Goal: Information Seeking & Learning: Find specific fact

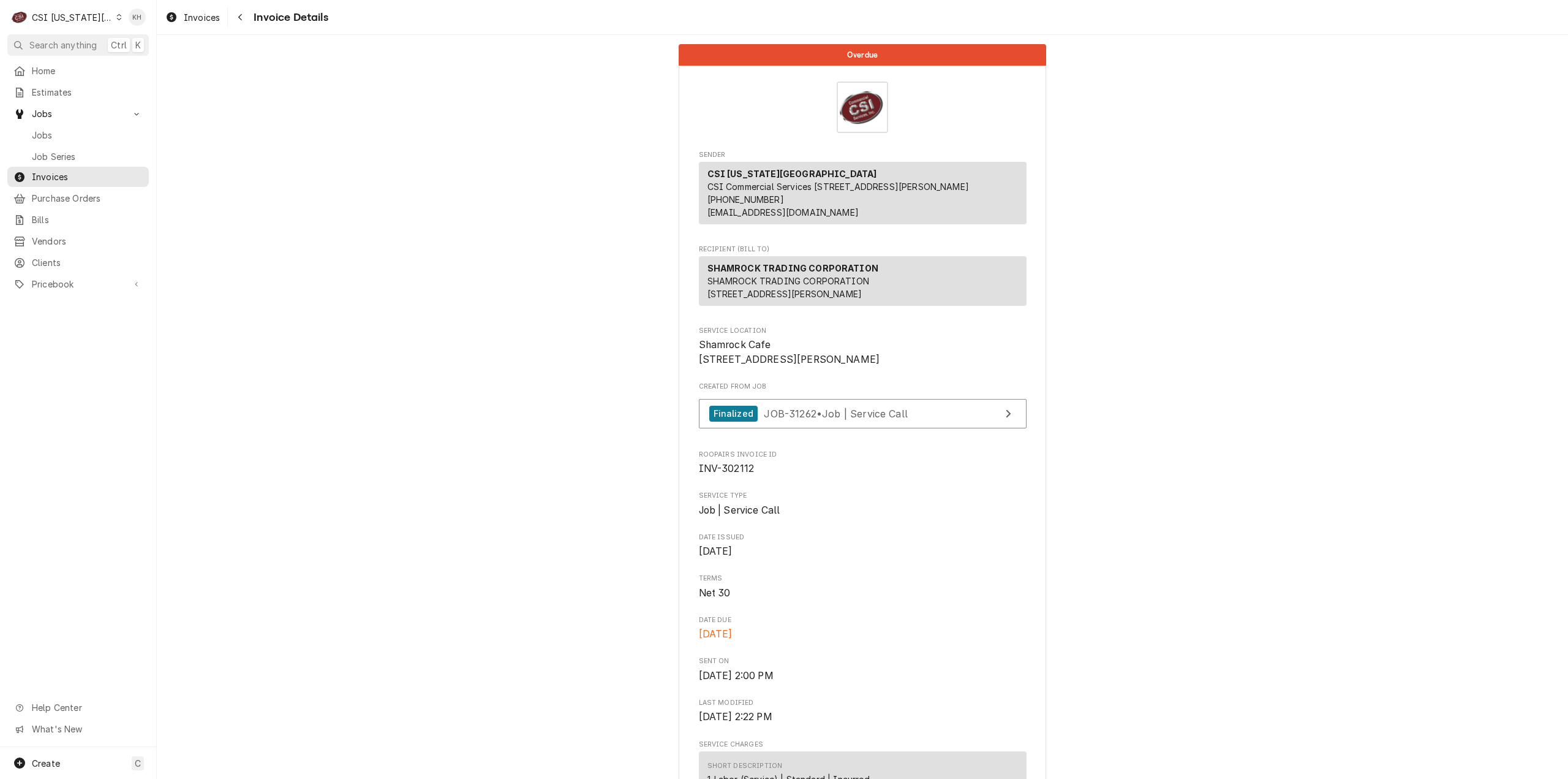
scroll to position [796, 0]
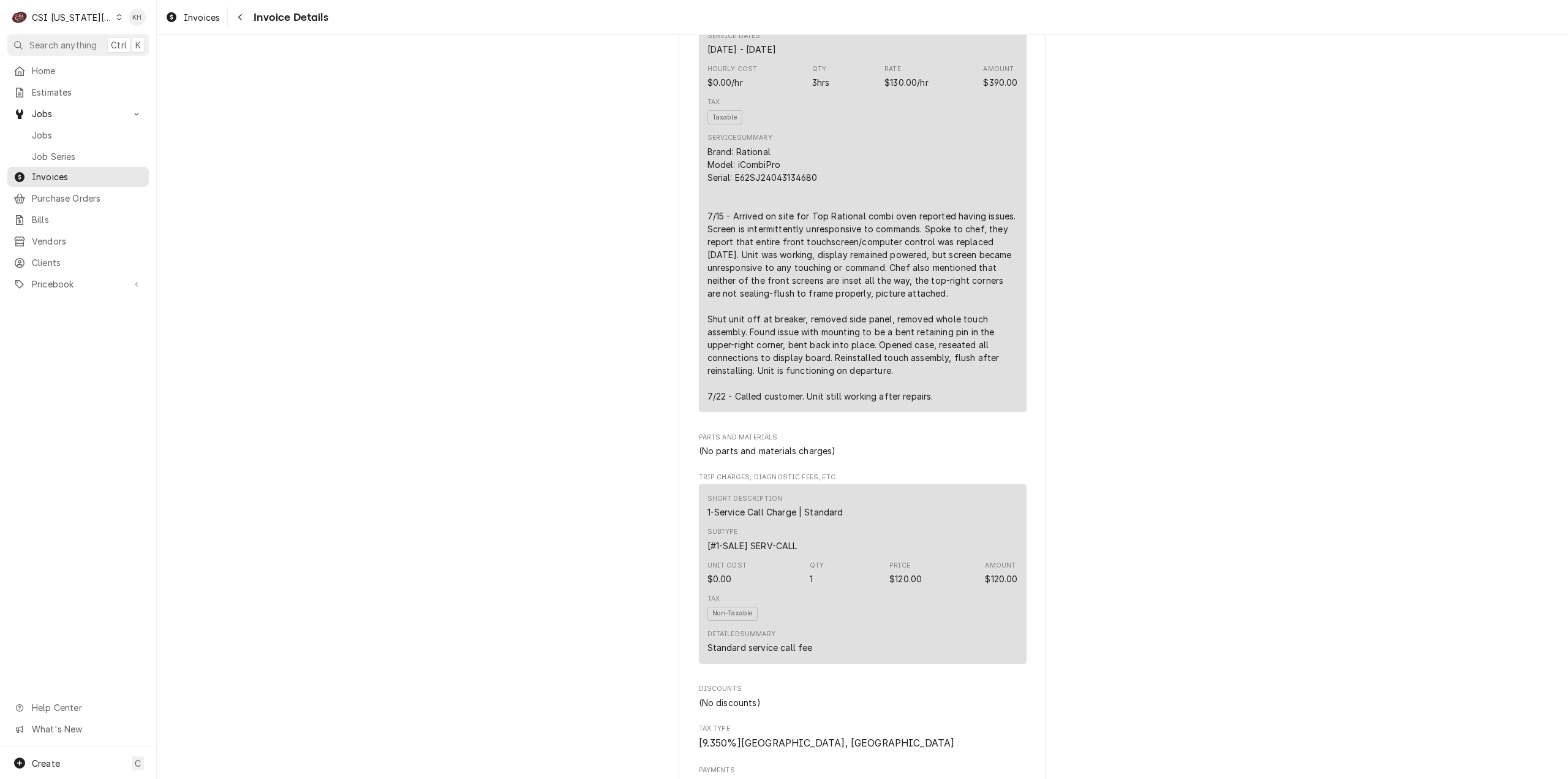
click at [80, 37] on button "Search anything Ctrl K" at bounding box center [78, 45] width 142 height 22
drag, startPoint x: 90, startPoint y: 46, endPoint x: 376, endPoint y: 95, distance: 290.2
click at [90, 46] on body "C CSI Kansas City KH Search anything Ctrl K Home Estimates Jobs Jobs Job Series…" at bounding box center [784, 389] width 1568 height 779
drag, startPoint x: 97, startPoint y: 42, endPoint x: 172, endPoint y: 57, distance: 76.5
click at [97, 43] on span "Search anything" at bounding box center [62, 46] width 67 height 13
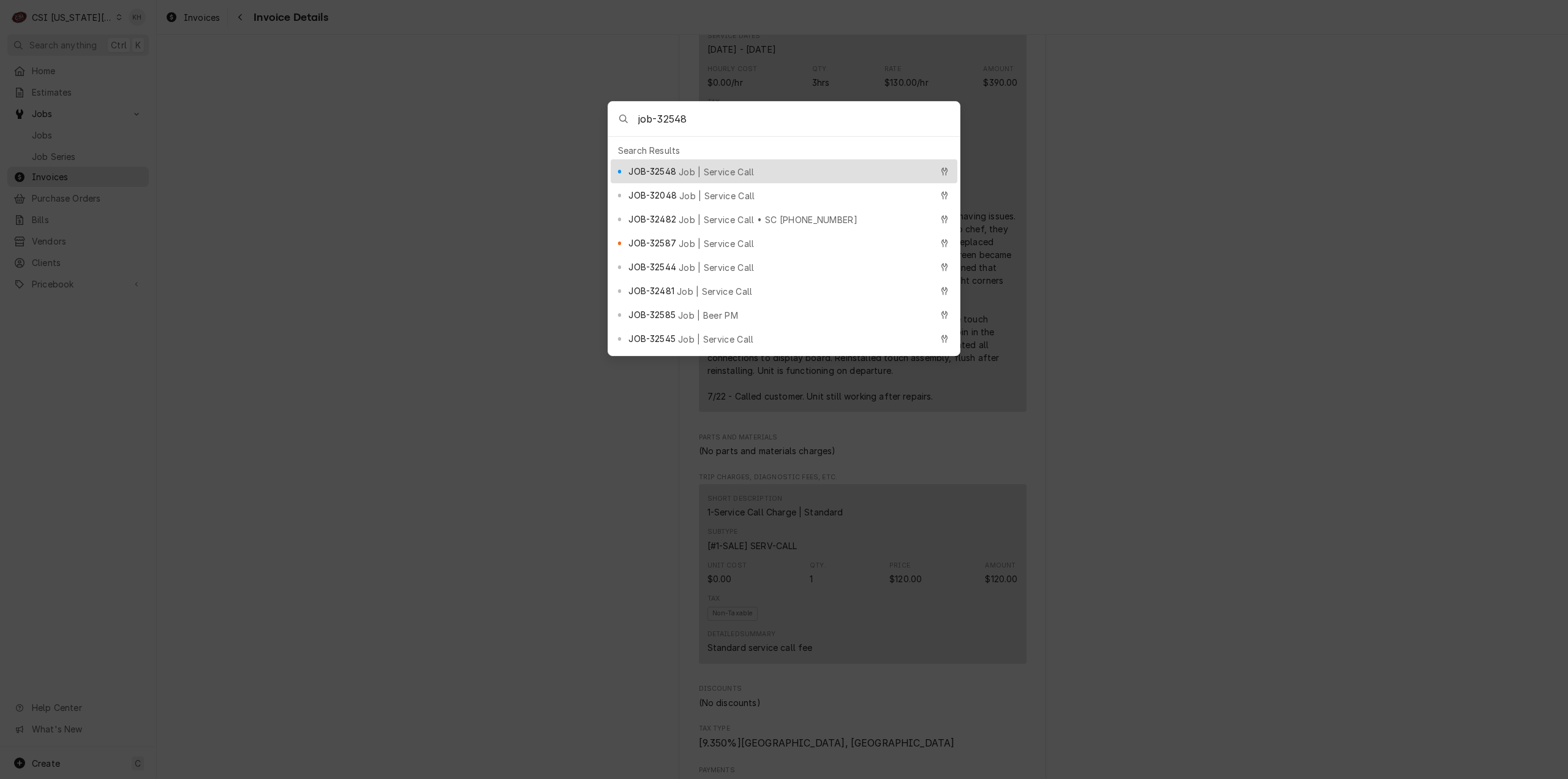
type input "job-32548"
click at [684, 173] on div "JOB-32548 Job | Service Call" at bounding box center [779, 171] width 303 height 14
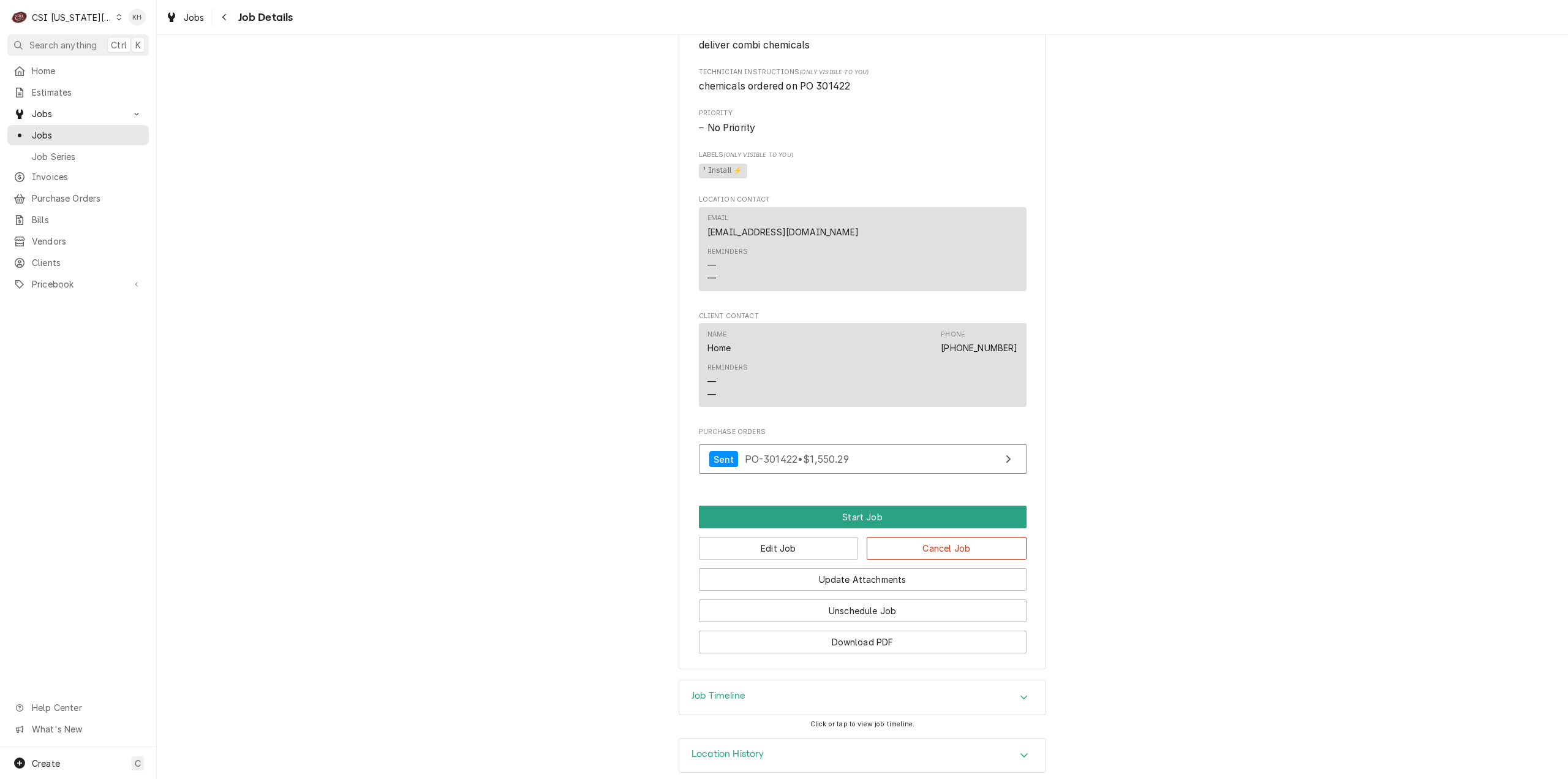
scroll to position [709, 0]
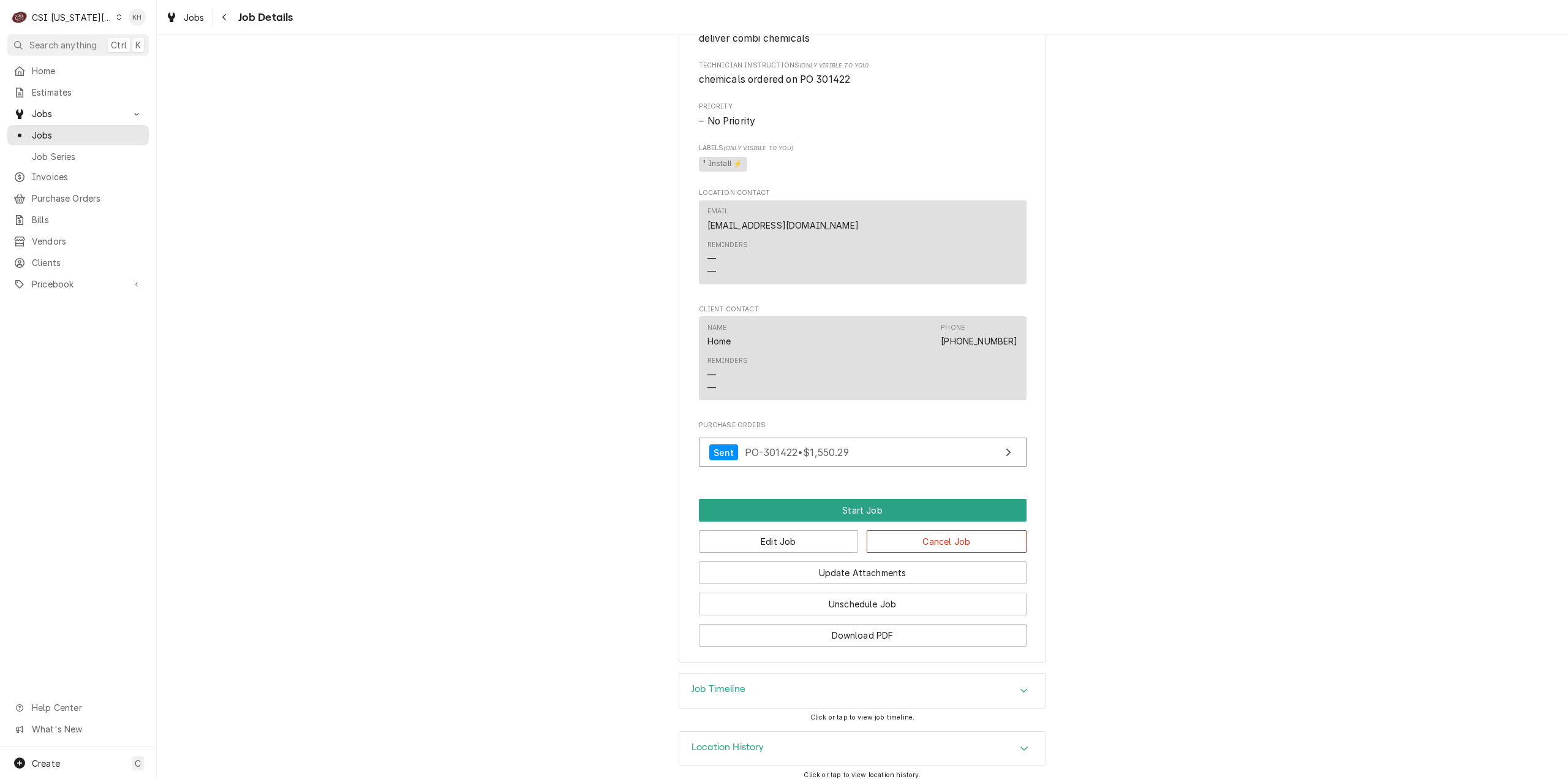
click at [741, 684] on h3 "Job Timeline" at bounding box center [718, 689] width 54 height 12
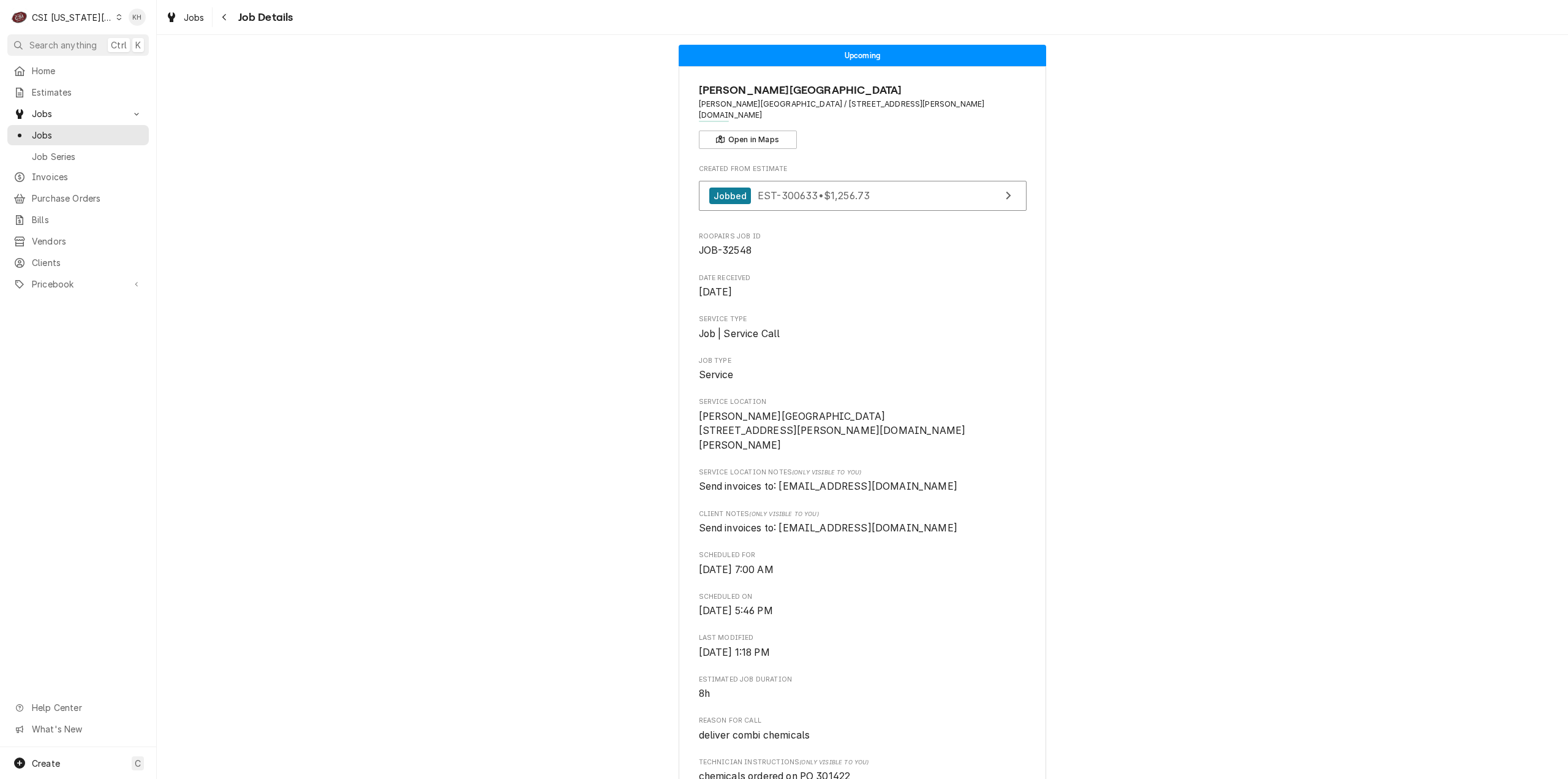
scroll to position [0, 0]
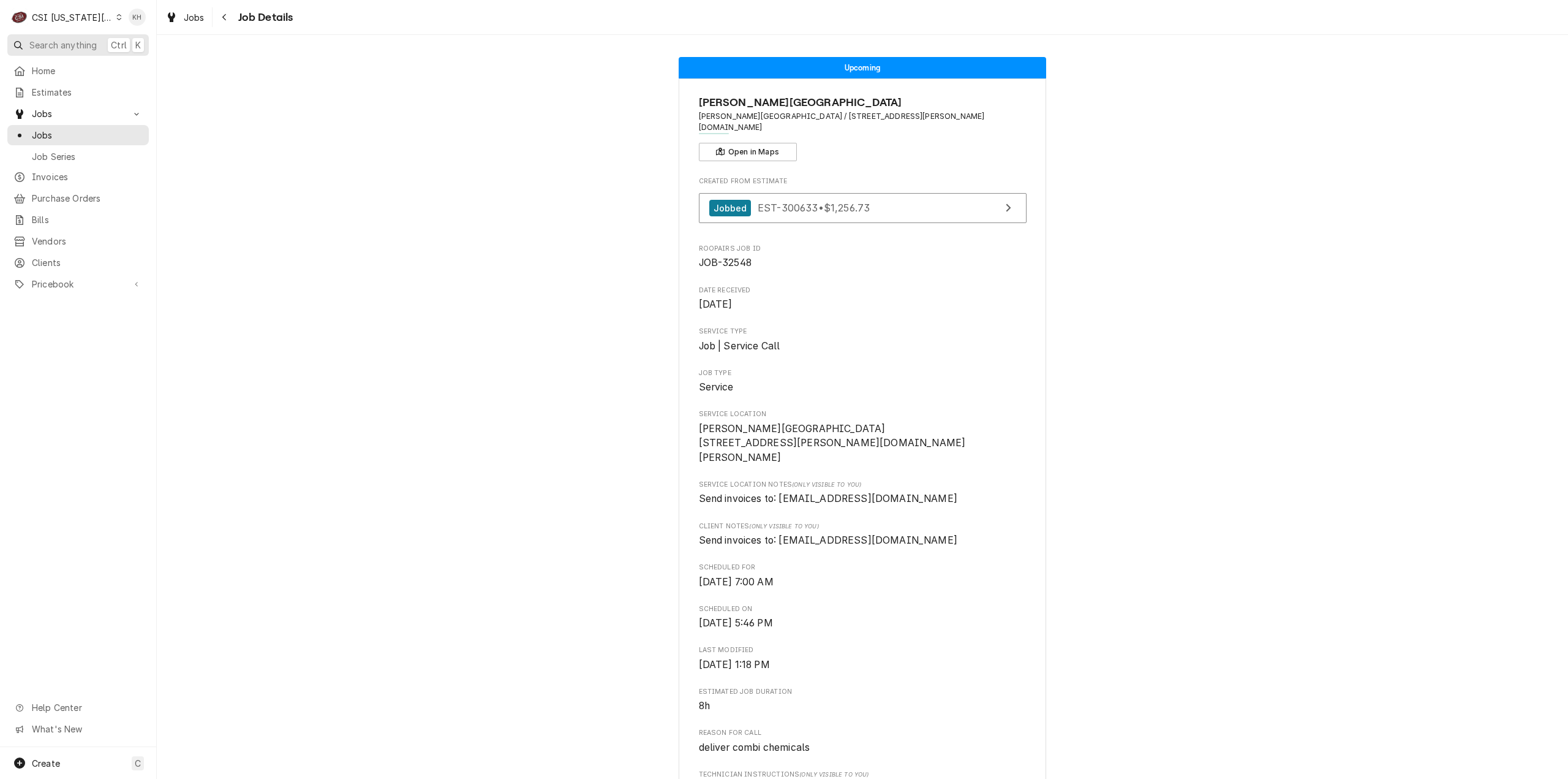
click at [24, 46] on div "Dynamic Content Wrapper" at bounding box center [18, 45] width 12 height 12
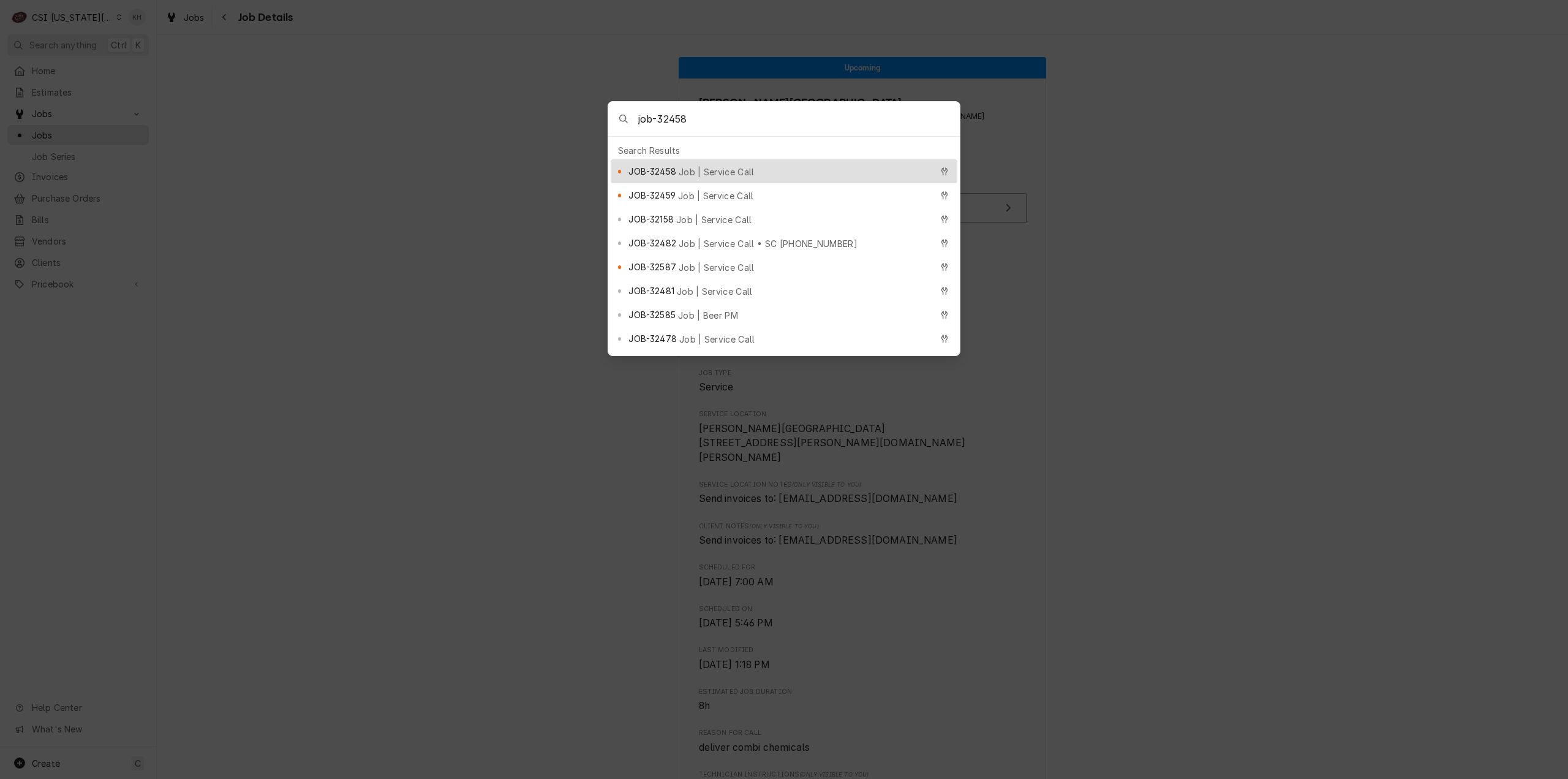
type input "job-32458"
click at [712, 168] on span "Job | Service Call" at bounding box center [716, 172] width 76 height 13
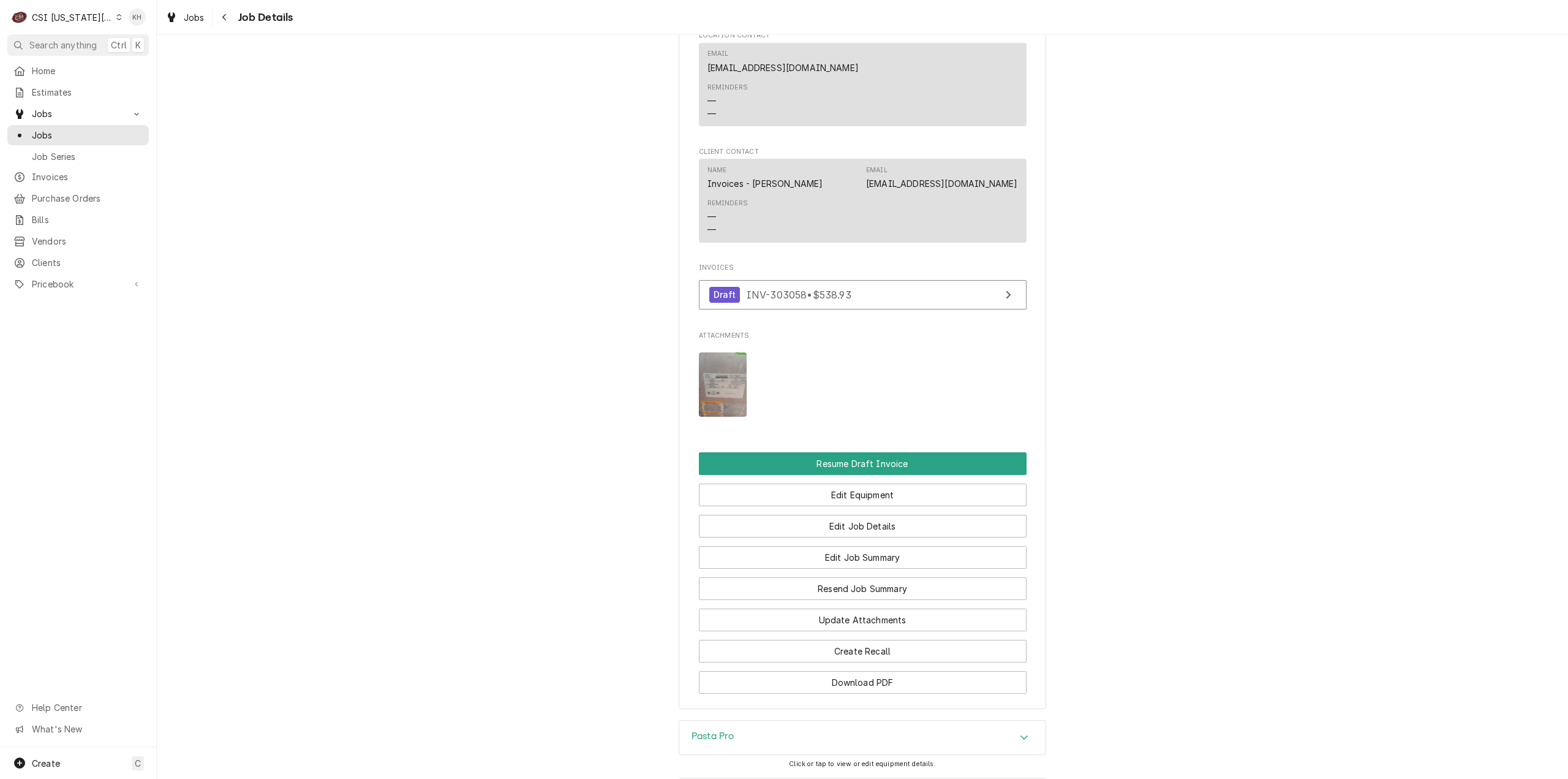
scroll to position [2012, 0]
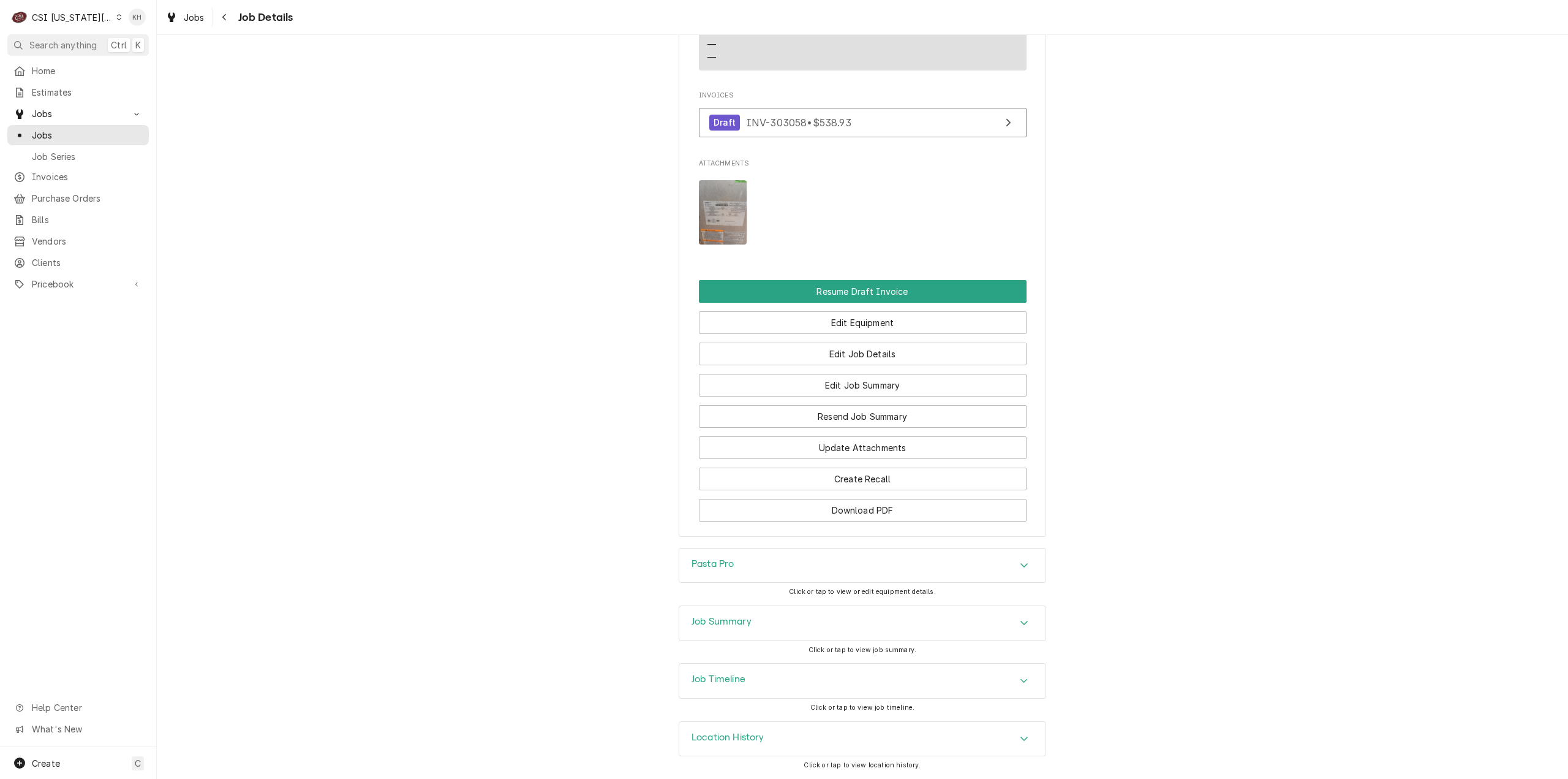
click at [750, 678] on div "Job Timeline" at bounding box center [862, 680] width 367 height 34
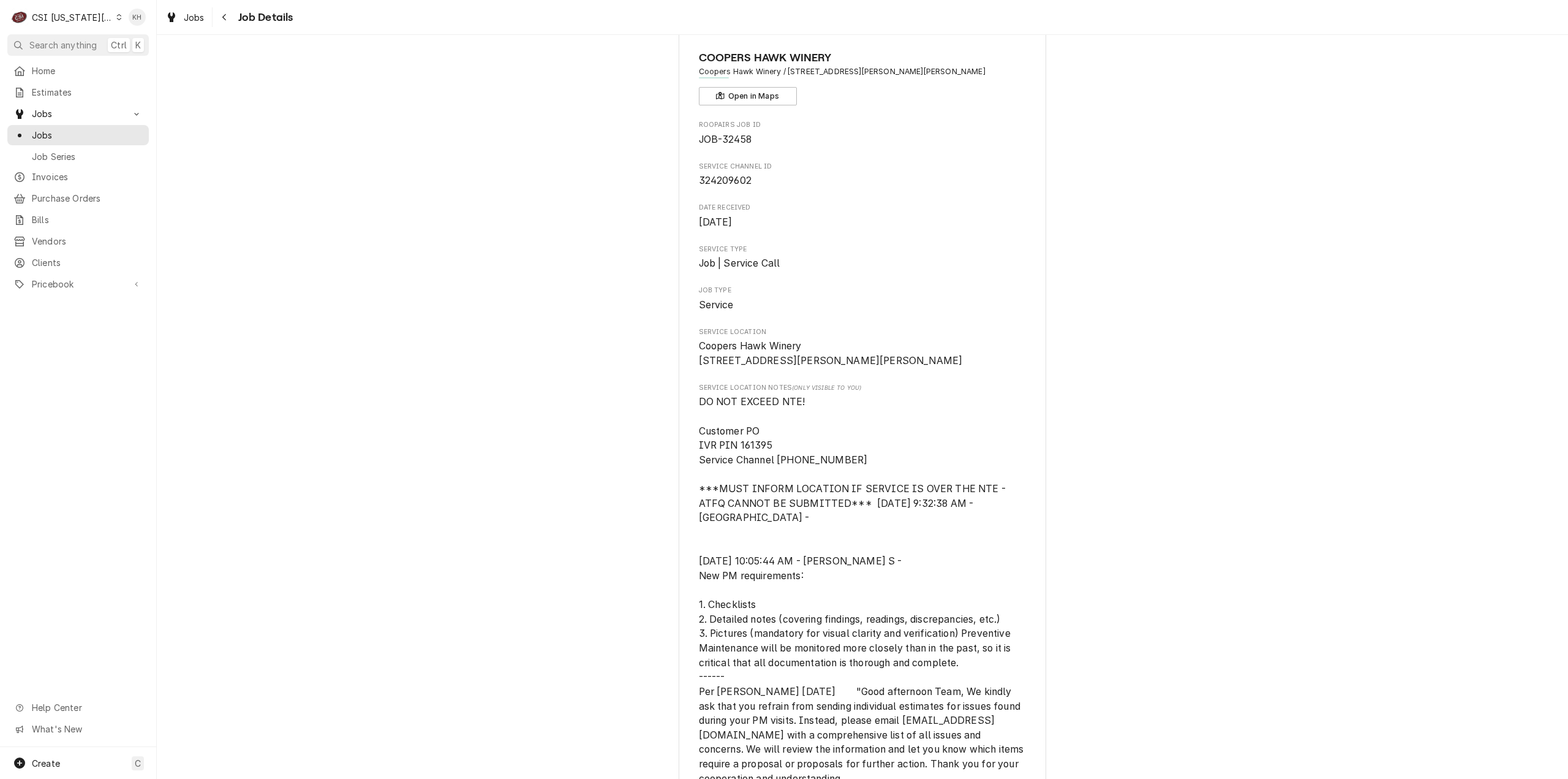
scroll to position [0, 0]
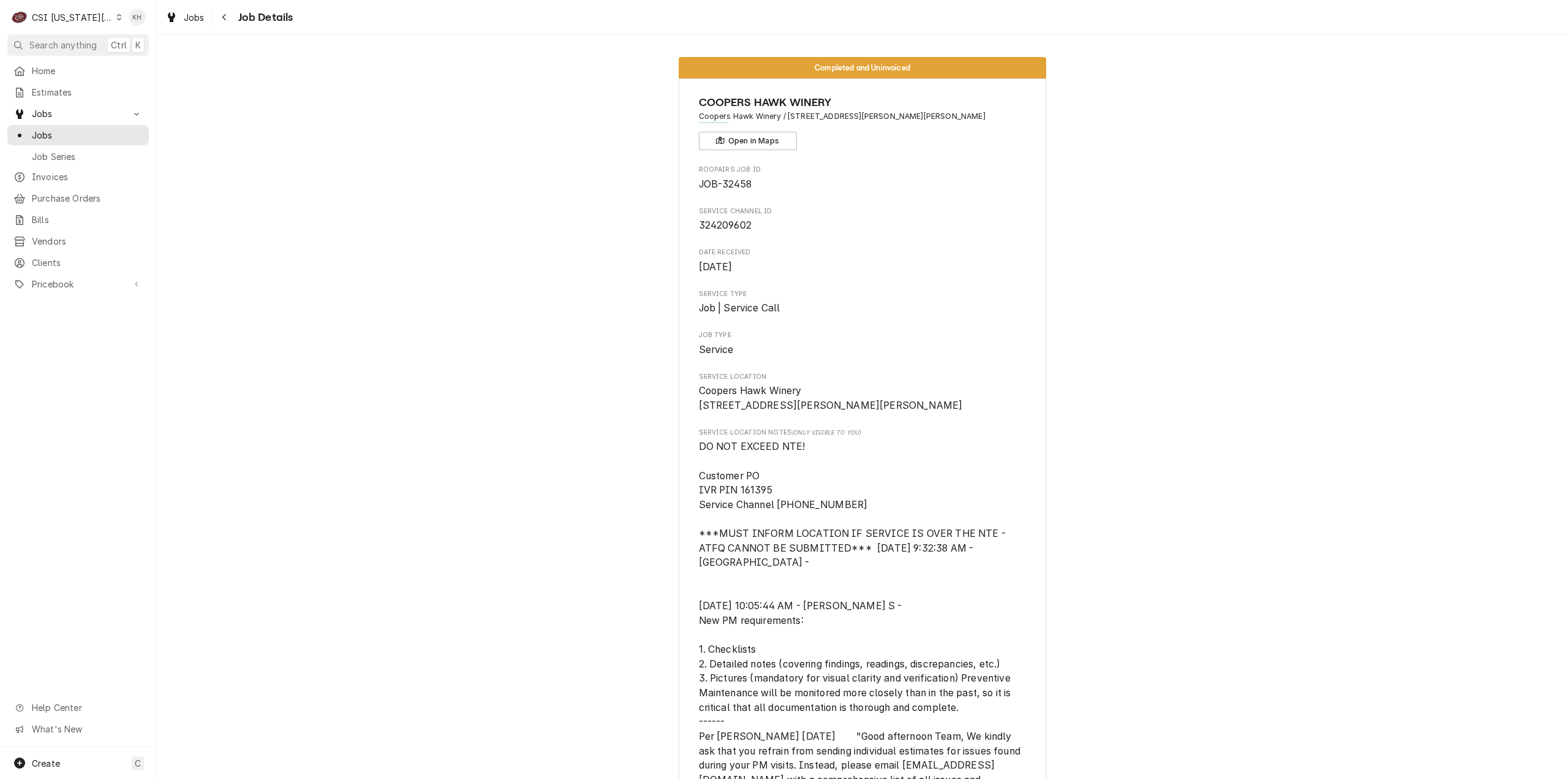
click at [719, 226] on span "324209602" at bounding box center [726, 225] width 53 height 12
click at [719, 225] on span "324209602" at bounding box center [726, 225] width 53 height 12
copy span "324209602"
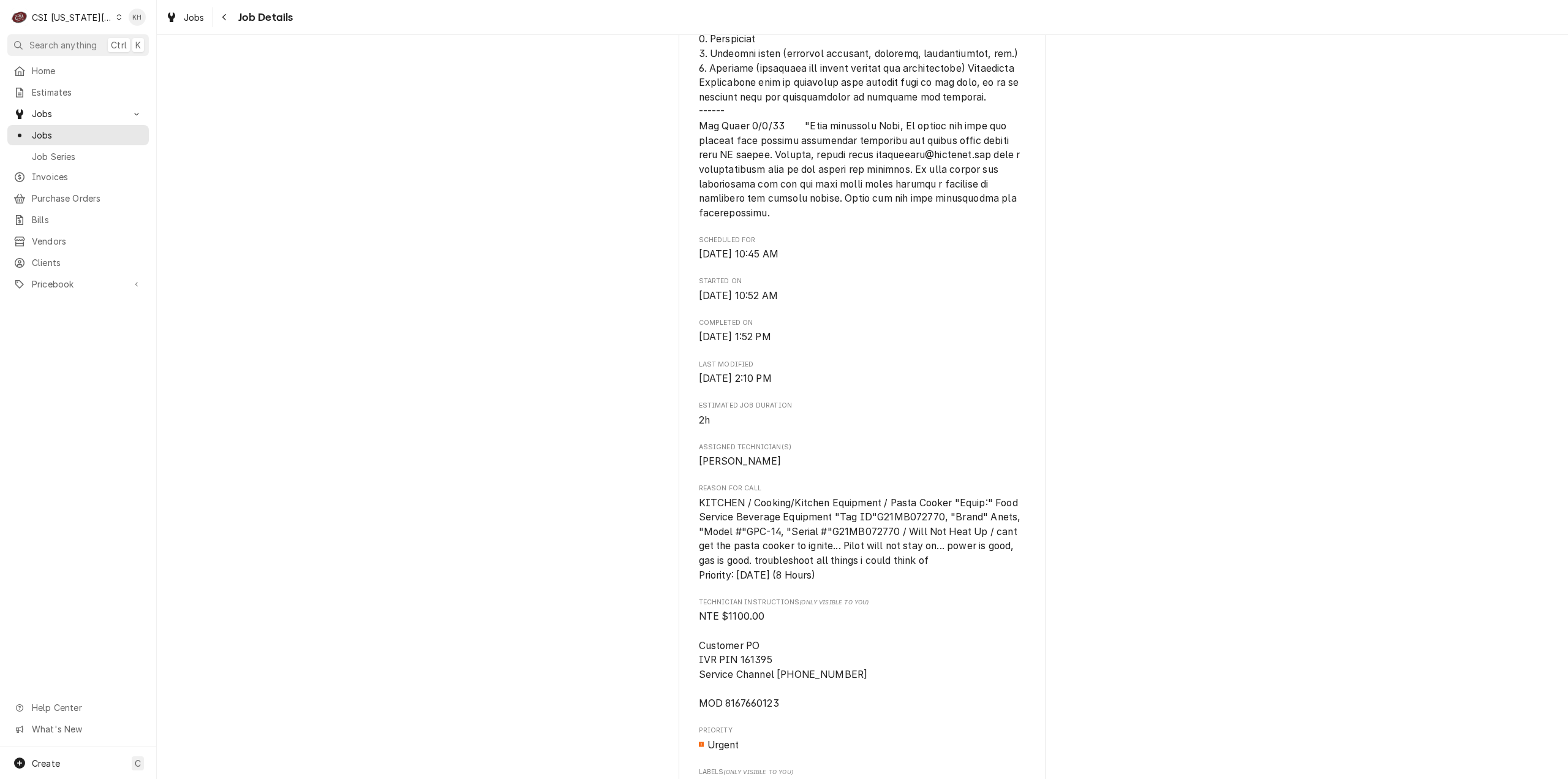
scroll to position [1103, 0]
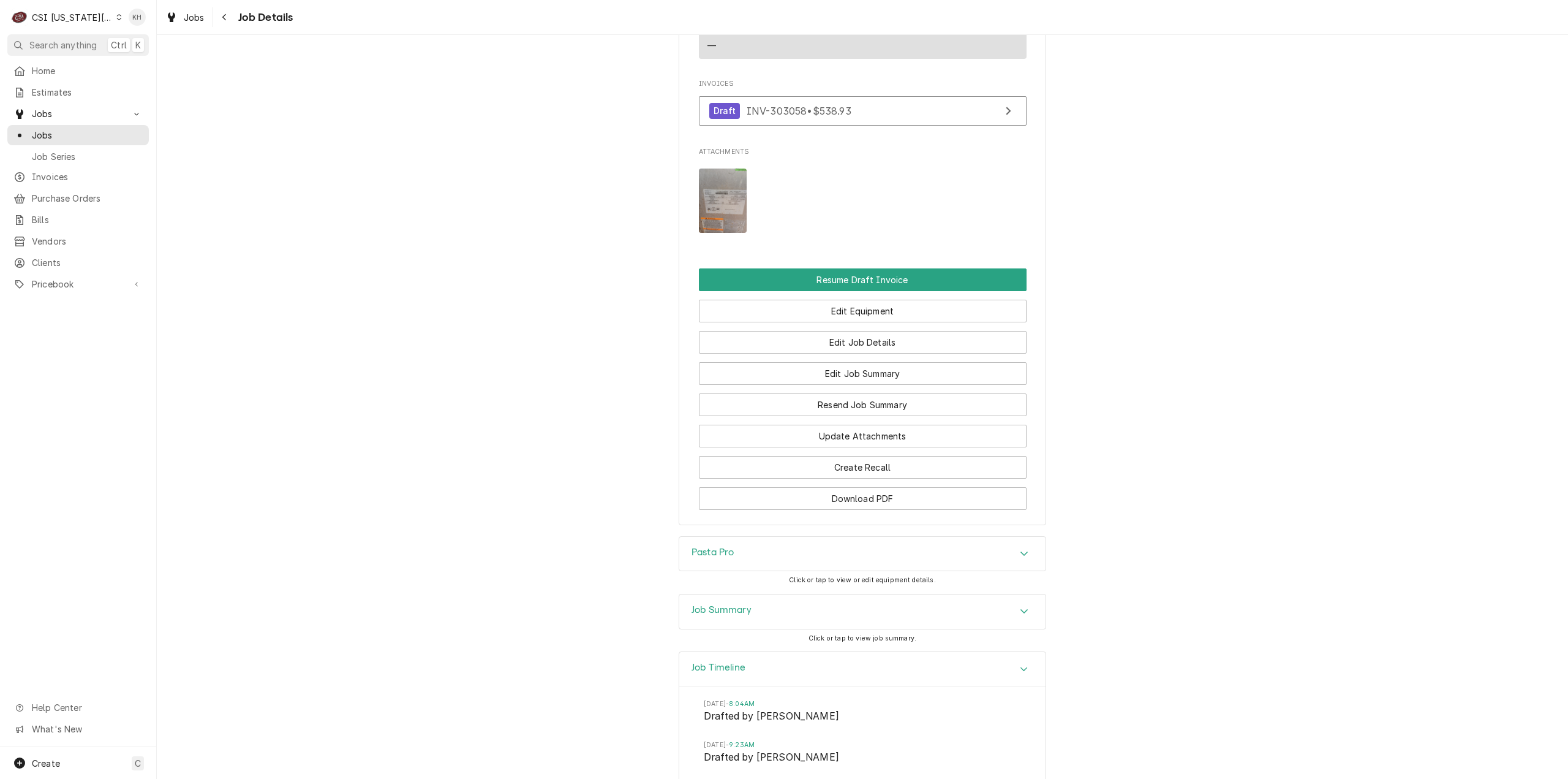
click at [765, 616] on div "Job Summary" at bounding box center [862, 611] width 367 height 34
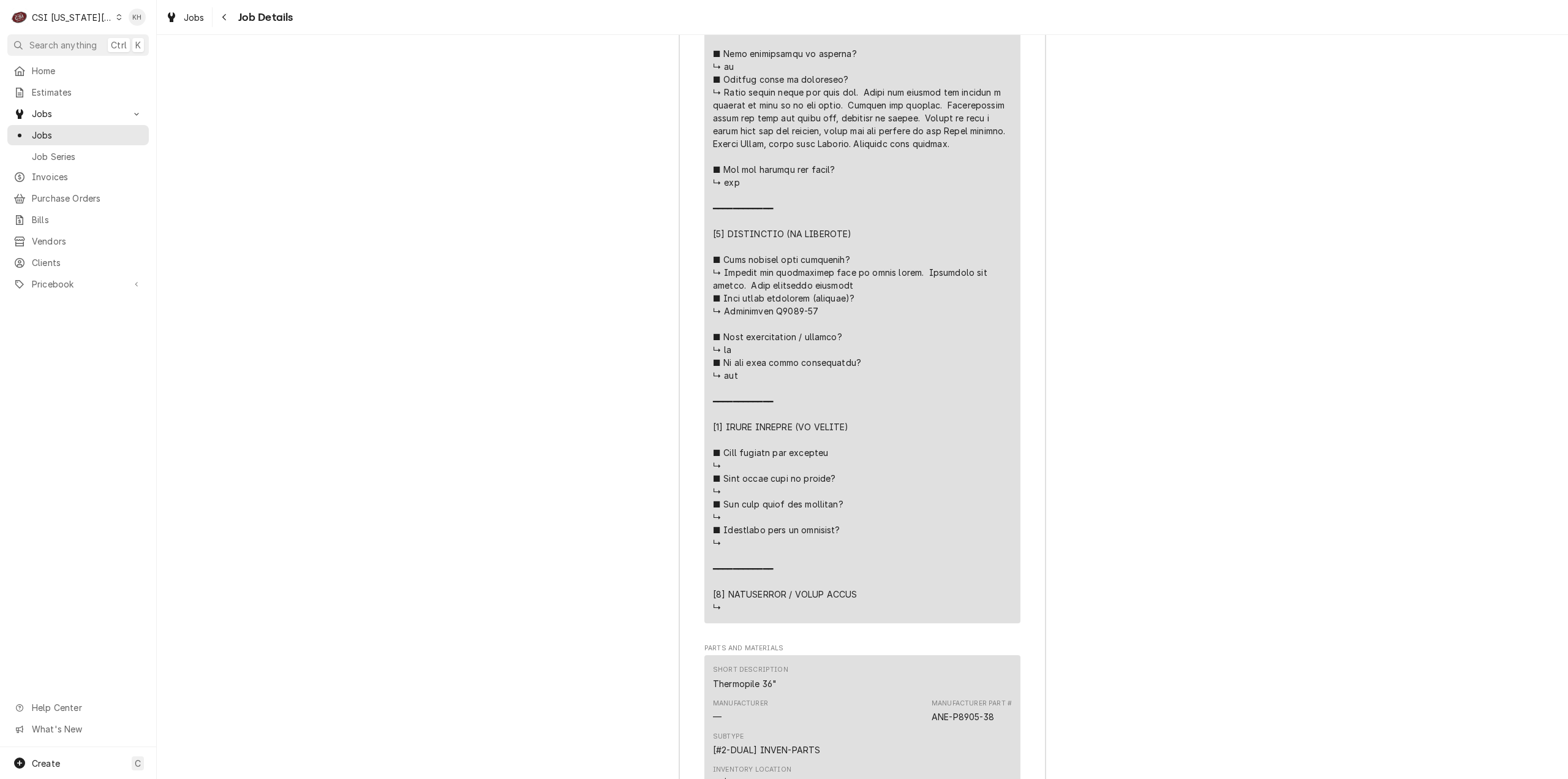
scroll to position [3618, 0]
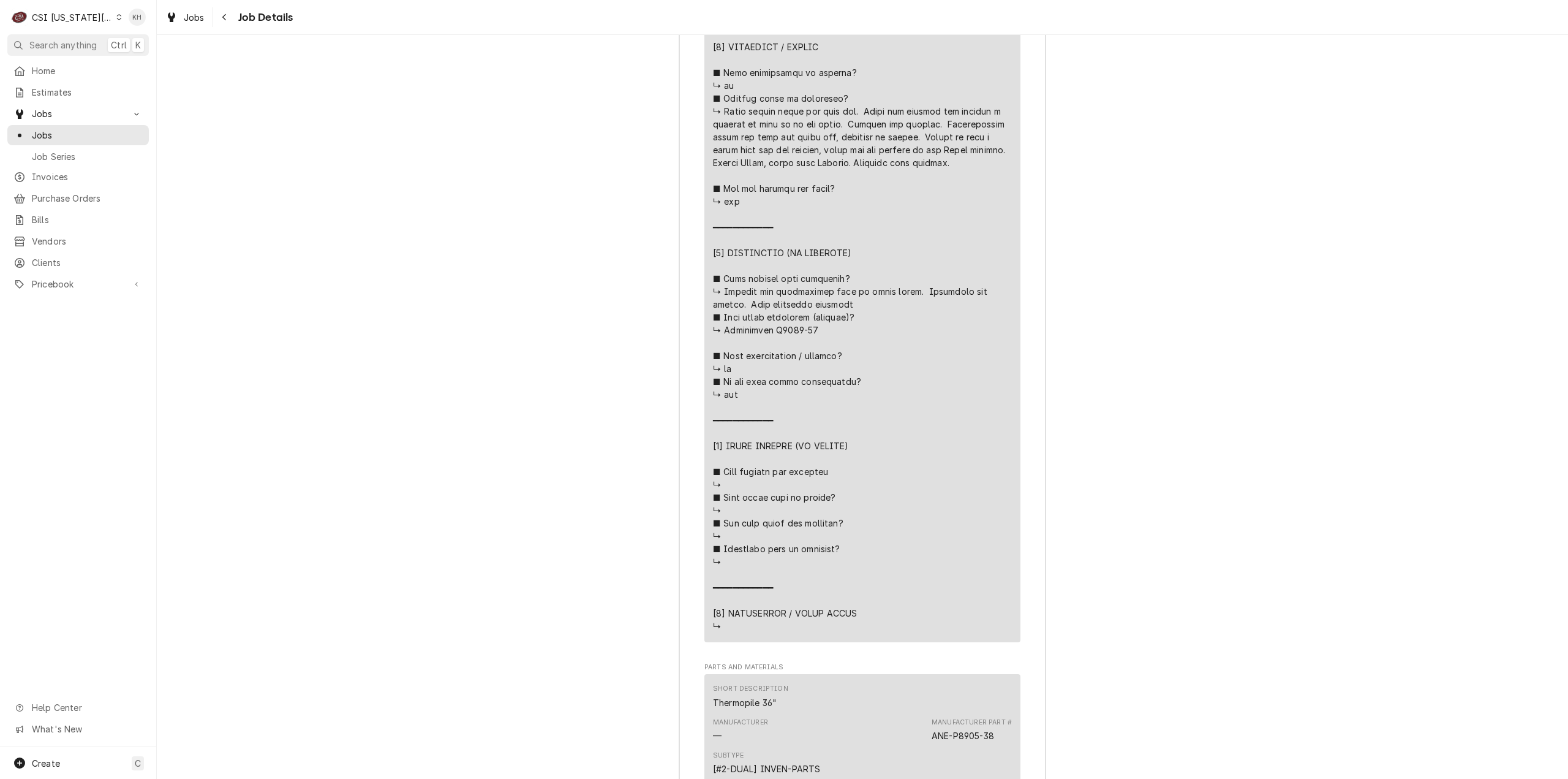
click at [1320, 360] on div "Job Summary Roopairs Job ID JOB-32458 Service Channel ID 324209602 Service Type…" at bounding box center [862, 271] width 1411 height 2547
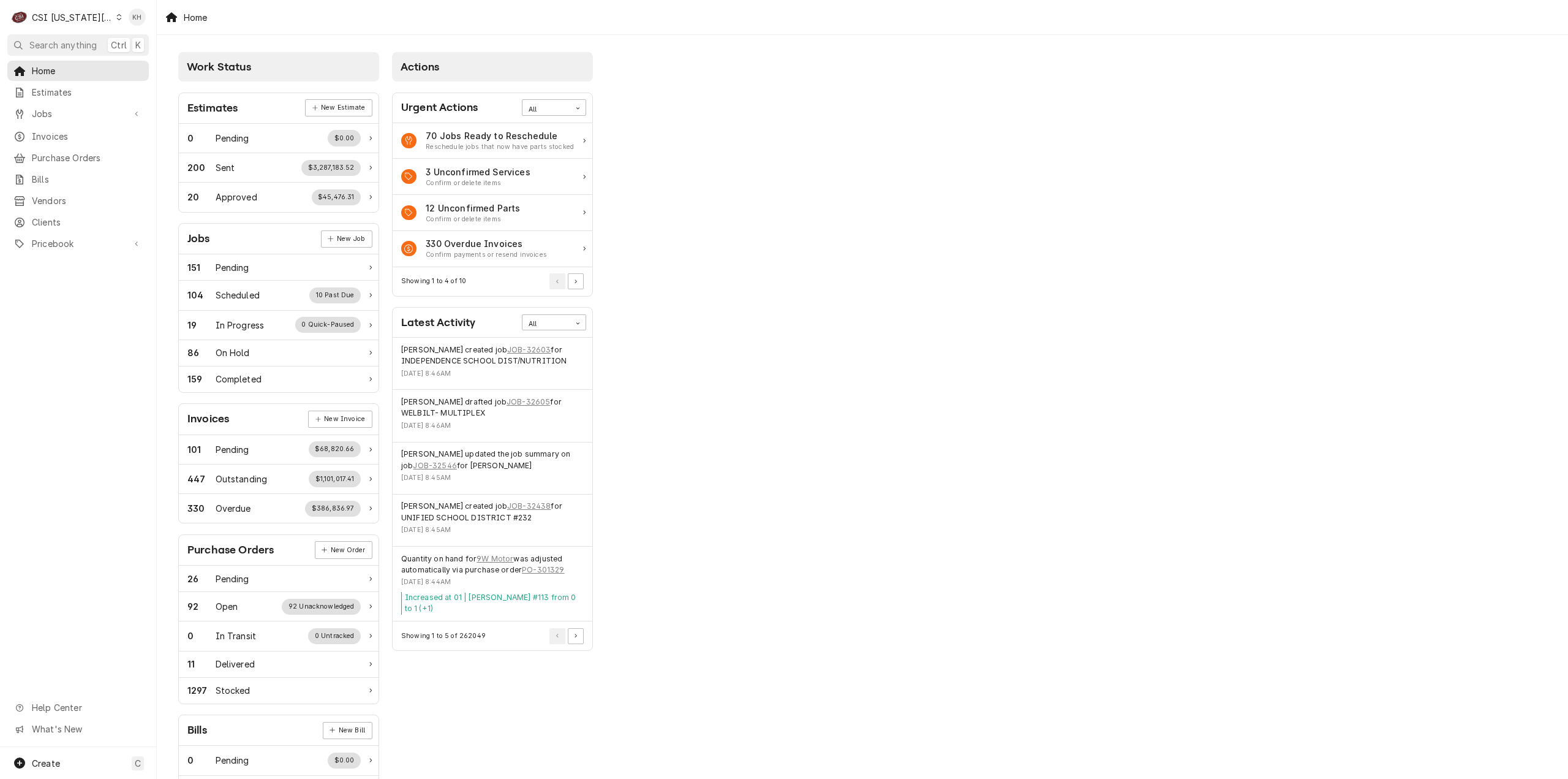
click at [1305, 365] on div "Work Status Estimates New Estimate 0 Pending $0.00 200 Sent $3,287,183.52 20 Ap…" at bounding box center [862, 445] width 1411 height 821
click at [90, 41] on span "Search anything" at bounding box center [62, 46] width 67 height 13
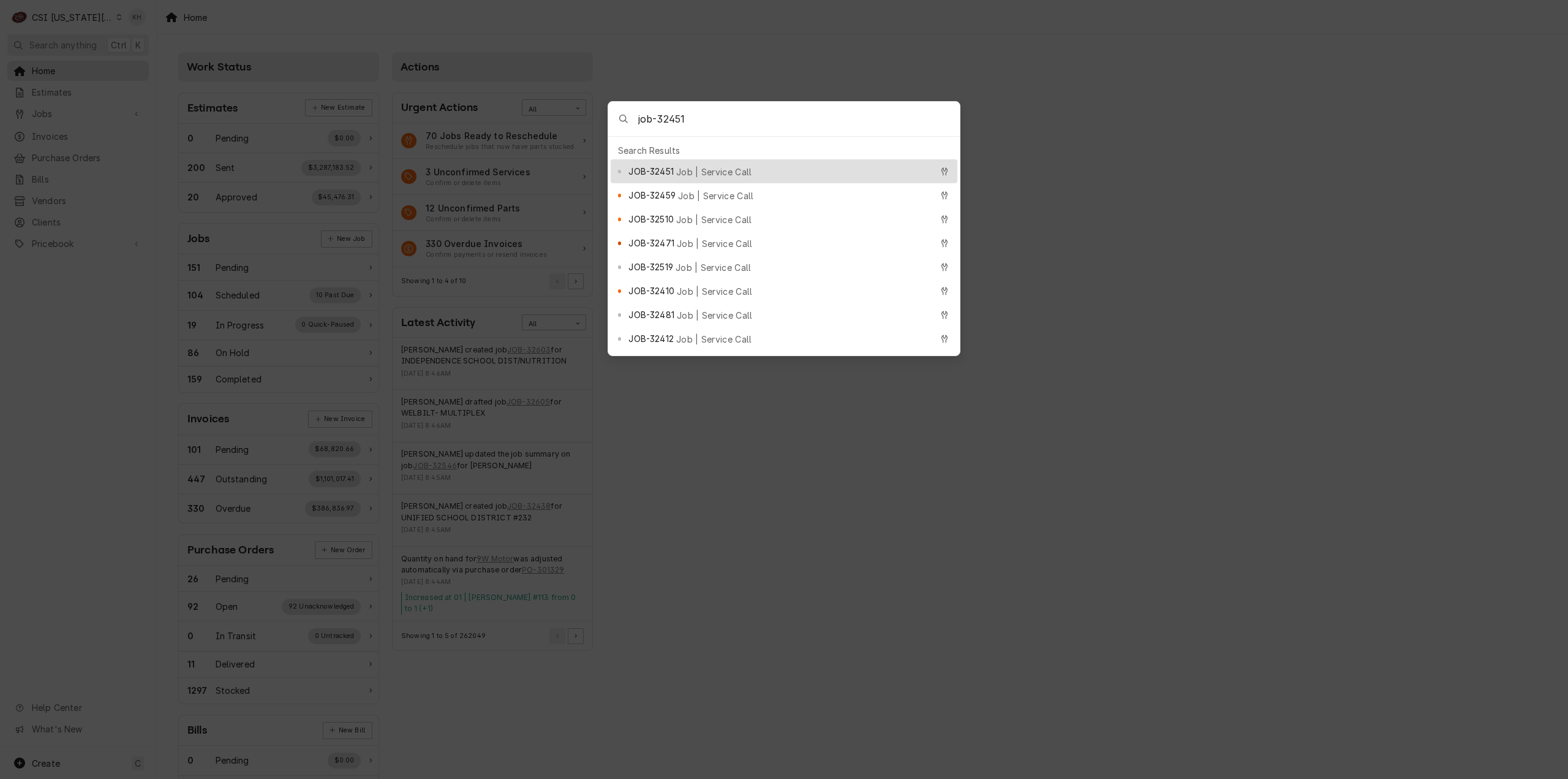
type input "job-32451"
click at [731, 167] on span "Job | Service Call" at bounding box center [714, 172] width 76 height 13
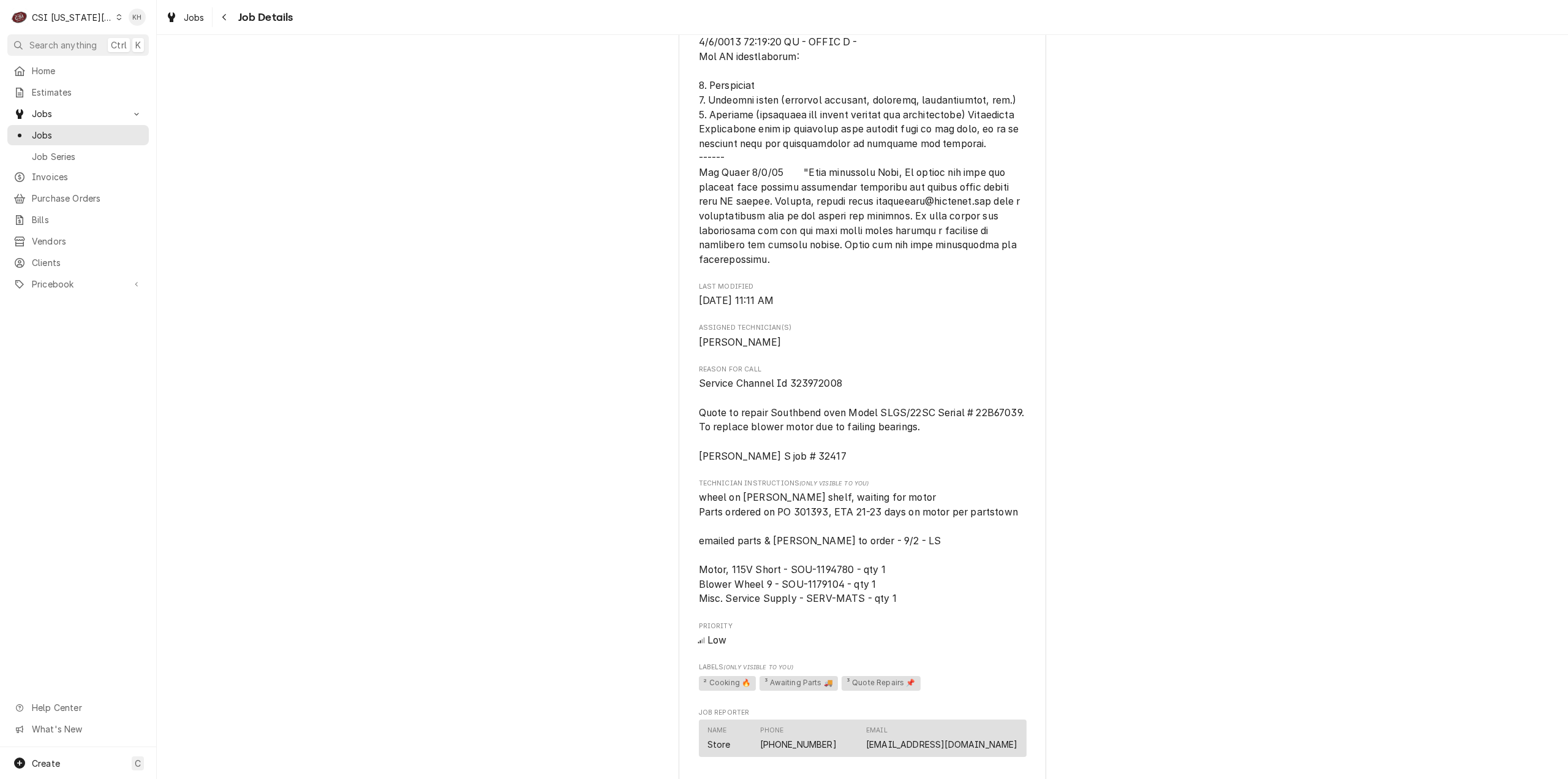
scroll to position [1042, 0]
click at [823, 378] on span "Service Channel Id 323972008 Quote to repair Southbend oven Model SLGS/22SC Ser…" at bounding box center [863, 414] width 328 height 84
click at [808, 379] on span "Service Channel Id 323972008 Quote to repair Southbend oven Model SLGS/22SC Ser…" at bounding box center [863, 414] width 328 height 84
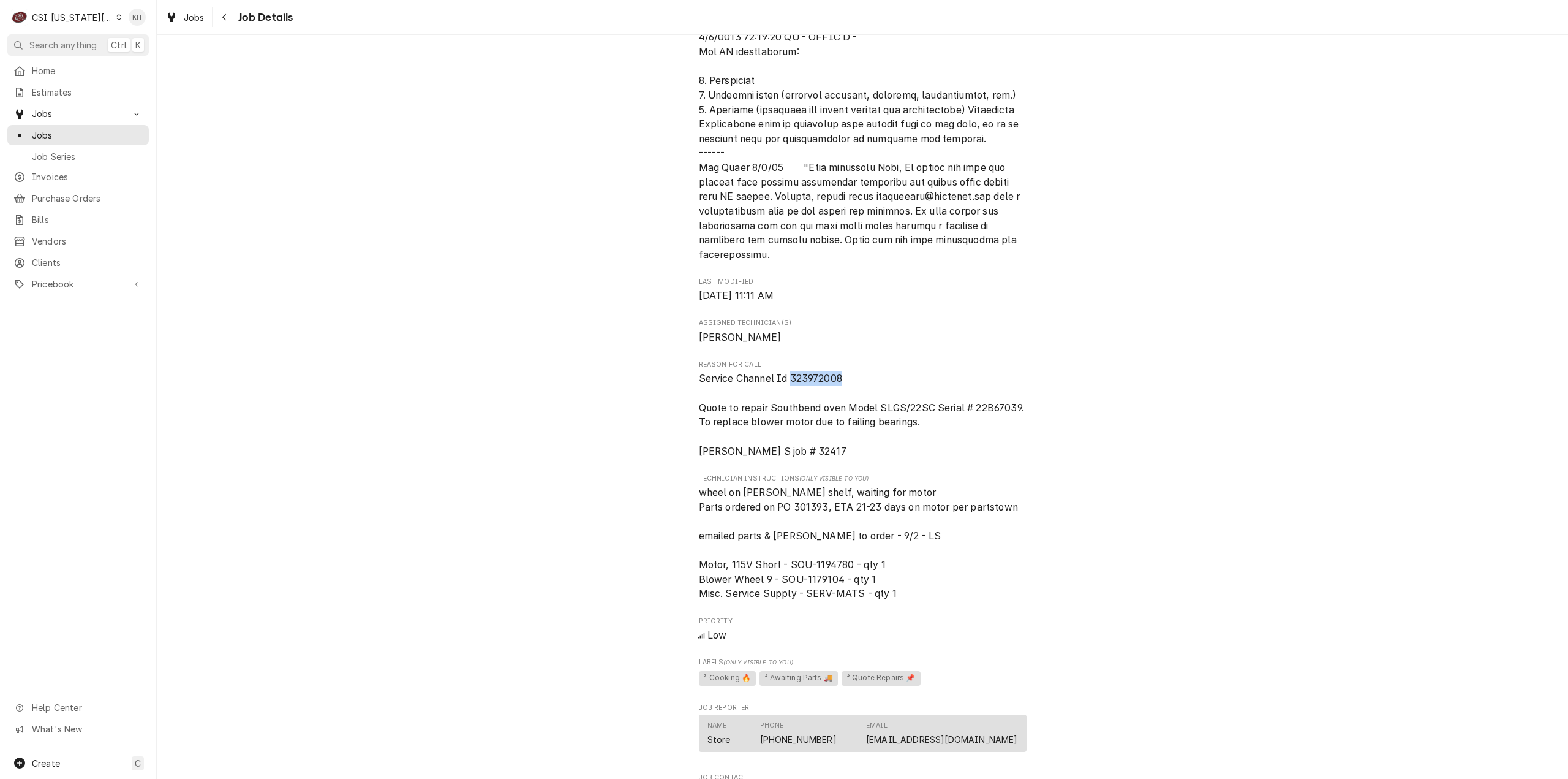
click at [808, 380] on span "Service Channel Id 323972008 Quote to repair Southbend oven Model SLGS/22SC Ser…" at bounding box center [863, 414] width 328 height 84
copy span "323972008"
click at [57, 45] on span "Search anything" at bounding box center [62, 46] width 67 height 13
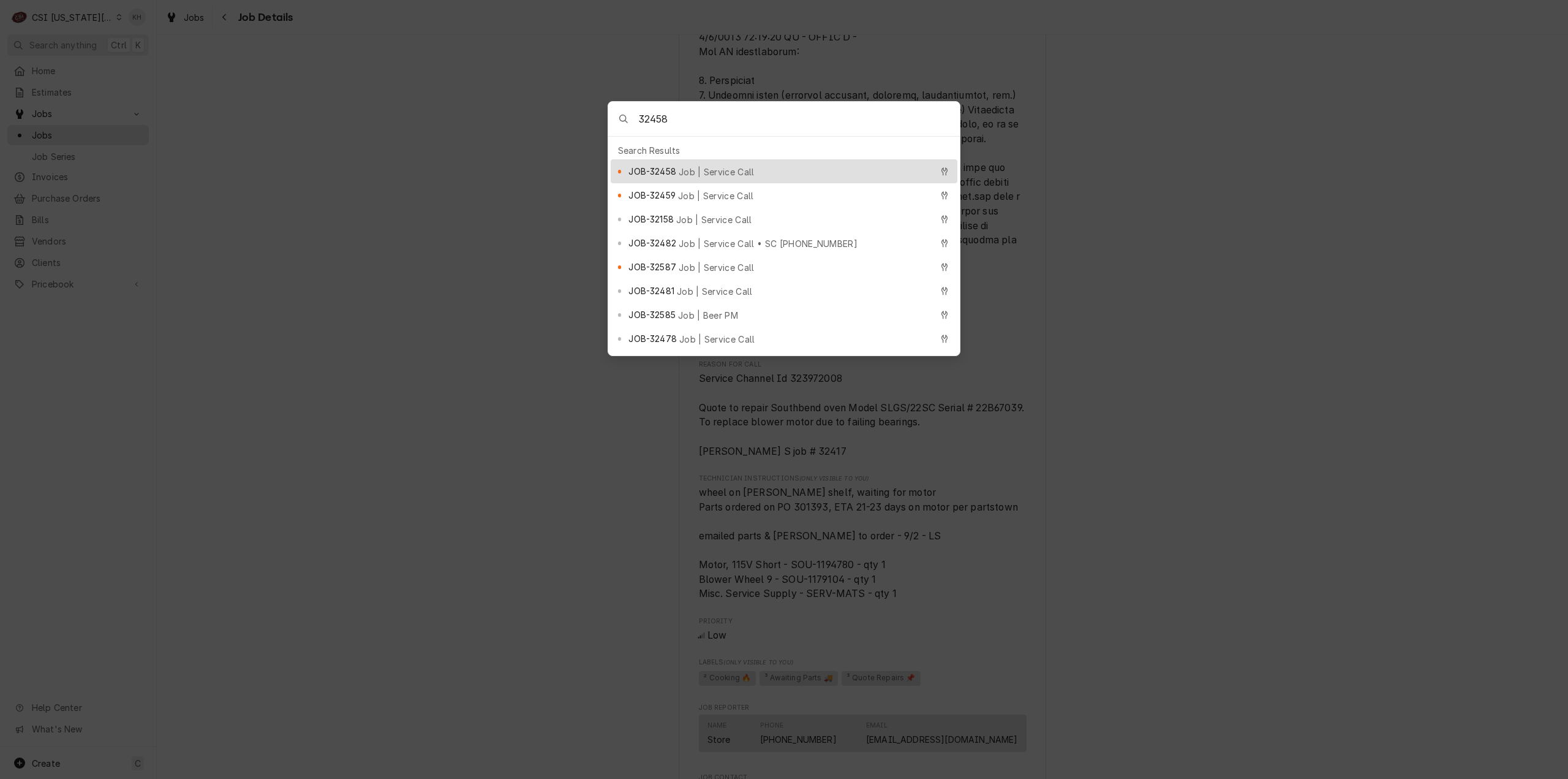
type input "32458"
click at [686, 168] on span "Job | Service Call" at bounding box center [716, 172] width 76 height 13
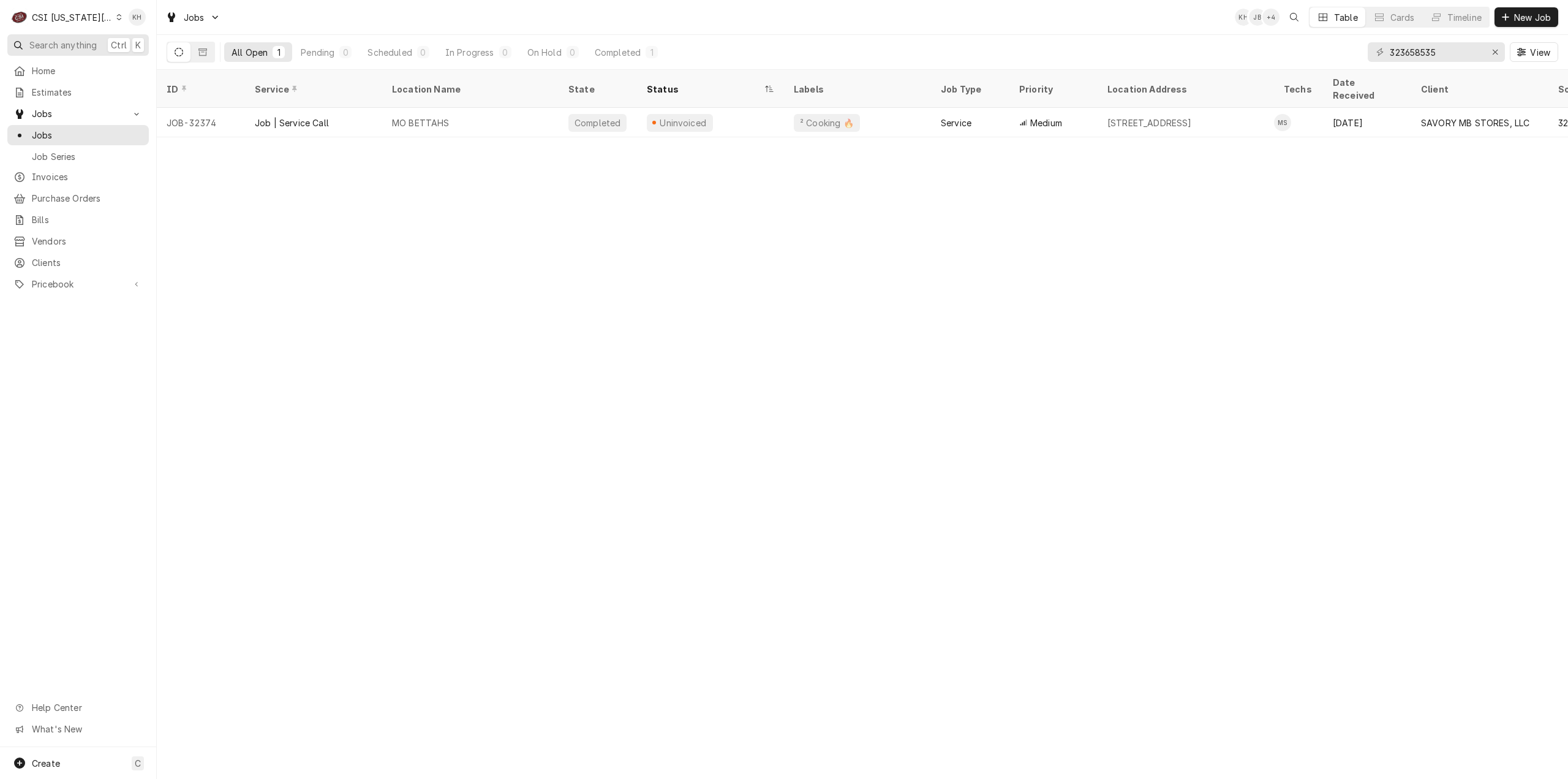
click at [89, 47] on span "Search anything" at bounding box center [62, 46] width 67 height 13
drag, startPoint x: 251, startPoint y: 292, endPoint x: 196, endPoint y: 228, distance: 84.4
click at [196, 228] on body "C CSI Kansas City. KH Search anything Ctrl K Home Estimates Jobs Jobs Job Serie…" at bounding box center [784, 389] width 1568 height 779
click at [57, 46] on span "Search anything" at bounding box center [62, 46] width 67 height 13
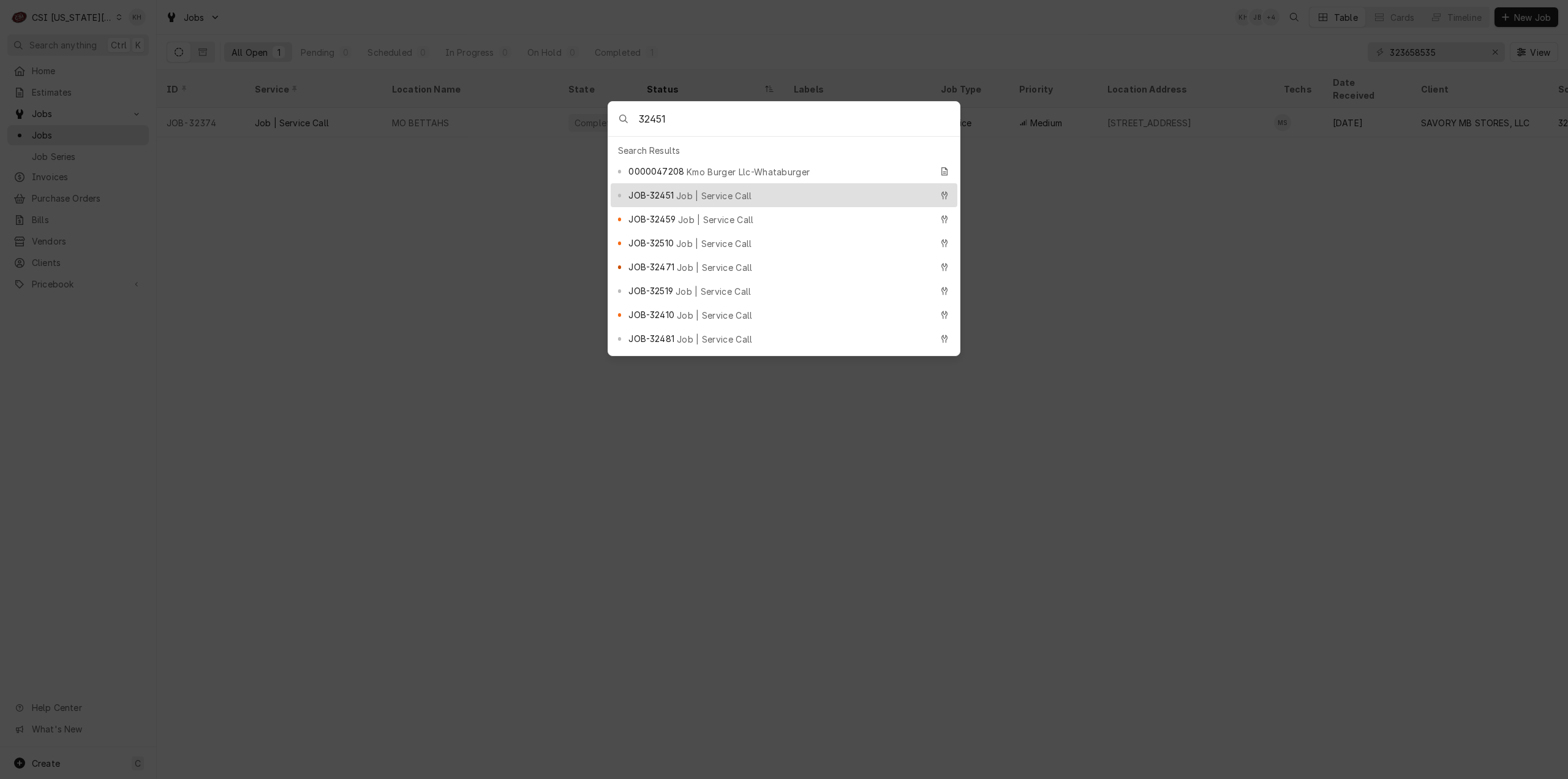
type input "32451"
click at [735, 191] on span "Job | Service Call" at bounding box center [714, 196] width 76 height 13
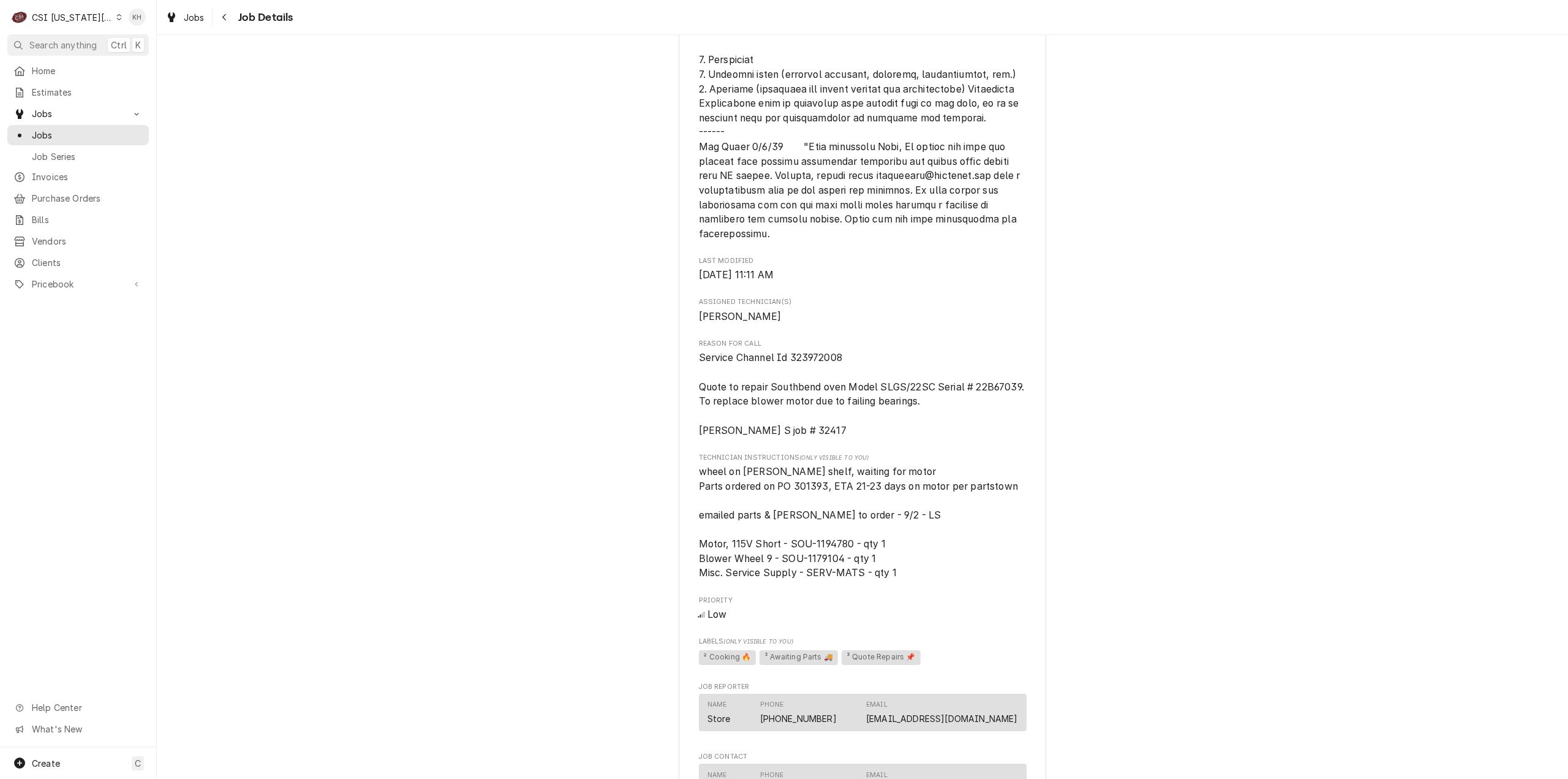
scroll to position [1225, 0]
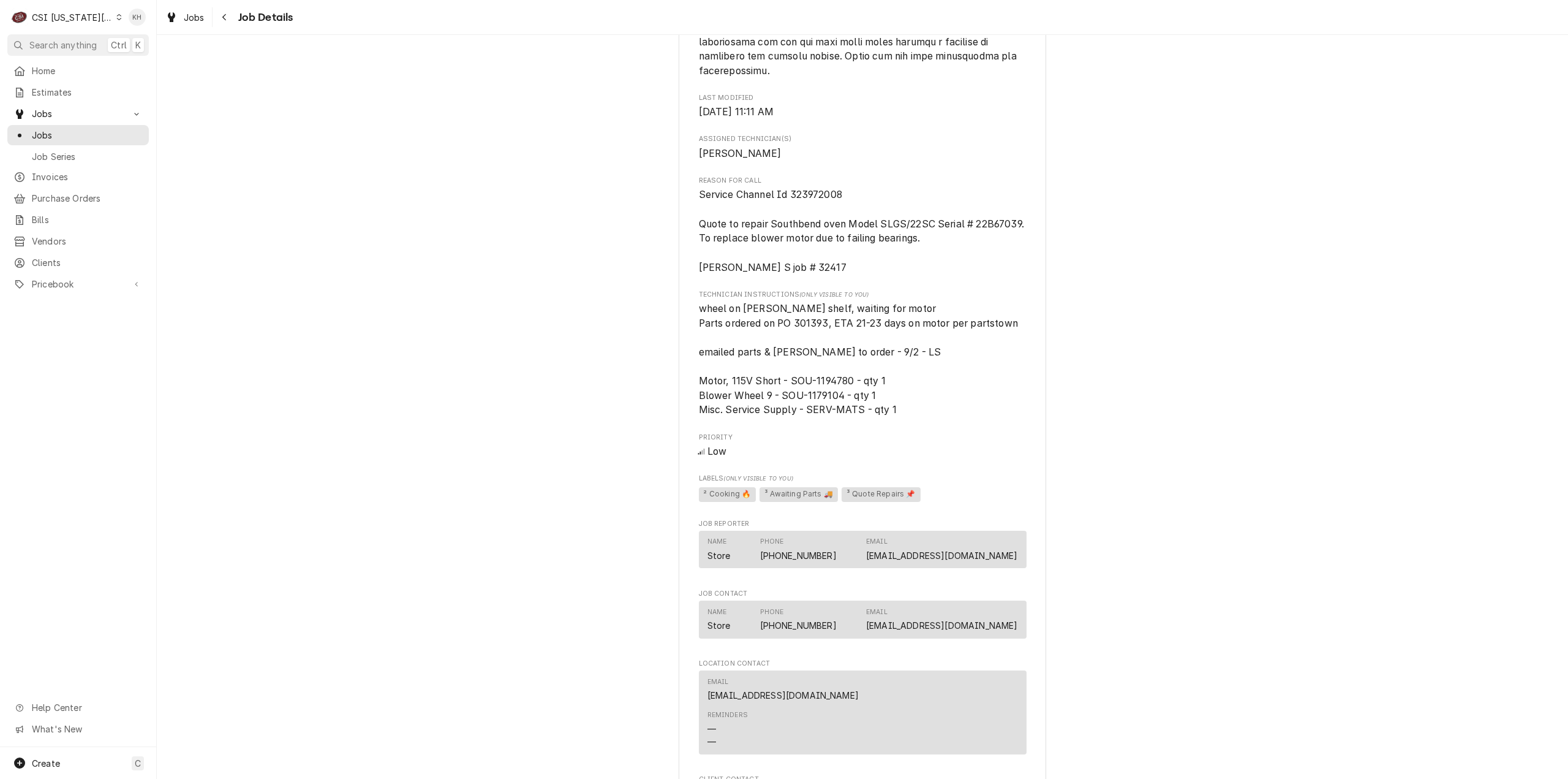
click at [815, 191] on span "Service Channel Id 323972008 Quote to repair Southbend oven Model SLGS/22SC Ser…" at bounding box center [863, 230] width 328 height 84
click at [816, 191] on span "Service Channel Id 323972008 Quote to repair Southbend oven Model SLGS/22SC Ser…" at bounding box center [863, 230] width 328 height 84
copy span "323972008"
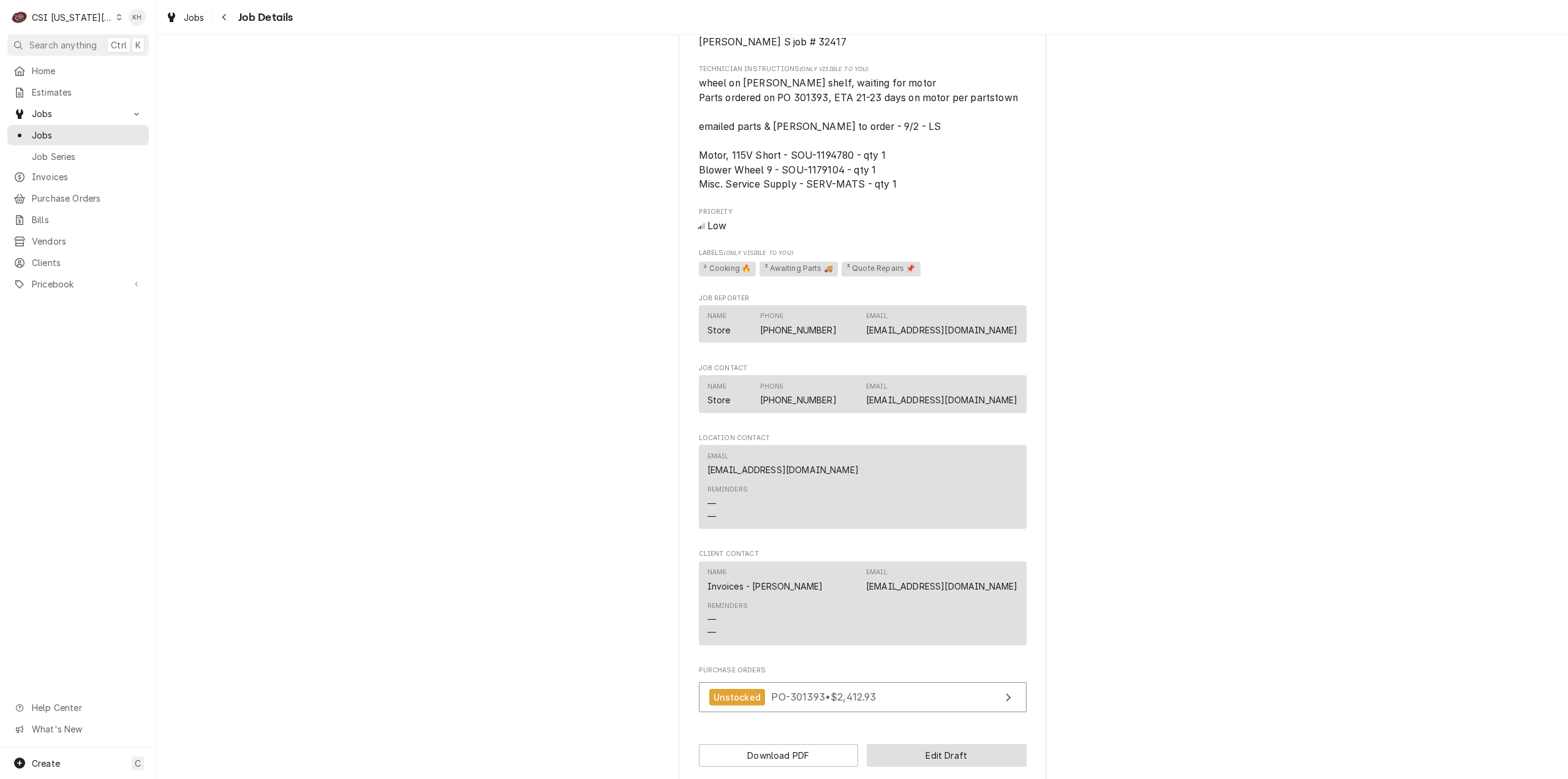
scroll to position [1580, 0]
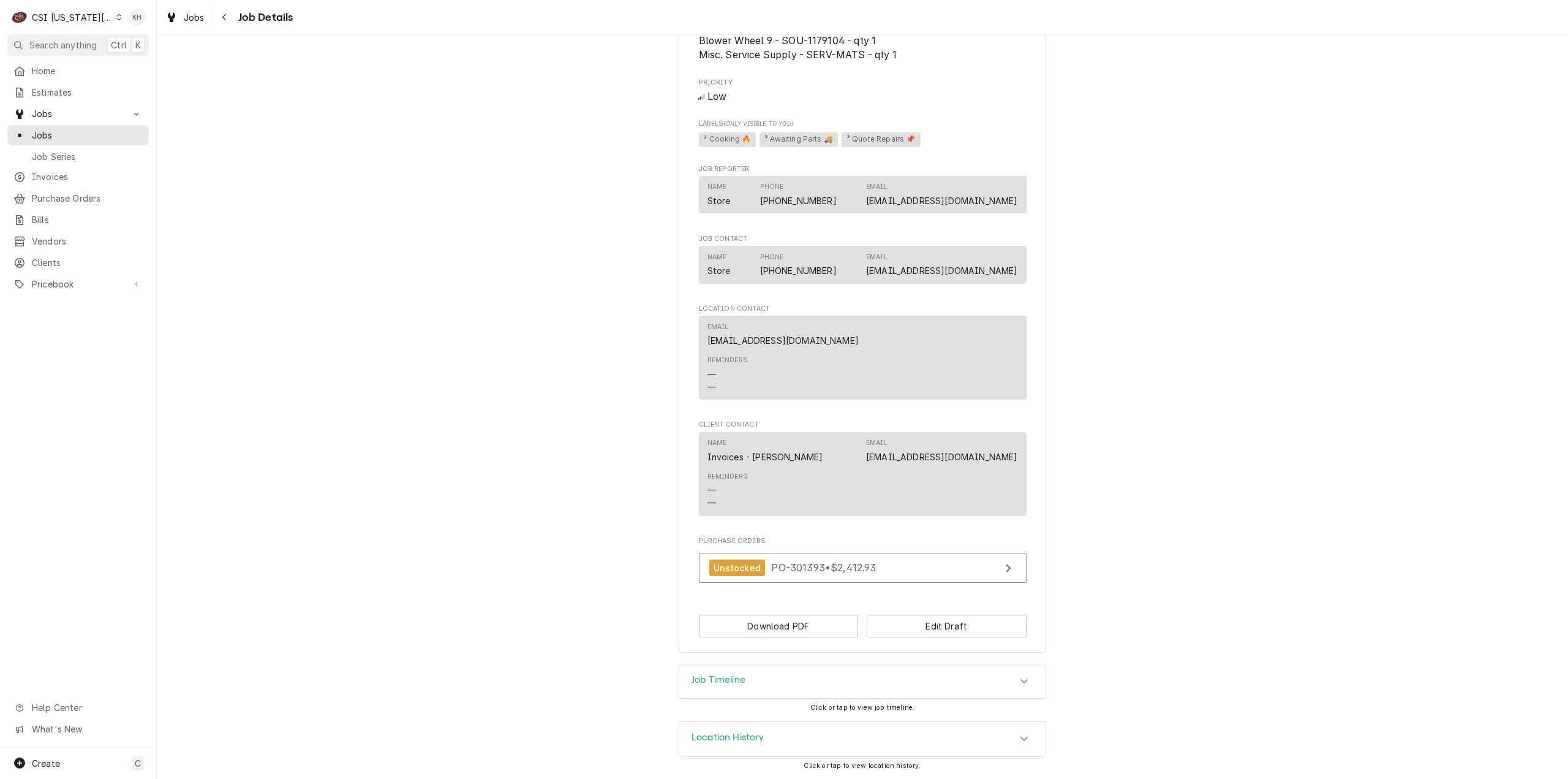
click at [782, 692] on div "Job Timeline" at bounding box center [862, 681] width 367 height 34
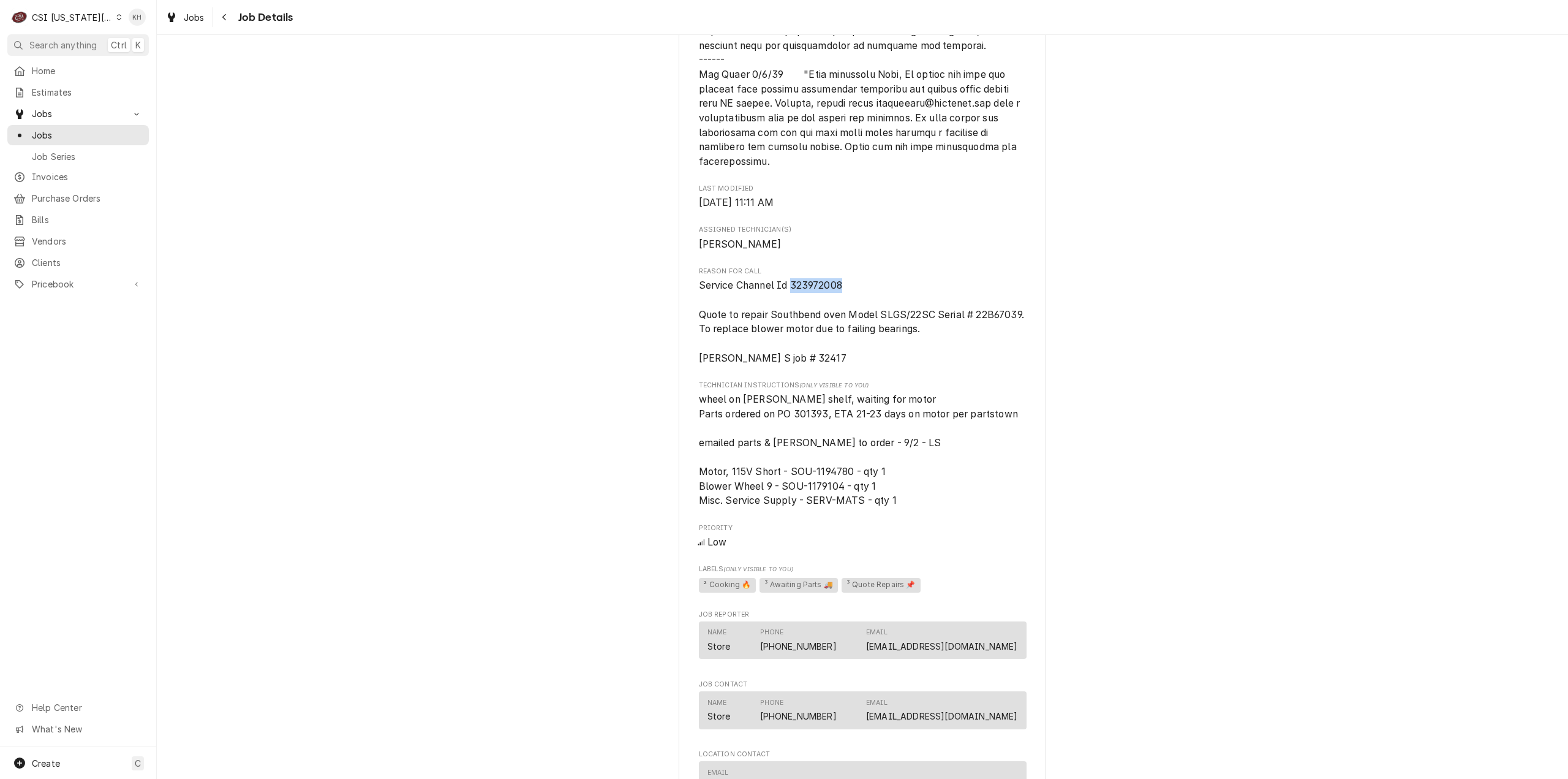
scroll to position [1109, 0]
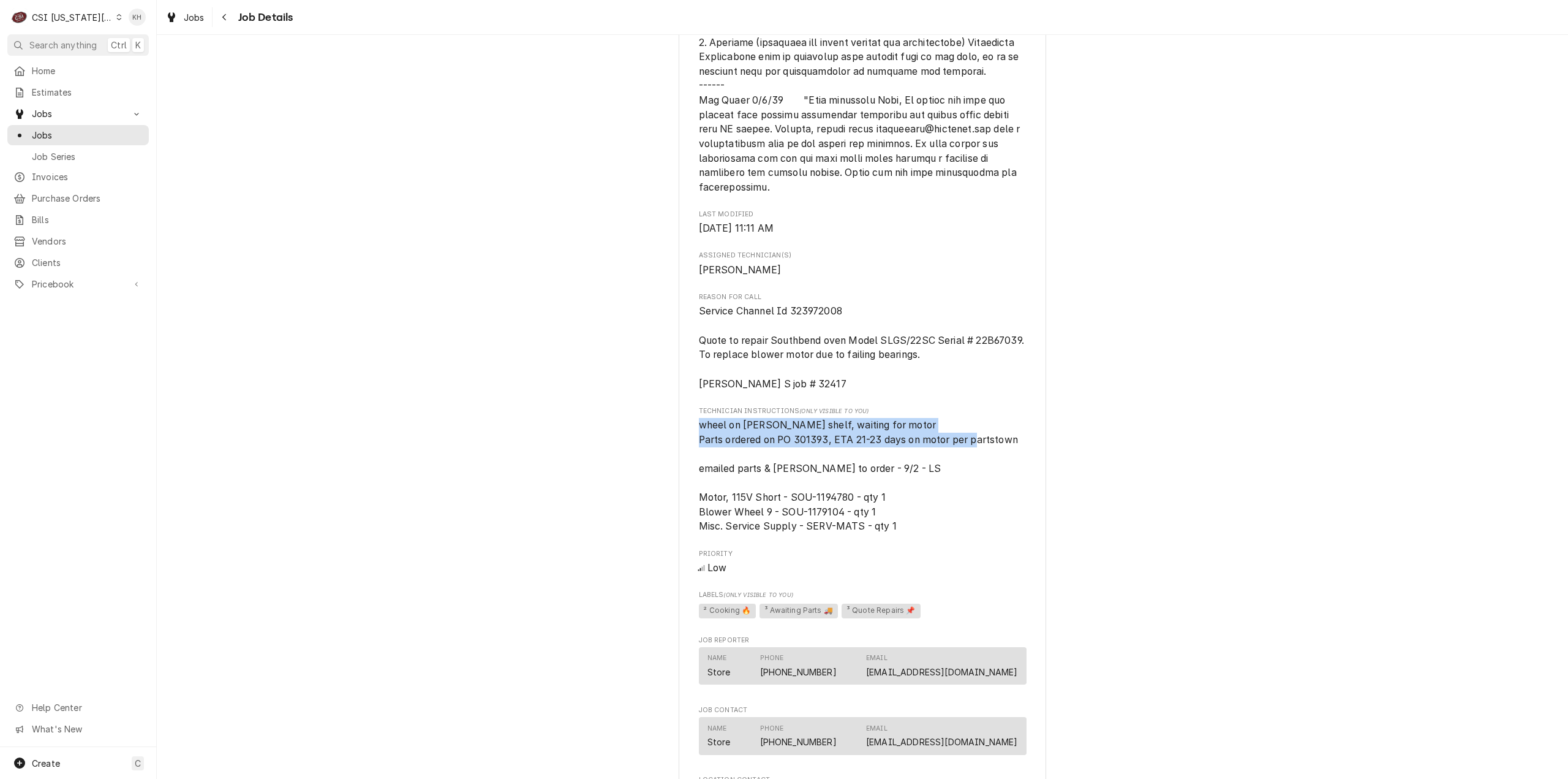
drag, startPoint x: 1013, startPoint y: 442, endPoint x: 634, endPoint y: 427, distance: 379.3
click at [634, 427] on div "Draft Preview COOPERS HAWK WINERY Coopers Hawk Winery / 540 Nw Chipman Road, Le…" at bounding box center [862, 37] width 1411 height 2196
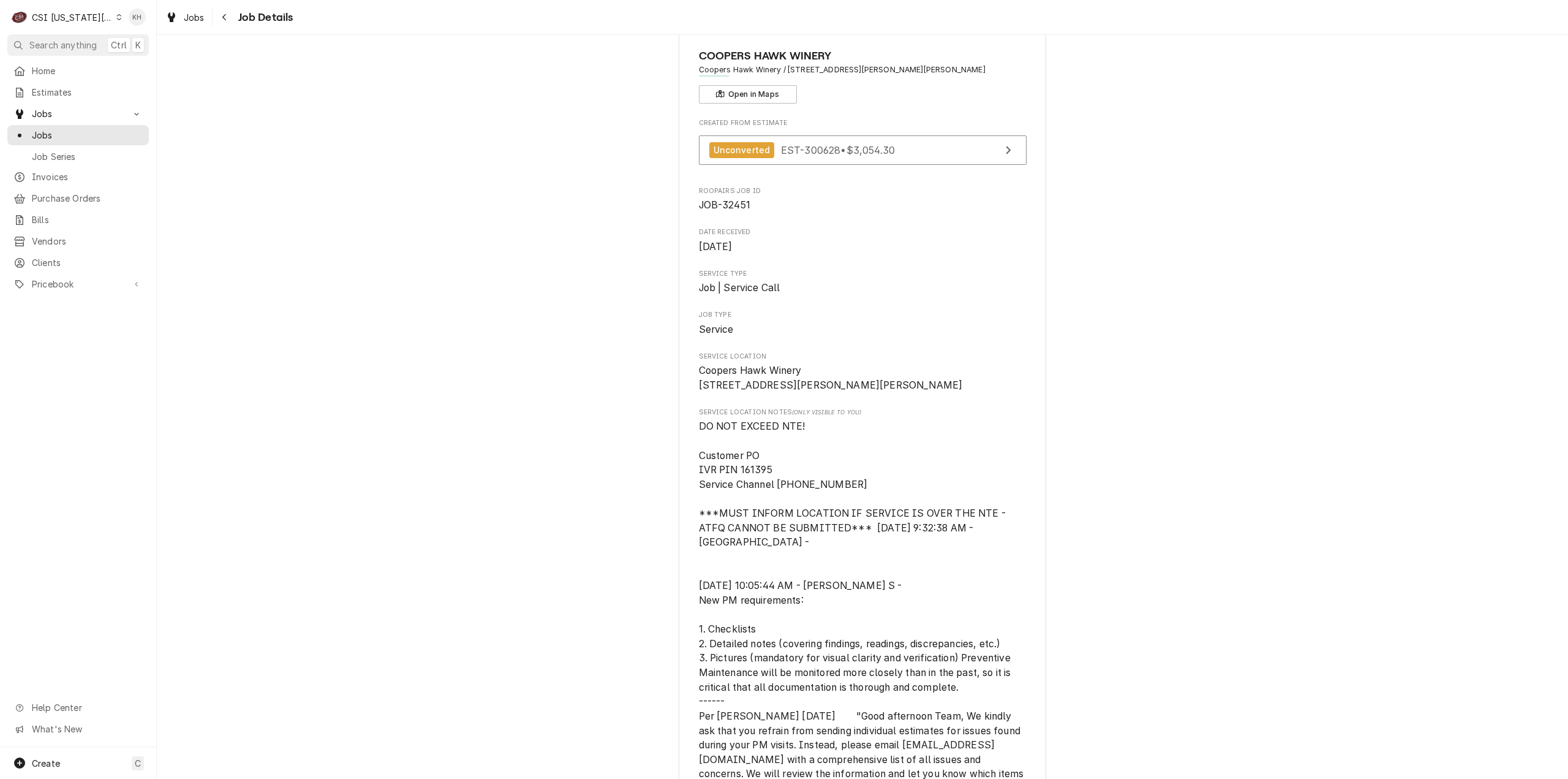
scroll to position [0, 0]
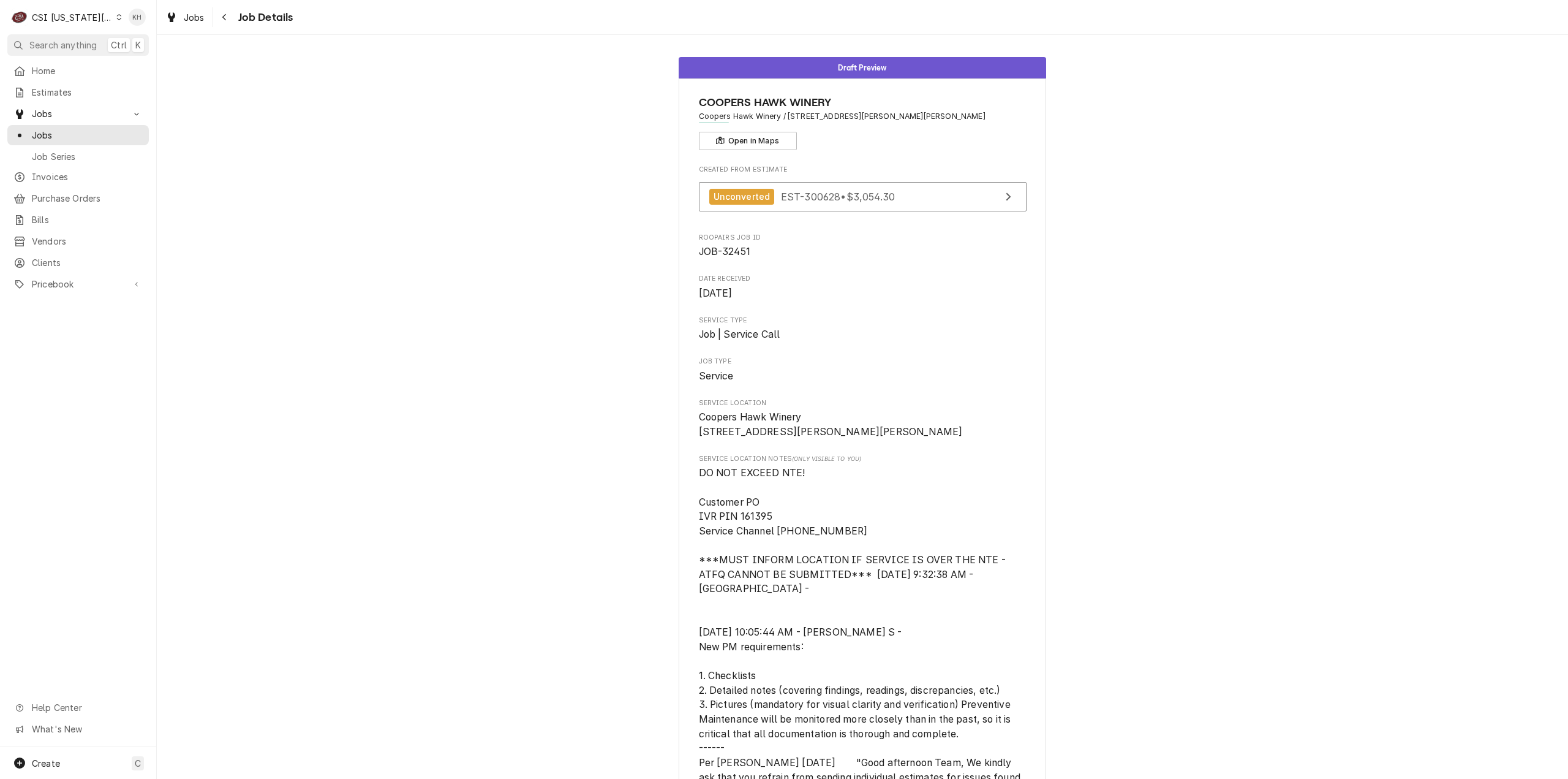
drag, startPoint x: 1024, startPoint y: 386, endPoint x: 555, endPoint y: 366, distance: 469.4
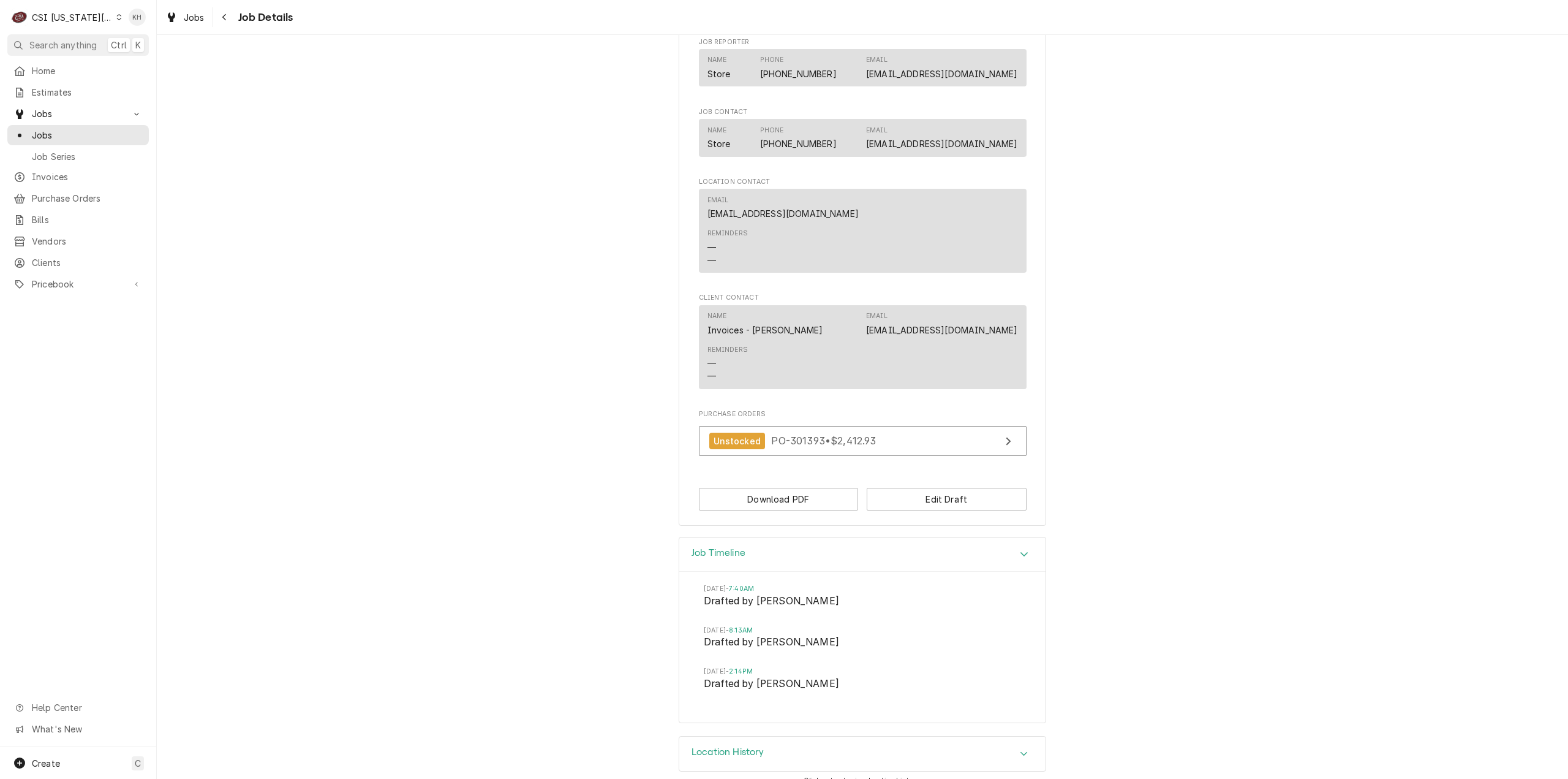
scroll to position [1721, 0]
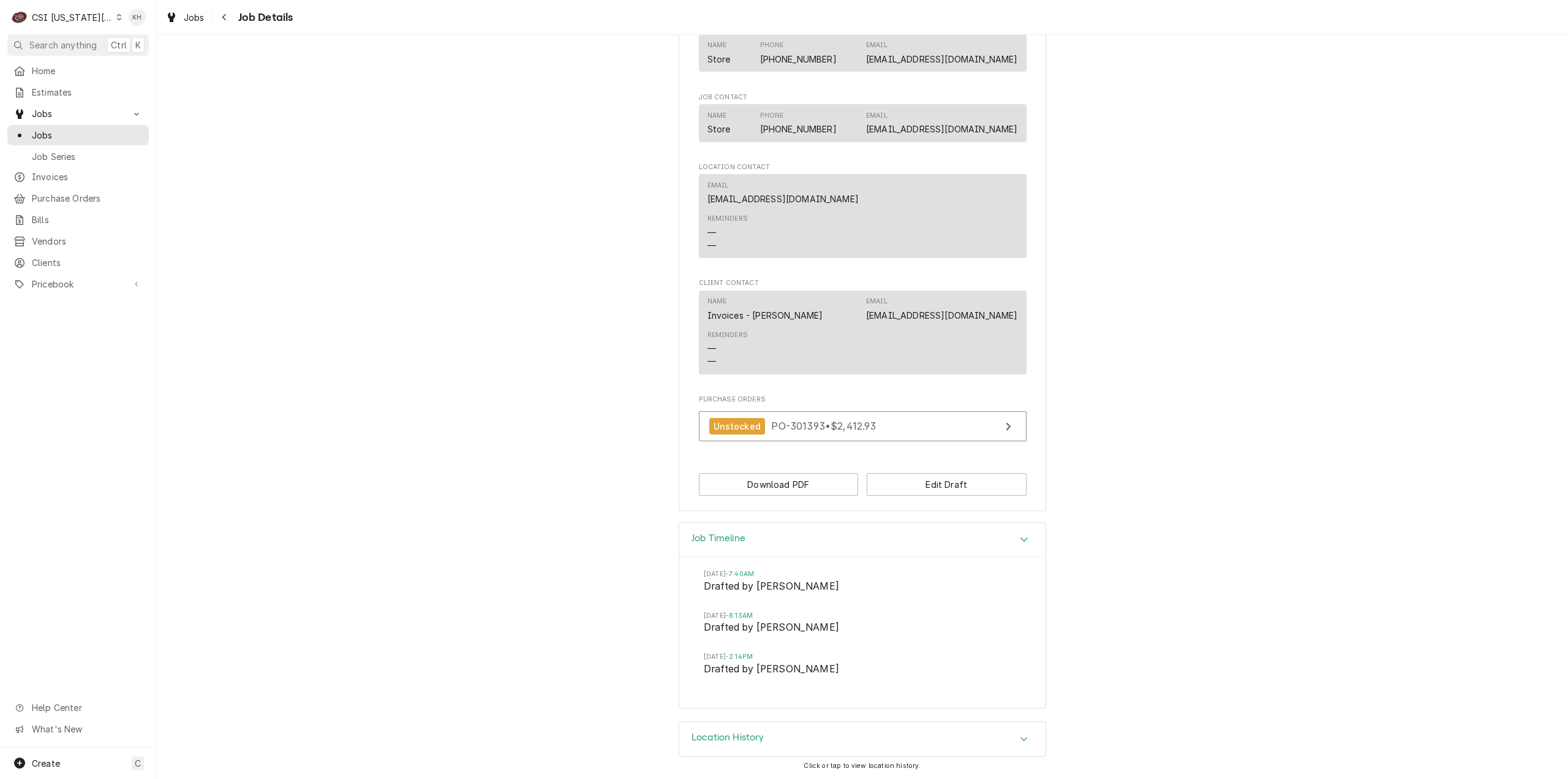
click at [753, 749] on div "Location History" at bounding box center [862, 738] width 367 height 34
click at [704, 730] on div "Location History" at bounding box center [862, 739] width 367 height 35
click at [741, 543] on h3 "Job Timeline" at bounding box center [718, 538] width 54 height 12
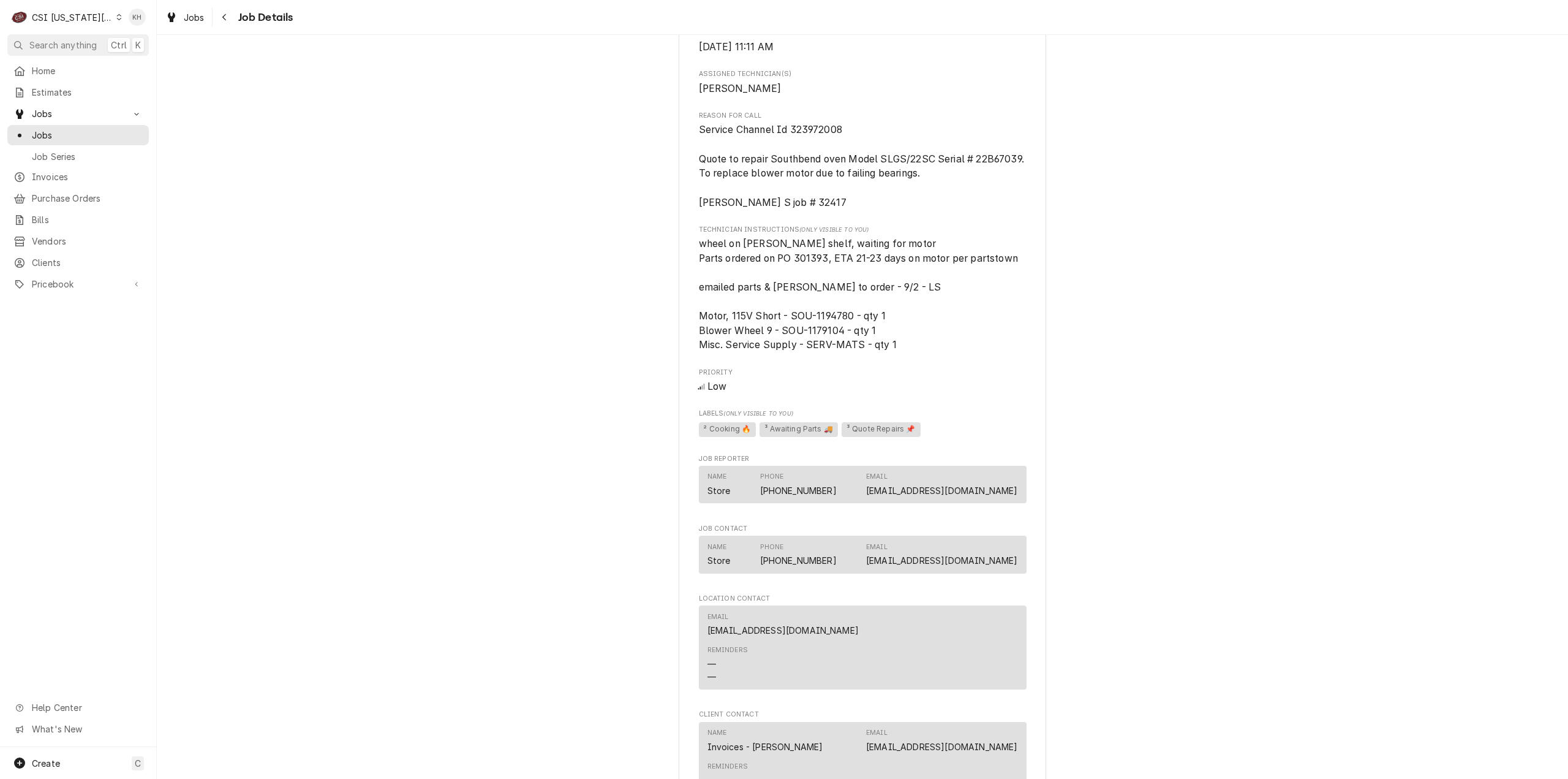
scroll to position [1274, 0]
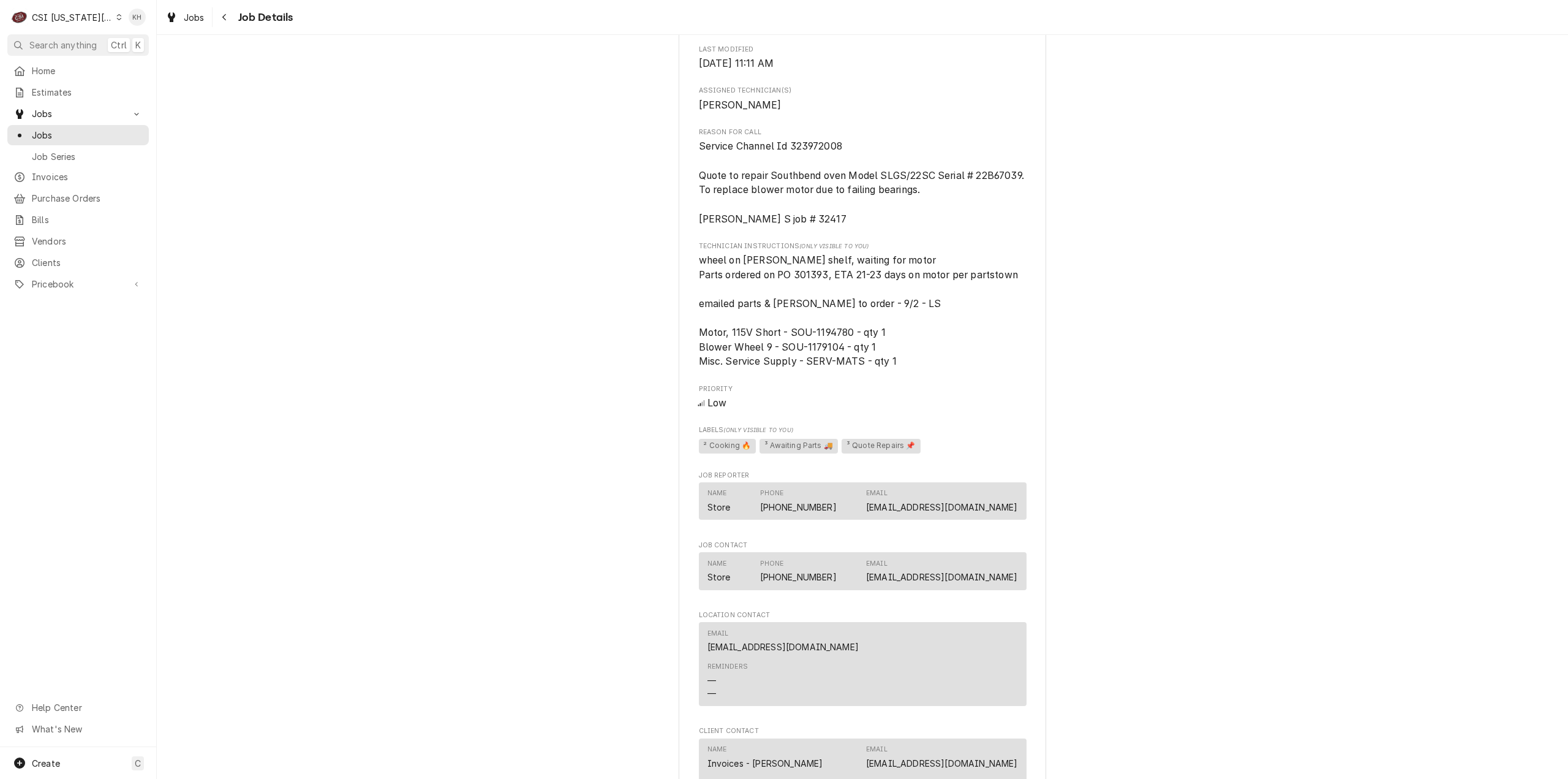
click at [67, 51] on button "Search anything Ctrl K" at bounding box center [78, 45] width 142 height 22
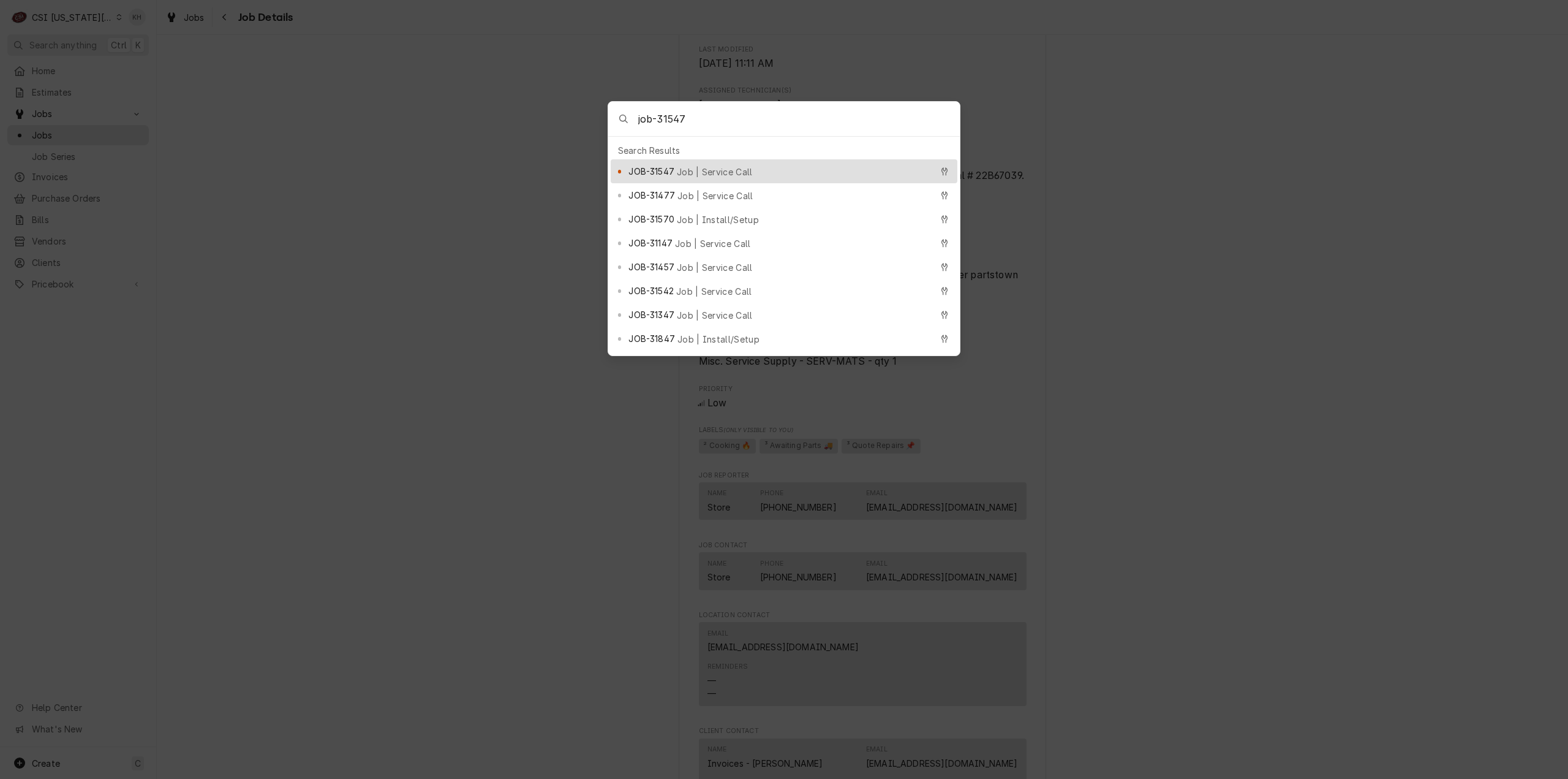
type input "job-31547"
click at [735, 164] on div "JOB-31547 Job | Service Call" at bounding box center [779, 171] width 303 height 14
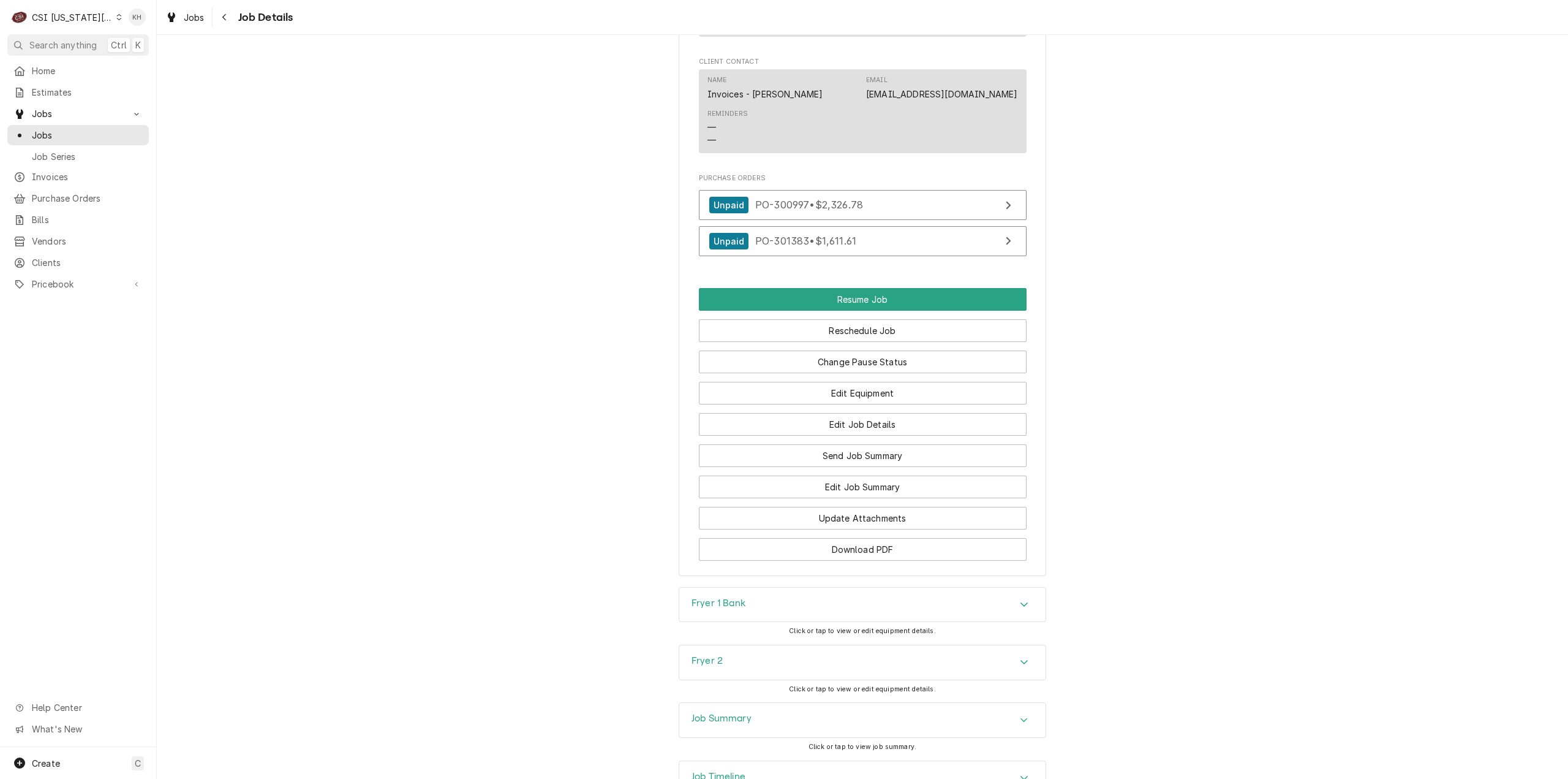
scroll to position [2366, 0]
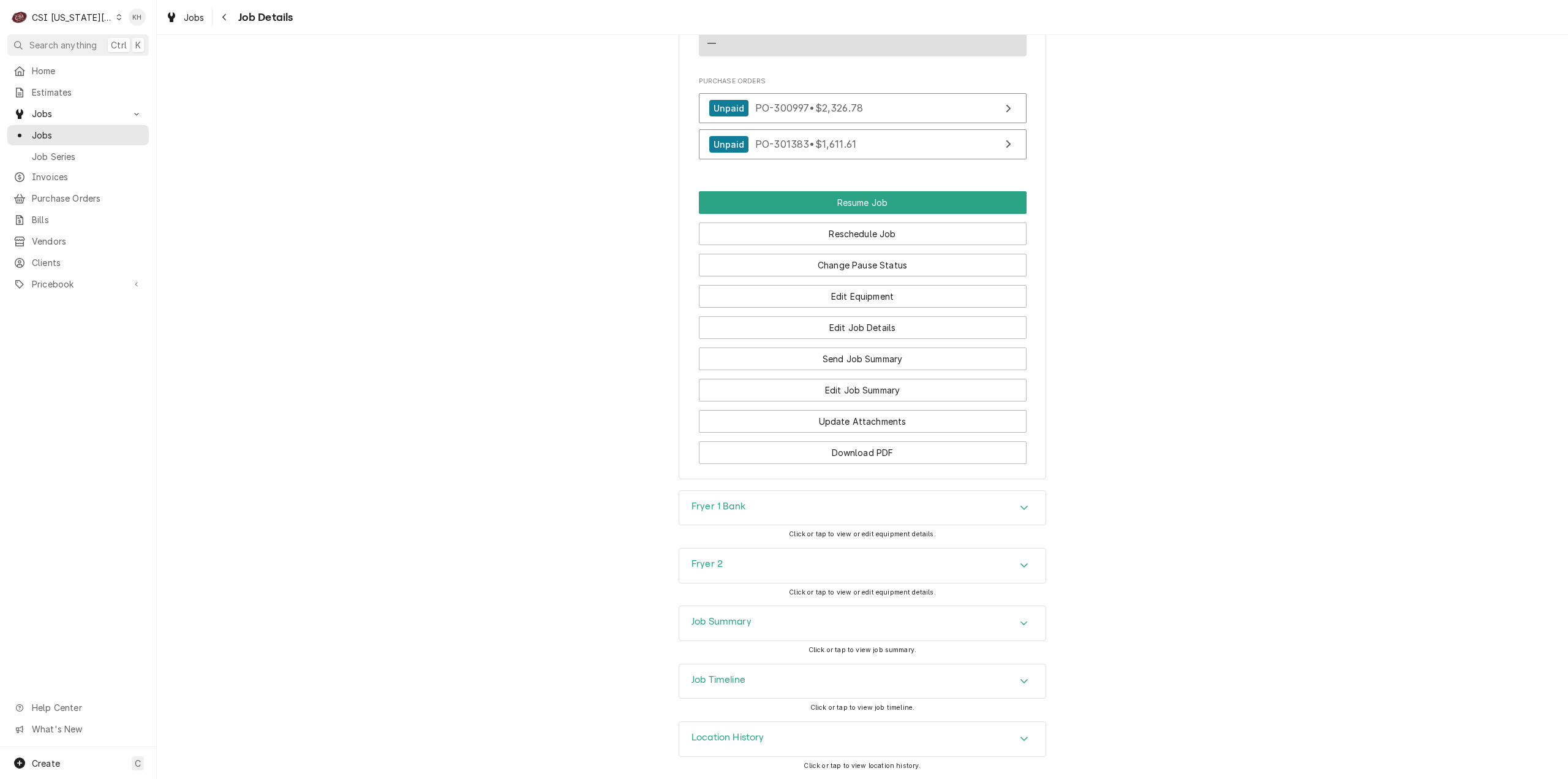
click at [741, 674] on h3 "Job Timeline" at bounding box center [718, 679] width 54 height 12
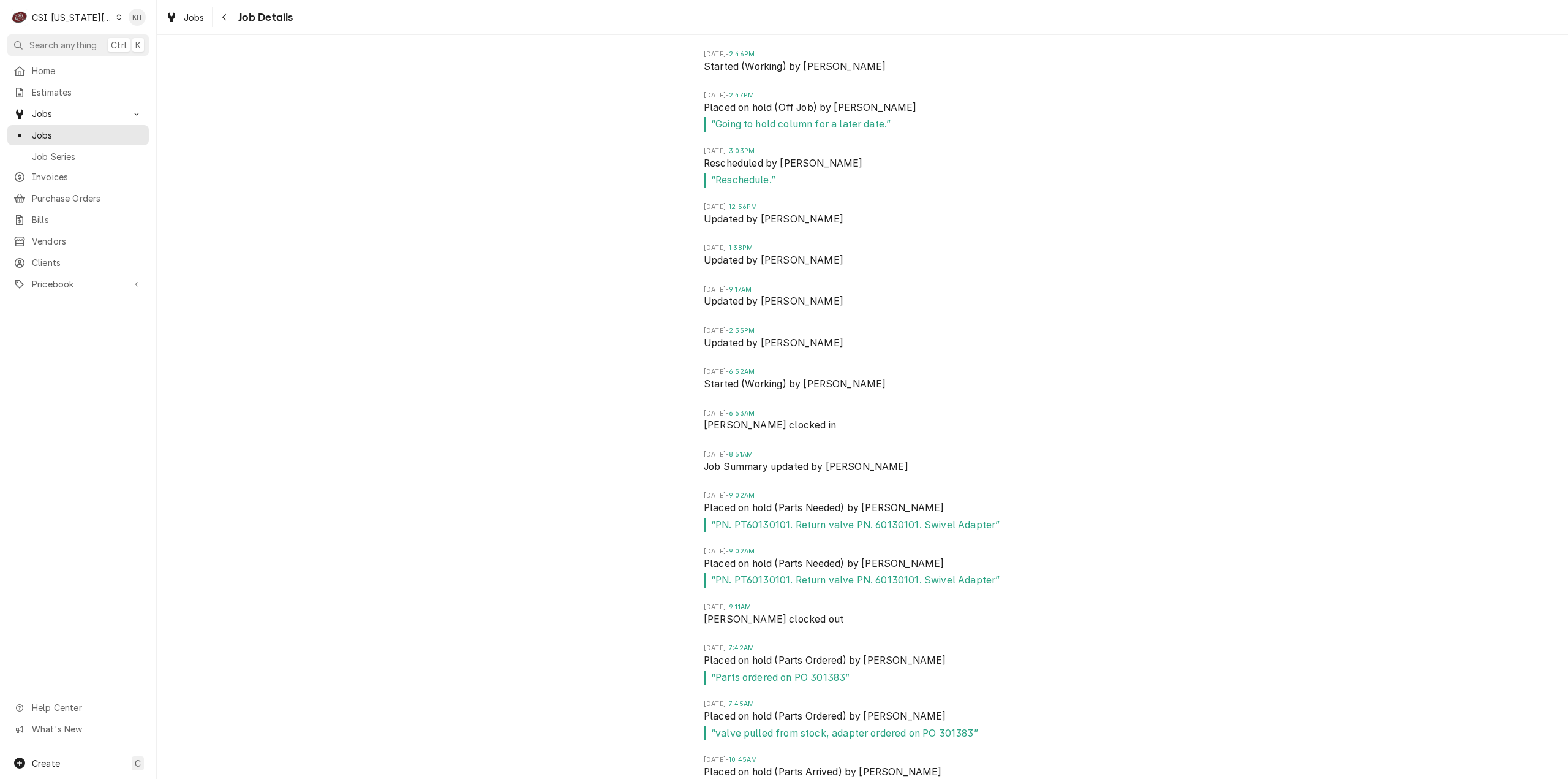
scroll to position [3876, 0]
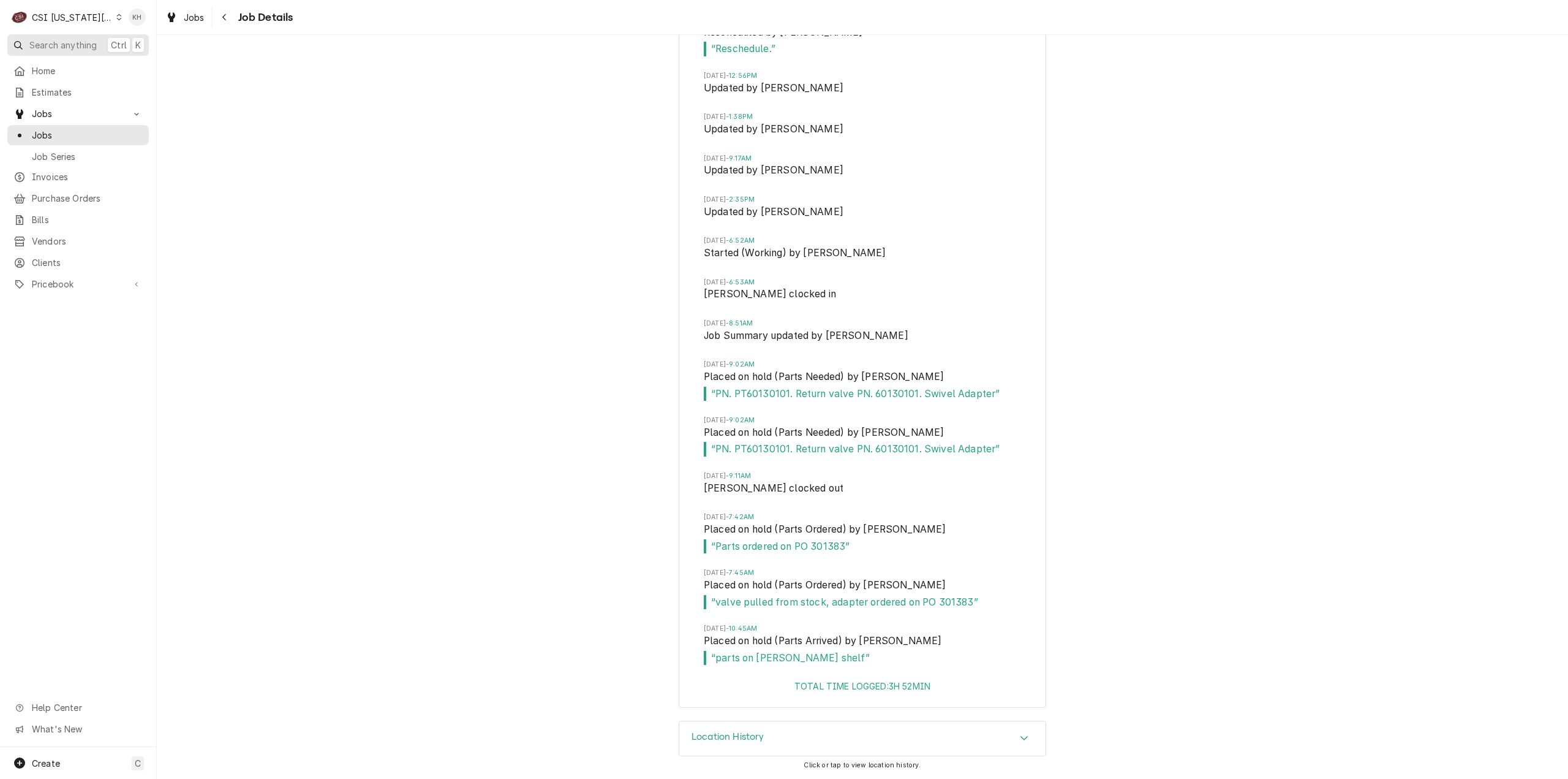
drag, startPoint x: 75, startPoint y: 39, endPoint x: 85, endPoint y: 41, distance: 10.2
click at [75, 39] on span "Search anything" at bounding box center [62, 46] width 67 height 13
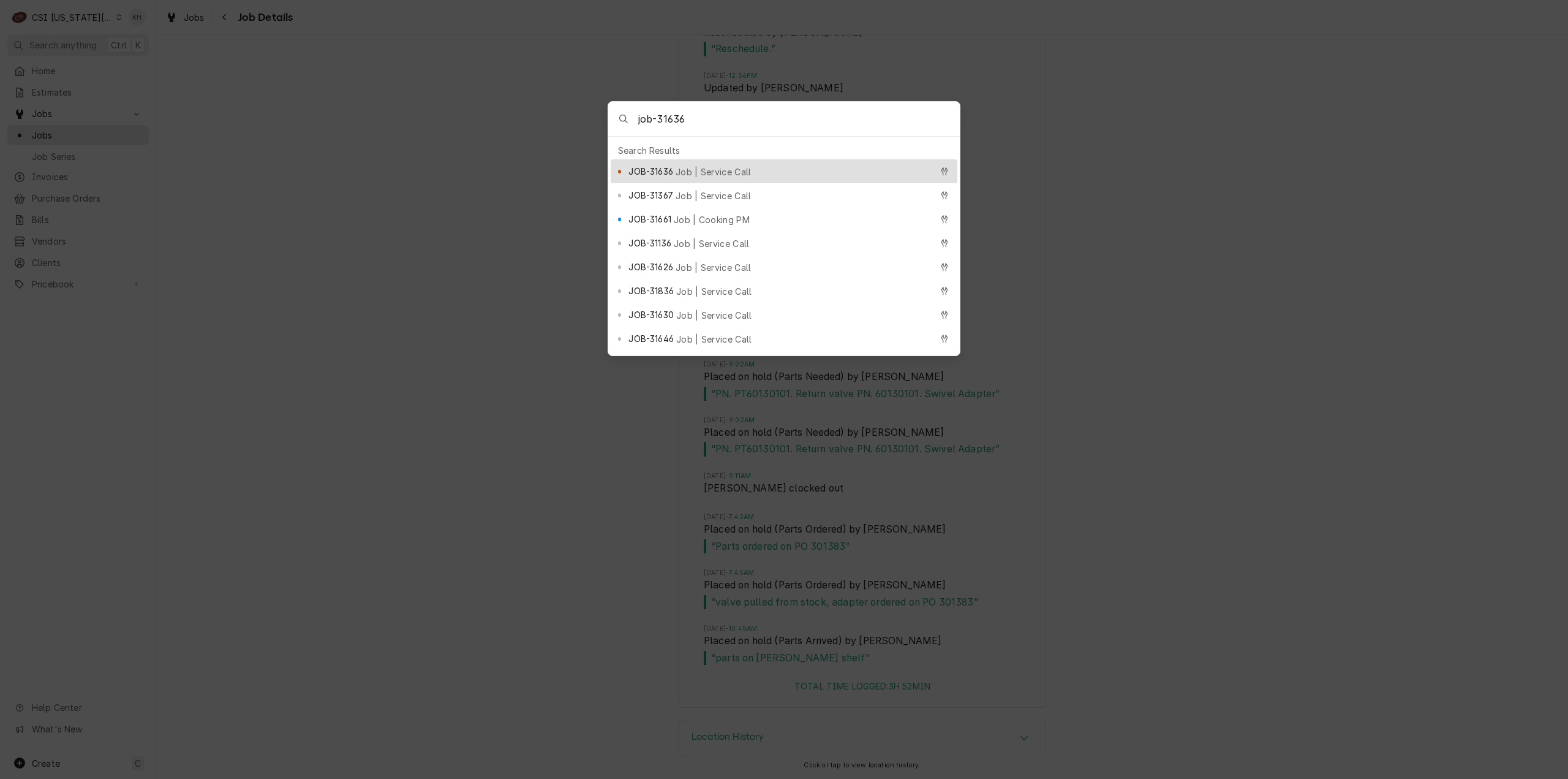
type input "job-31636"
click at [726, 165] on span "Job | Service Call" at bounding box center [714, 172] width 76 height 13
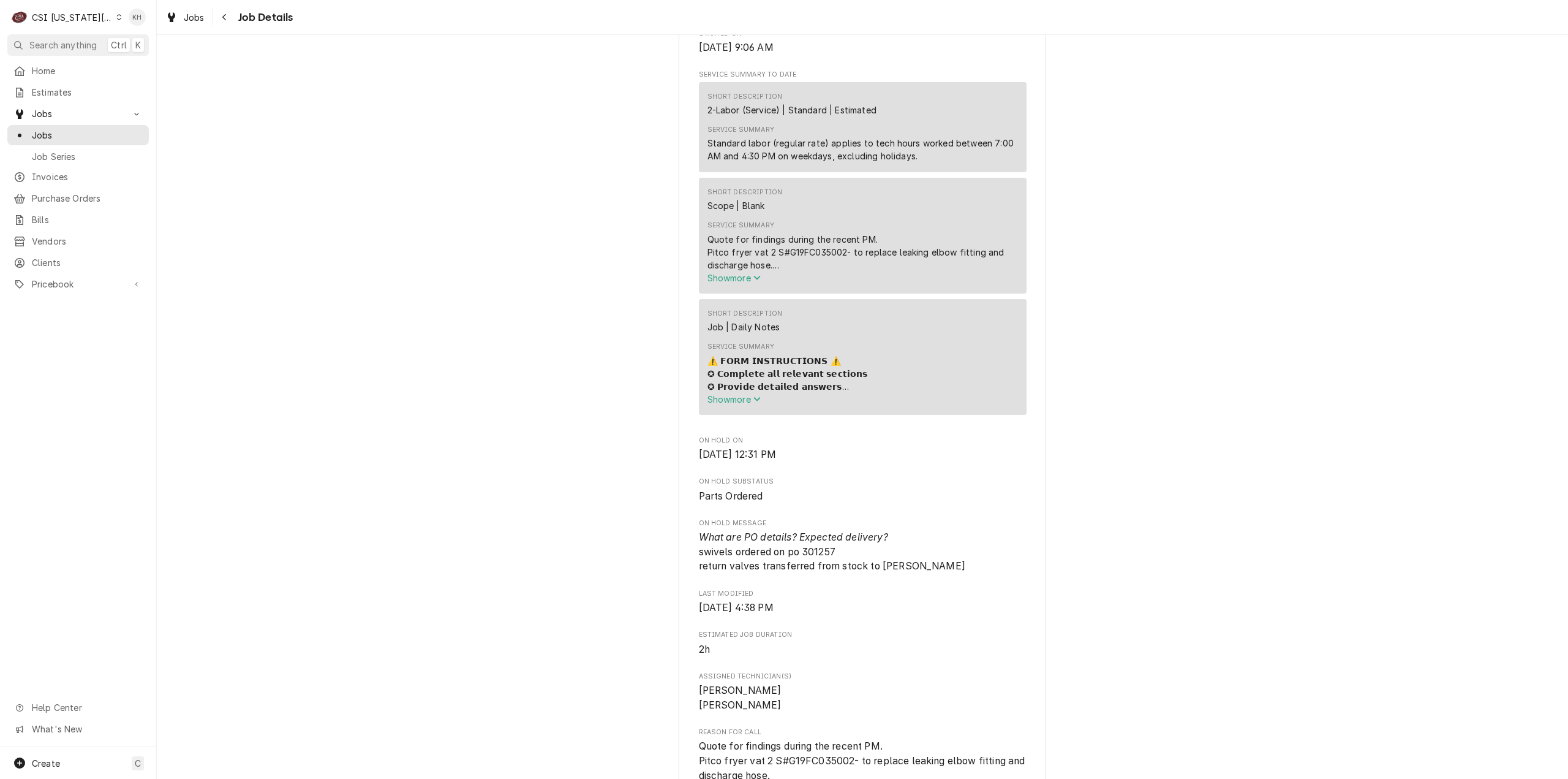
scroll to position [1471, 0]
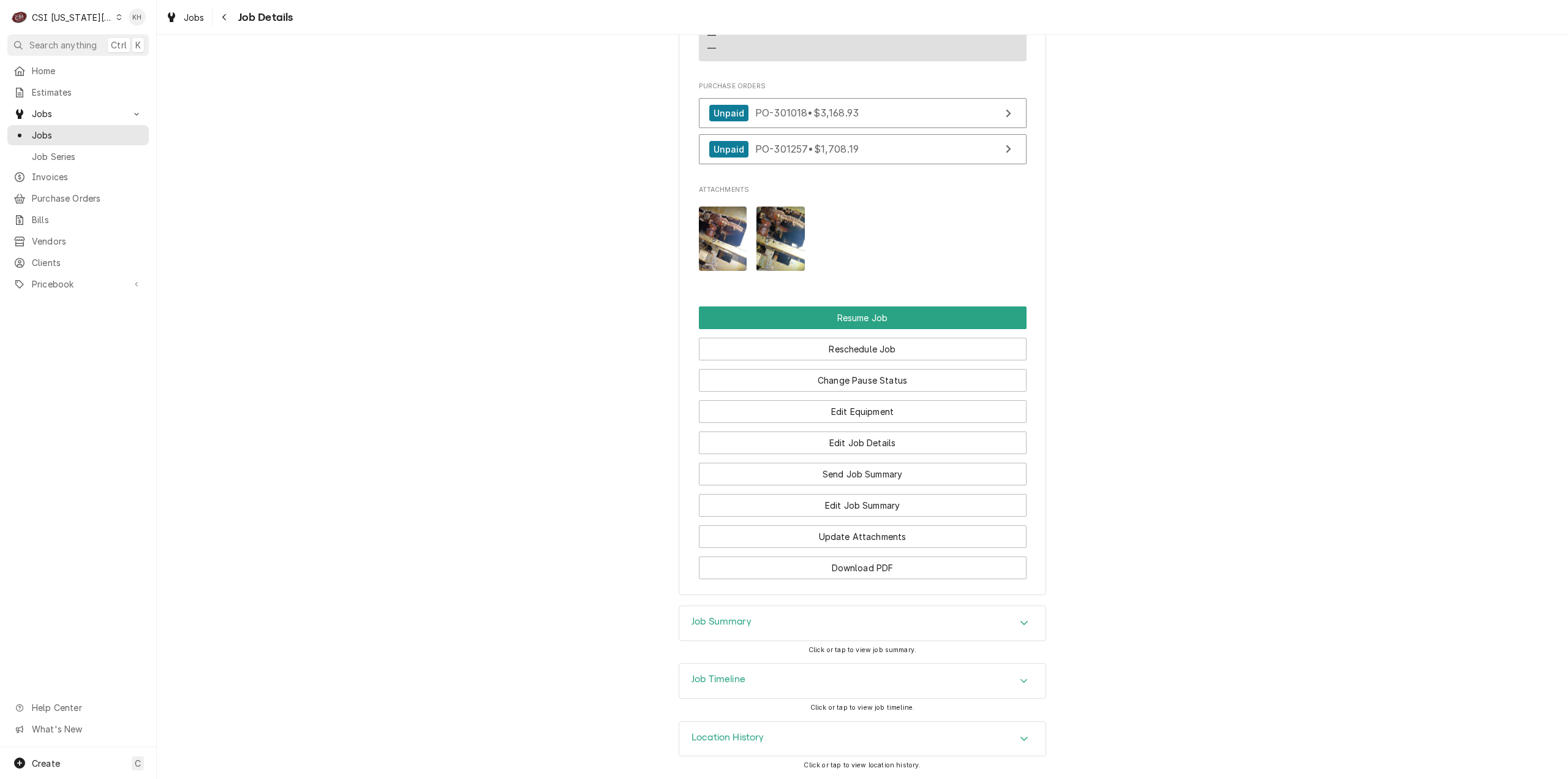
click at [727, 665] on div "Job Timeline" at bounding box center [862, 680] width 367 height 34
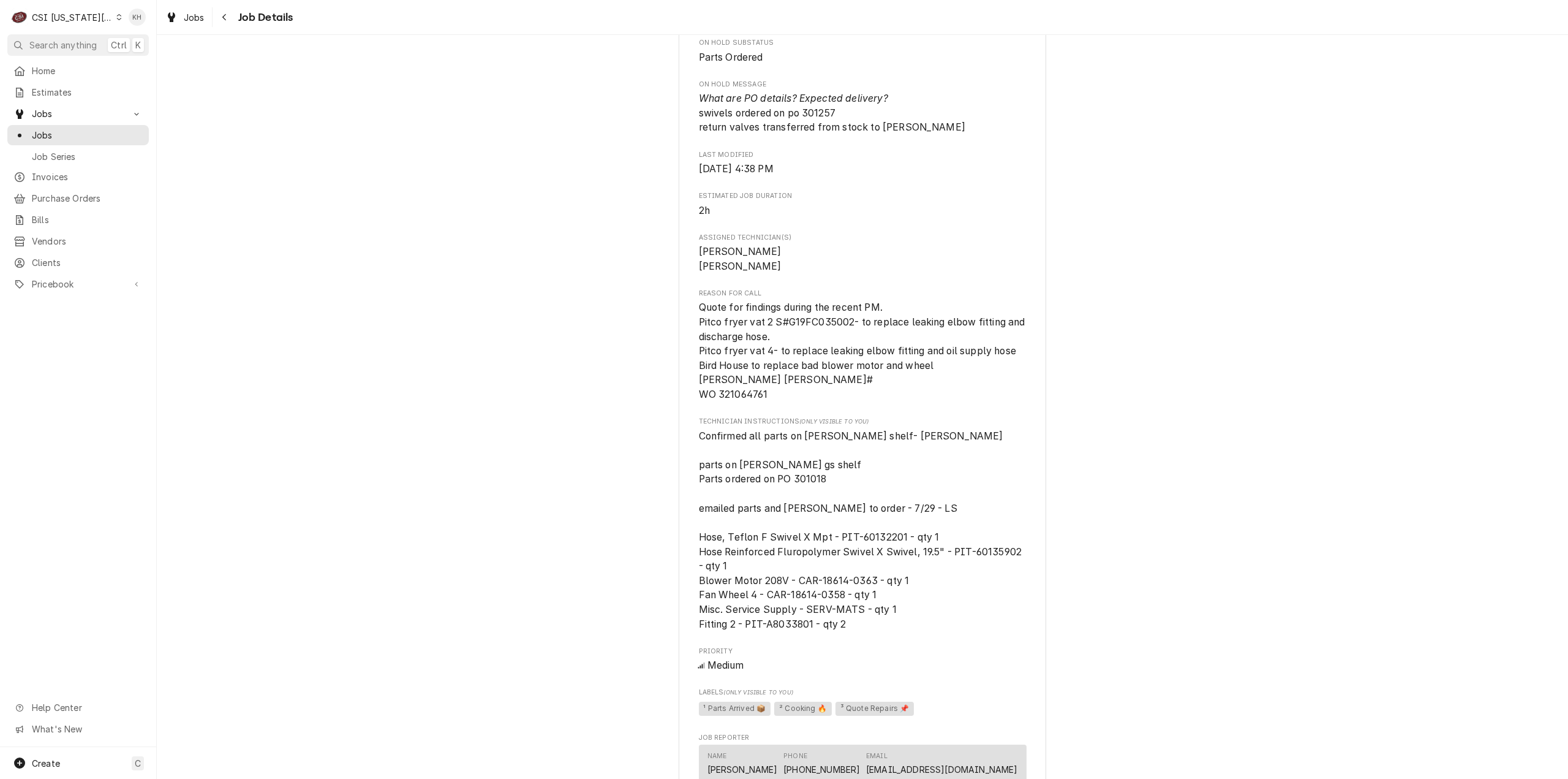
scroll to position [1456, 0]
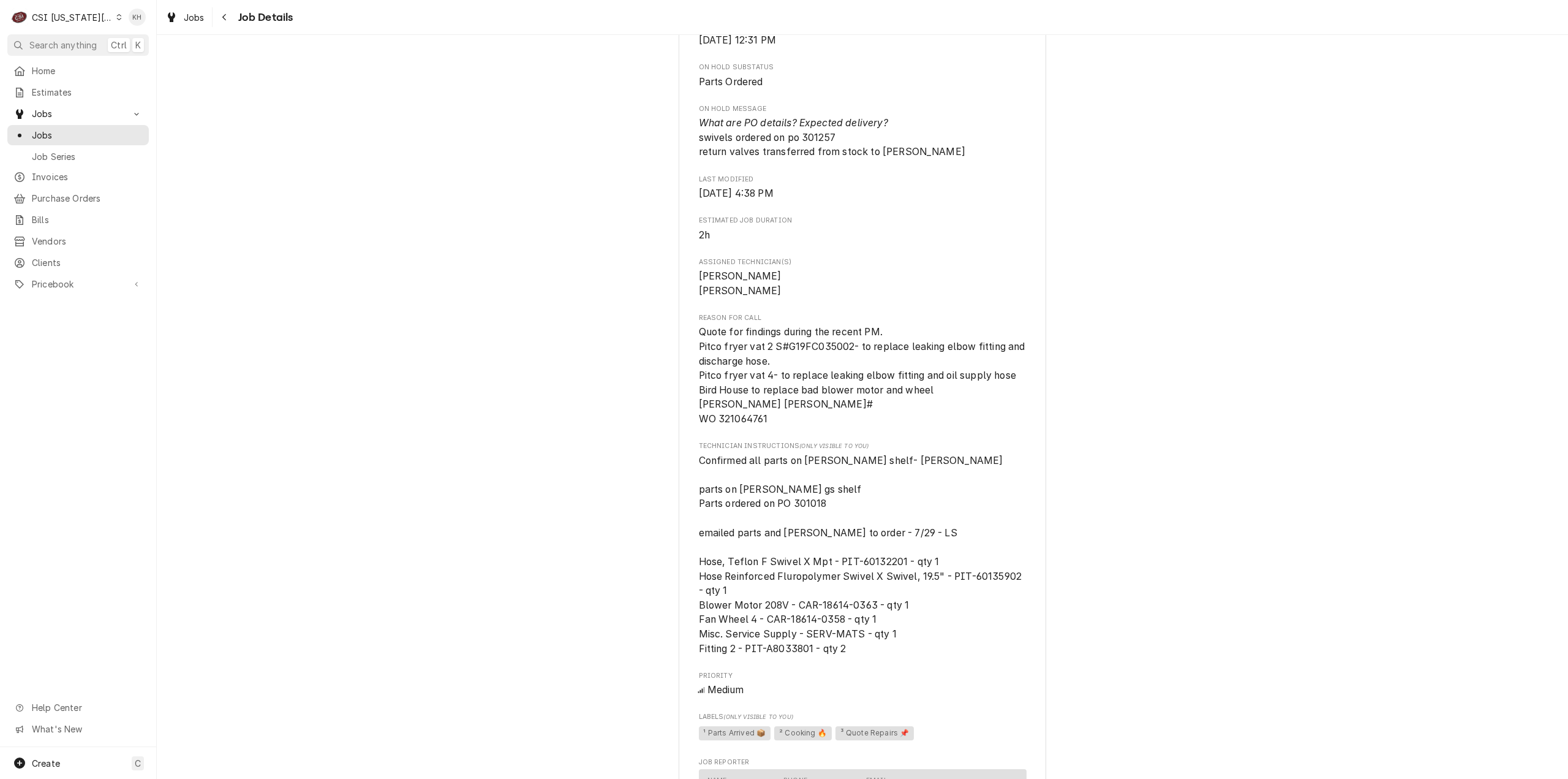
click at [74, 11] on div "C CSI [US_STATE] City." at bounding box center [66, 17] width 119 height 25
click at [172, 61] on div "CSI St. [PERSON_NAME]" at bounding box center [213, 67] width 181 height 13
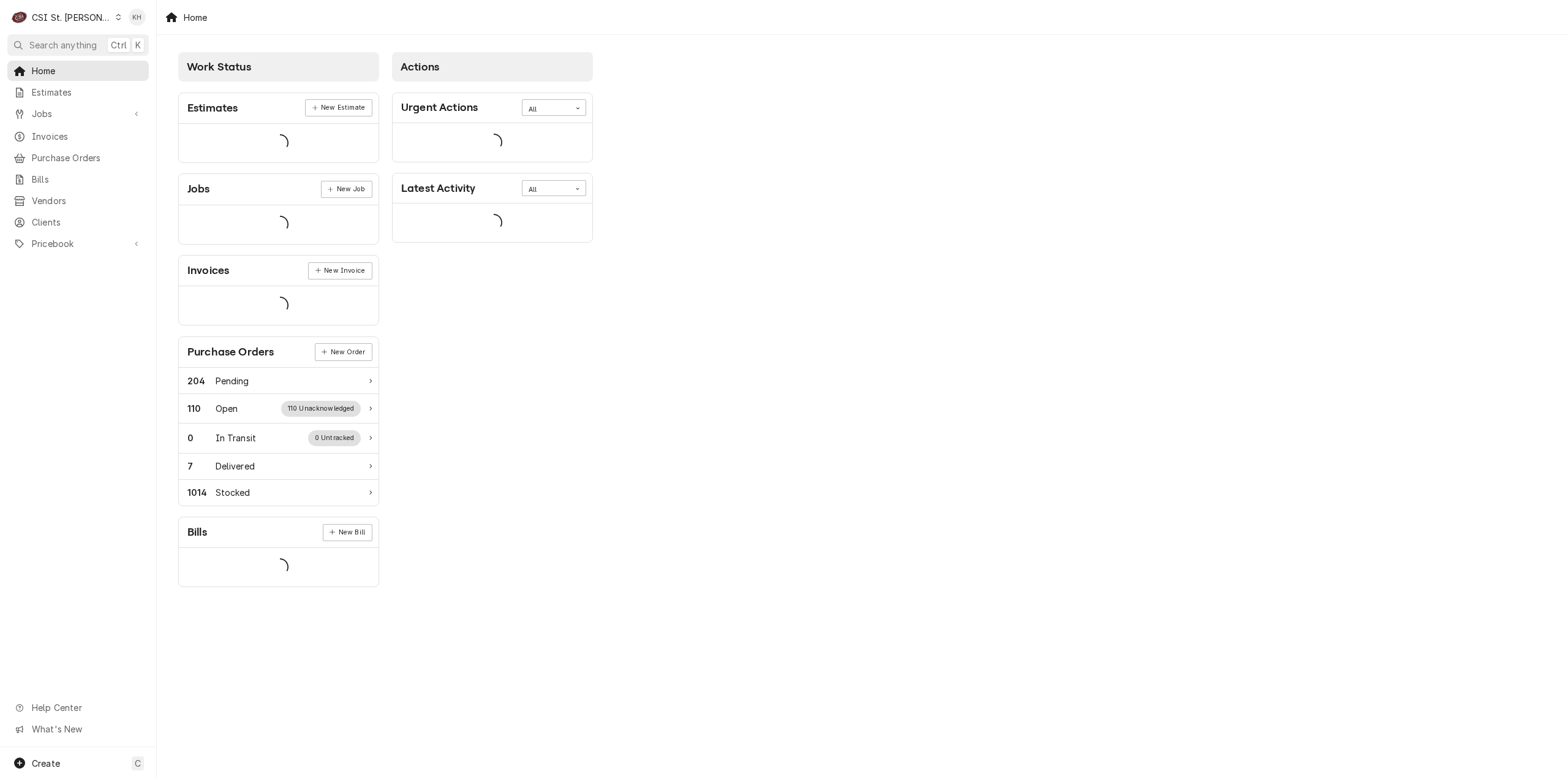
click at [79, 44] on span "Search anything" at bounding box center [62, 46] width 67 height 13
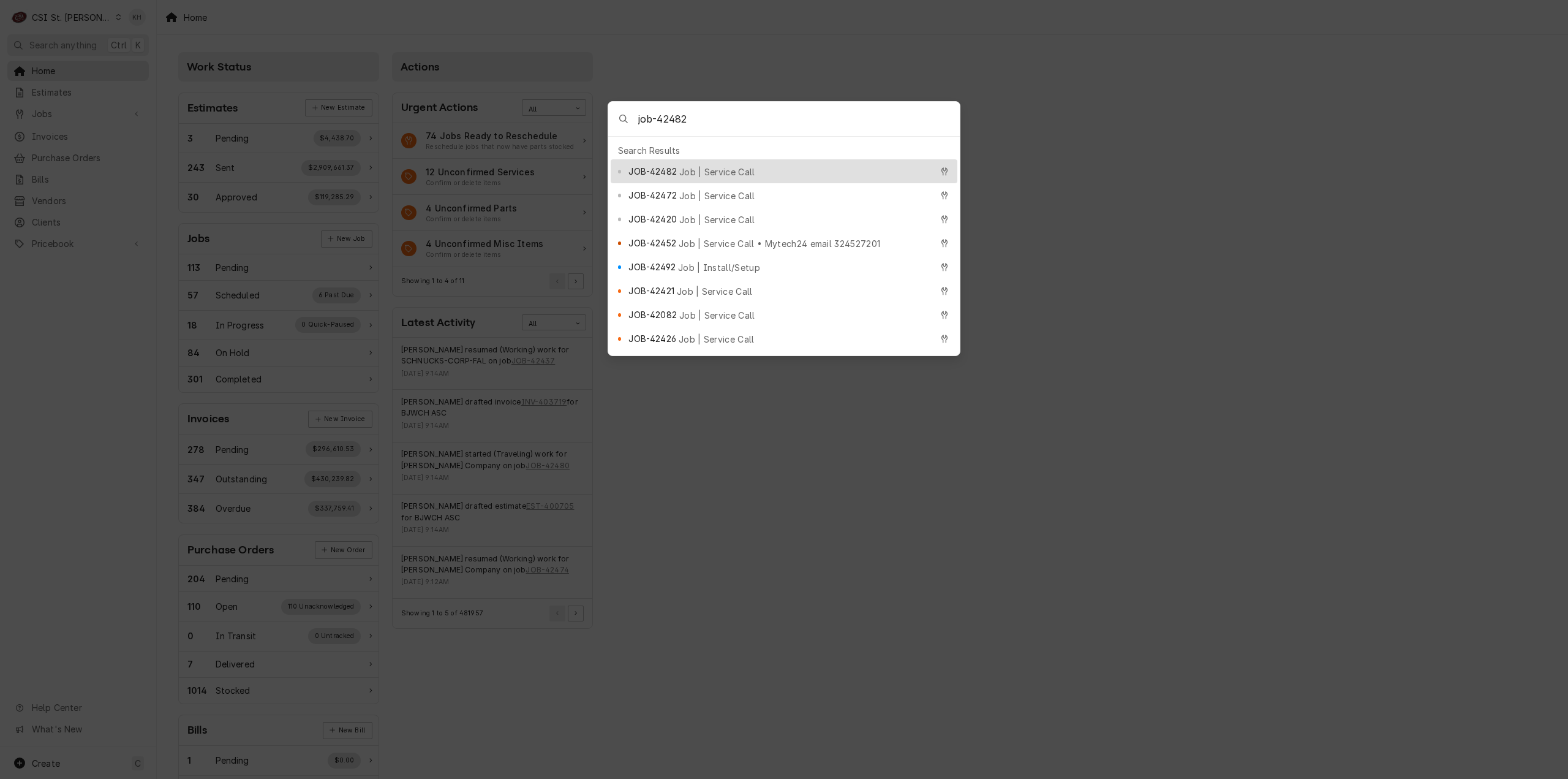
type input "job-42482"
click at [711, 165] on span "Job | Service Call" at bounding box center [717, 172] width 76 height 13
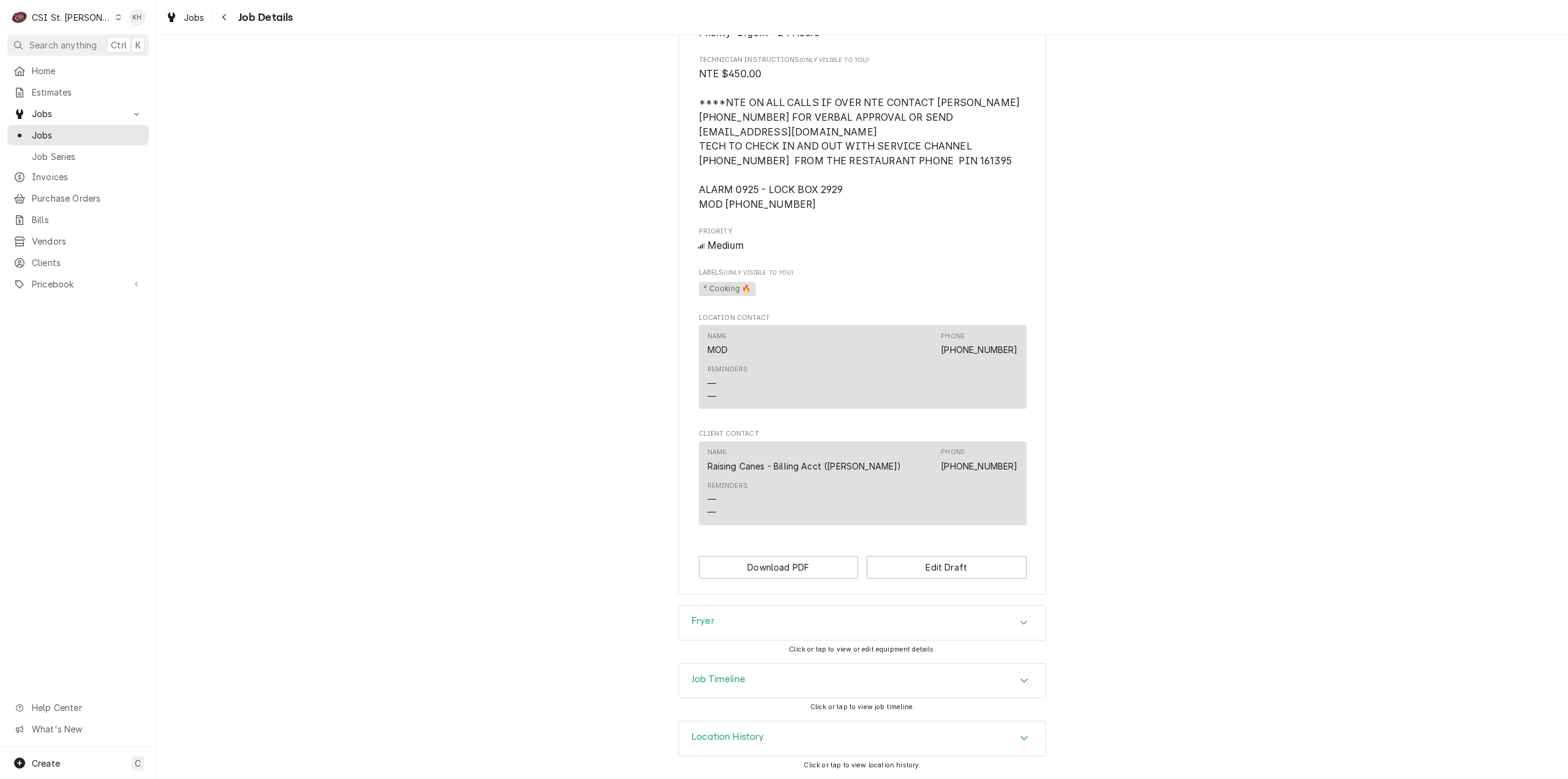
click at [746, 688] on div "Job Timeline" at bounding box center [862, 680] width 367 height 34
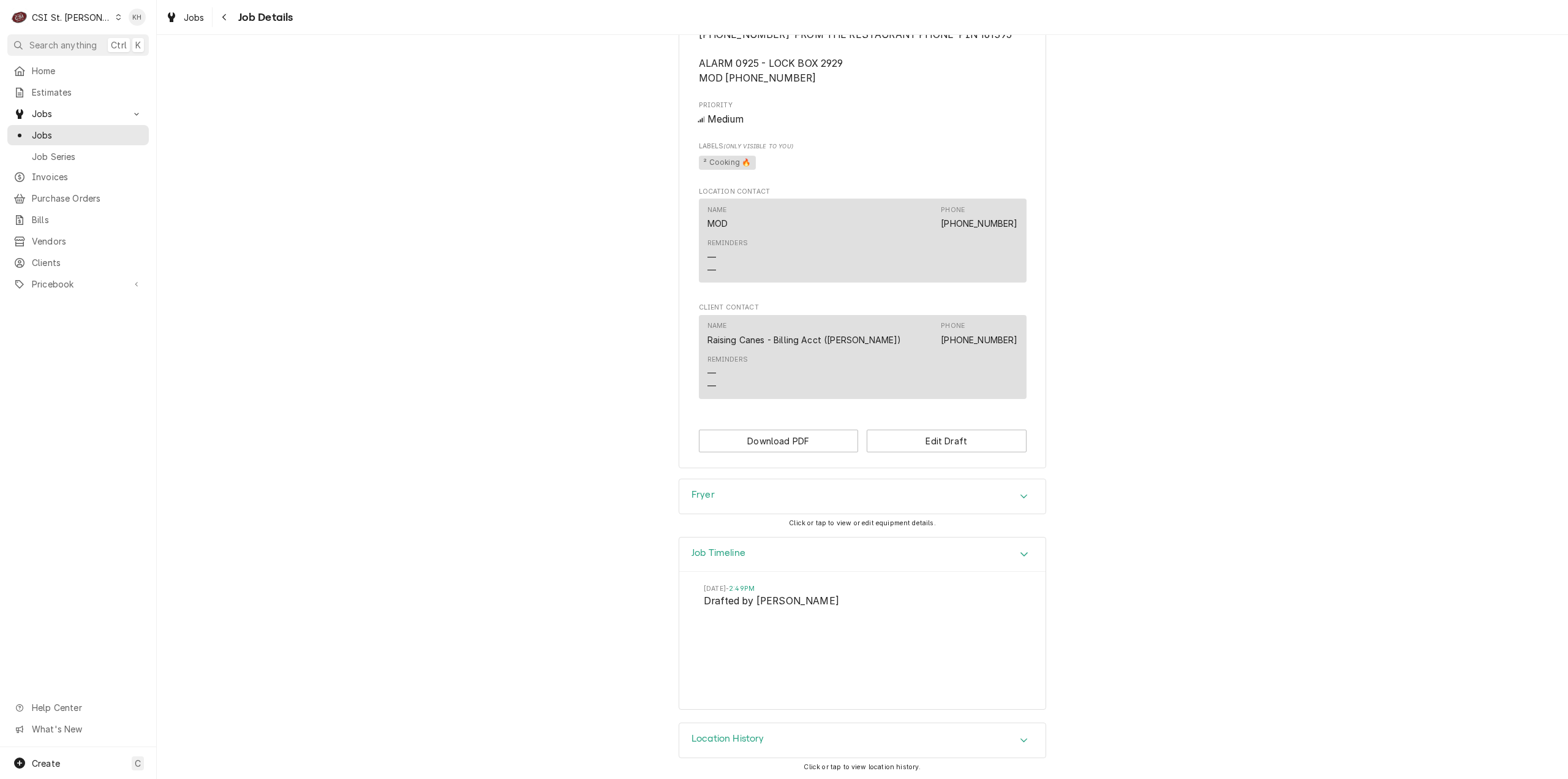
scroll to position [894, 0]
click at [85, 256] on span "Clients" at bounding box center [87, 263] width 111 height 13
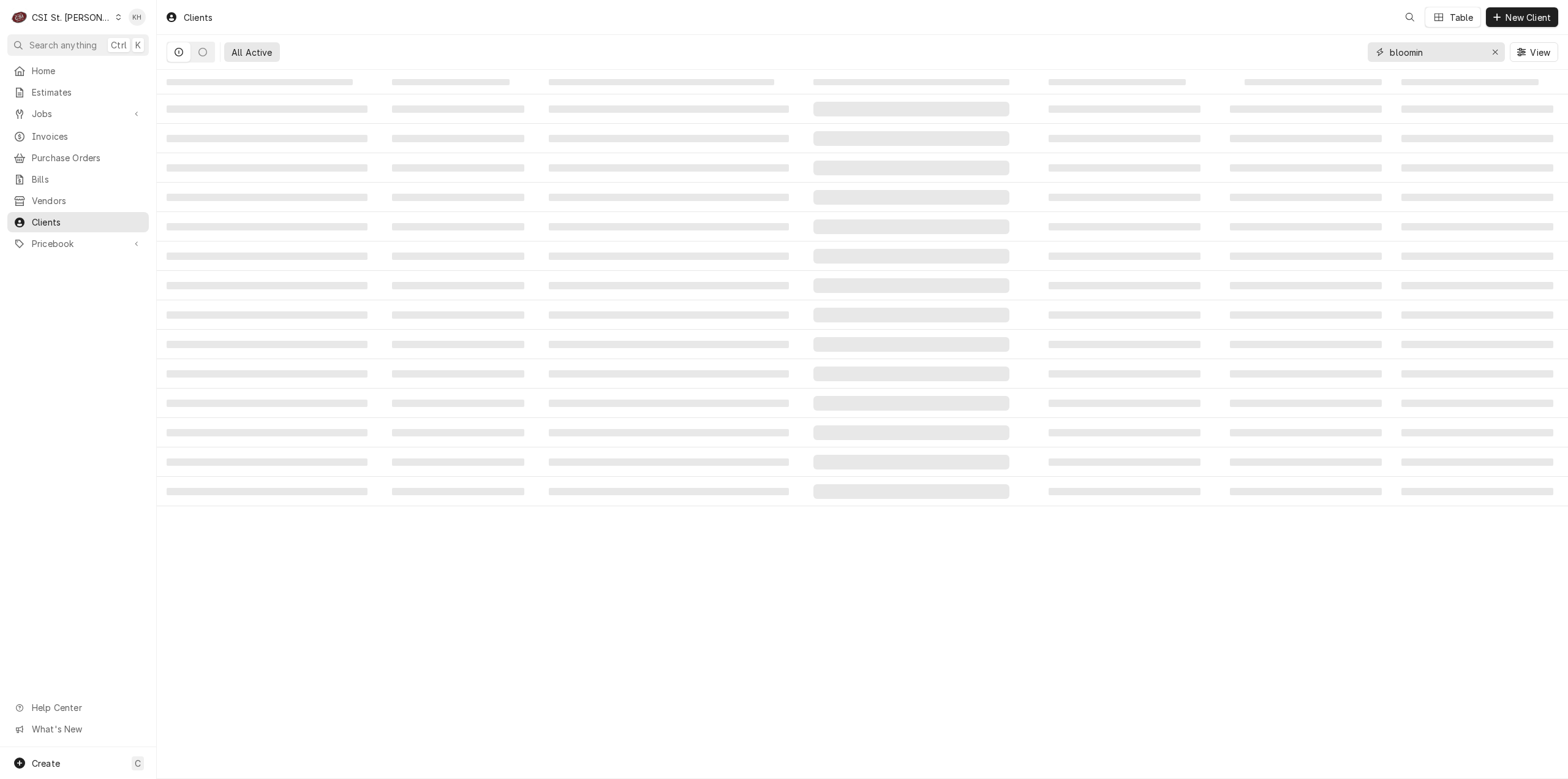
drag, startPoint x: 1428, startPoint y: 51, endPoint x: 1242, endPoint y: 62, distance: 186.3
click at [1242, 62] on div "All Active bloomin View" at bounding box center [862, 51] width 1391 height 34
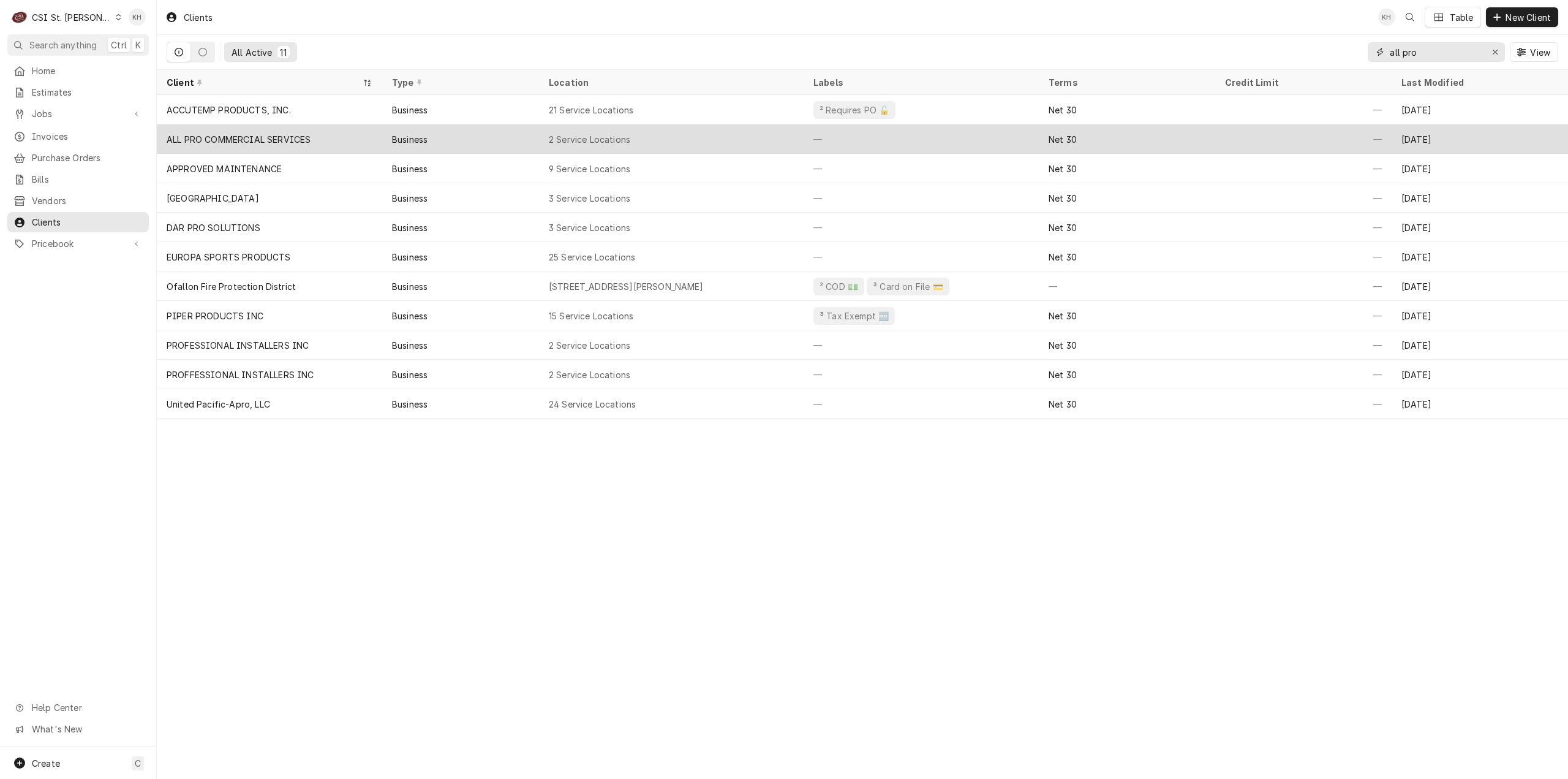
type input "all pro"
click at [482, 141] on div "Business" at bounding box center [460, 139] width 157 height 29
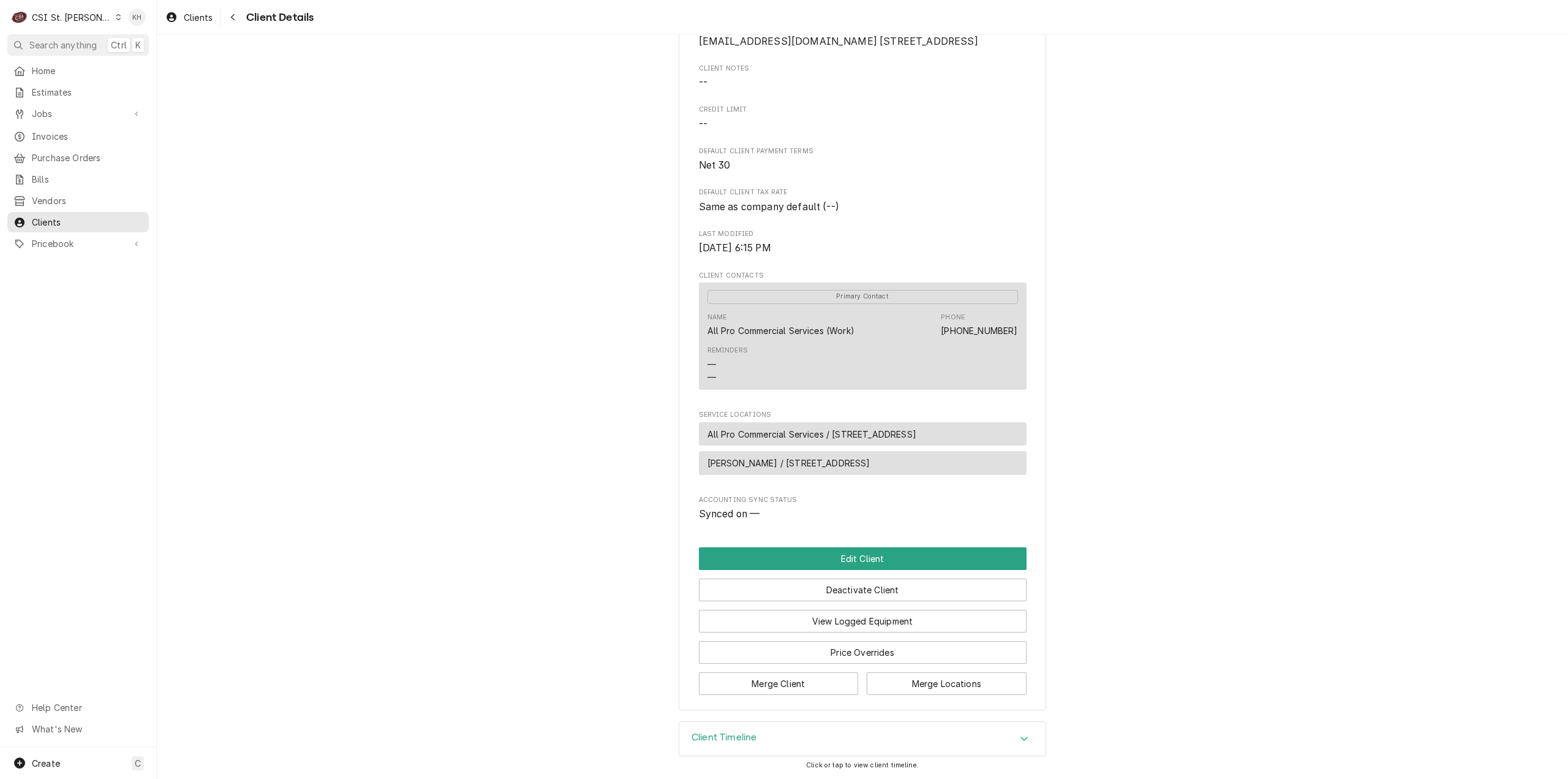
scroll to position [205, 0]
click at [705, 747] on div "Client Timeline" at bounding box center [862, 738] width 367 height 34
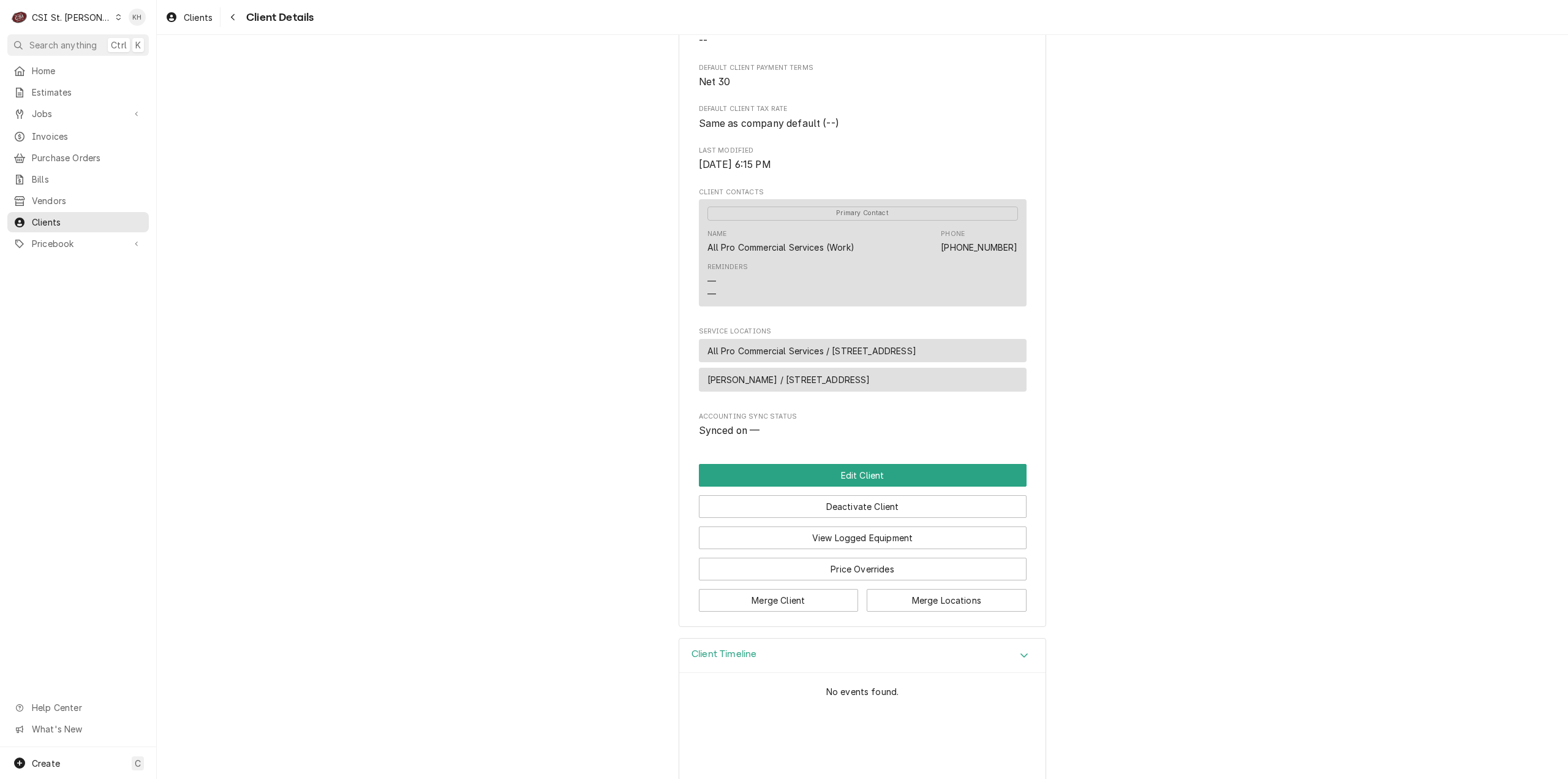
scroll to position [319, 0]
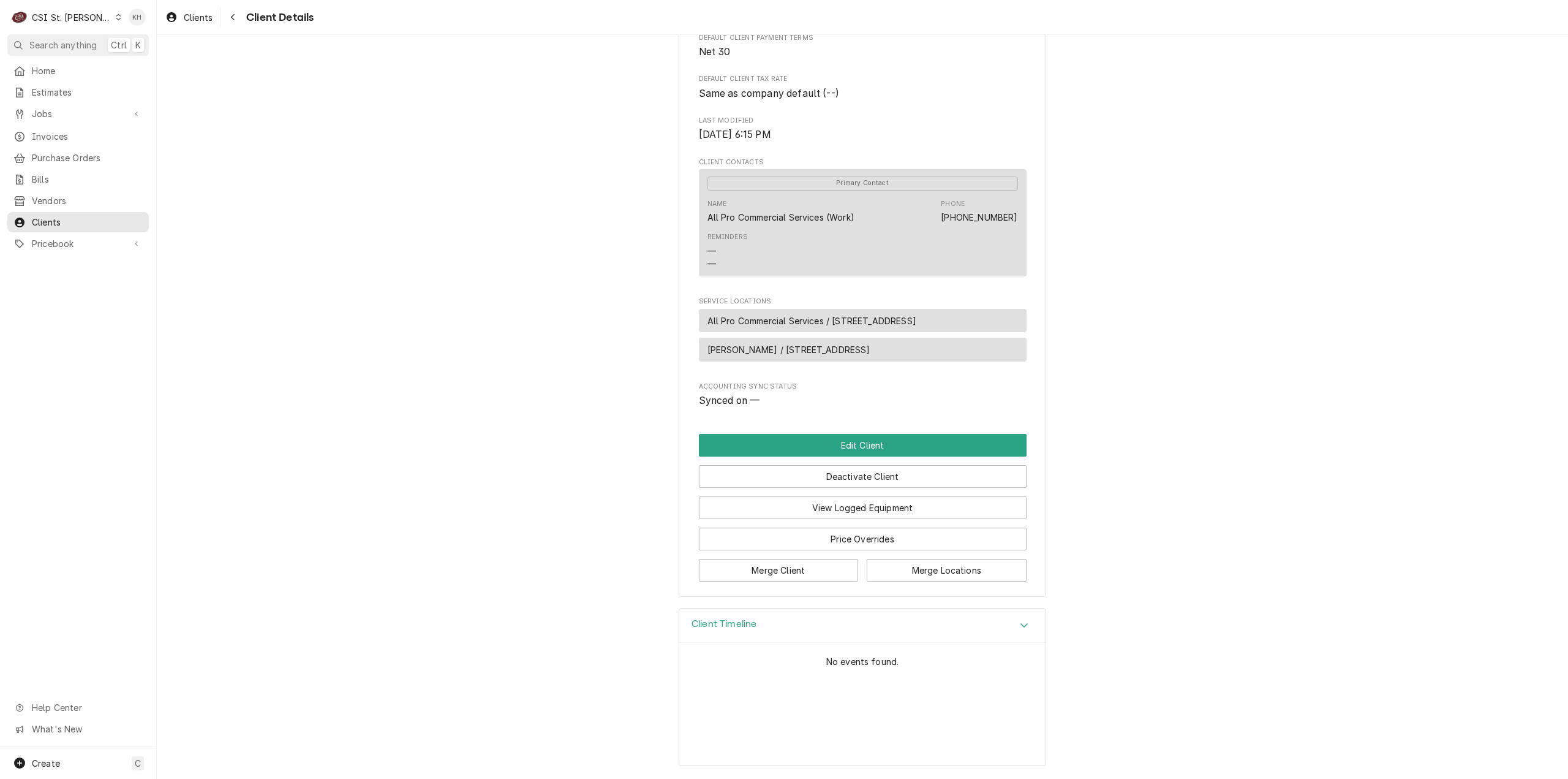
click at [740, 627] on h3 "Client Timeline" at bounding box center [724, 624] width 65 height 12
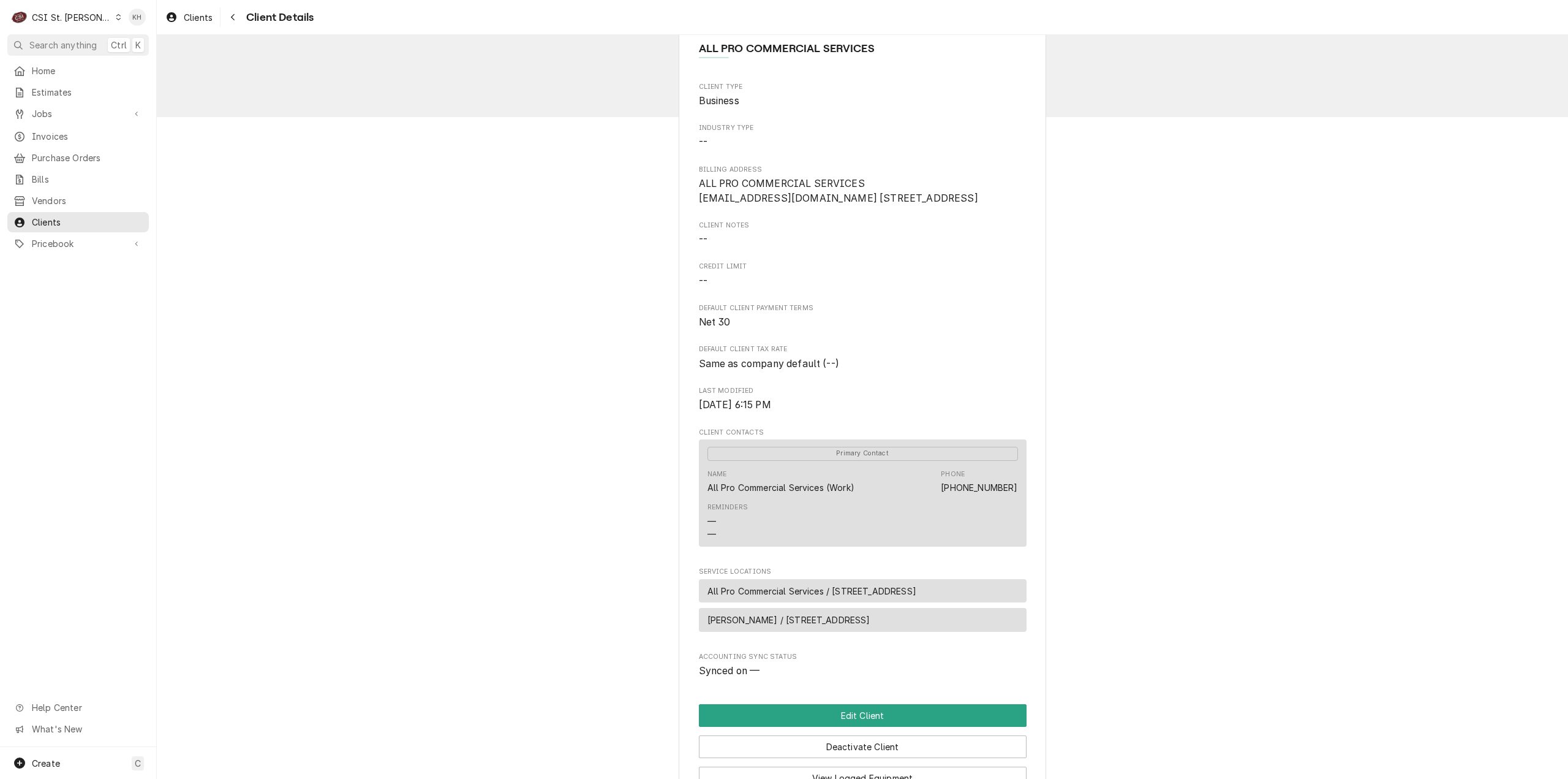
scroll to position [0, 0]
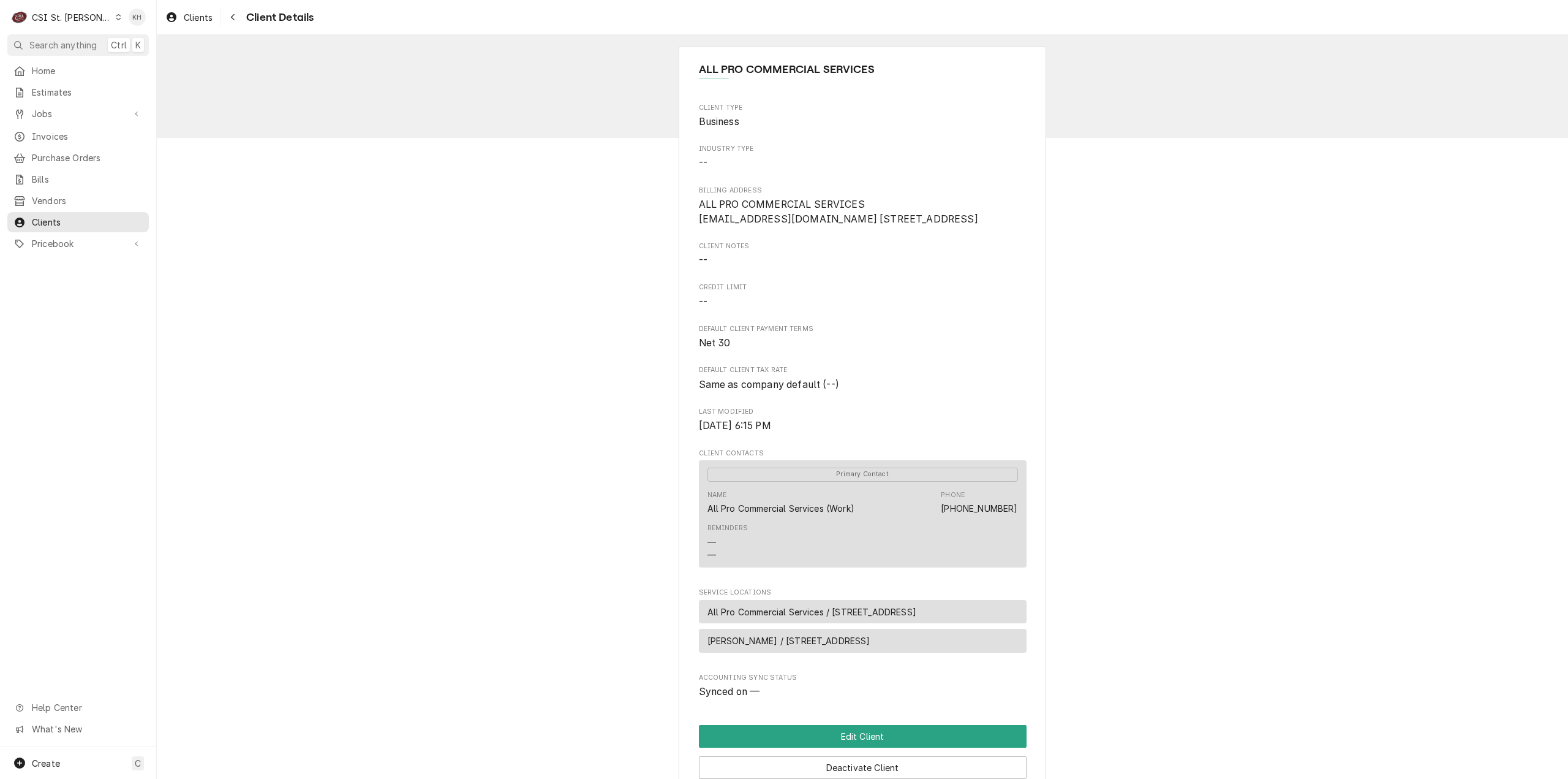
click at [65, 20] on div "CSI St. Louis" at bounding box center [71, 17] width 80 height 13
click at [153, 28] on div "CSI [US_STATE][GEOGRAPHIC_DATA]." at bounding box center [188, 24] width 163 height 13
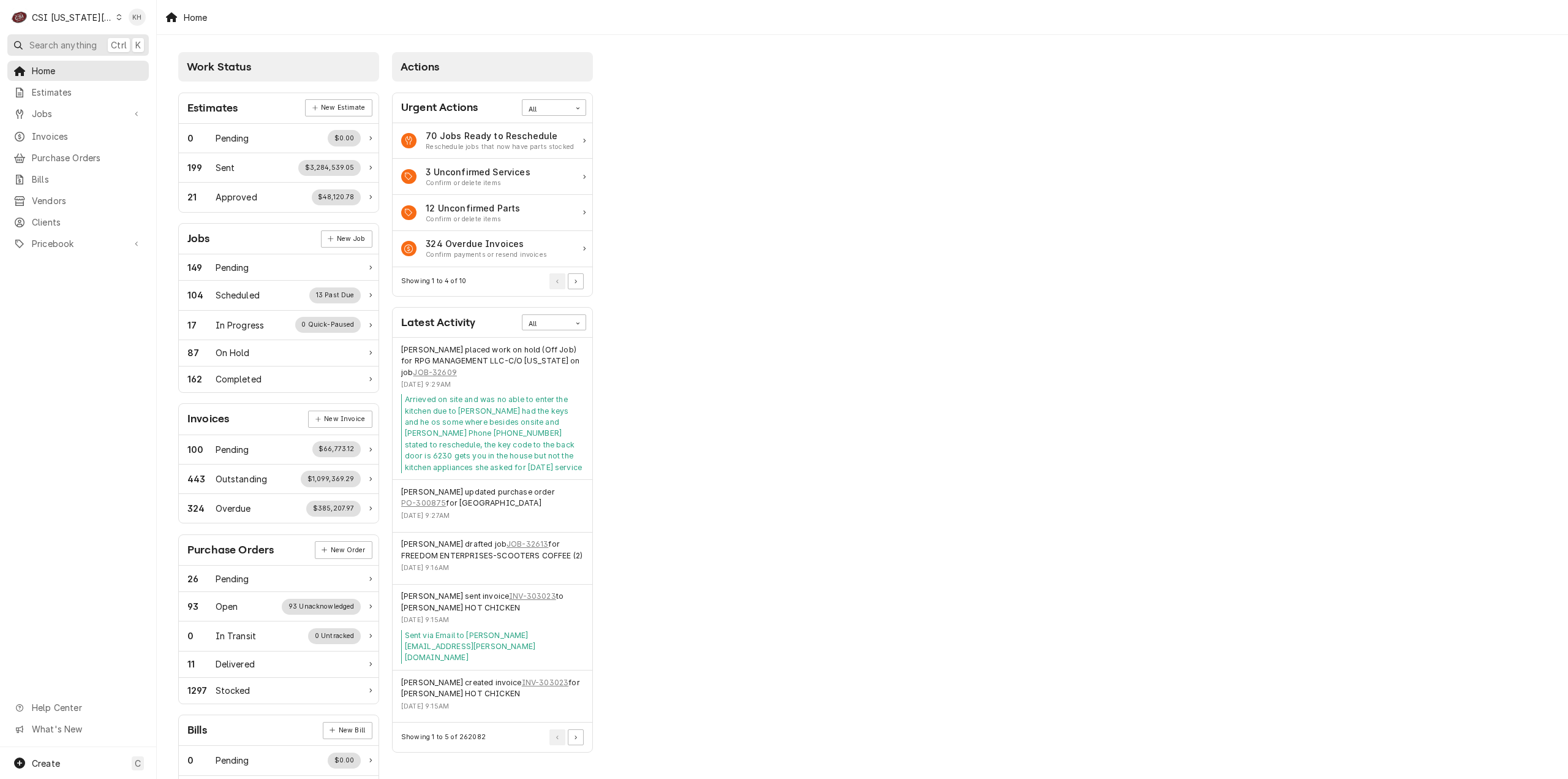
click at [104, 37] on button "Search anything Ctrl K" at bounding box center [78, 45] width 142 height 22
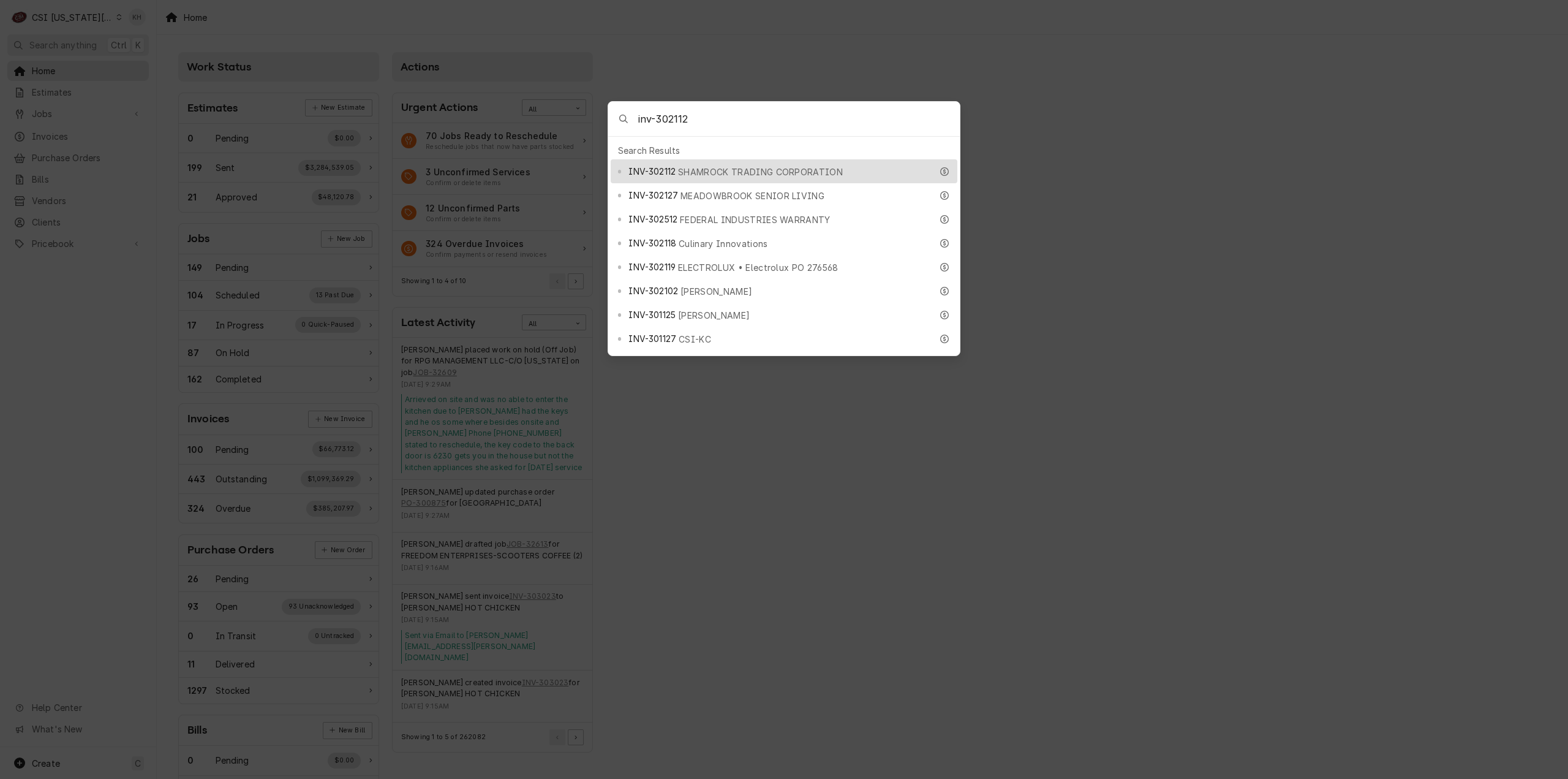
type input "inv-302112"
click at [718, 165] on span "SHAMROCK TRADING CORPORATION" at bounding box center [760, 172] width 165 height 13
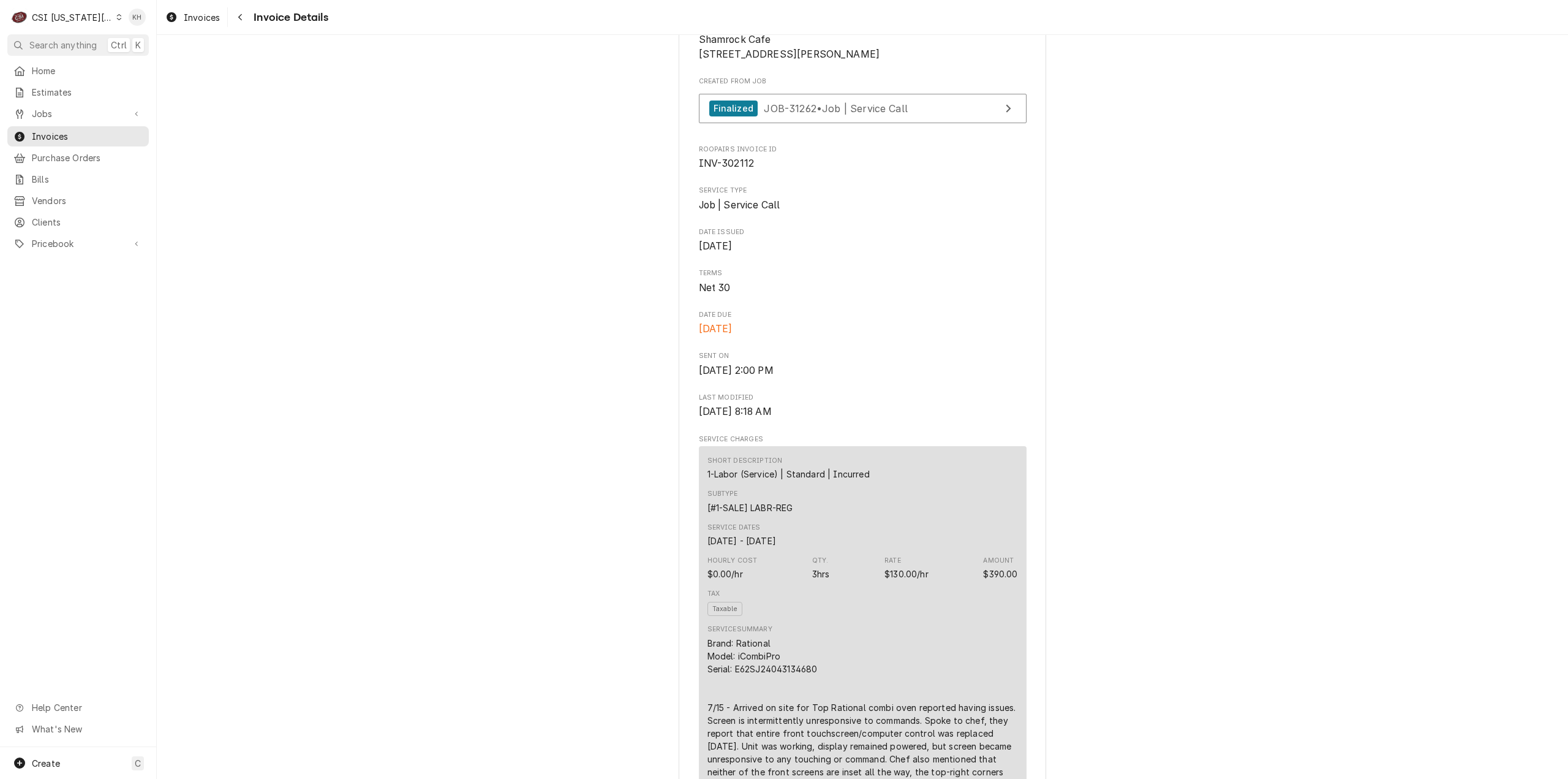
scroll to position [552, 0]
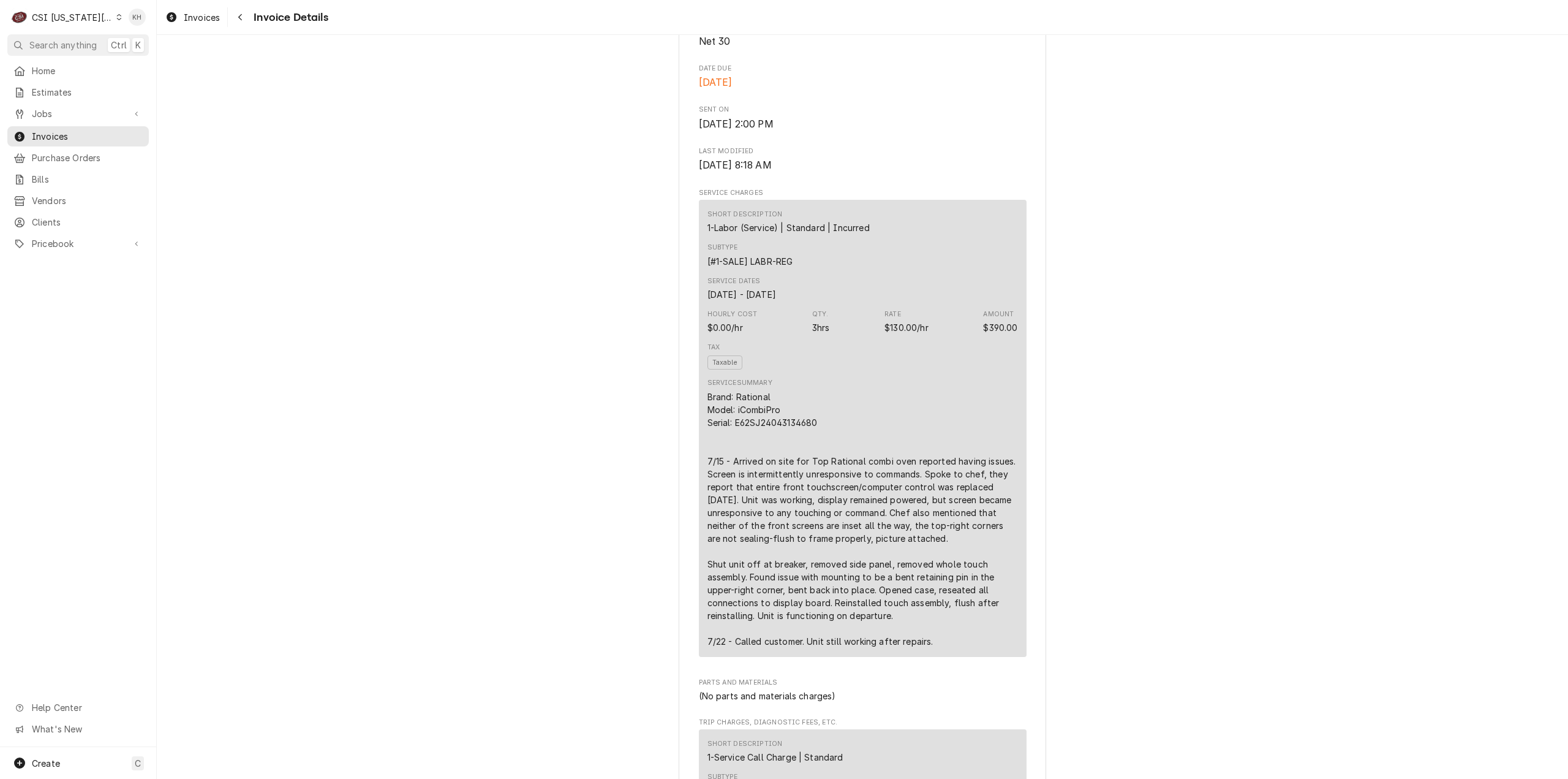
click at [934, 648] on div "Brand: Rational Model: iCombiPro Serial: E62SJ24043134680 7/15 - Arrived on sit…" at bounding box center [862, 519] width 310 height 257
drag, startPoint x: 928, startPoint y: 682, endPoint x: 699, endPoint y: 437, distance: 335.4
click at [699, 437] on div "Short Description 1-Labor (Service) | Standard | Incurred Subtype [#1-SALE] LAB…" at bounding box center [862, 428] width 328 height 457
copy div "Brand: Rational Model: iCombiPro Serial: E62SJ24043134680 7/15 - Arrived on sit…"
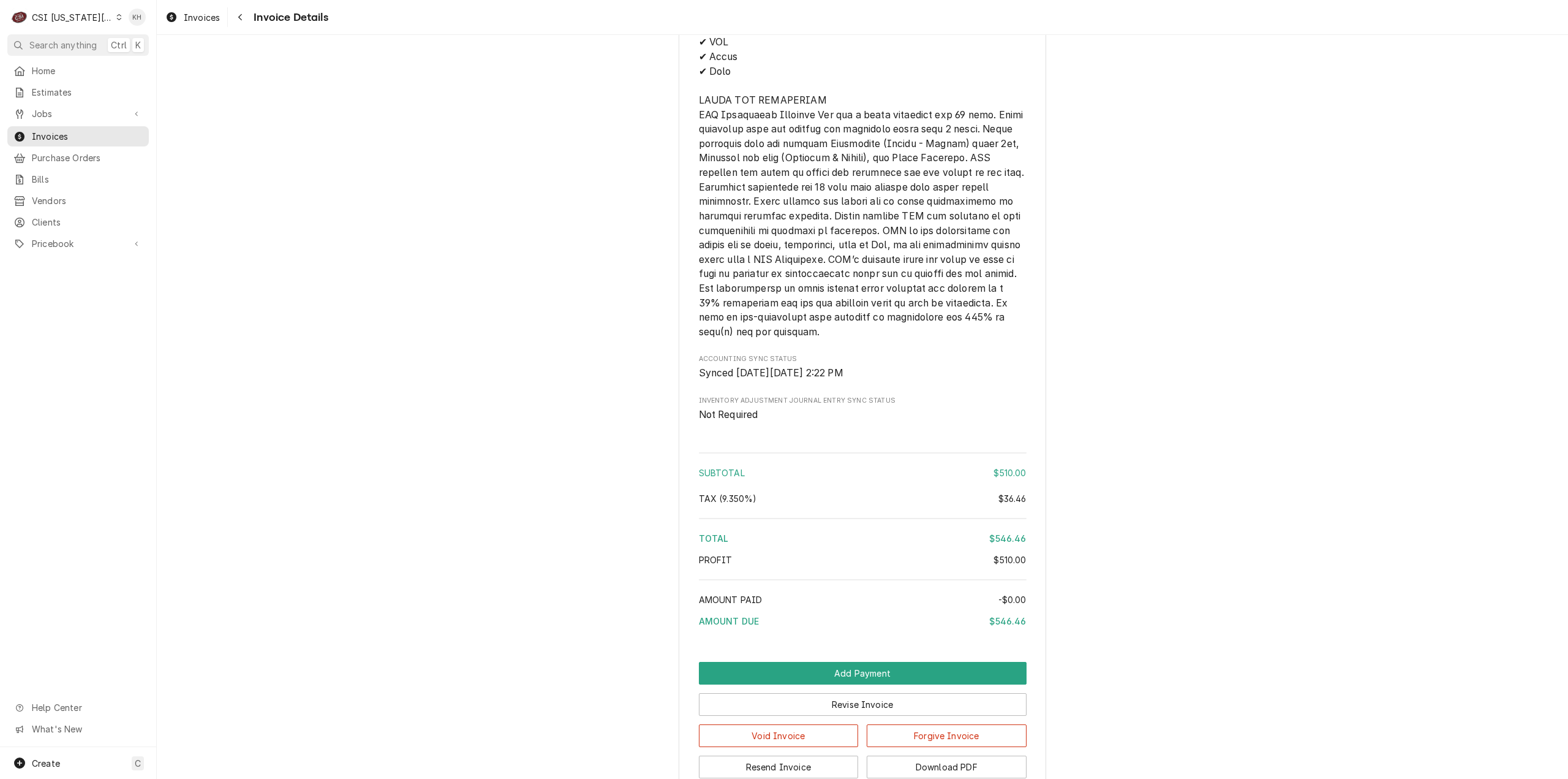
scroll to position [1918, 0]
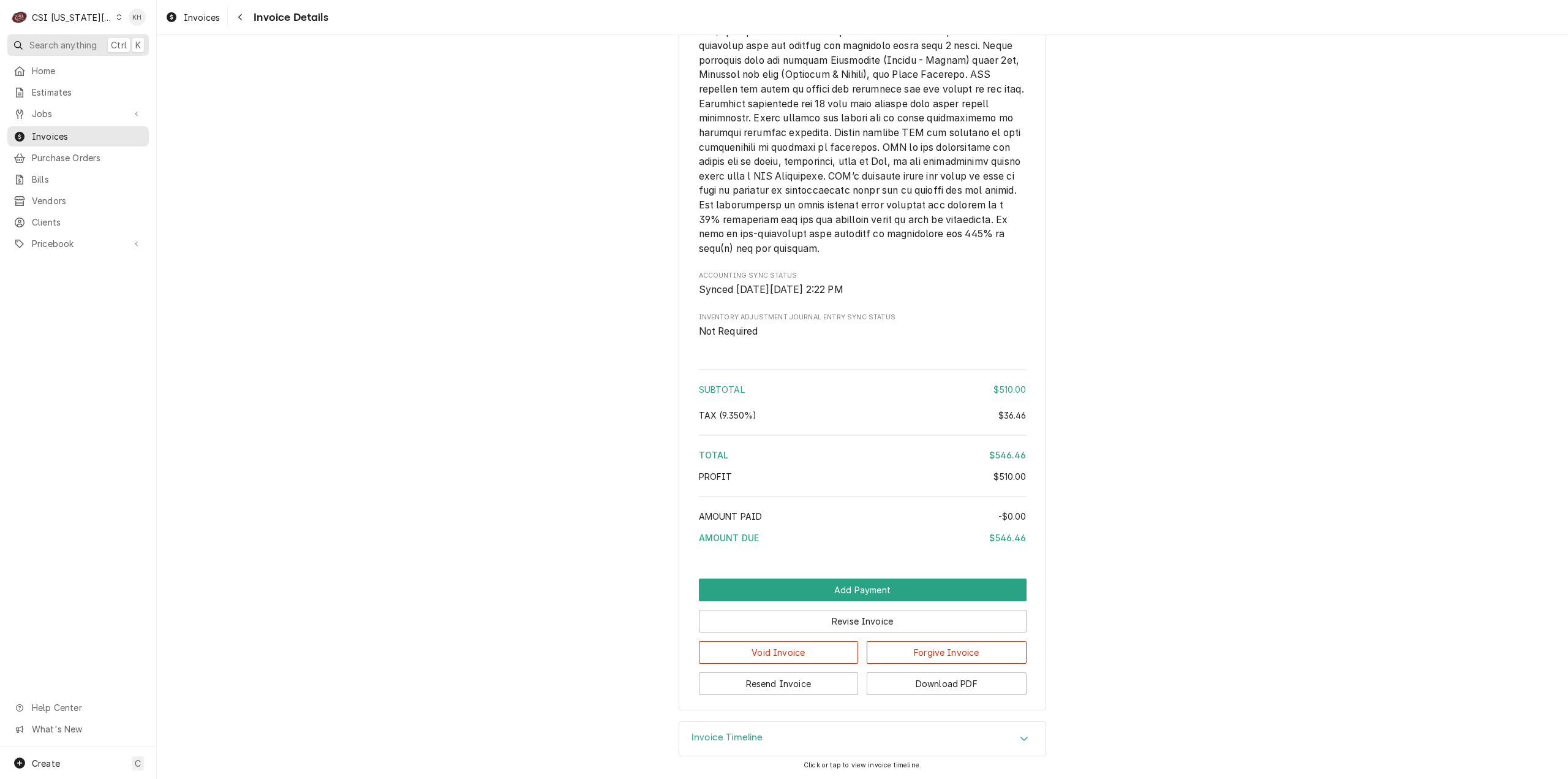
click at [62, 36] on button "Search anything Ctrl K" at bounding box center [78, 45] width 142 height 22
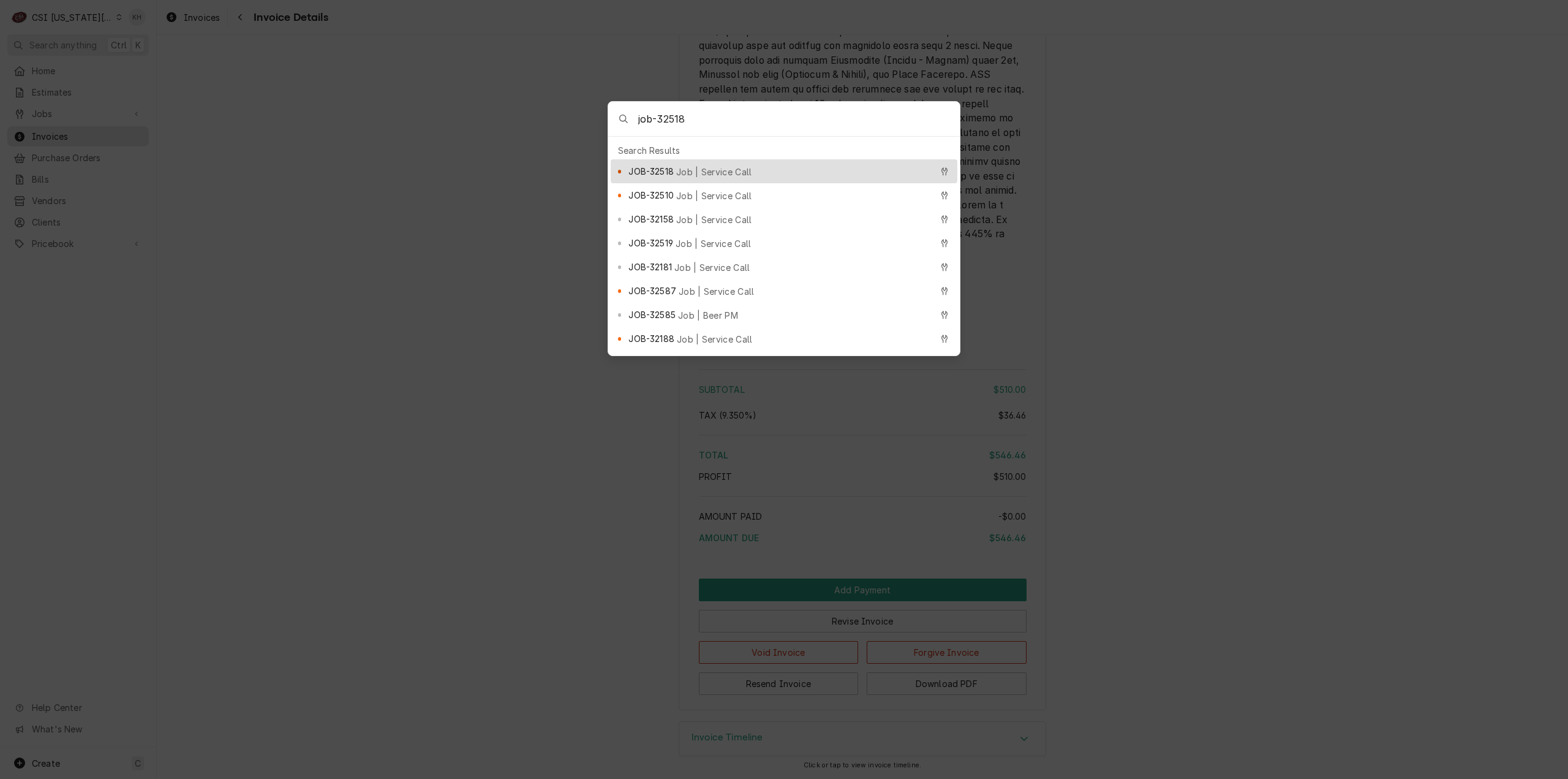
type input "job-32518"
click at [706, 165] on span "Job | Service Call" at bounding box center [714, 172] width 76 height 13
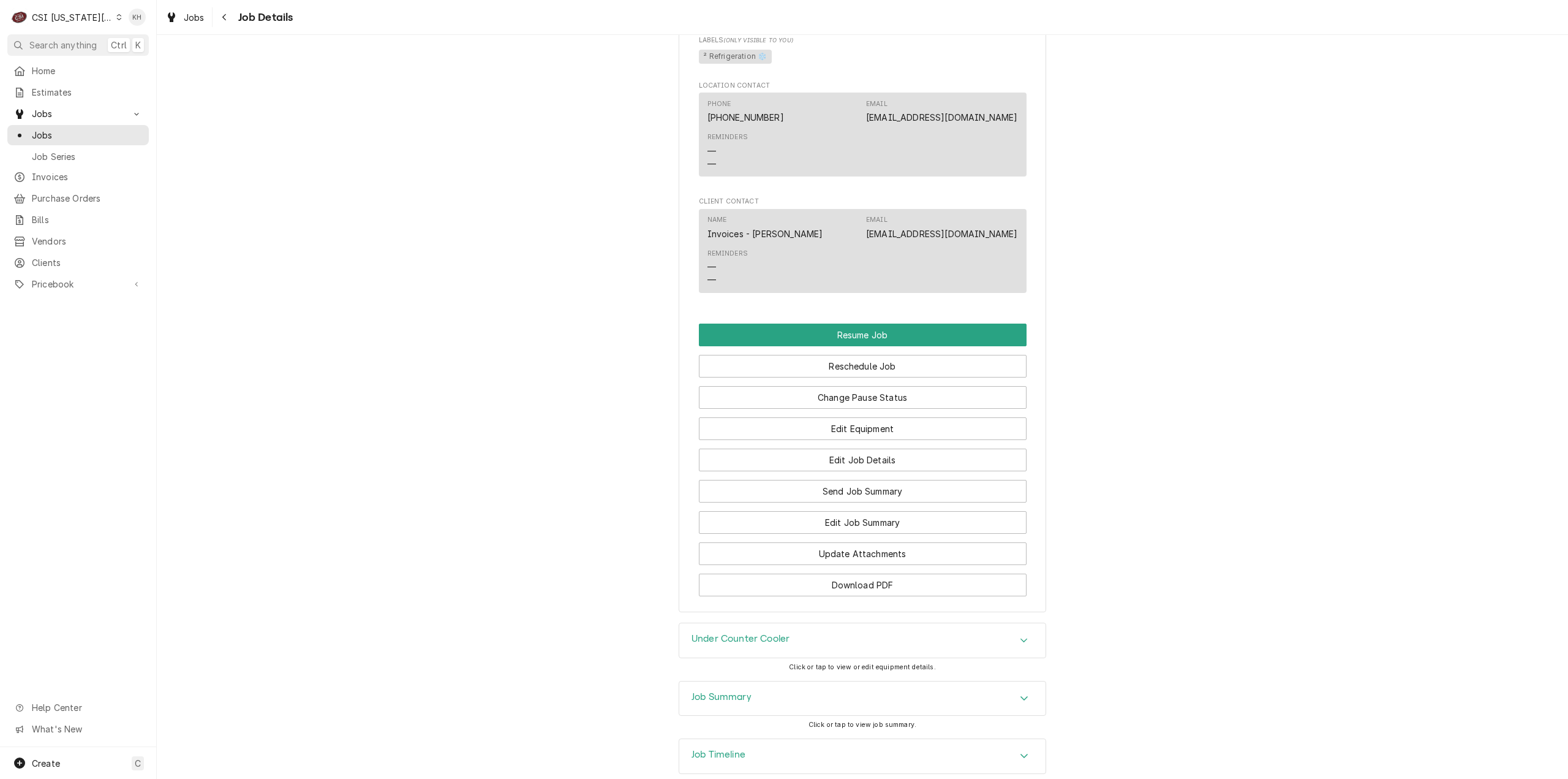
scroll to position [1922, 0]
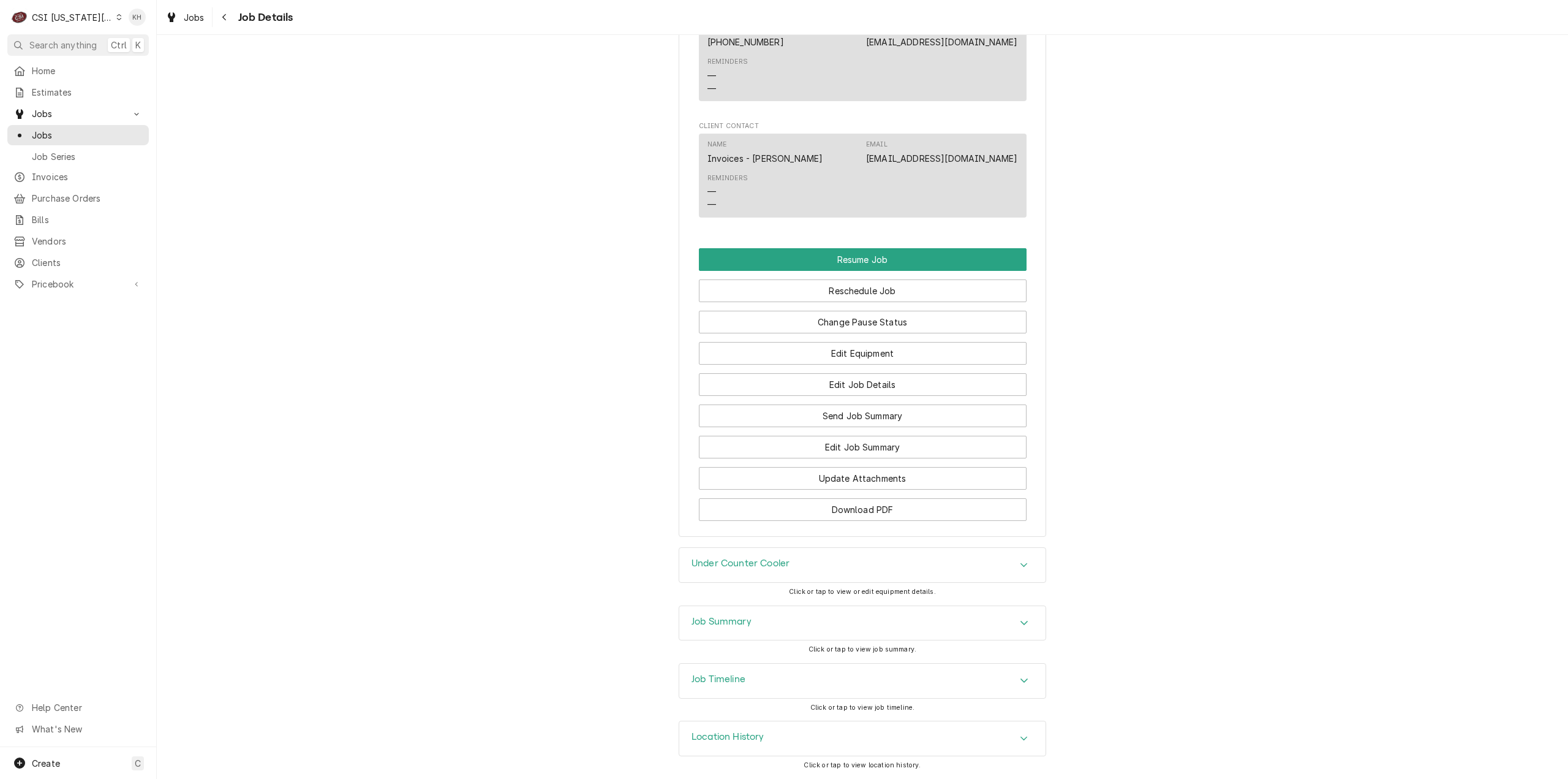
click at [744, 624] on h3 "Job Summary" at bounding box center [721, 621] width 60 height 12
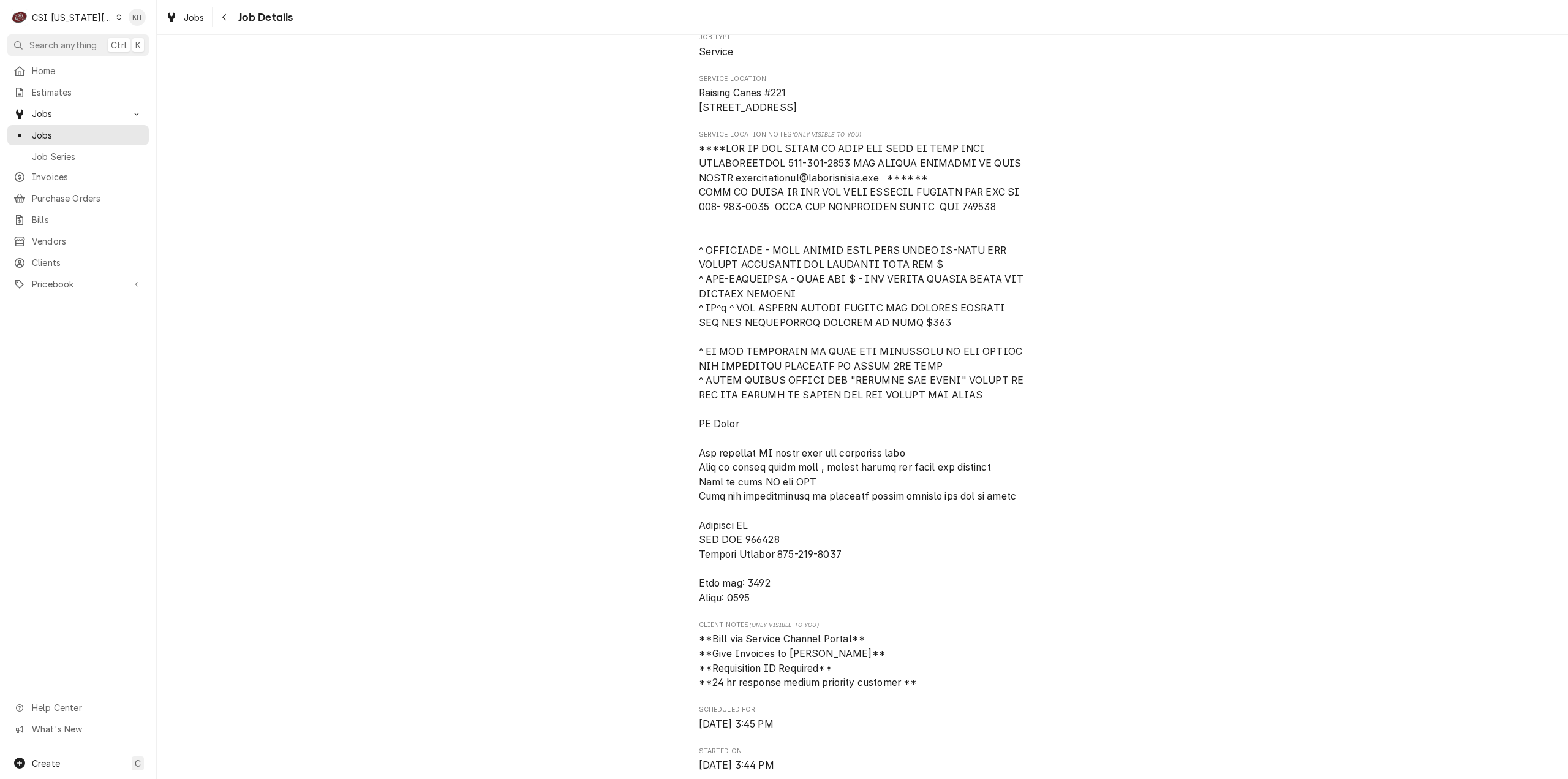
scroll to position [161, 0]
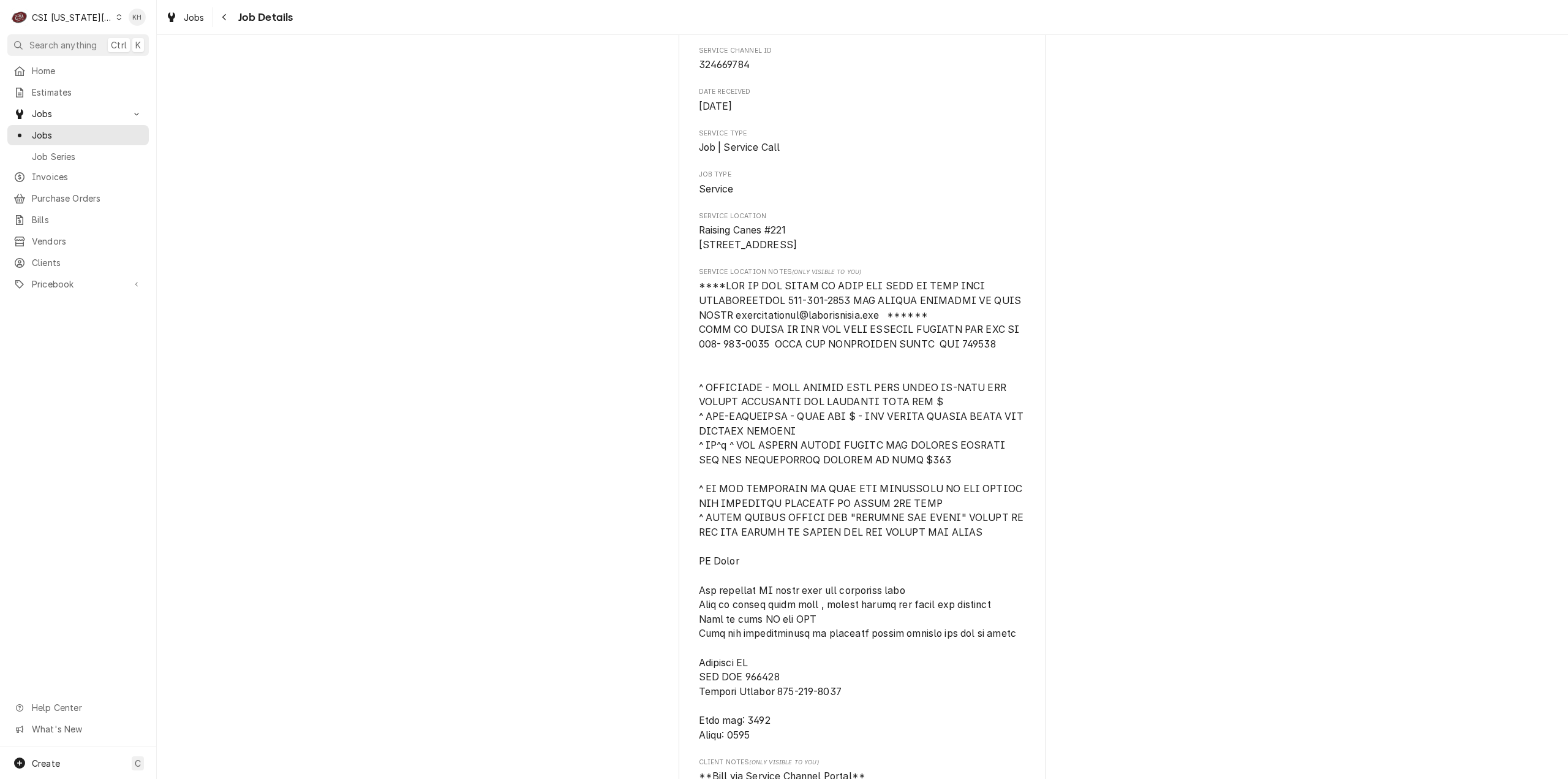
drag, startPoint x: 1284, startPoint y: 509, endPoint x: 1266, endPoint y: 532, distance: 29.2
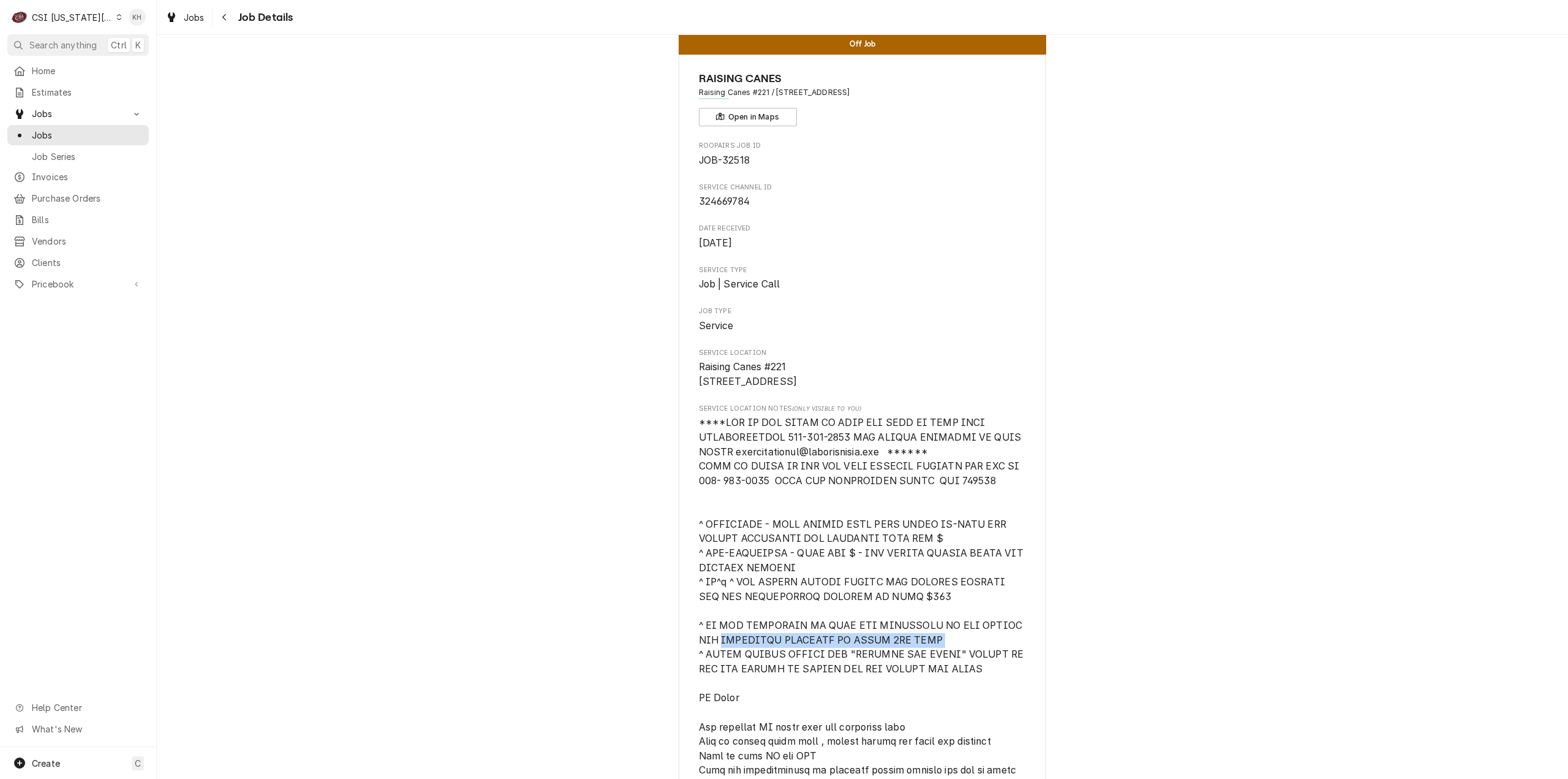
scroll to position [0, 0]
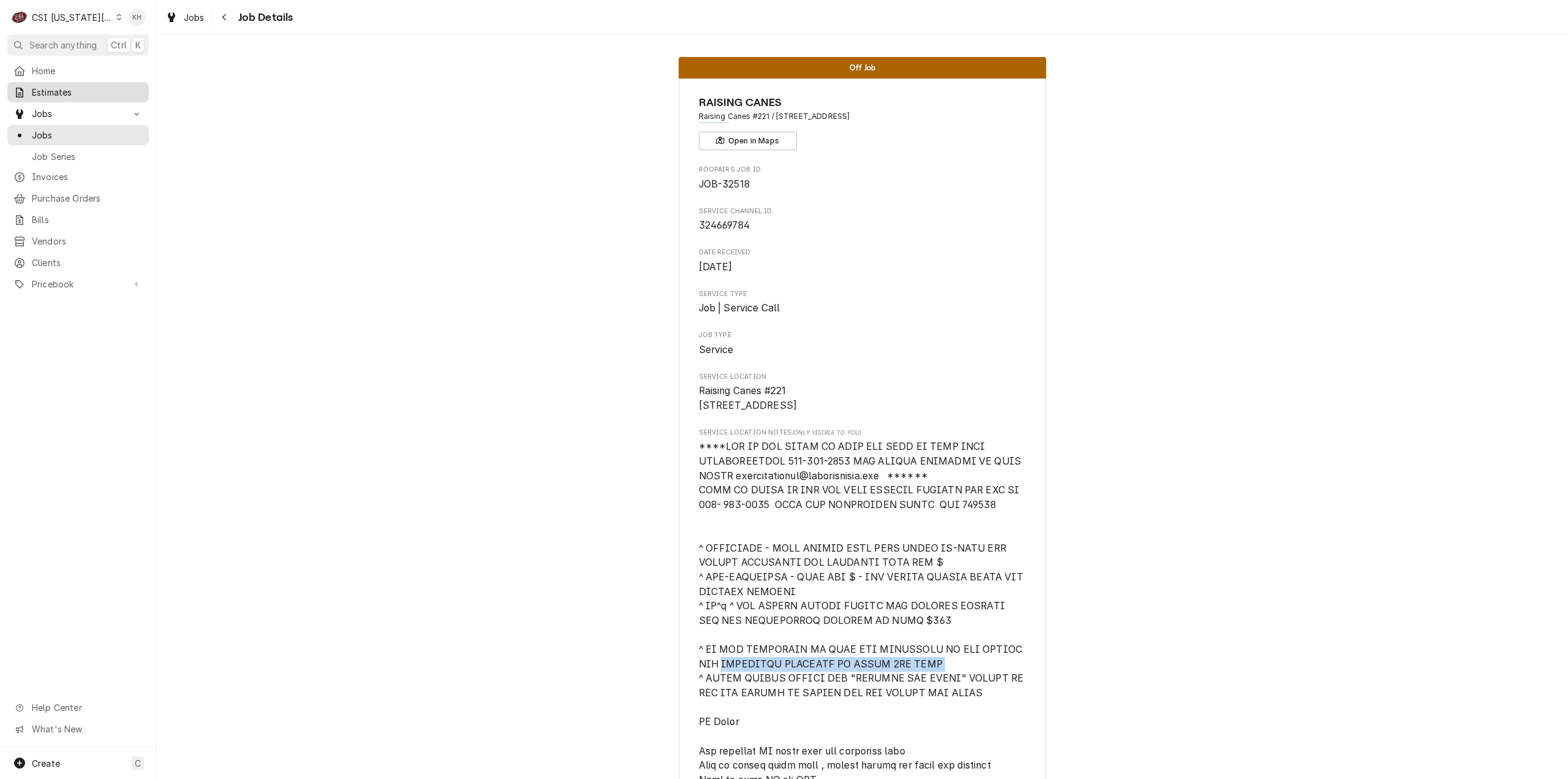
click at [95, 95] on span "Estimates" at bounding box center [87, 92] width 111 height 13
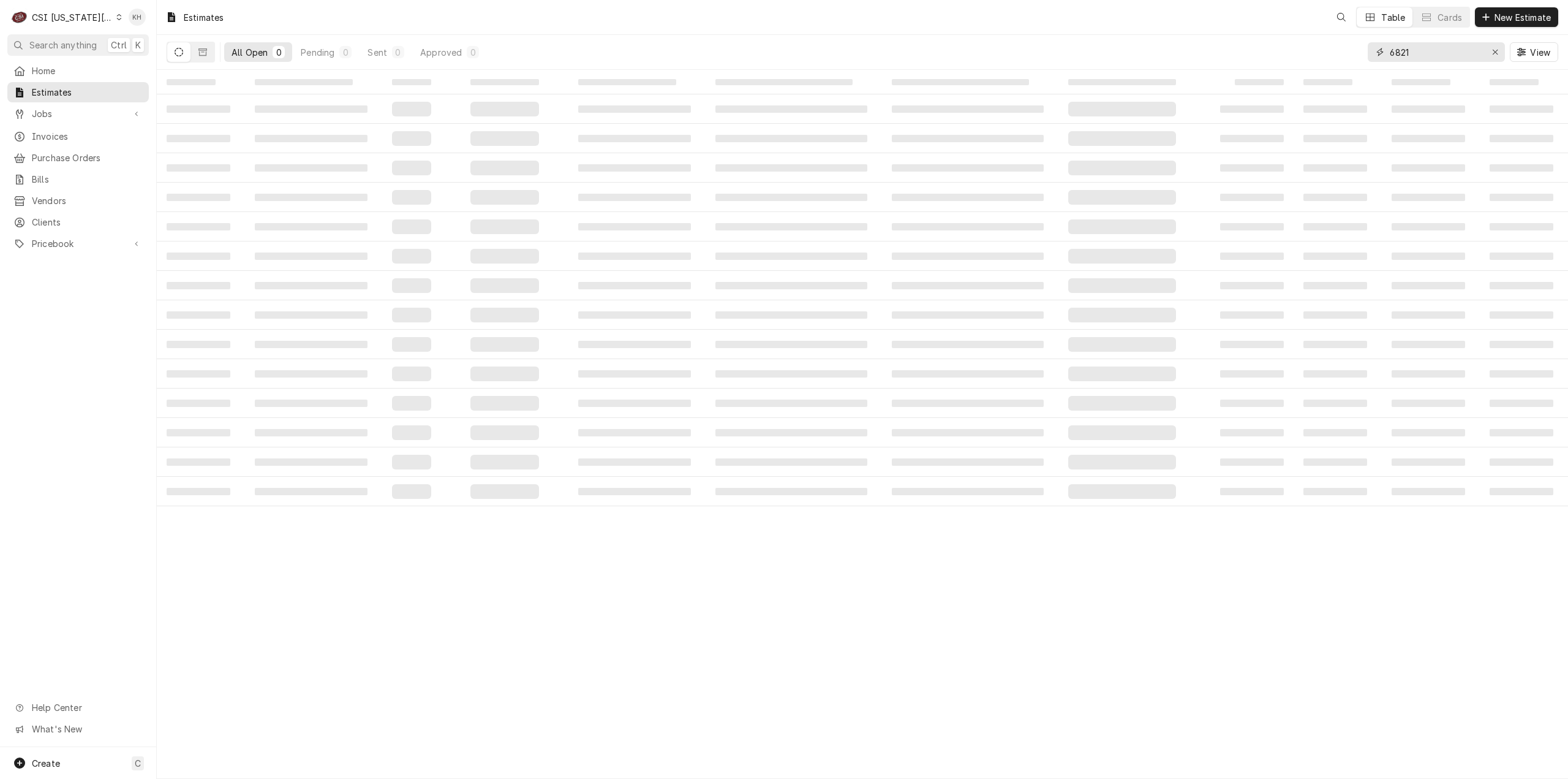
drag, startPoint x: 1462, startPoint y: 55, endPoint x: 1329, endPoint y: 43, distance: 133.5
click at [1329, 43] on div "All Open 0 Pending 0 Sent 0 Approved 0 6821 View" at bounding box center [862, 51] width 1391 height 34
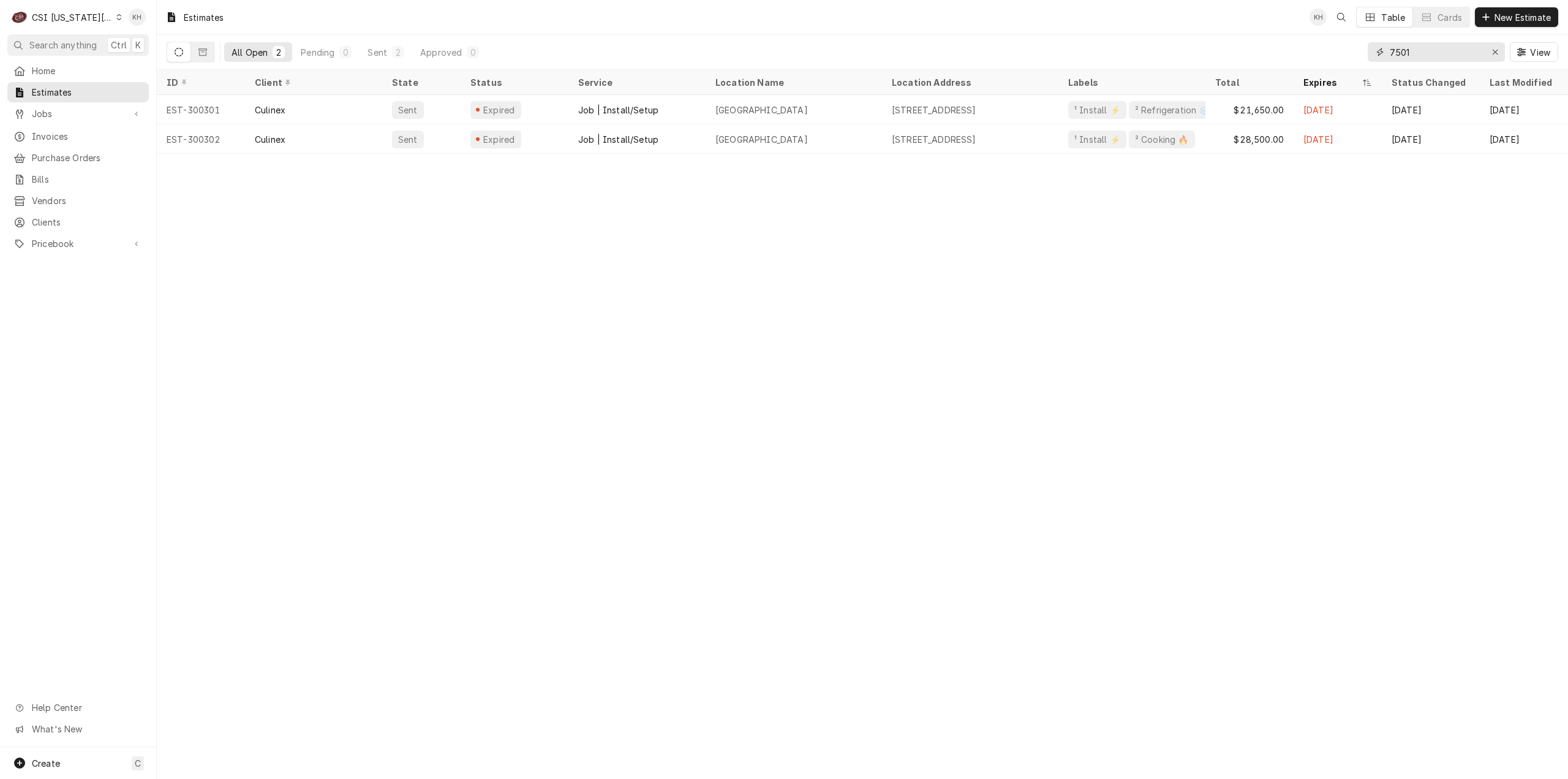
type input "7501"
click at [59, 116] on div "Jobs" at bounding box center [78, 114] width 137 height 15
drag, startPoint x: 57, startPoint y: 120, endPoint x: 420, endPoint y: 93, distance: 364.0
click at [56, 128] on div "Jobs" at bounding box center [78, 135] width 137 height 15
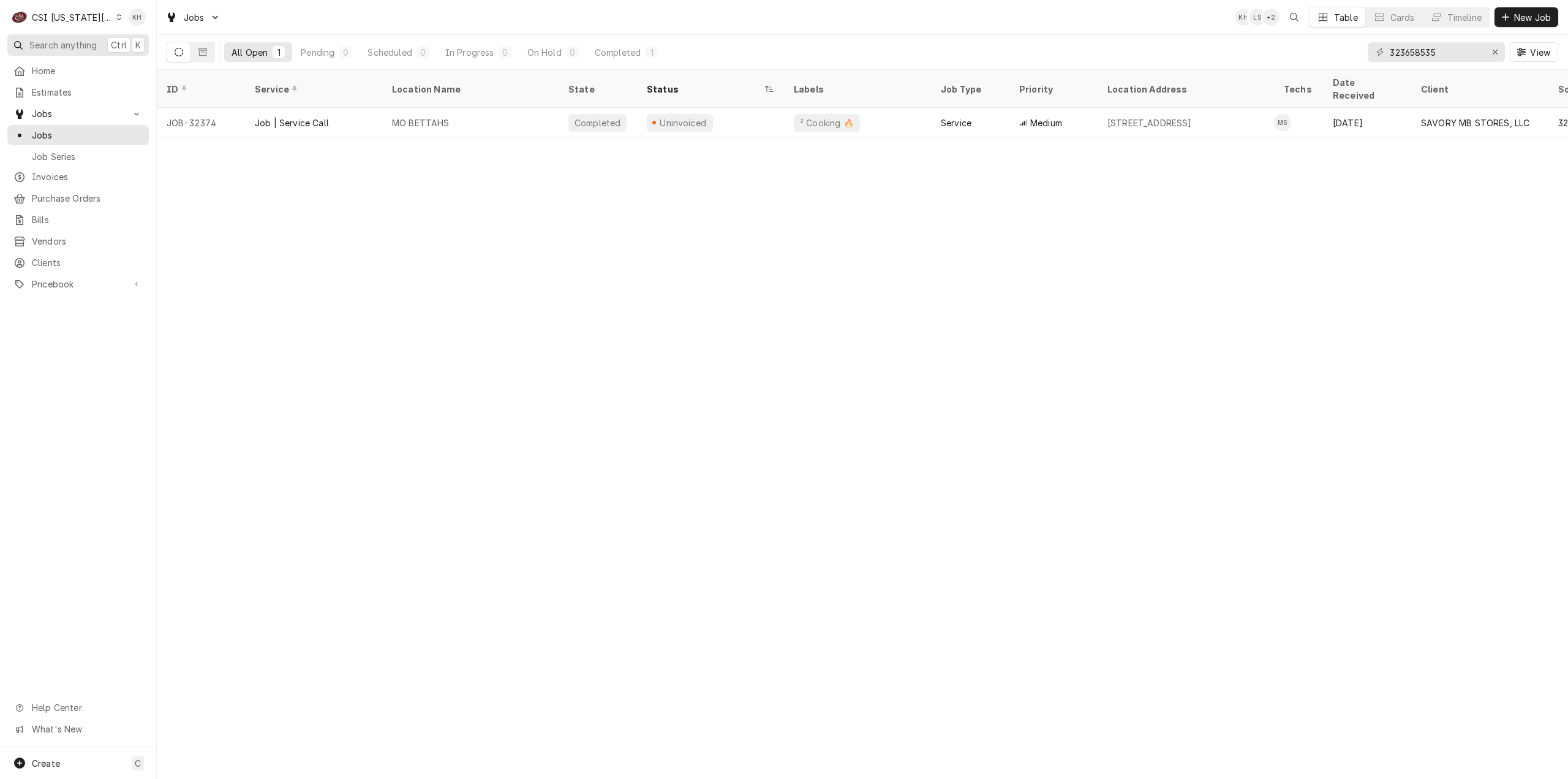
click at [55, 42] on span "Search anything" at bounding box center [62, 46] width 67 height 13
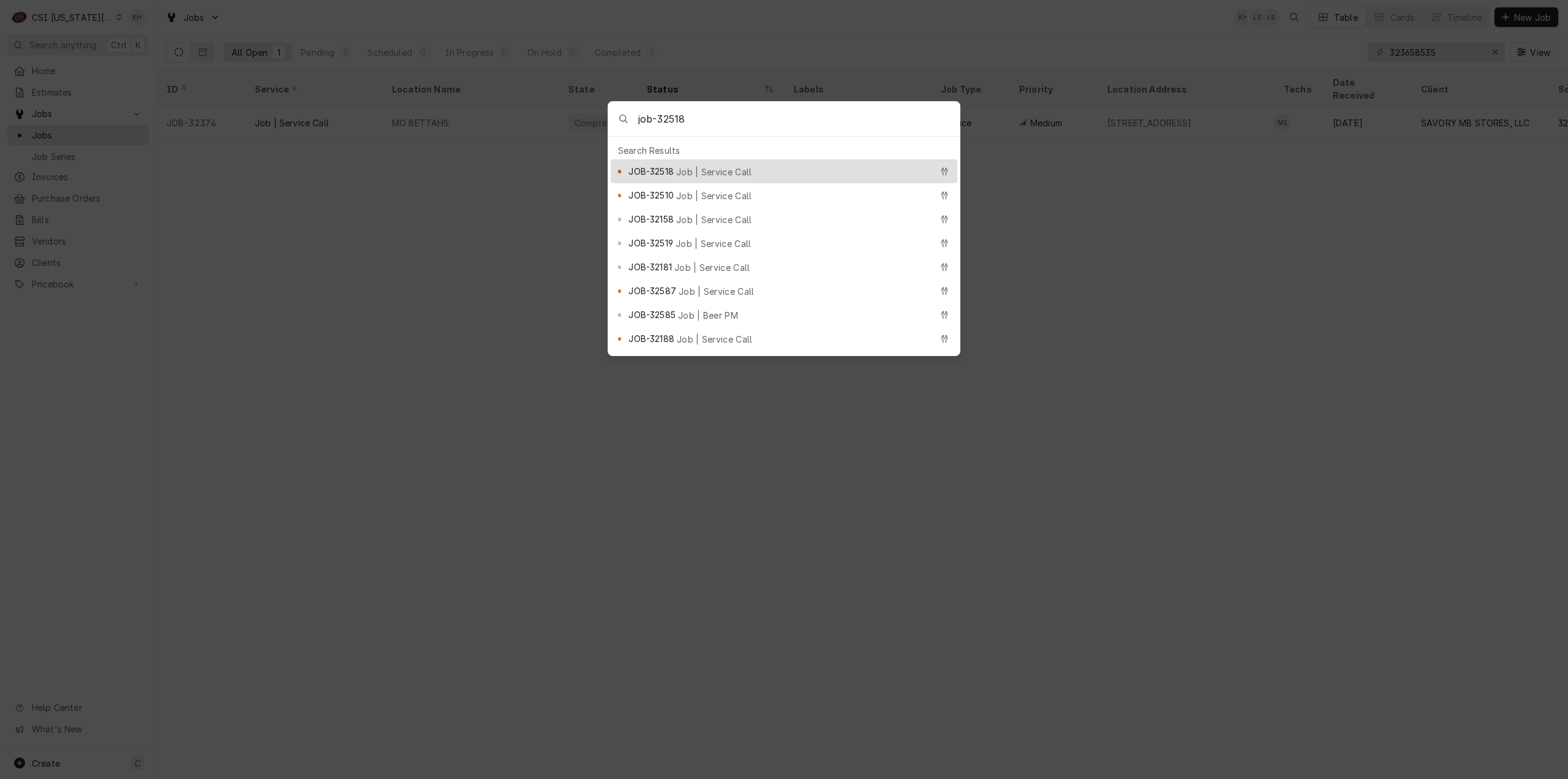
type input "job-32518"
click at [729, 169] on span "Job | Service Call" at bounding box center [714, 172] width 76 height 13
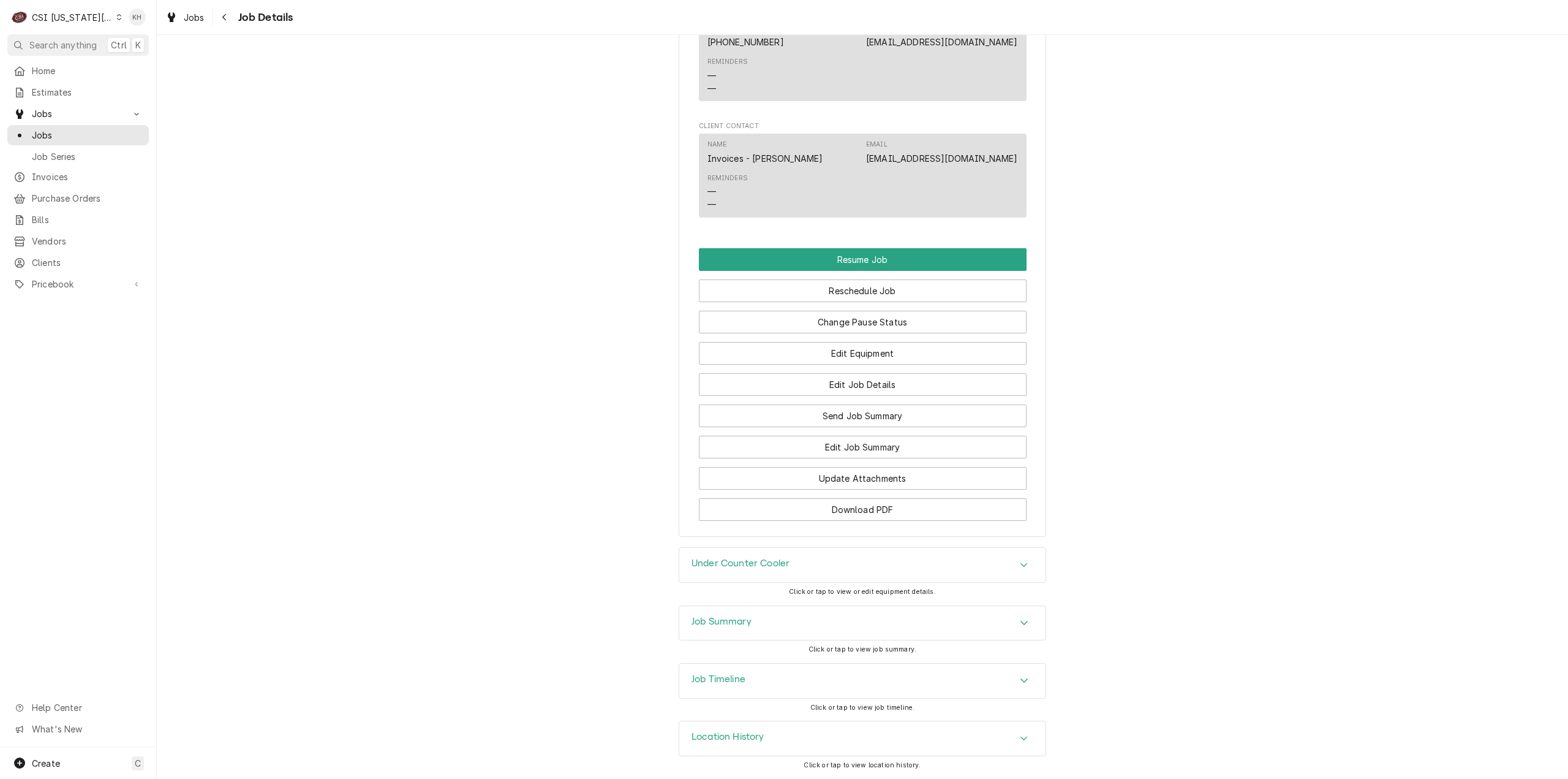
click at [765, 621] on div "Job Summary" at bounding box center [862, 622] width 367 height 34
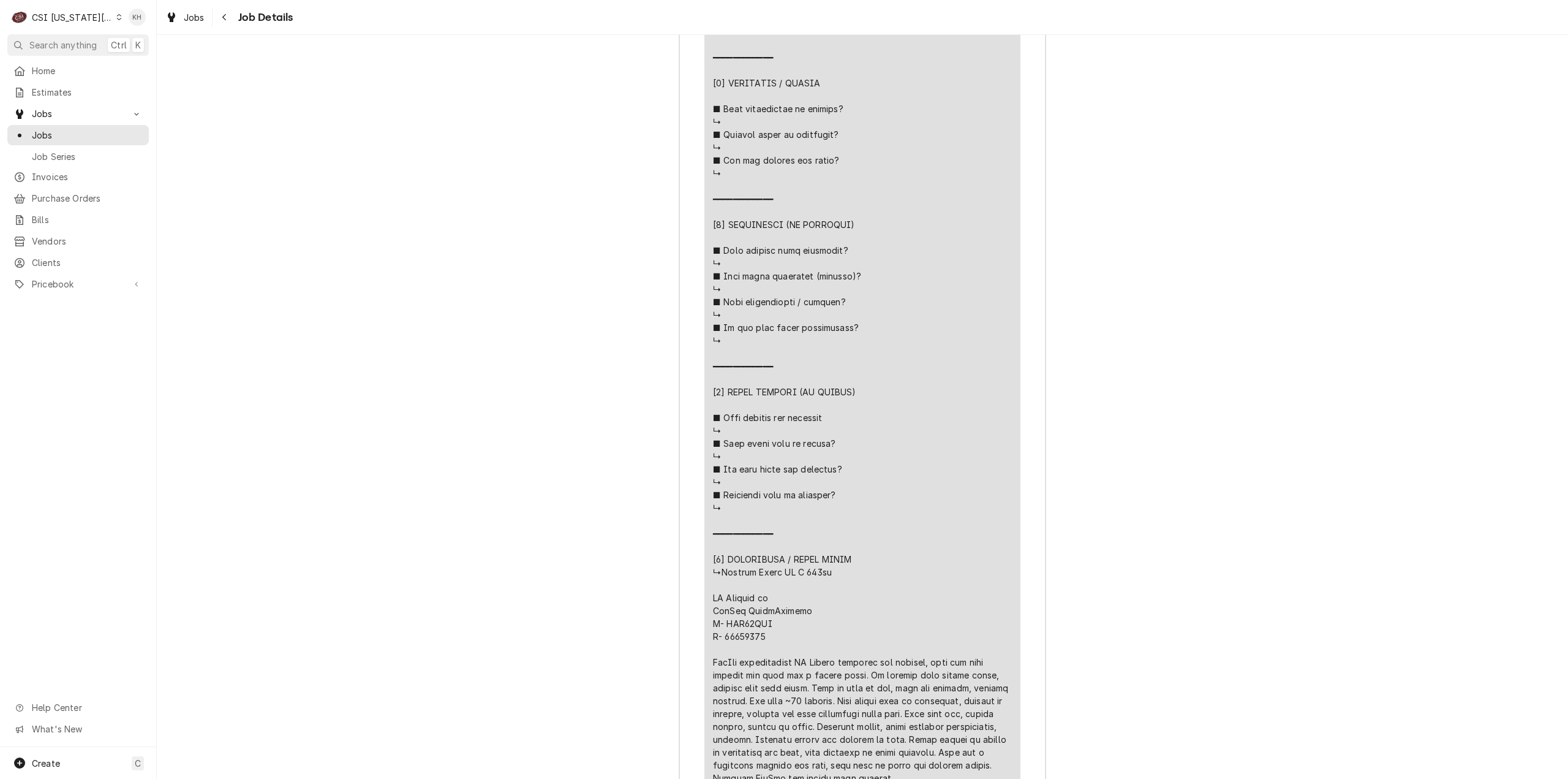
scroll to position [3699, 0]
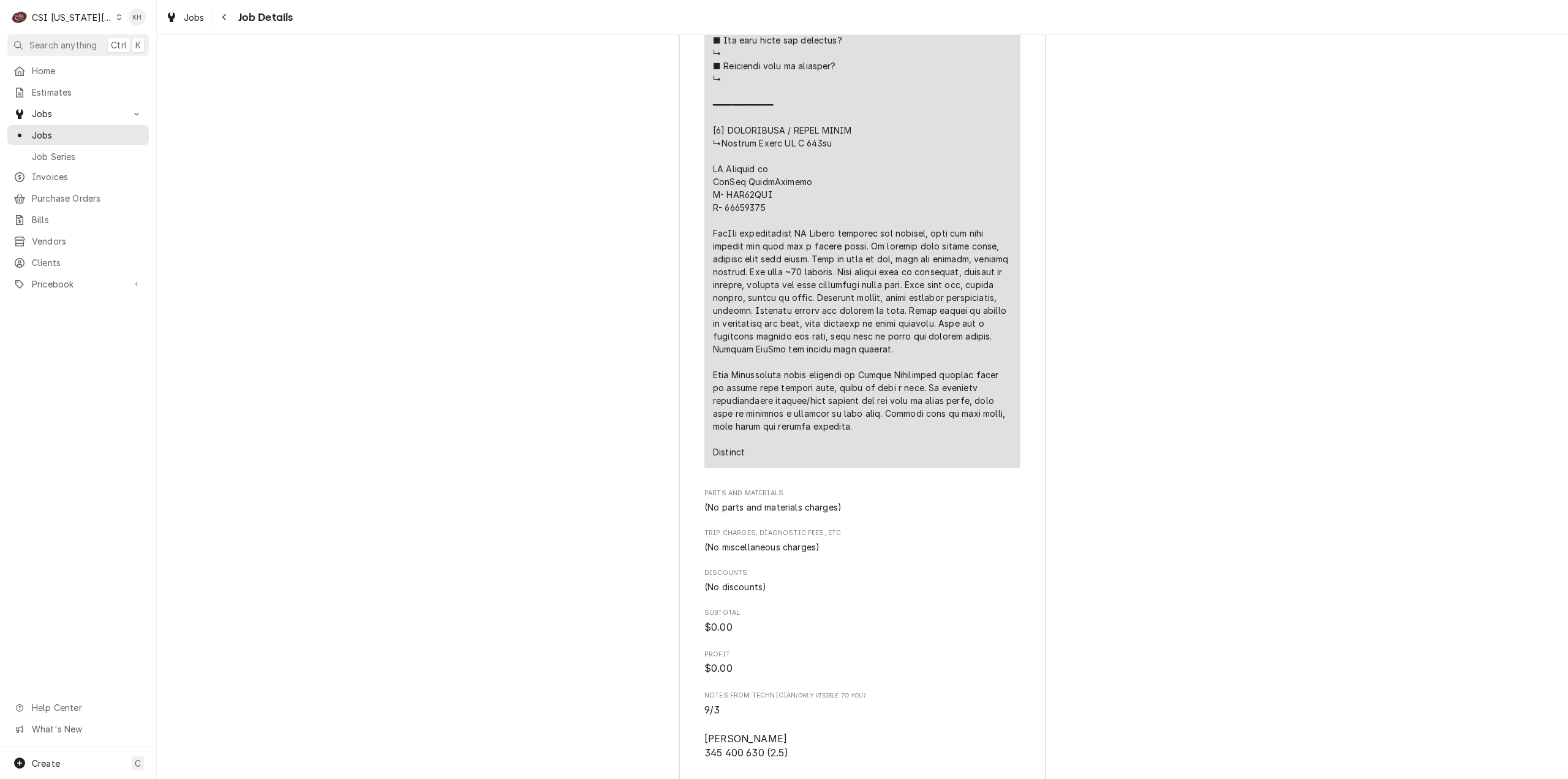
drag, startPoint x: 335, startPoint y: 158, endPoint x: 537, endPoint y: 354, distance: 281.5
drag, startPoint x: 69, startPoint y: 45, endPoint x: 261, endPoint y: 111, distance: 203.0
click at [74, 46] on span "Search anything" at bounding box center [62, 46] width 67 height 13
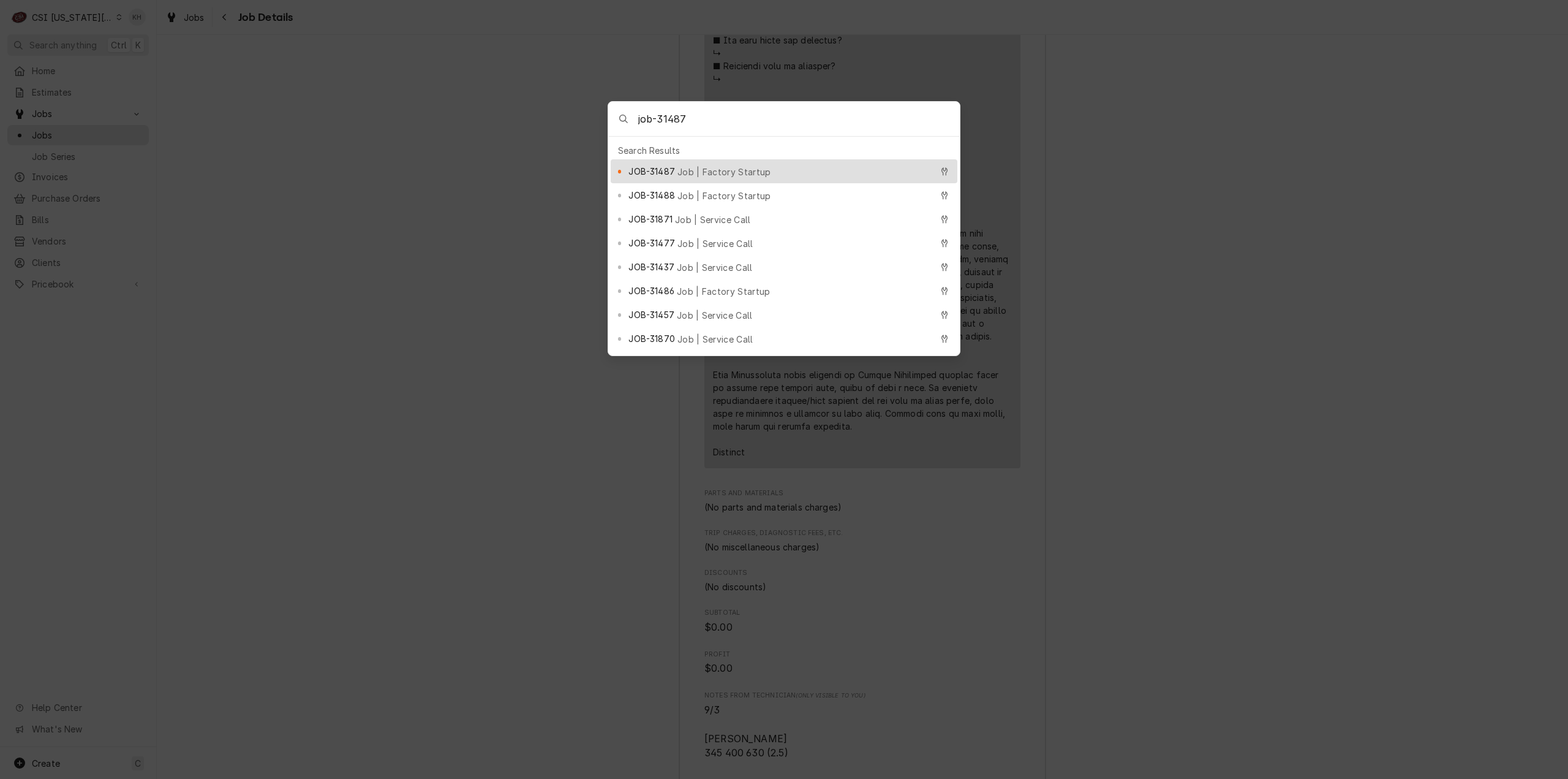
type input "job-31487"
click at [681, 166] on span "Job | Factory Startup" at bounding box center [724, 172] width 94 height 13
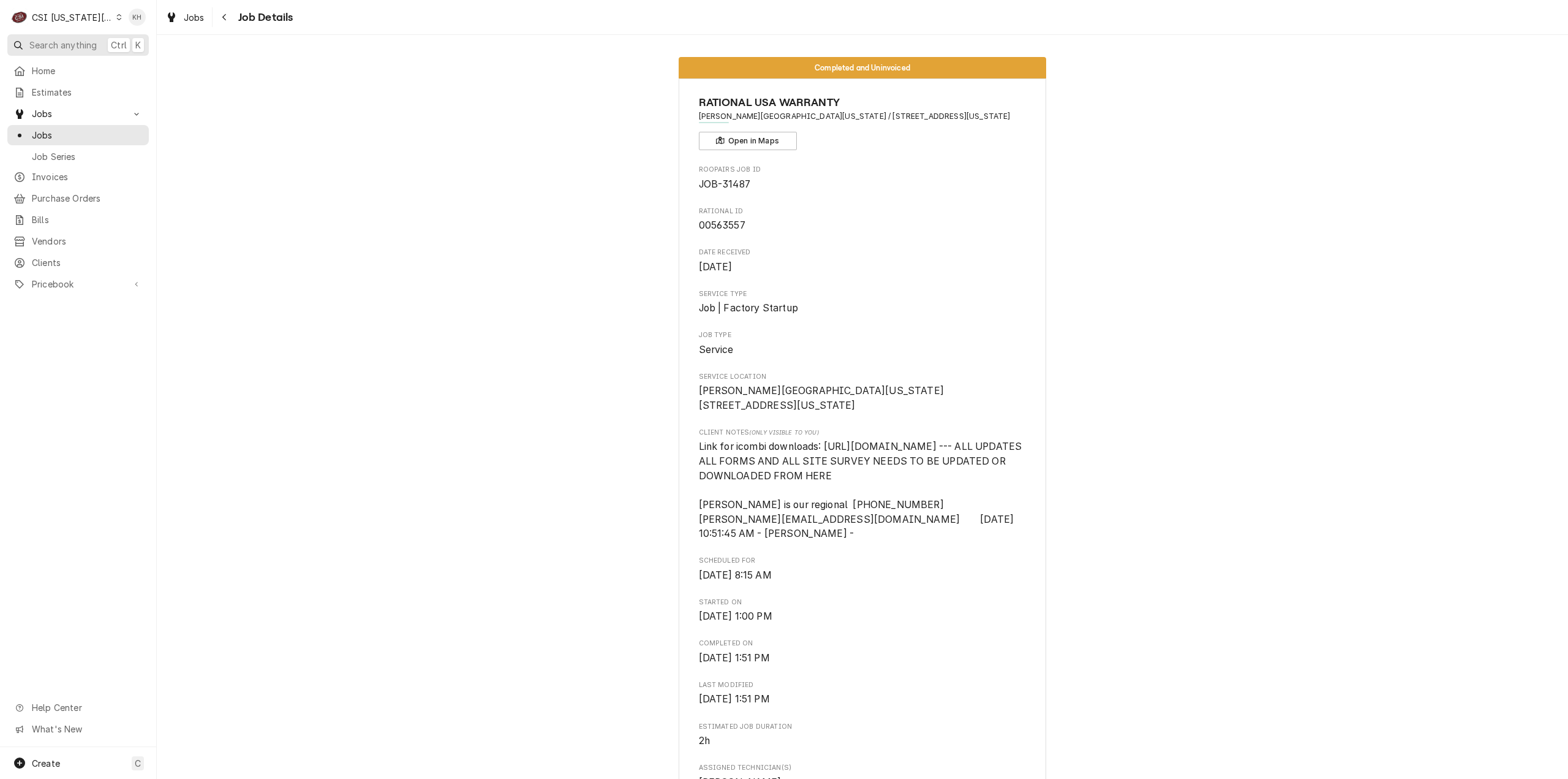
click at [51, 39] on span "Search anything" at bounding box center [62, 46] width 67 height 13
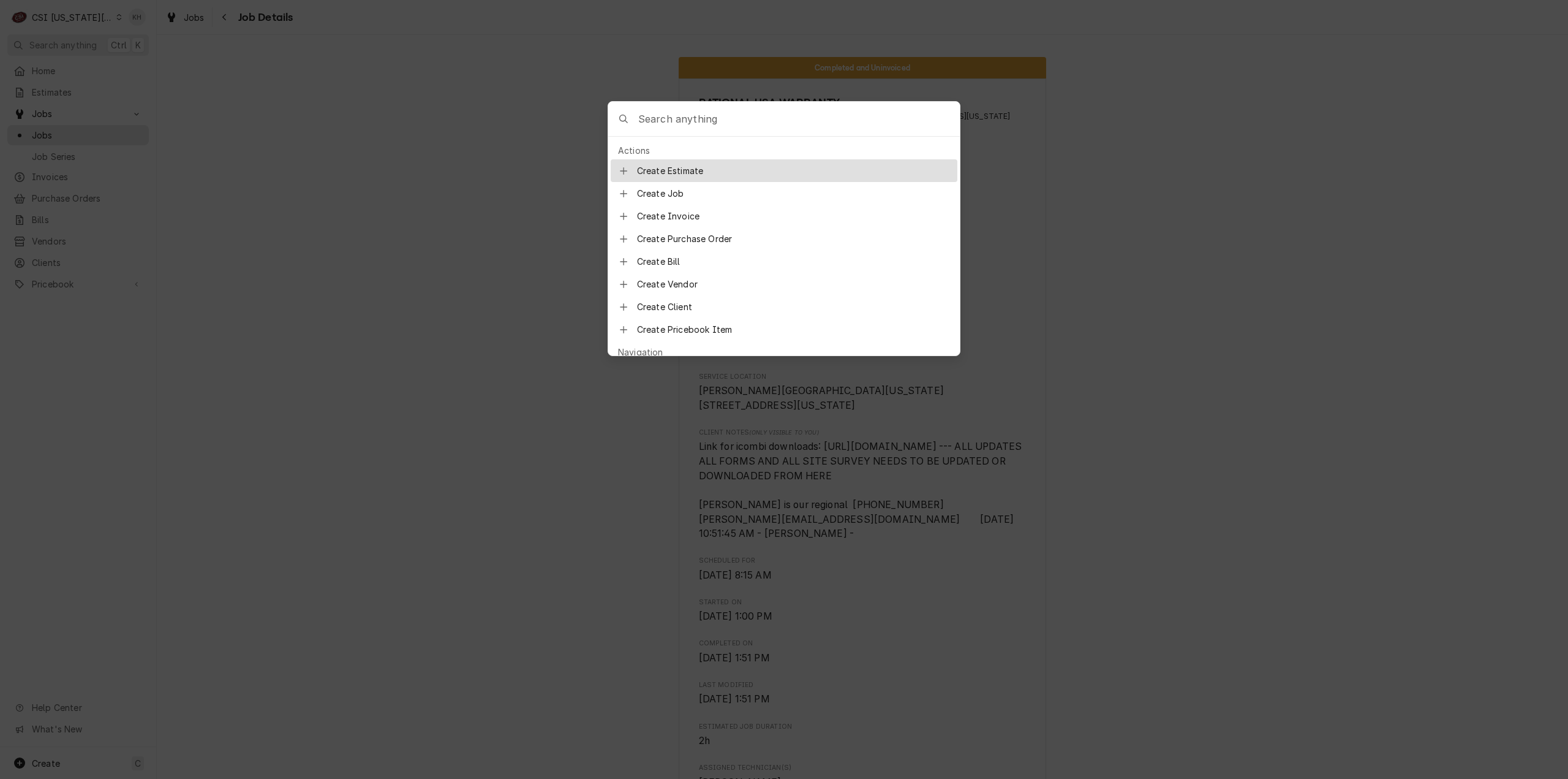
click at [838, 122] on input "Global Command Menu" at bounding box center [799, 119] width 322 height 34
paste input "31838"
type input "31838"
click at [670, 165] on span "JOB-31838" at bounding box center [651, 172] width 46 height 13
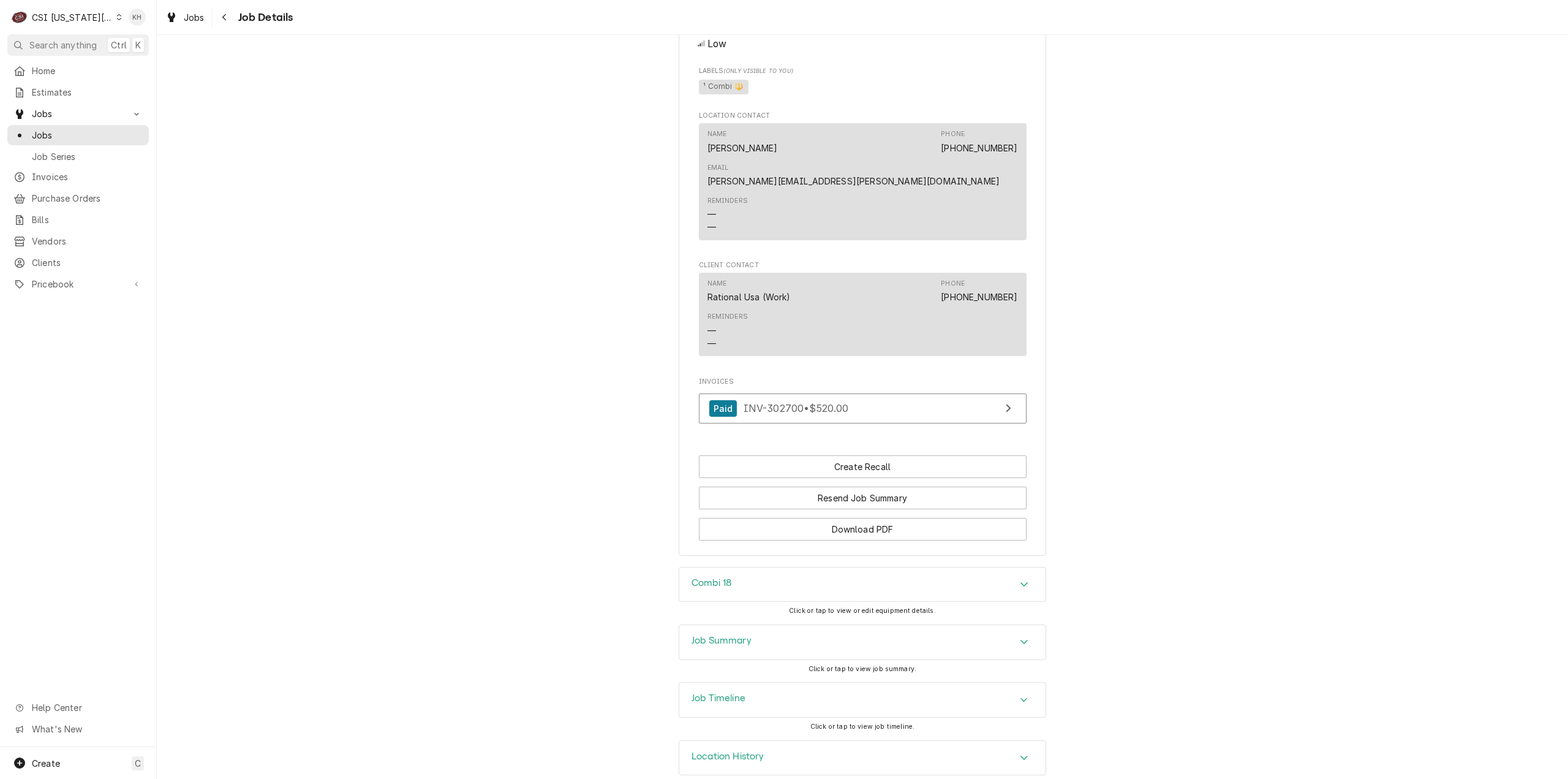
scroll to position [835, 0]
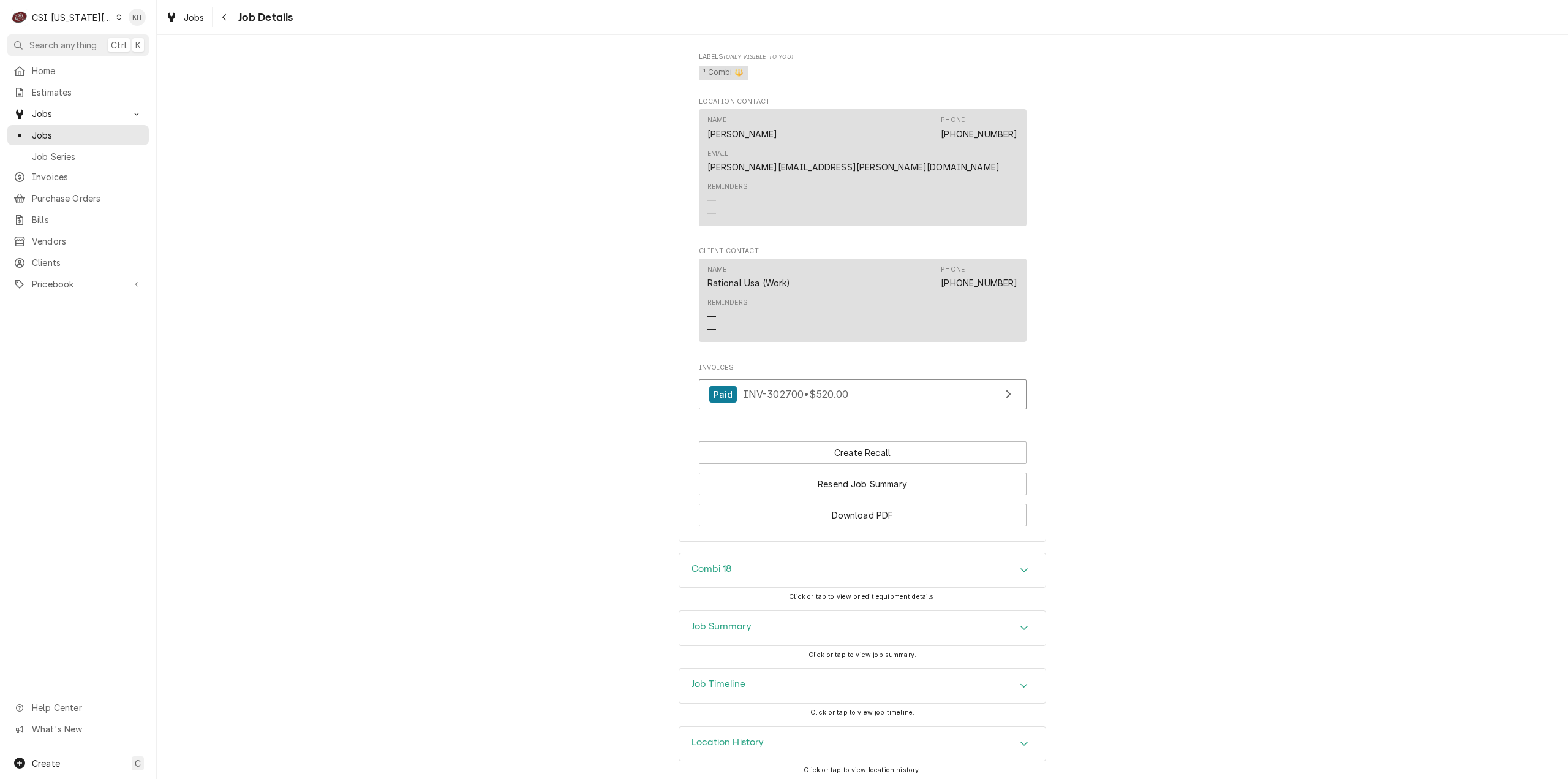
click at [763, 558] on div "Combi 18" at bounding box center [862, 570] width 367 height 34
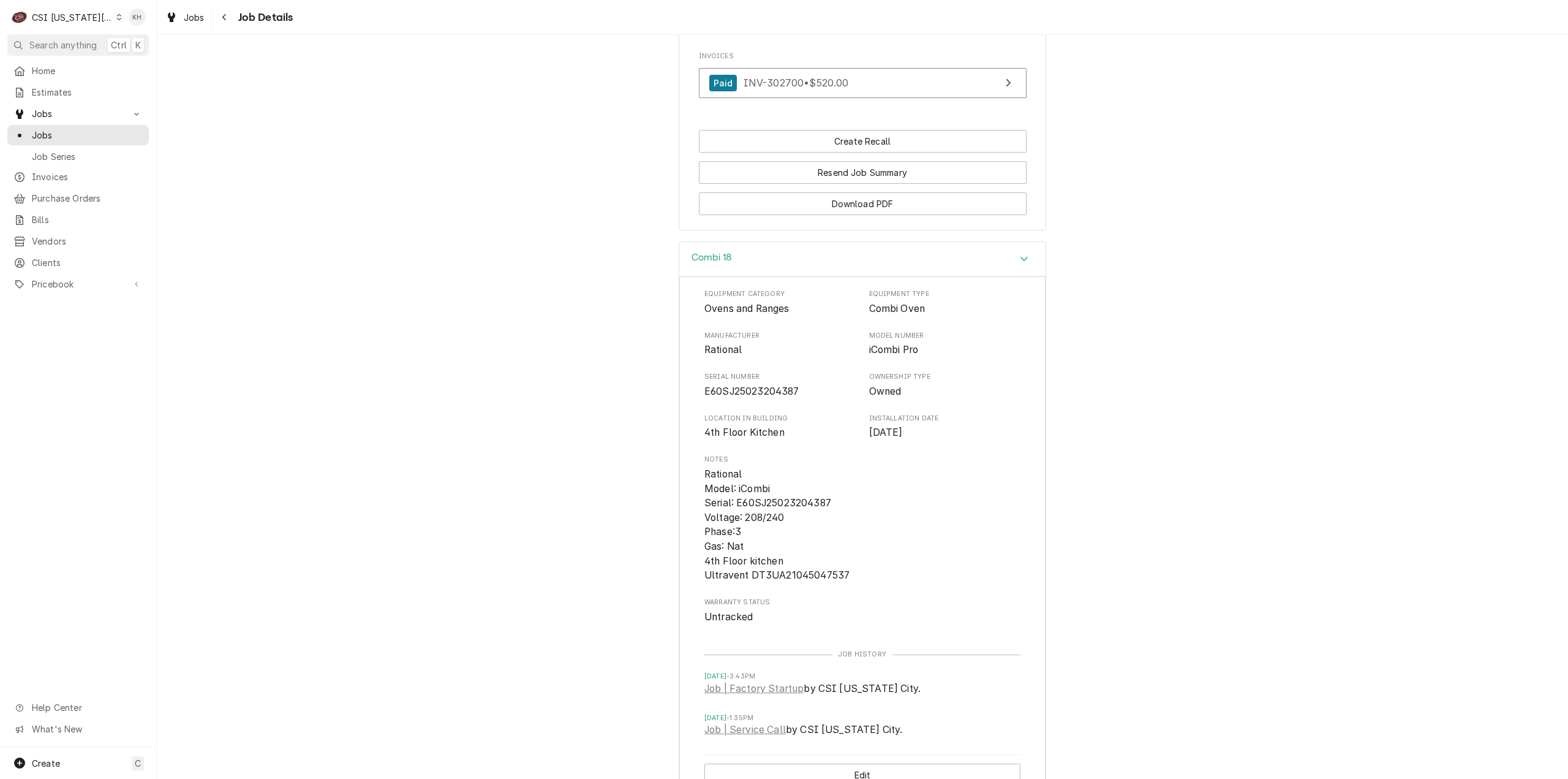
scroll to position [957, 0]
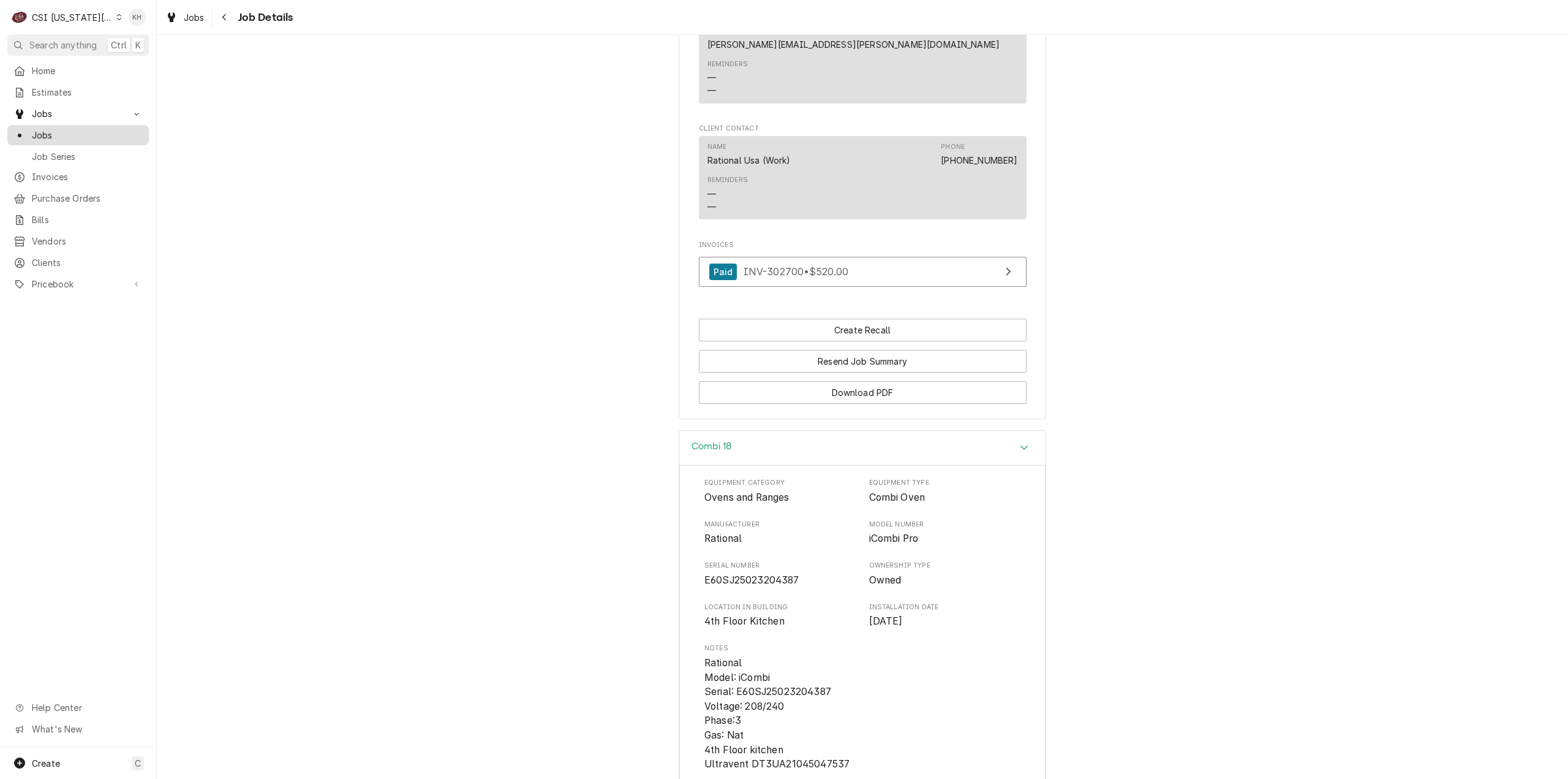
click at [65, 133] on span "Jobs" at bounding box center [87, 135] width 111 height 13
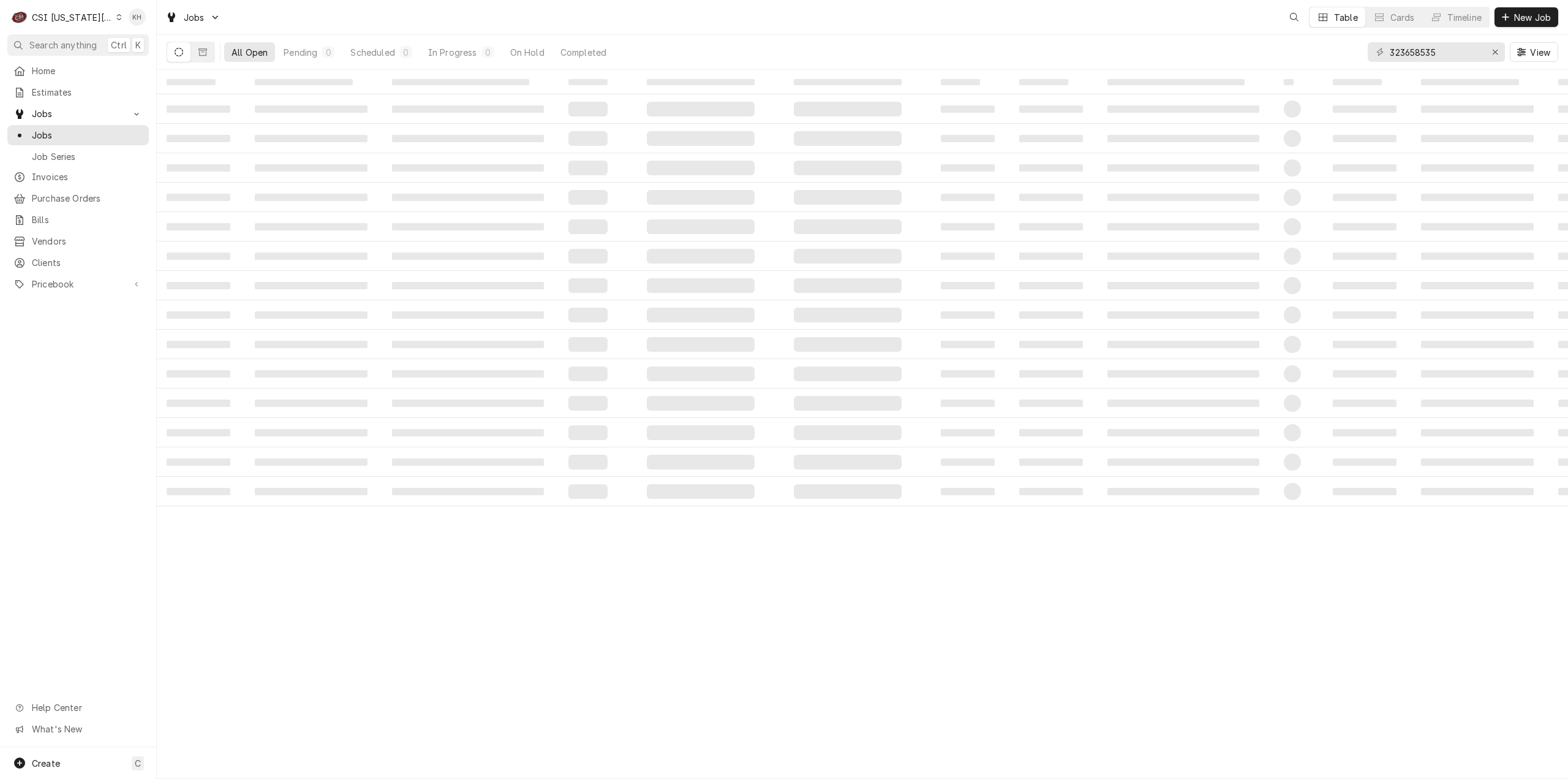
click at [71, 40] on span "Search anything" at bounding box center [62, 46] width 67 height 13
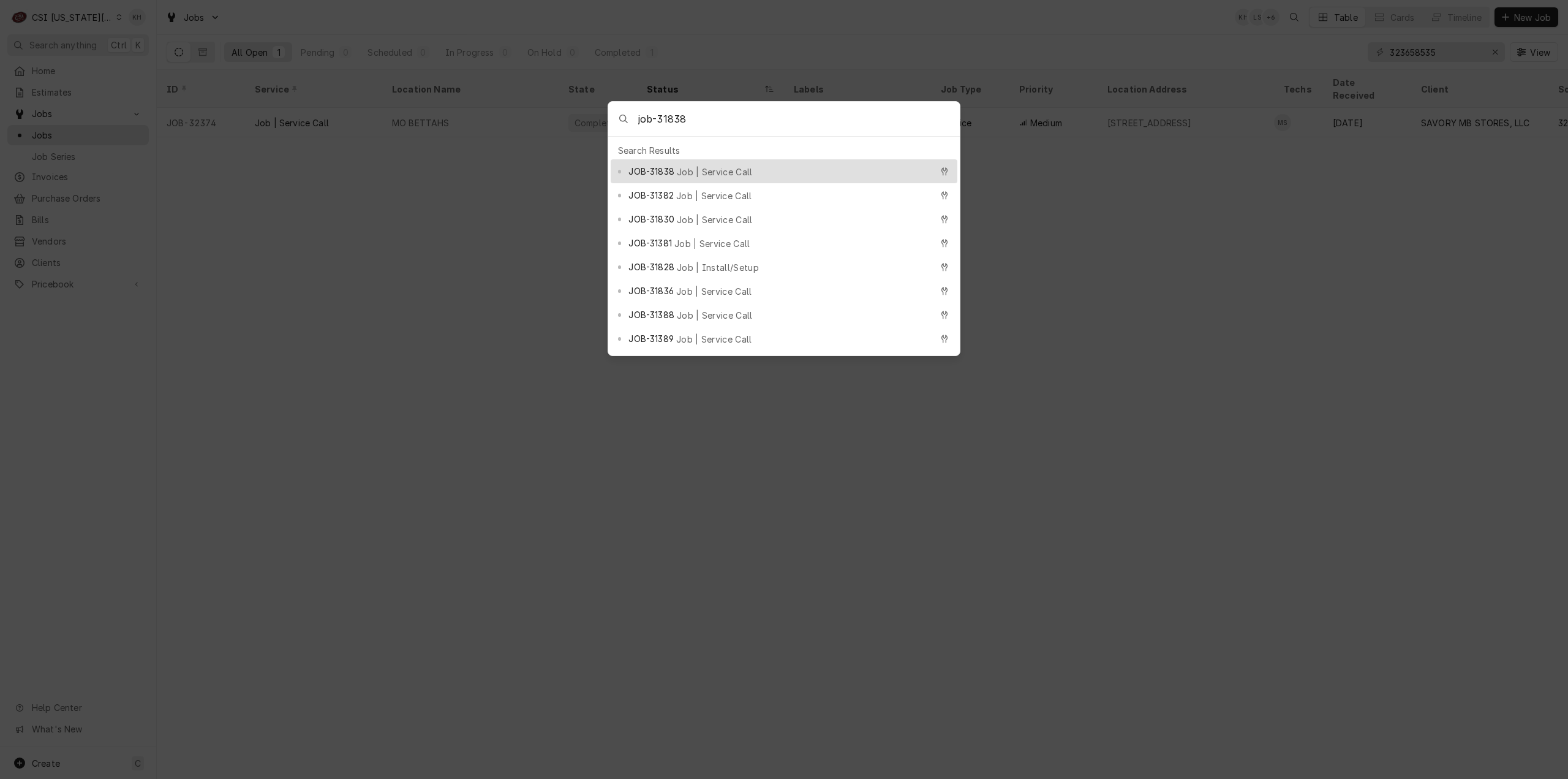
type input "job-31838"
click at [692, 168] on span "Job | Service Call" at bounding box center [715, 172] width 76 height 13
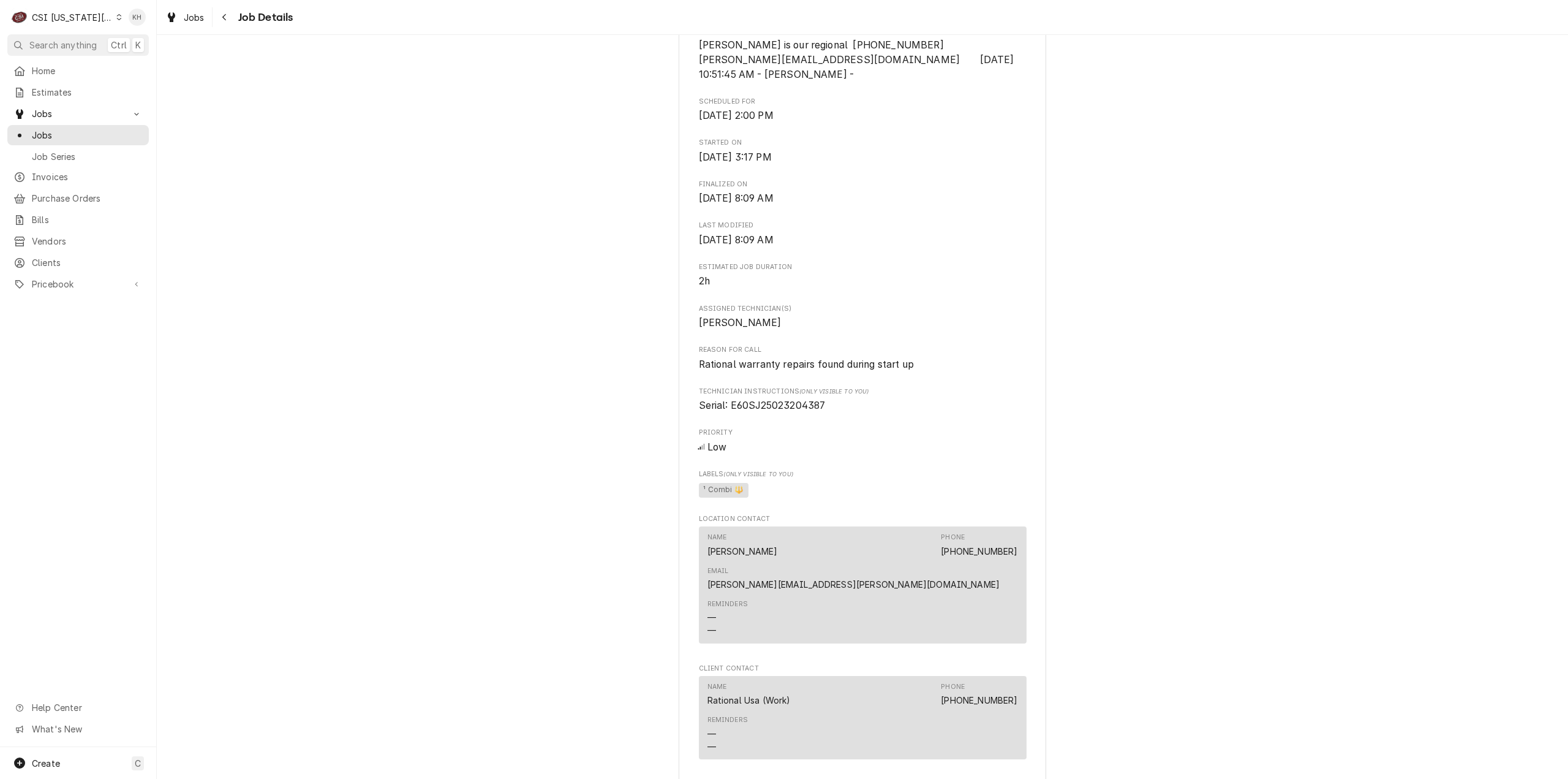
scroll to position [490, 0]
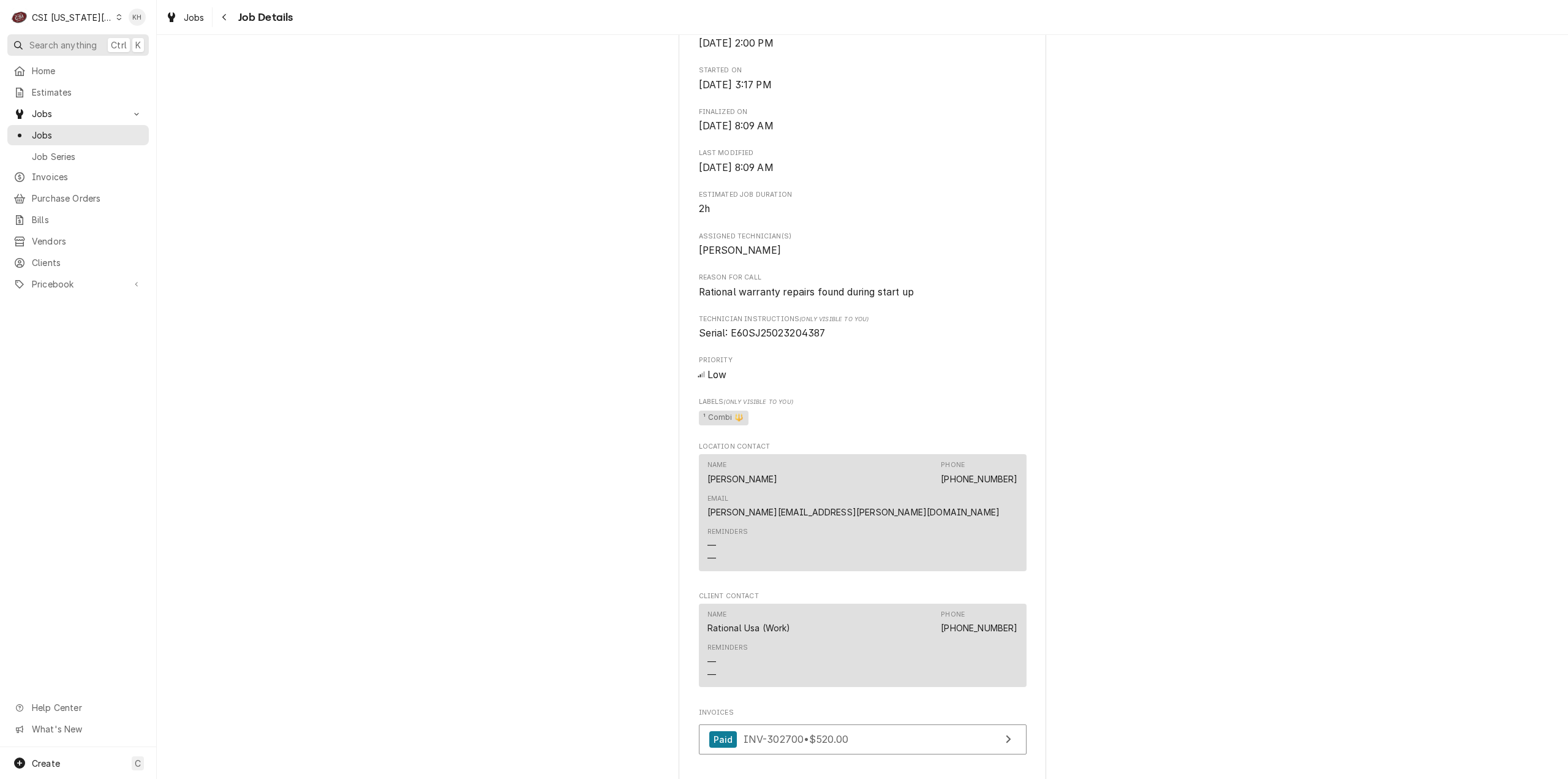
click at [49, 45] on span "Search anything" at bounding box center [62, 46] width 67 height 13
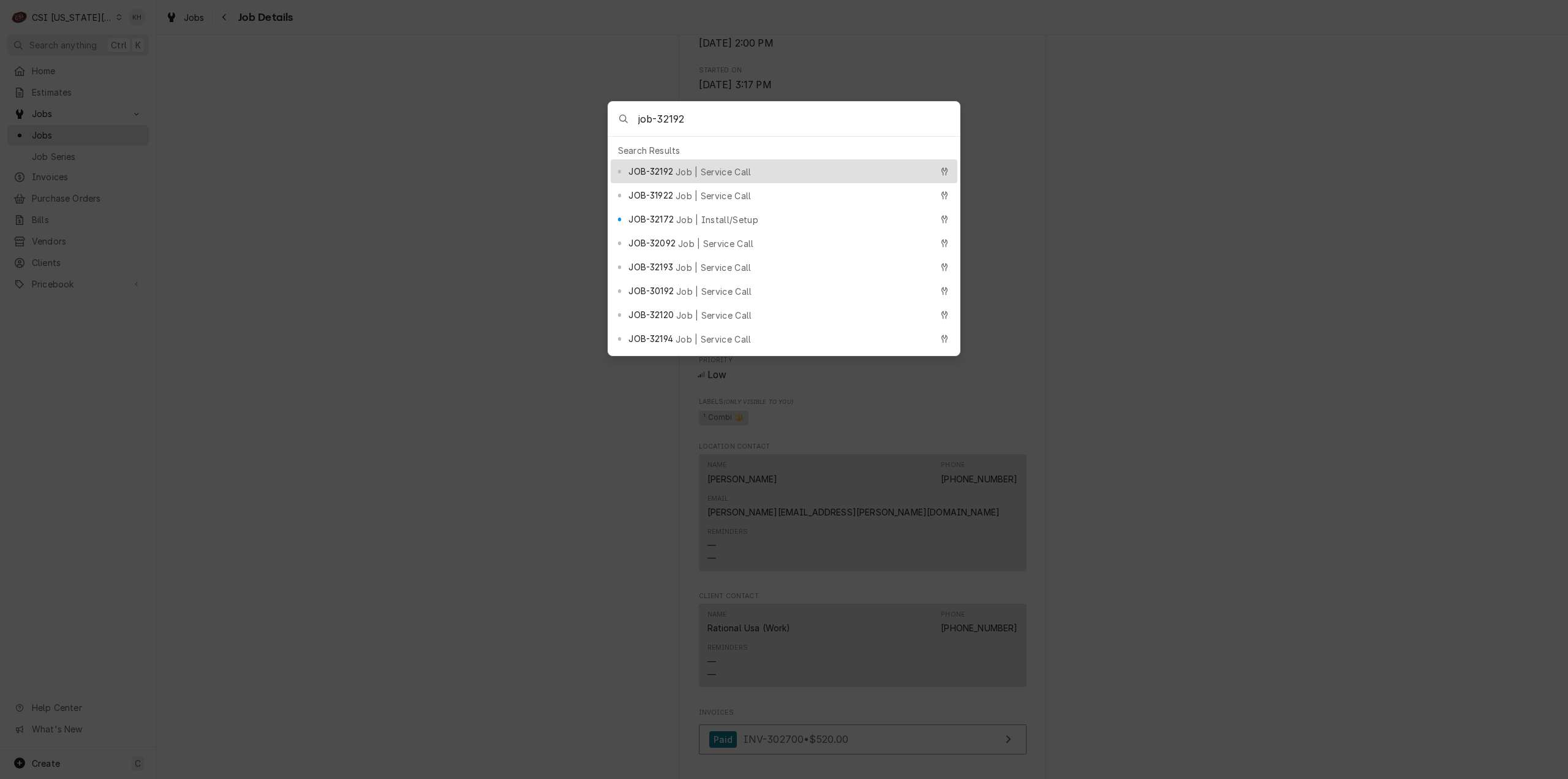
type input "job-32192"
click at [737, 159] on div "JOB-32192 Job | Service Call" at bounding box center [784, 171] width 347 height 24
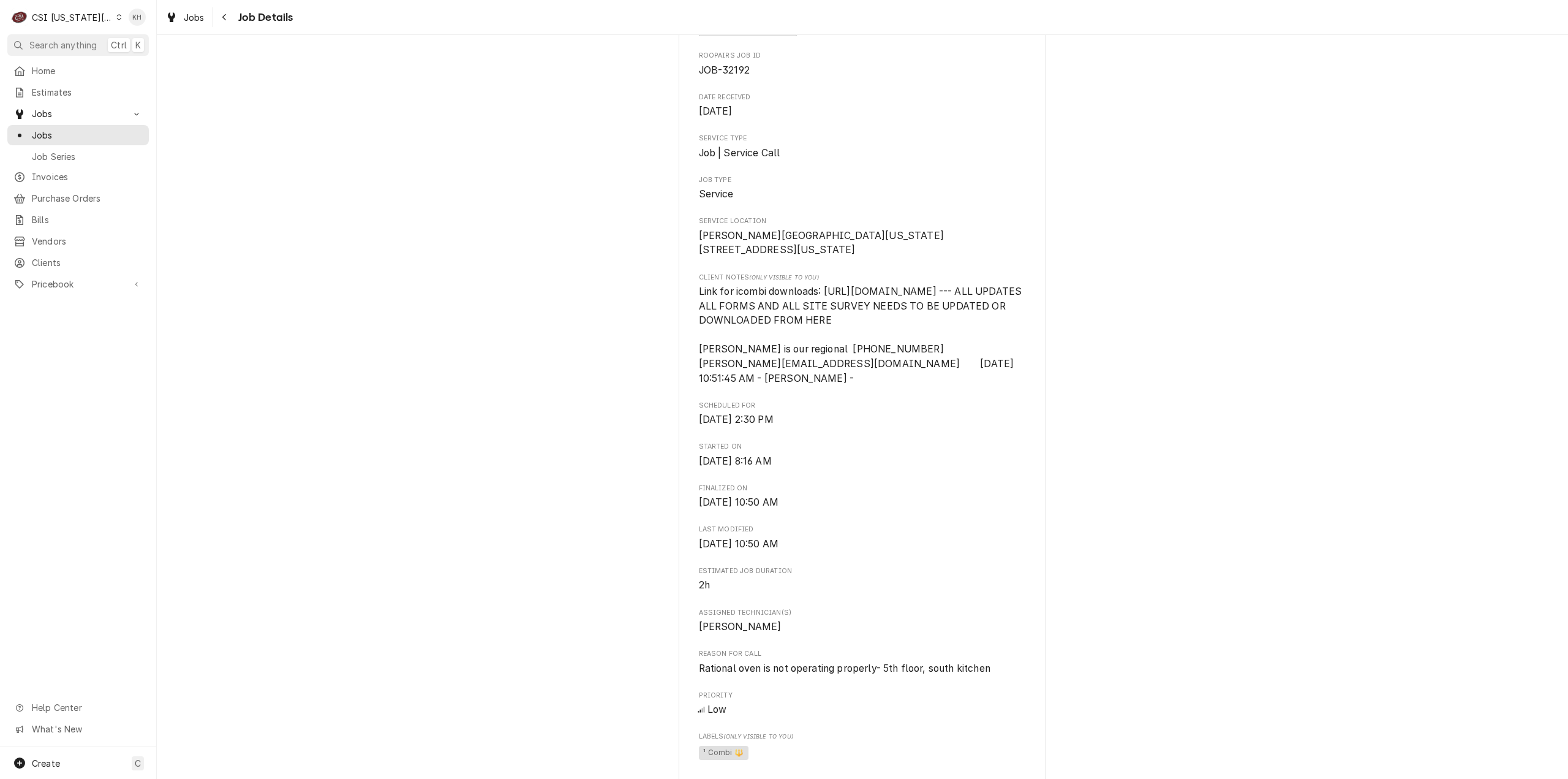
scroll to position [306, 0]
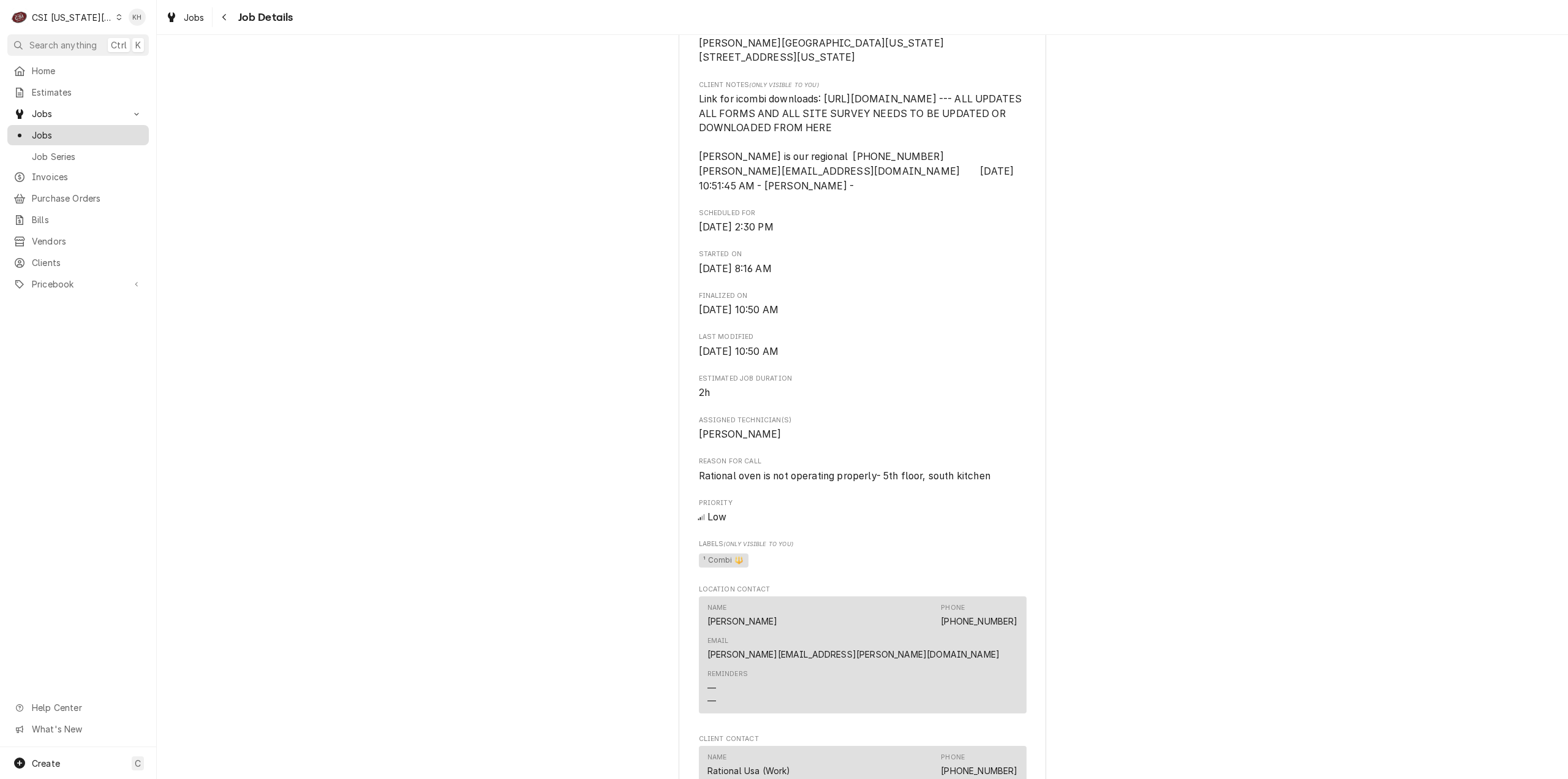
click at [76, 129] on span "Jobs" at bounding box center [87, 135] width 111 height 13
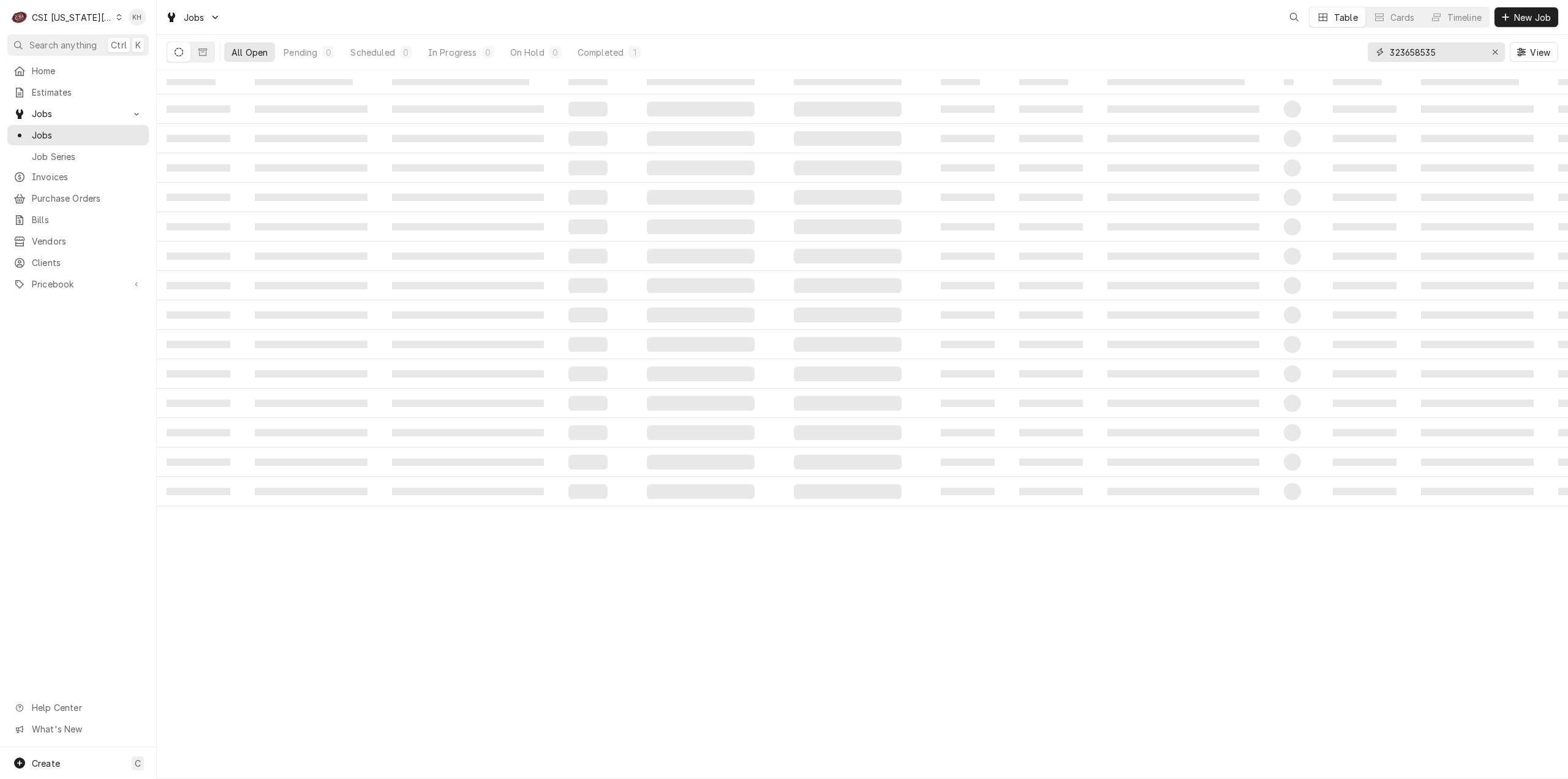
drag, startPoint x: 1449, startPoint y: 55, endPoint x: 1356, endPoint y: 46, distance: 93.4
click at [1356, 46] on div "All Open Pending 0 Scheduled 0 In Progress 0 On Hold 0 Completed 1 323658535 Vi…" at bounding box center [862, 51] width 1391 height 34
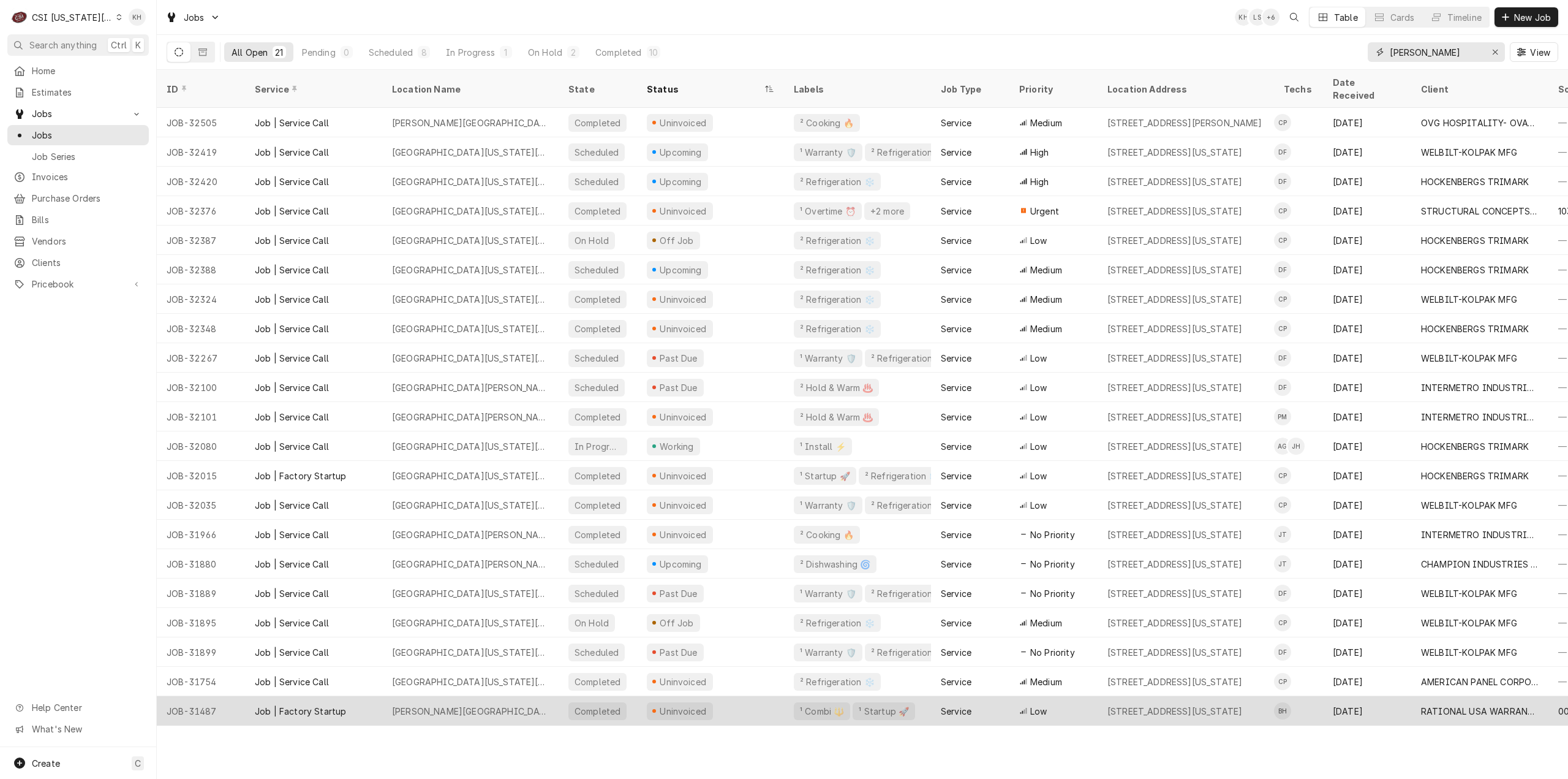
type input "david booth"
click at [775, 696] on div "Uninvoiced" at bounding box center [710, 710] width 147 height 29
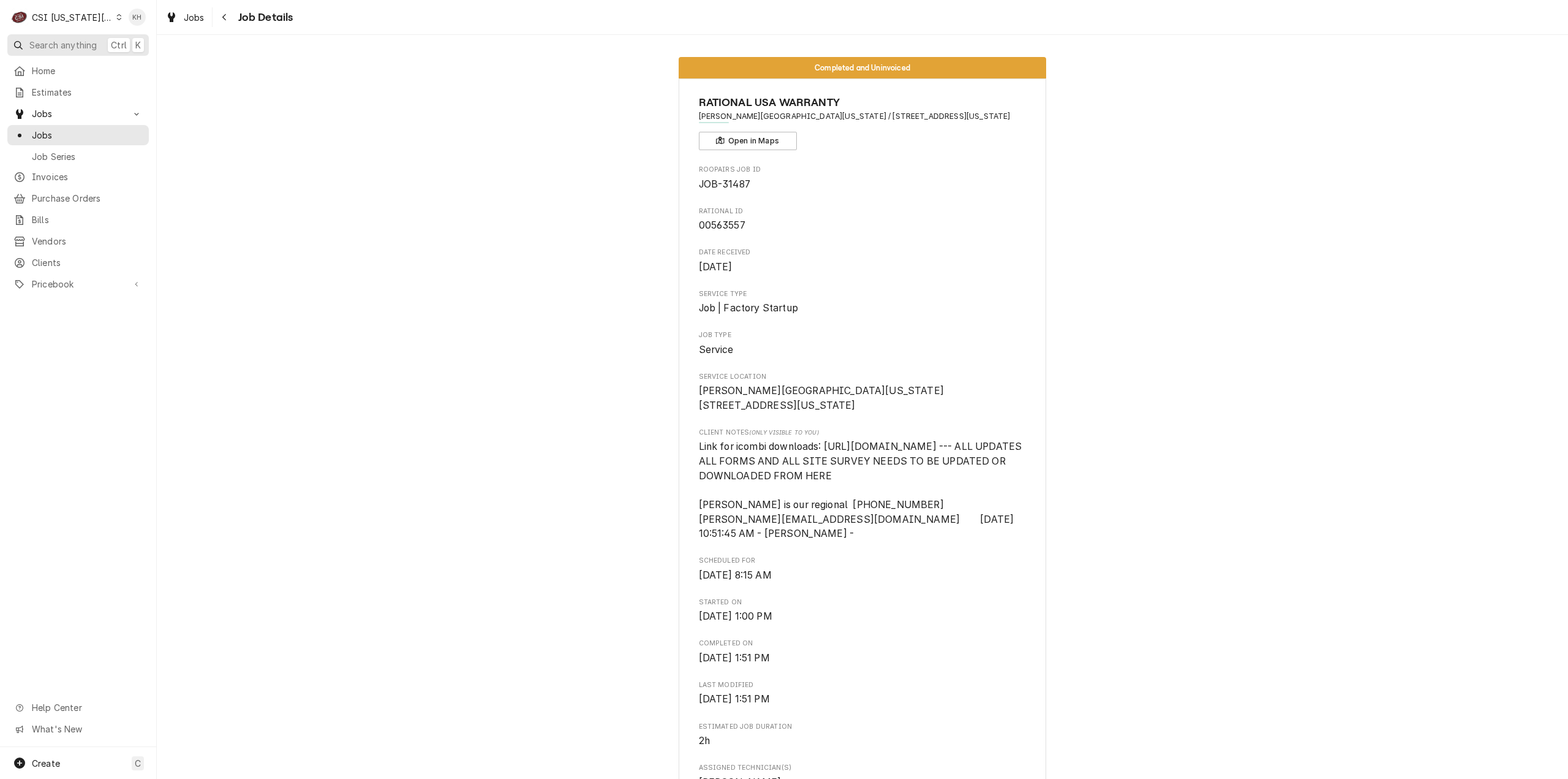
drag, startPoint x: 61, startPoint y: 46, endPoint x: 331, endPoint y: 73, distance: 271.3
click at [74, 46] on span "Search anything" at bounding box center [62, 46] width 67 height 13
click at [65, 128] on body "C CSI Kansas City. KH Search anything Ctrl K Home Estimates Jobs Jobs Job Serie…" at bounding box center [784, 389] width 1568 height 779
click at [66, 129] on span "Jobs" at bounding box center [87, 135] width 111 height 13
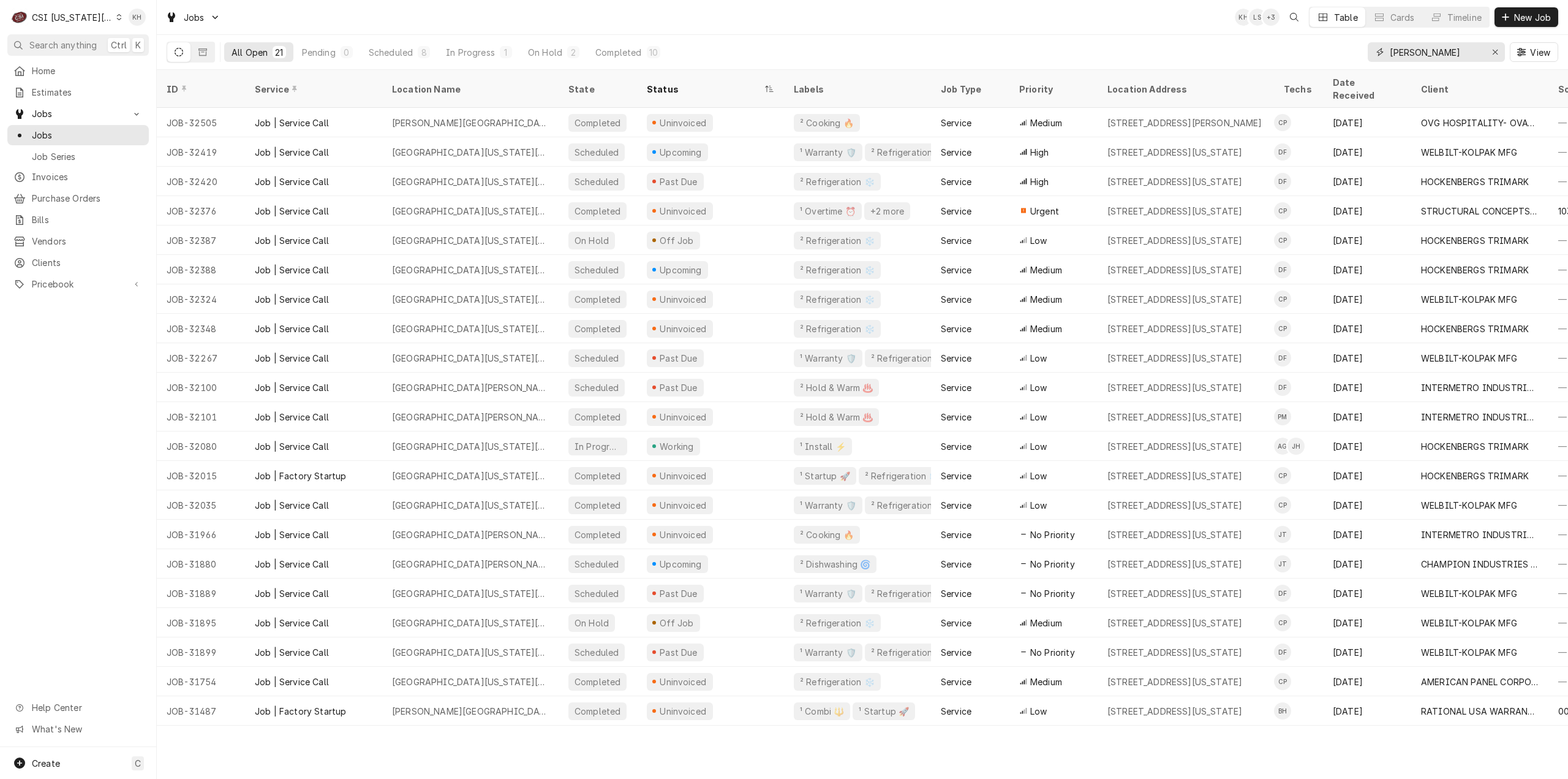
drag, startPoint x: 1473, startPoint y: 48, endPoint x: 1217, endPoint y: 67, distance: 256.7
click at [1217, 67] on div "All Open 21 Pending 0 Scheduled 8 In Progress 1 On Hold 2 Completed 10 david bo…" at bounding box center [862, 51] width 1391 height 34
paste input "323972008"
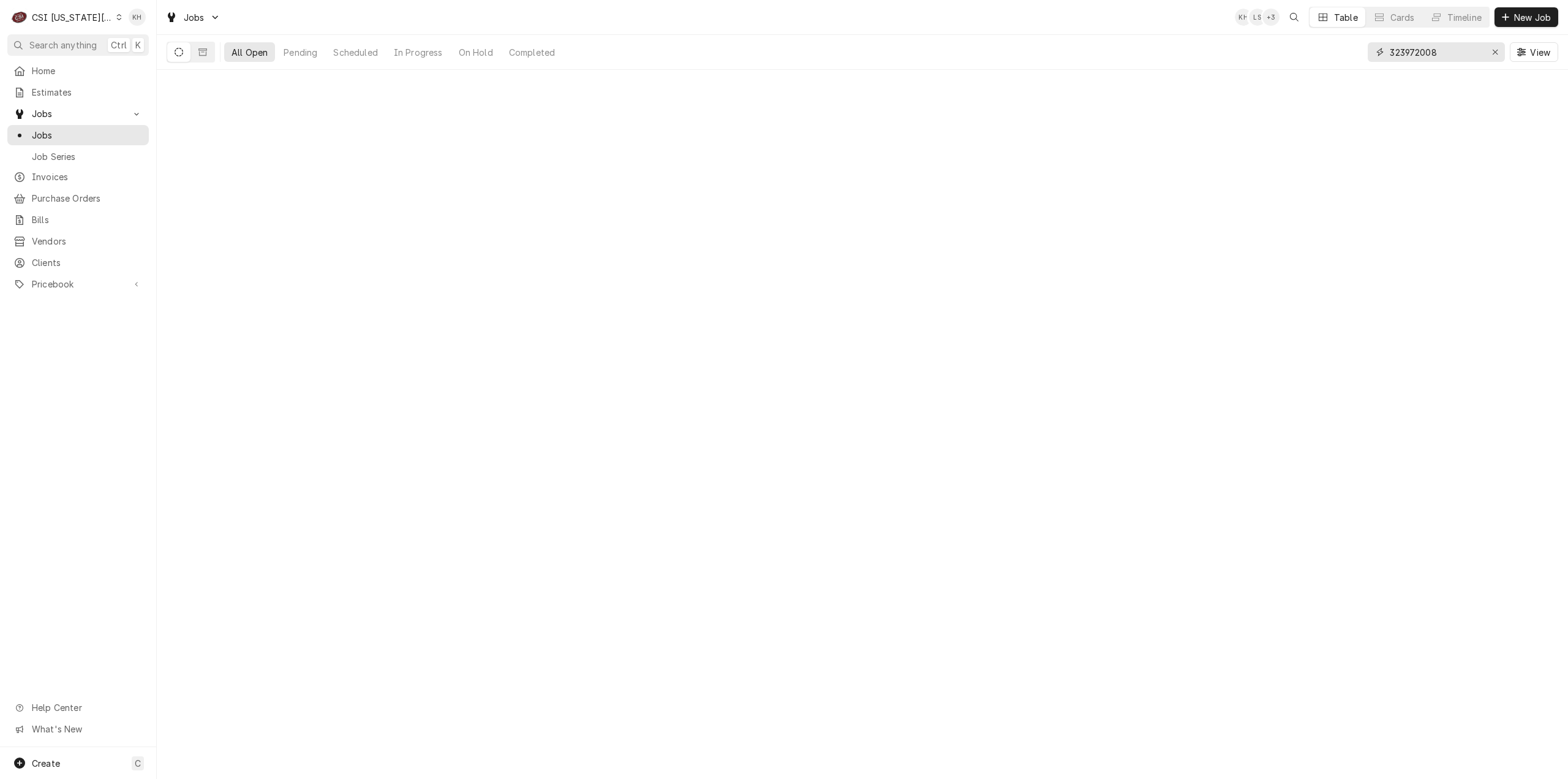
type input "323972008"
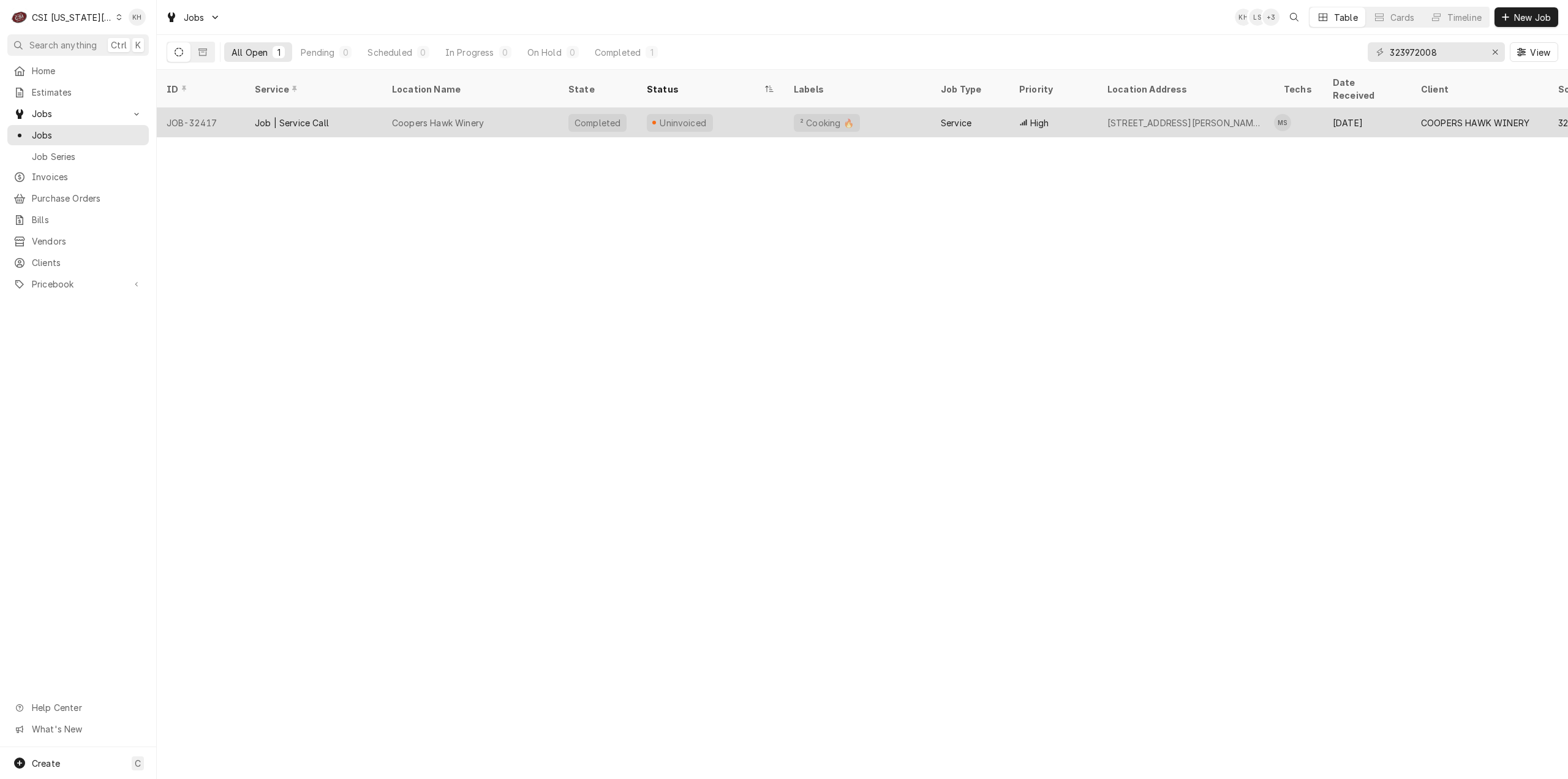
click at [220, 115] on div "JOB-32417" at bounding box center [201, 122] width 88 height 29
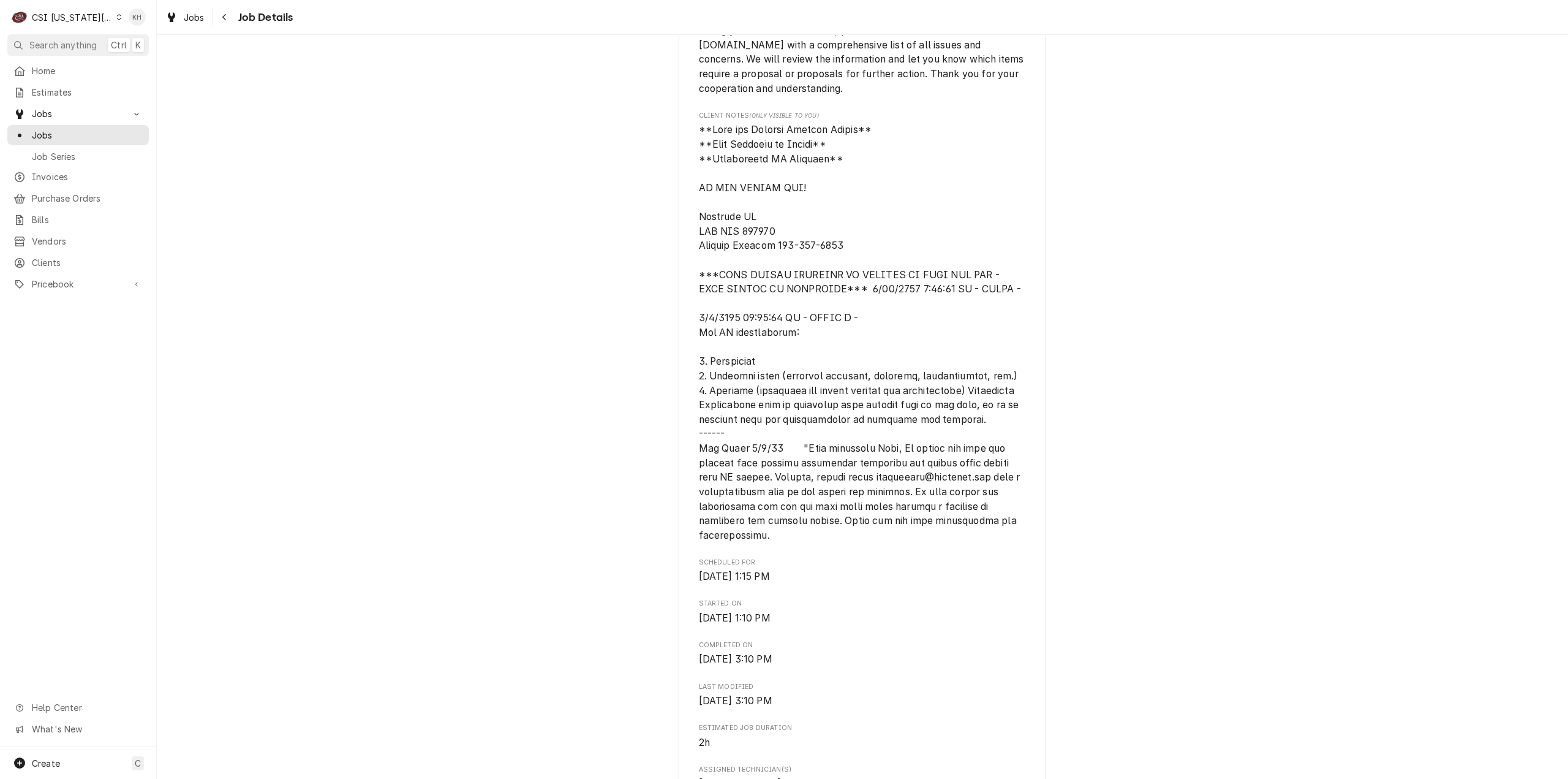
scroll to position [735, 0]
click at [95, 130] on span "Jobs" at bounding box center [87, 135] width 111 height 13
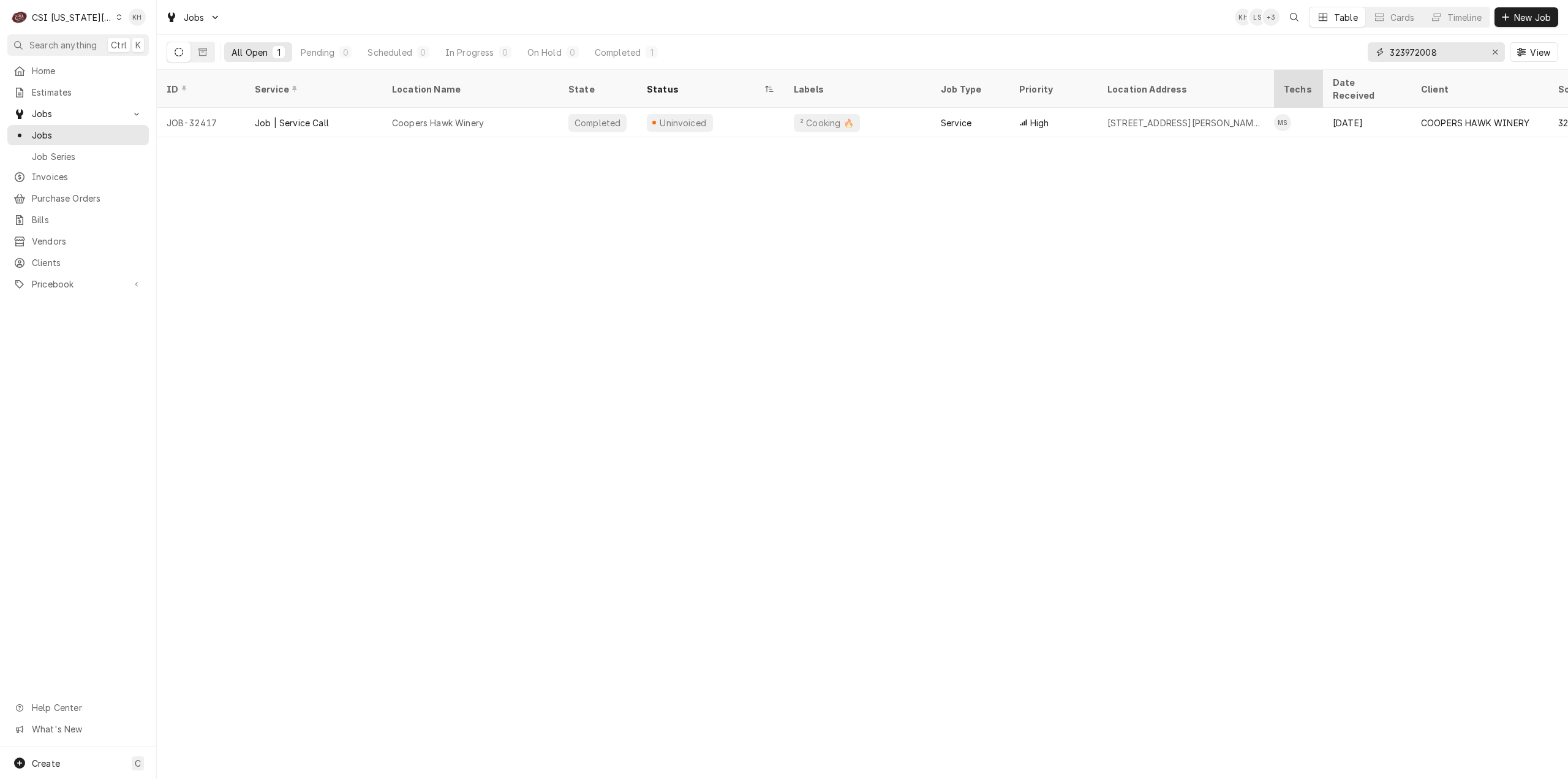
drag, startPoint x: 1449, startPoint y: 56, endPoint x: 1281, endPoint y: 76, distance: 169.2
click at [1281, 76] on div "Jobs KH LS + 3 Table Cards Timeline New Job All Open 1 Pending 0 Scheduled 0 In…" at bounding box center [862, 389] width 1411 height 779
paste input "19095302"
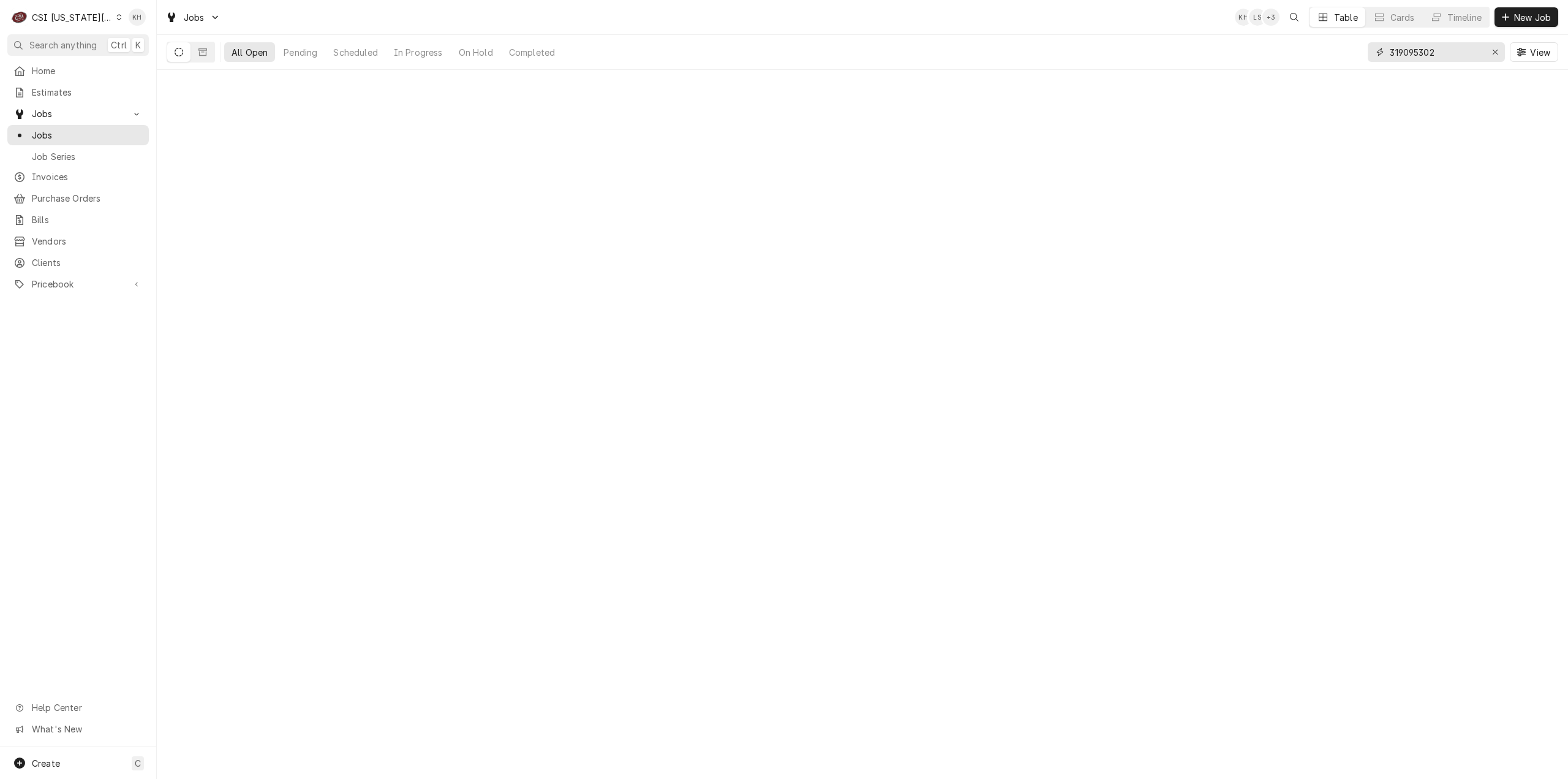
type input "319095302"
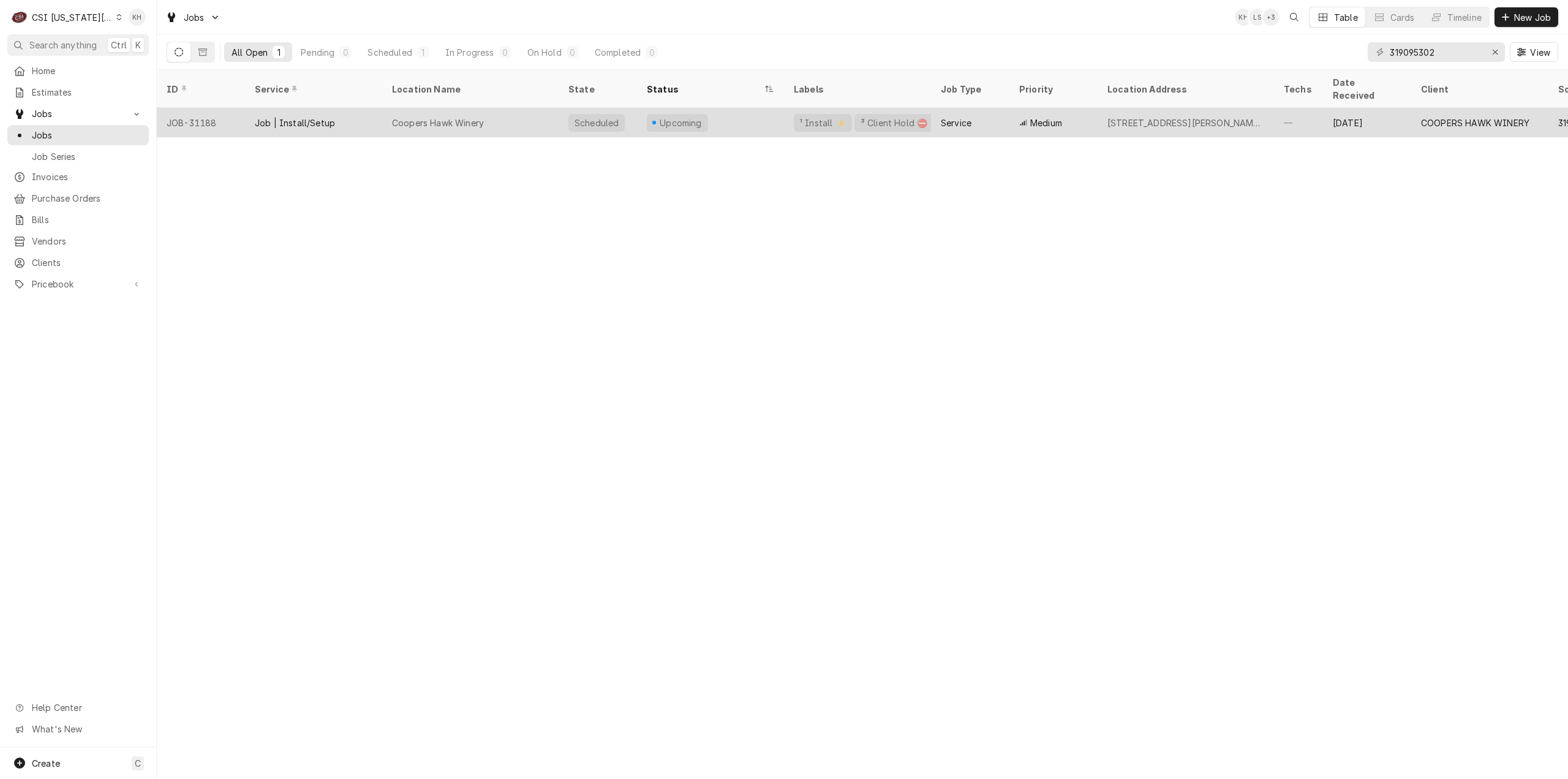
click at [740, 109] on div "Upcoming" at bounding box center [710, 122] width 147 height 29
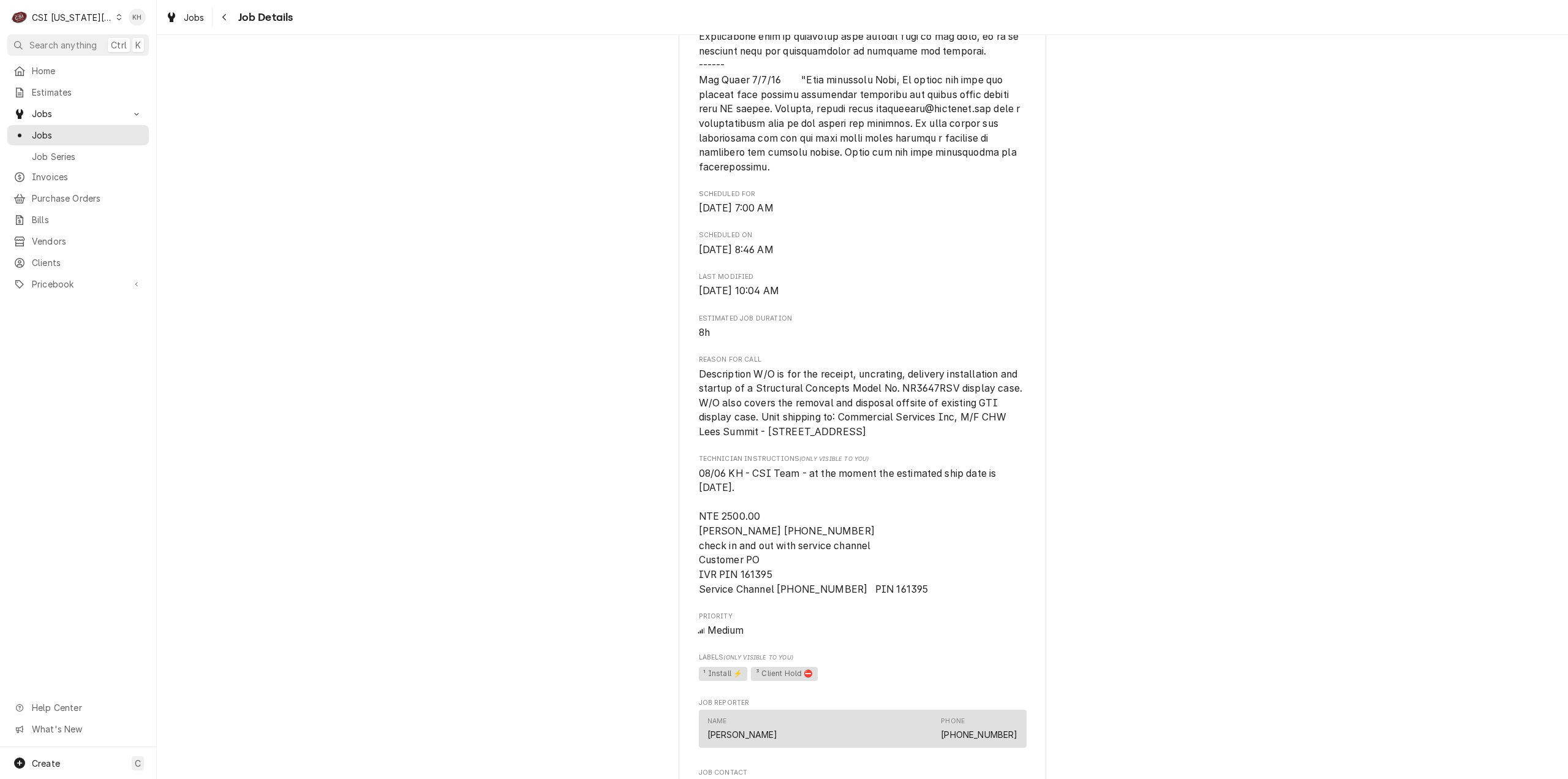
scroll to position [1164, 0]
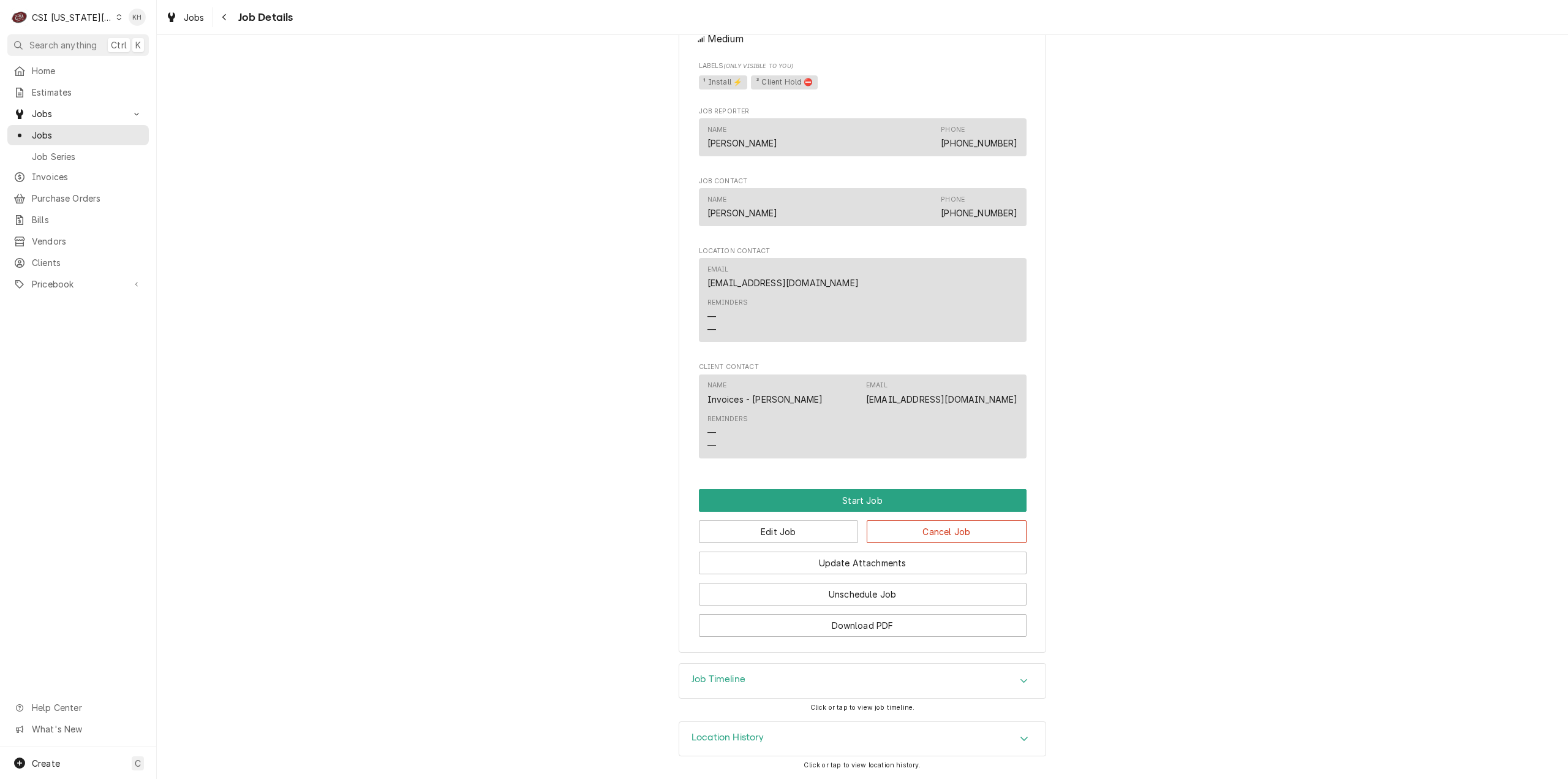
click at [806, 685] on div "Job Timeline" at bounding box center [862, 680] width 367 height 34
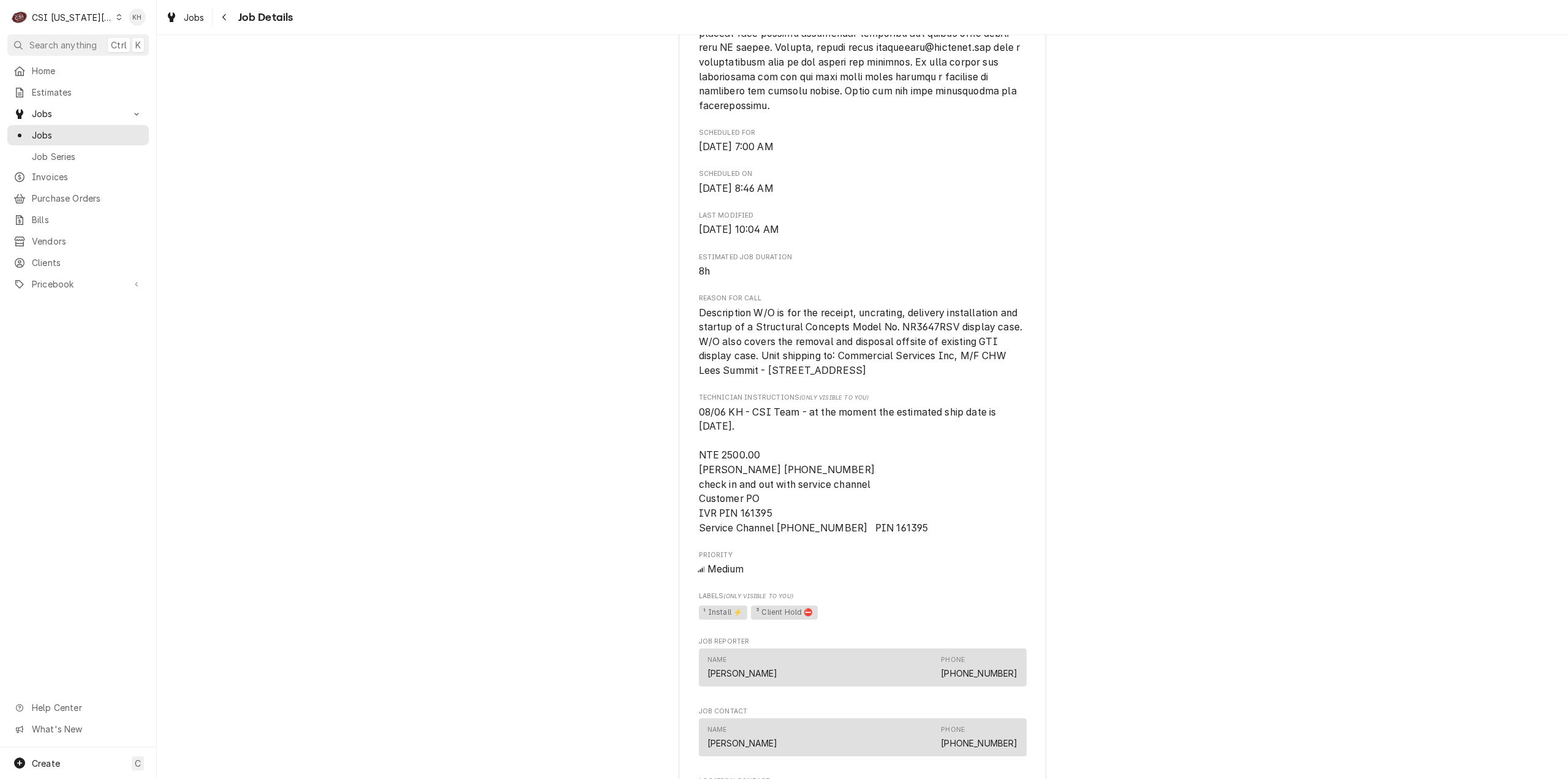
scroll to position [1225, 0]
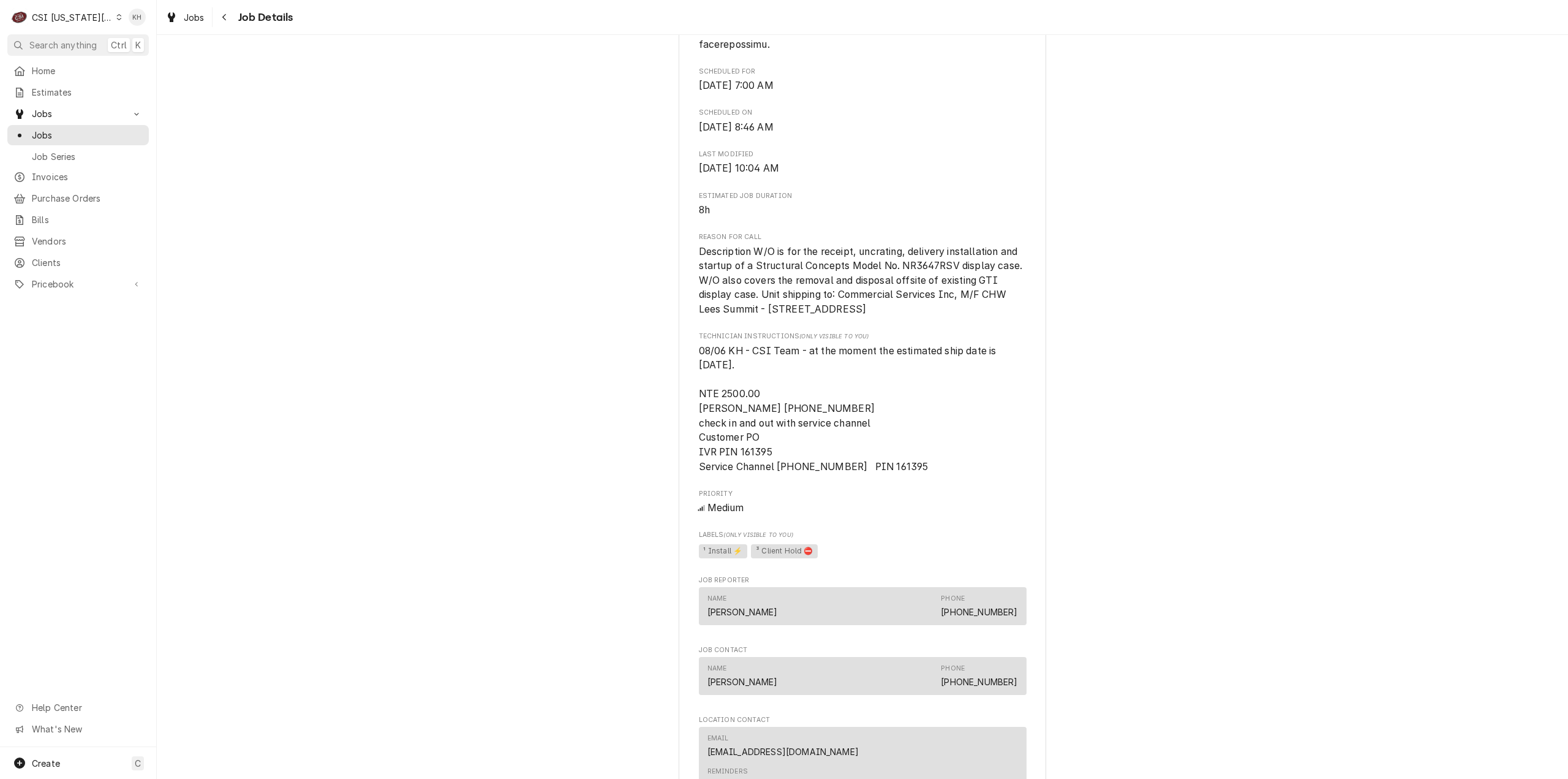
drag, startPoint x: 837, startPoint y: 85, endPoint x: 658, endPoint y: 91, distance: 179.1
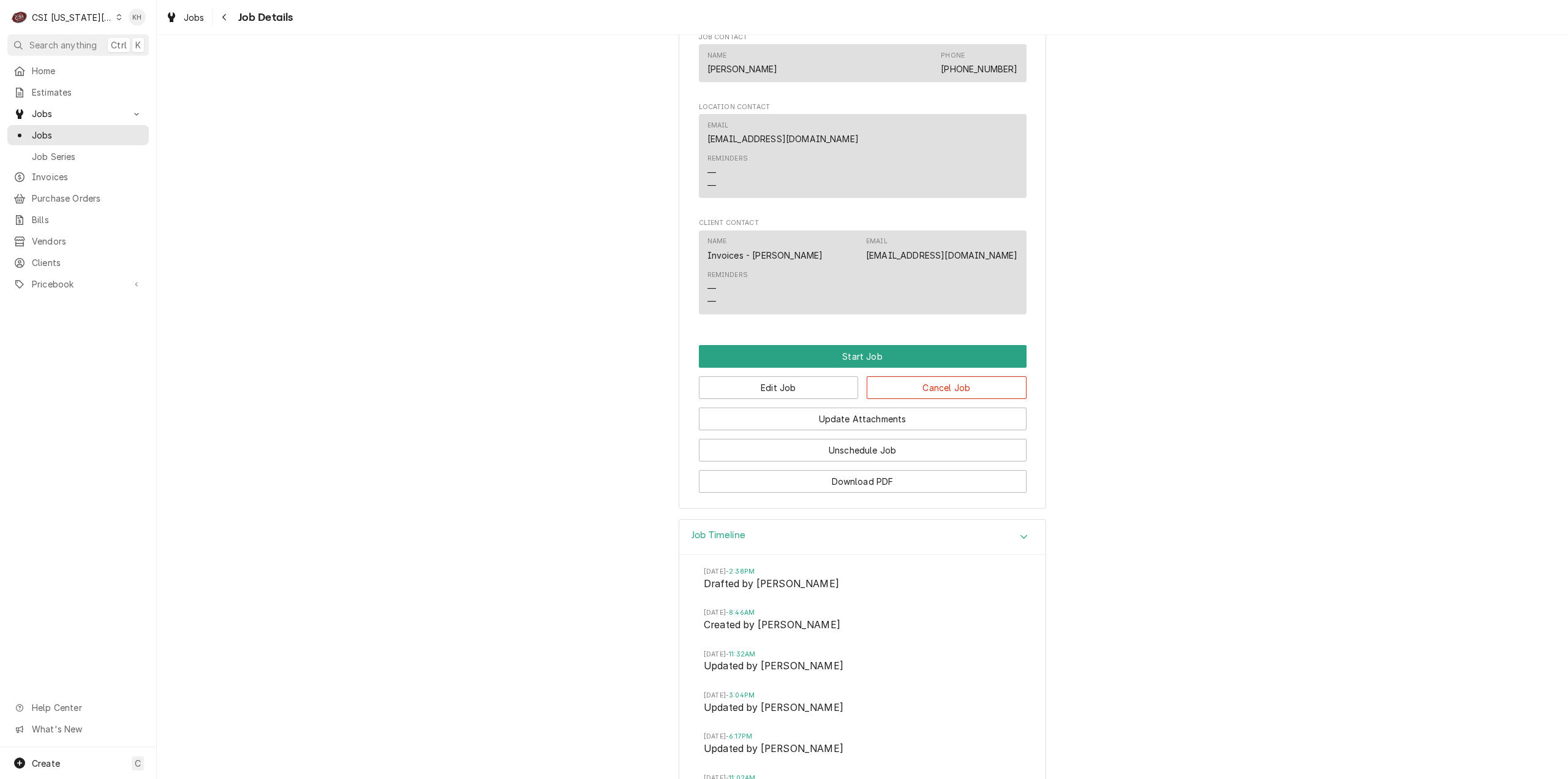
scroll to position [2001, 0]
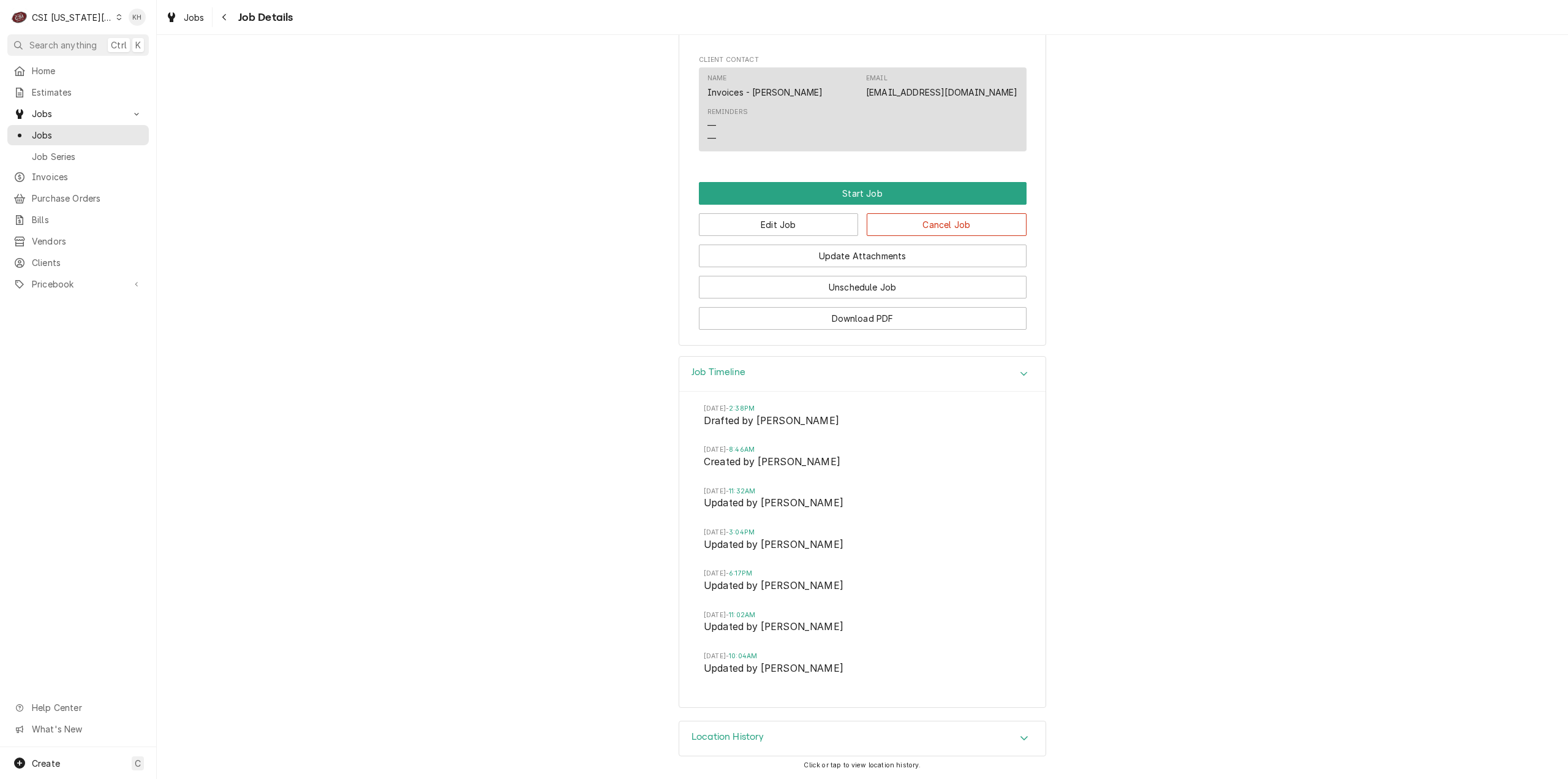
click at [1020, 381] on div "Accordion Header" at bounding box center [1024, 374] width 18 height 15
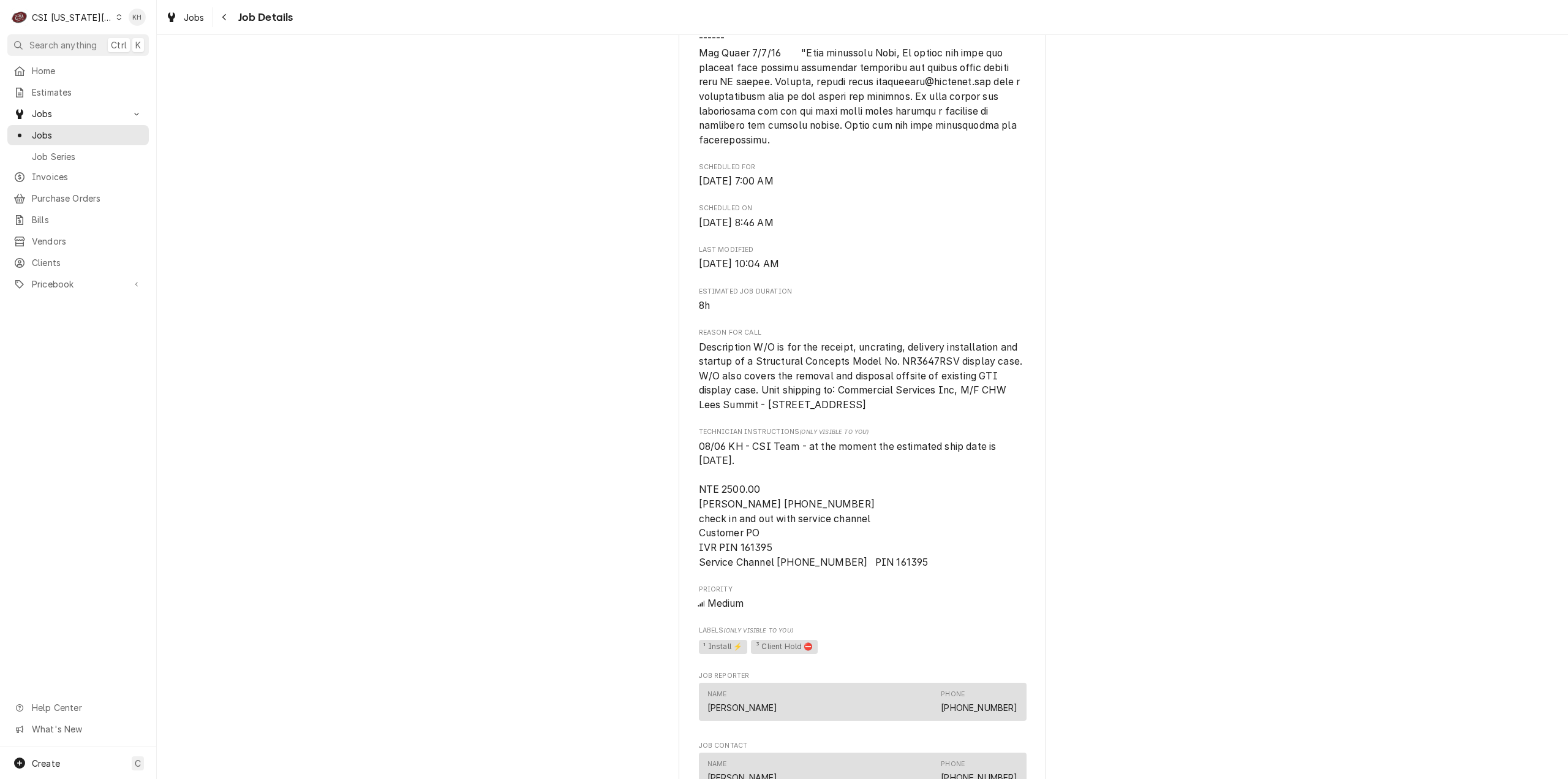
scroll to position [1020, 0]
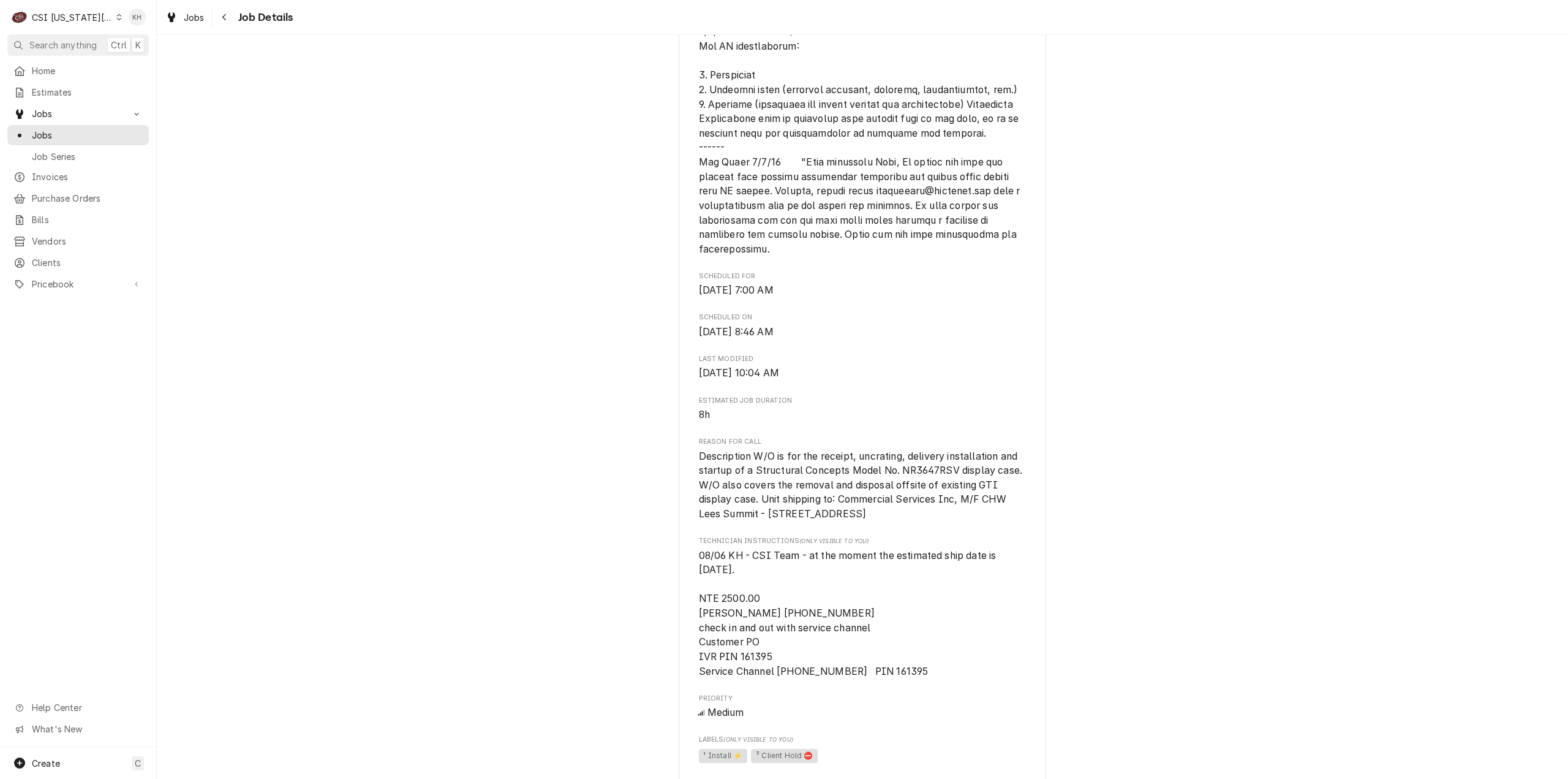
click at [910, 404] on span "Estimated Job Duration" at bounding box center [862, 401] width 328 height 10
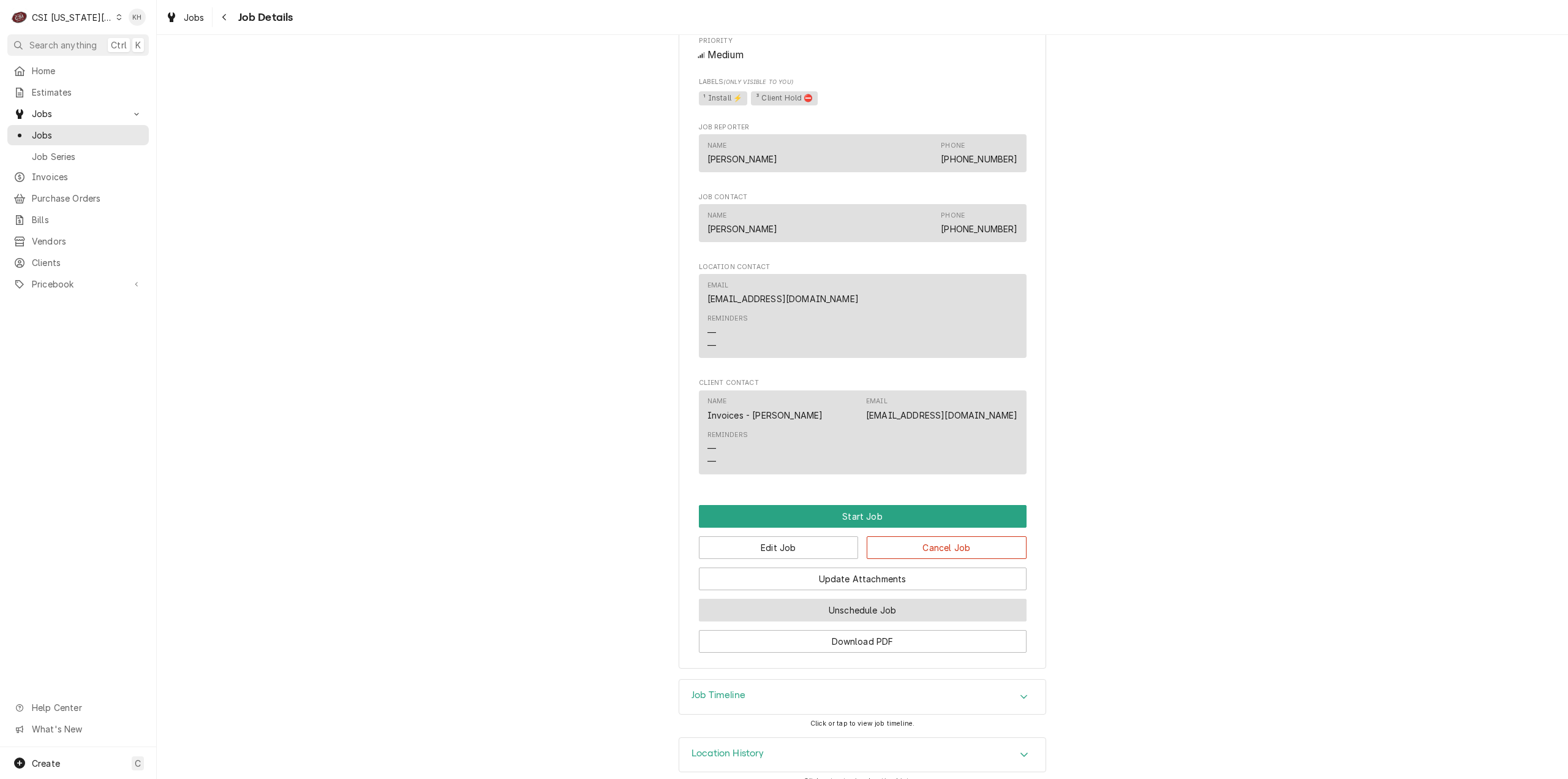
scroll to position [1695, 0]
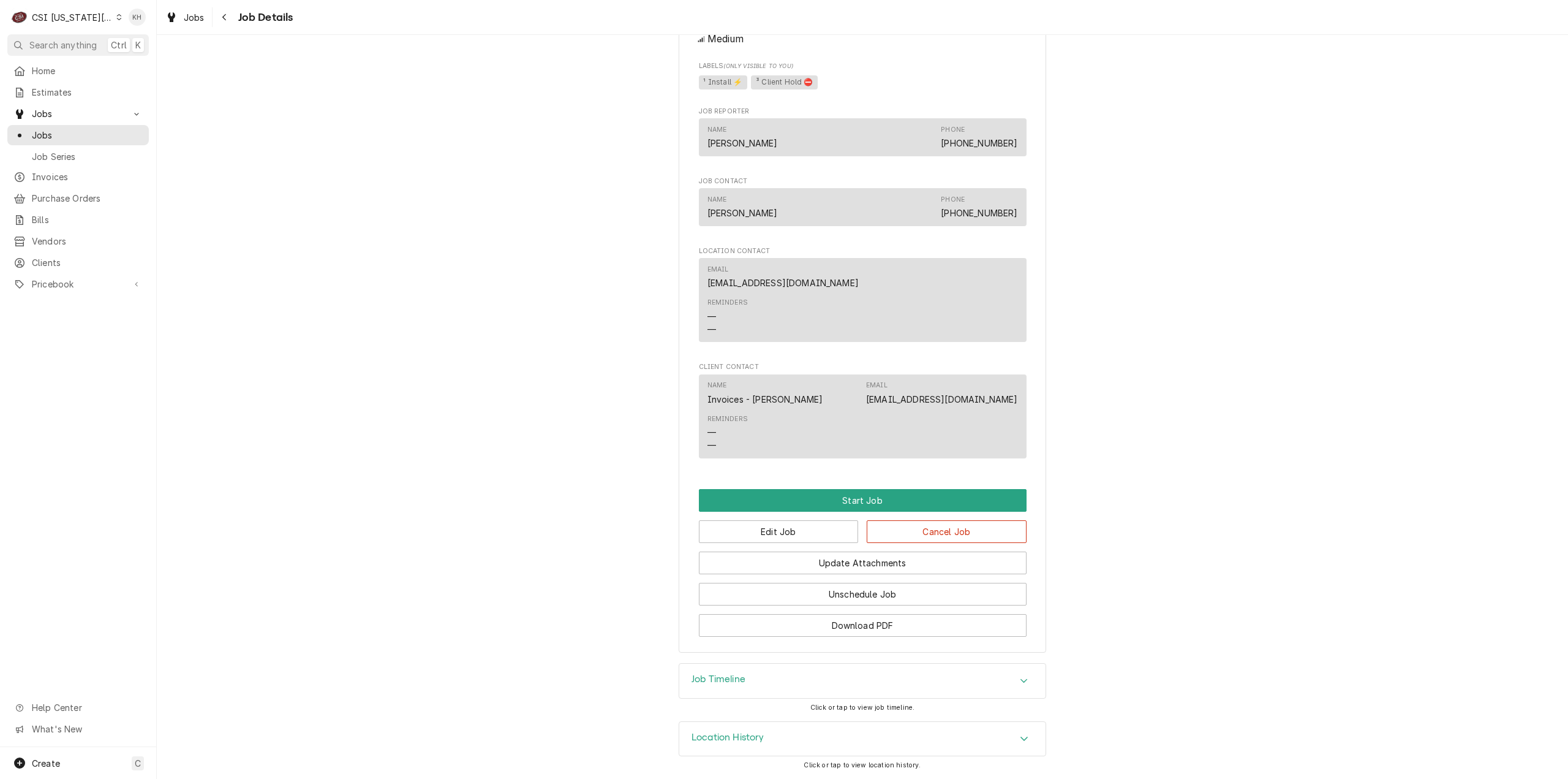
click at [786, 688] on div "Job Timeline" at bounding box center [862, 680] width 367 height 34
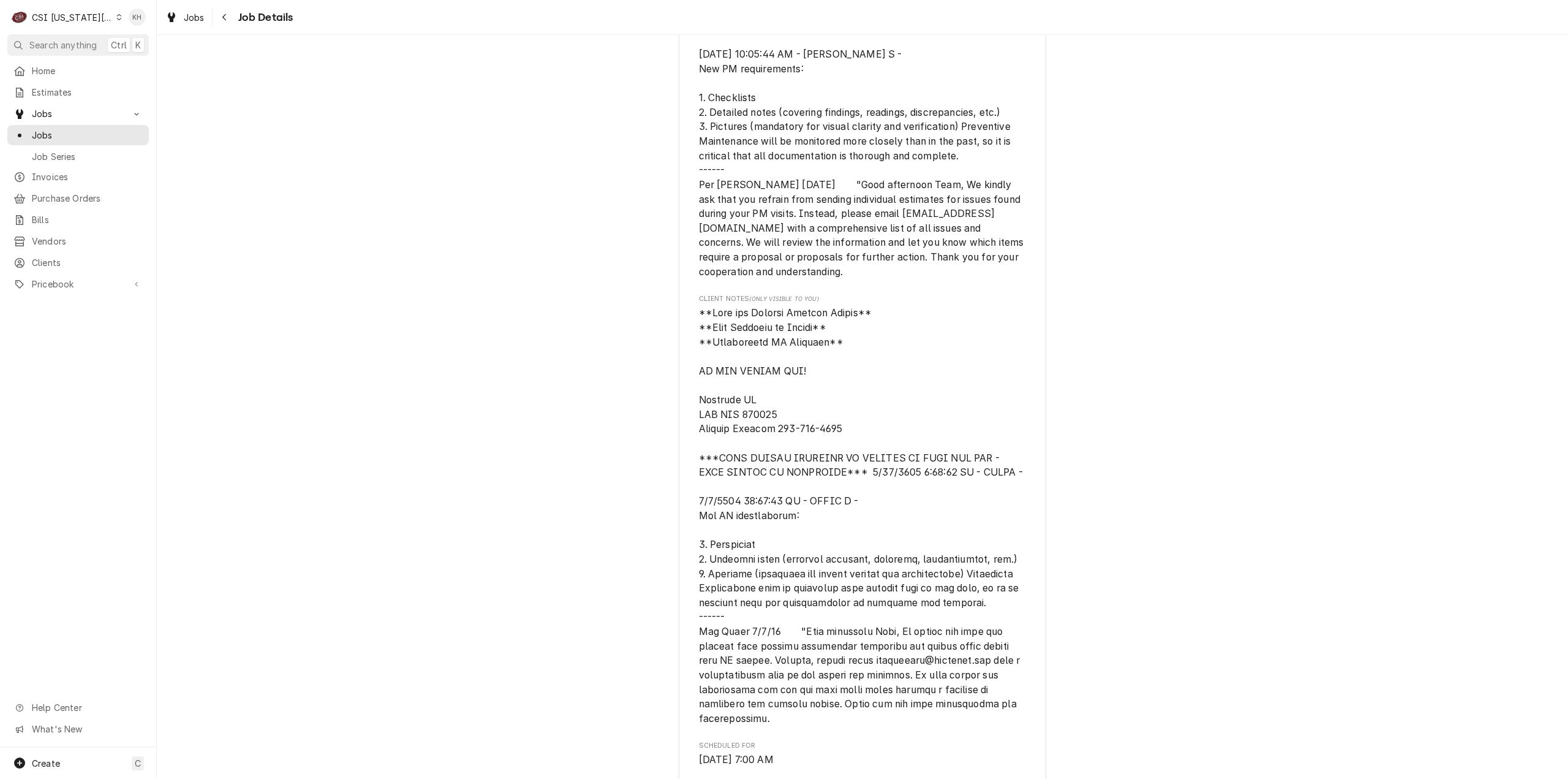
scroll to position [674, 0]
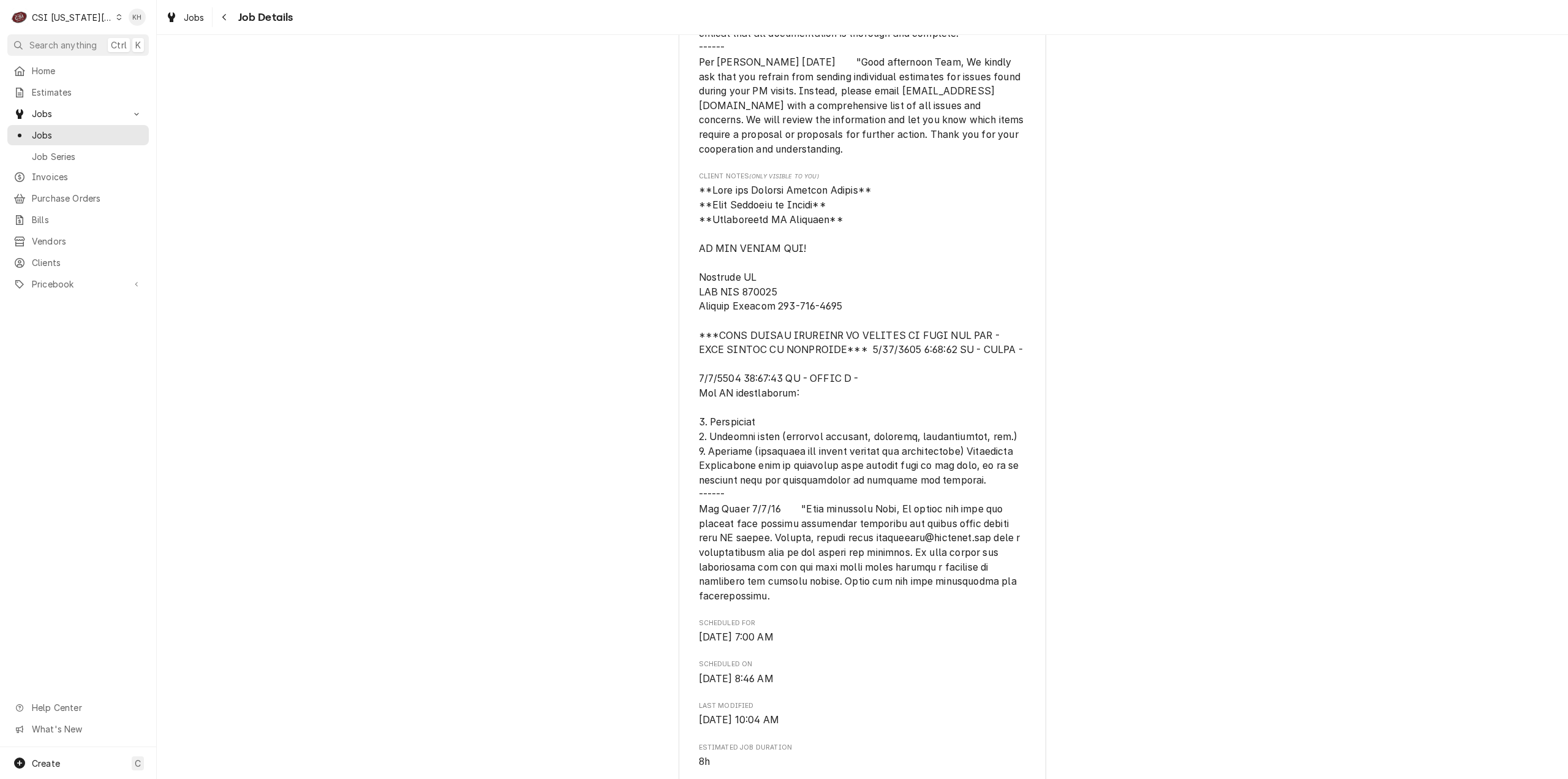
click at [414, 382] on div "Upcoming COOPERS HAWK WINERY Coopers Hawk Winery / 540 Nw Chipman Road, Lees Su…" at bounding box center [862, 528] width 1411 height 2310
click at [76, 19] on div "CSI [US_STATE][GEOGRAPHIC_DATA]." at bounding box center [71, 17] width 80 height 13
click at [133, 63] on div "CSI St. Louis" at bounding box center [213, 67] width 181 height 13
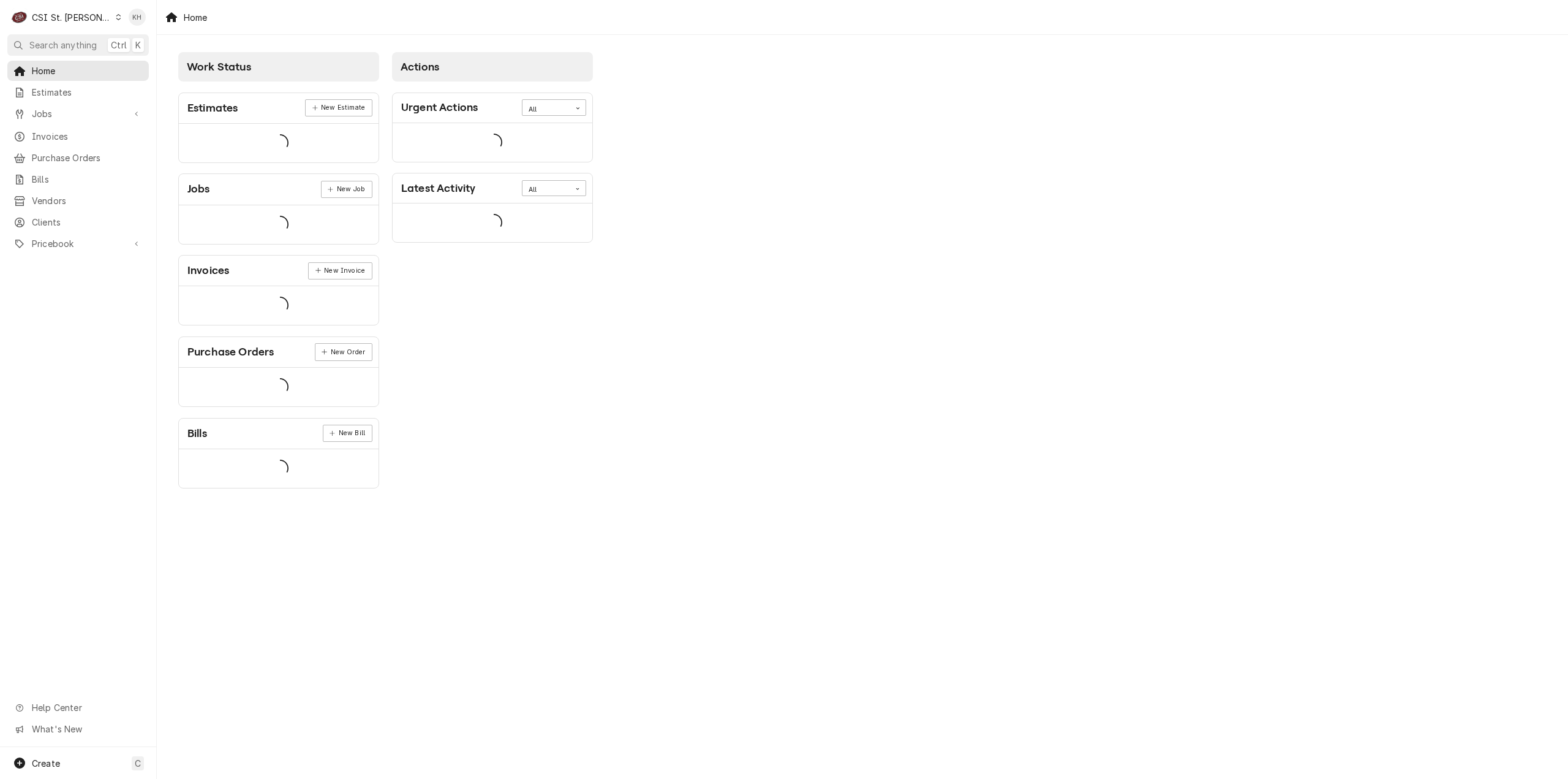
drag, startPoint x: 0, startPoint y: 0, endPoint x: 86, endPoint y: 48, distance: 98.5
click at [64, 46] on span "Search anything" at bounding box center [62, 46] width 67 height 13
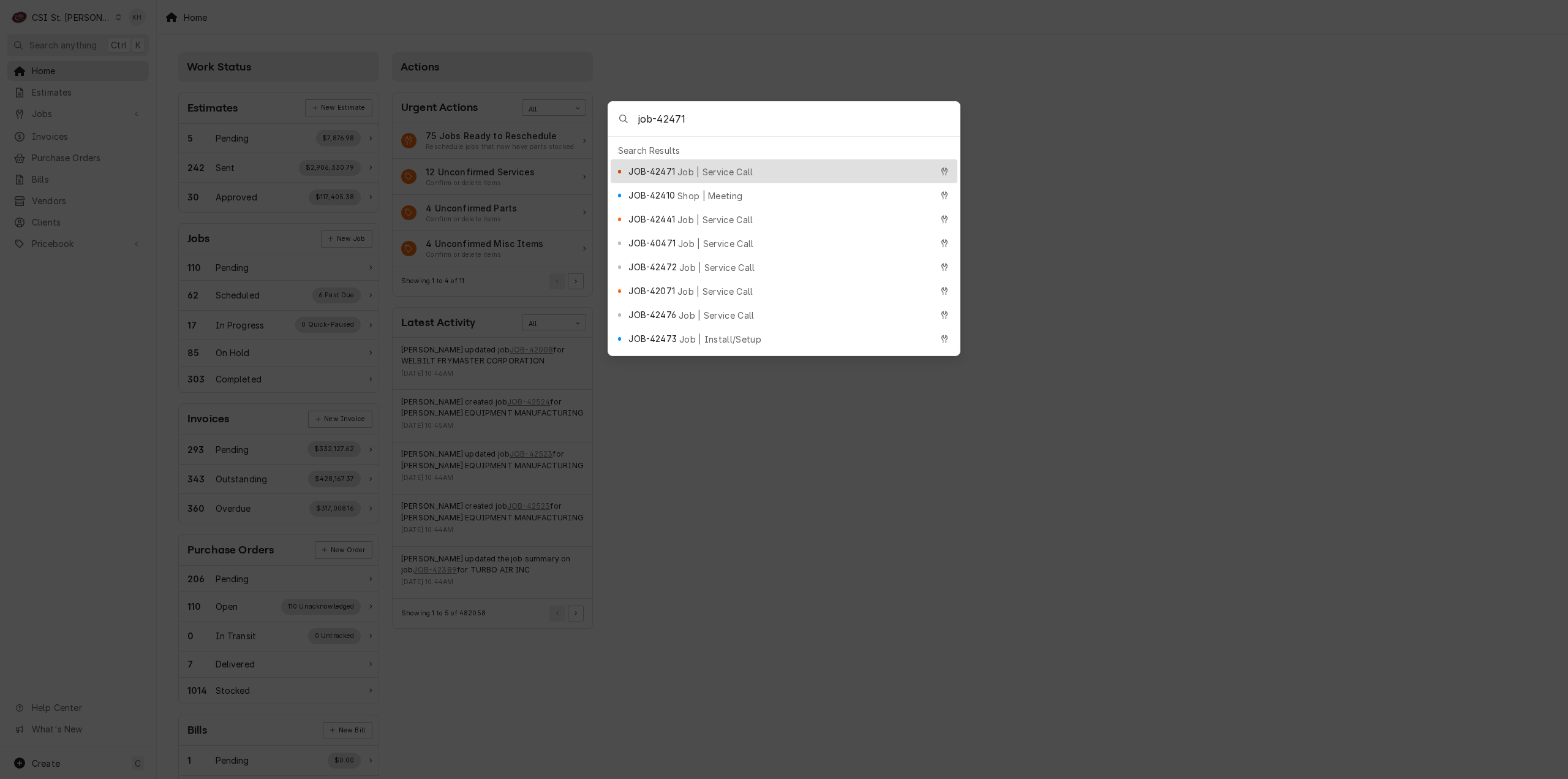
type input "job-42471"
click at [750, 164] on div "JOB-42471 Job | Service Call" at bounding box center [779, 171] width 303 height 14
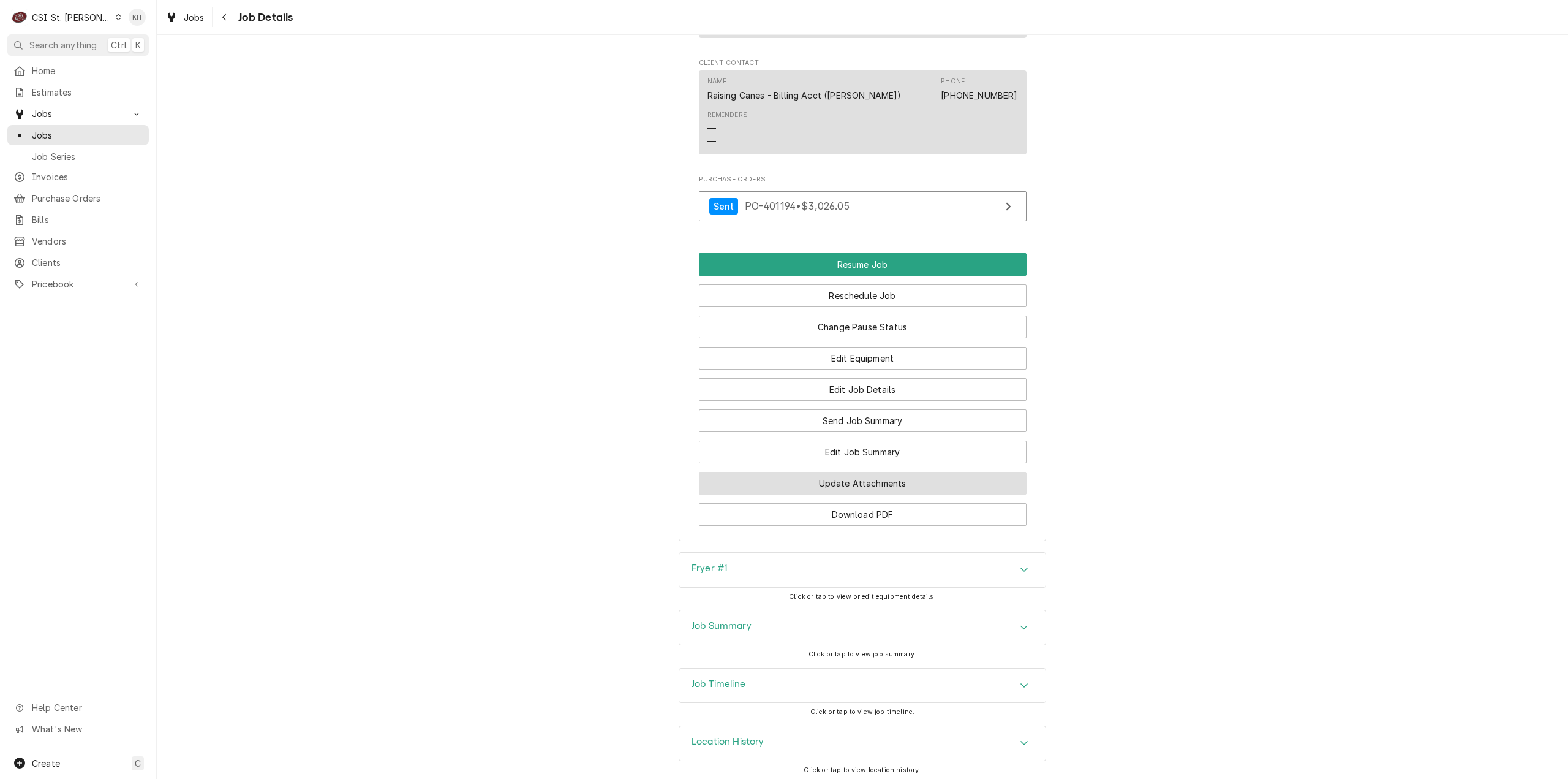
scroll to position [1614, 0]
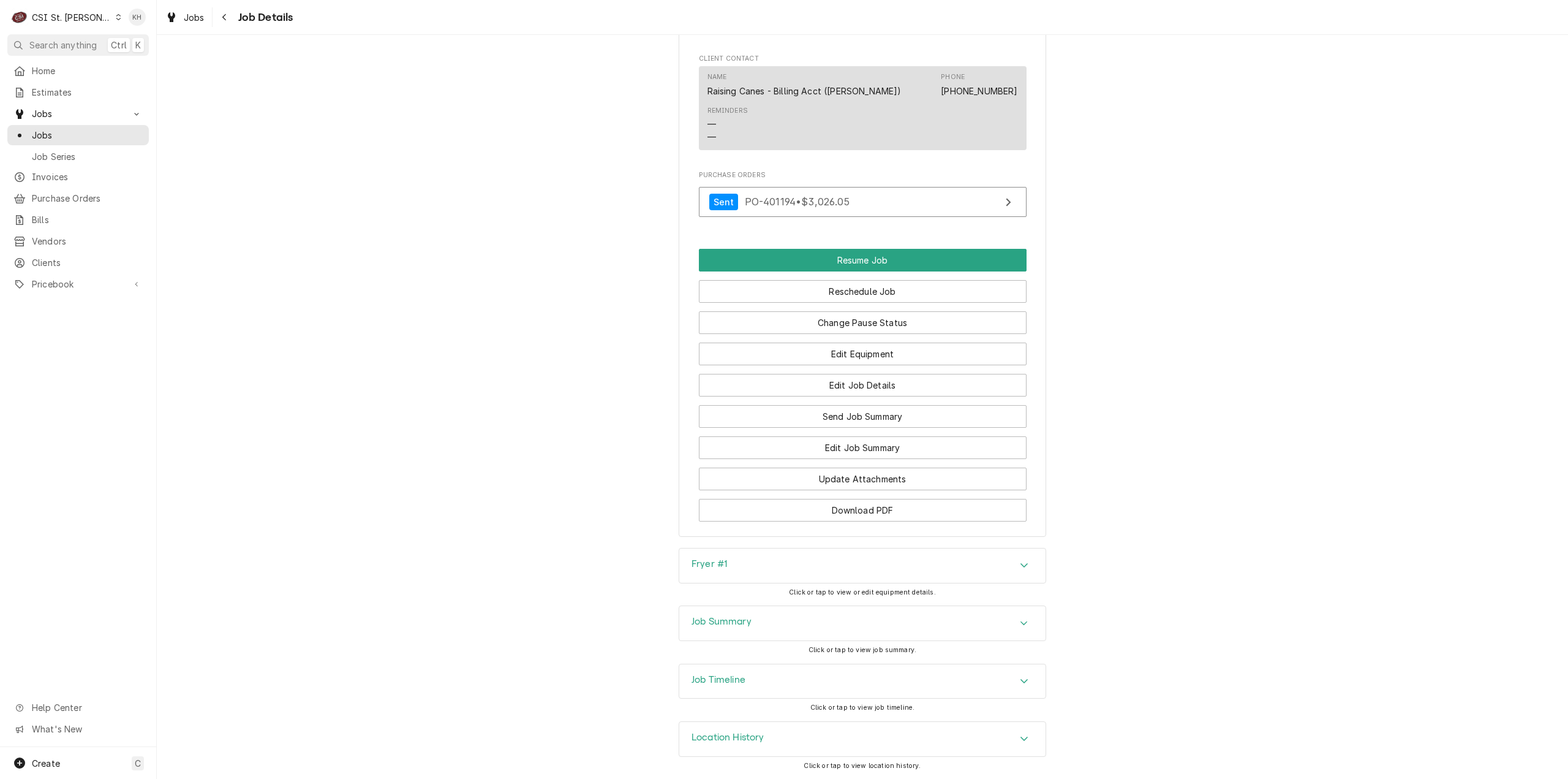
click at [731, 623] on h3 "Job Summary" at bounding box center [721, 621] width 60 height 12
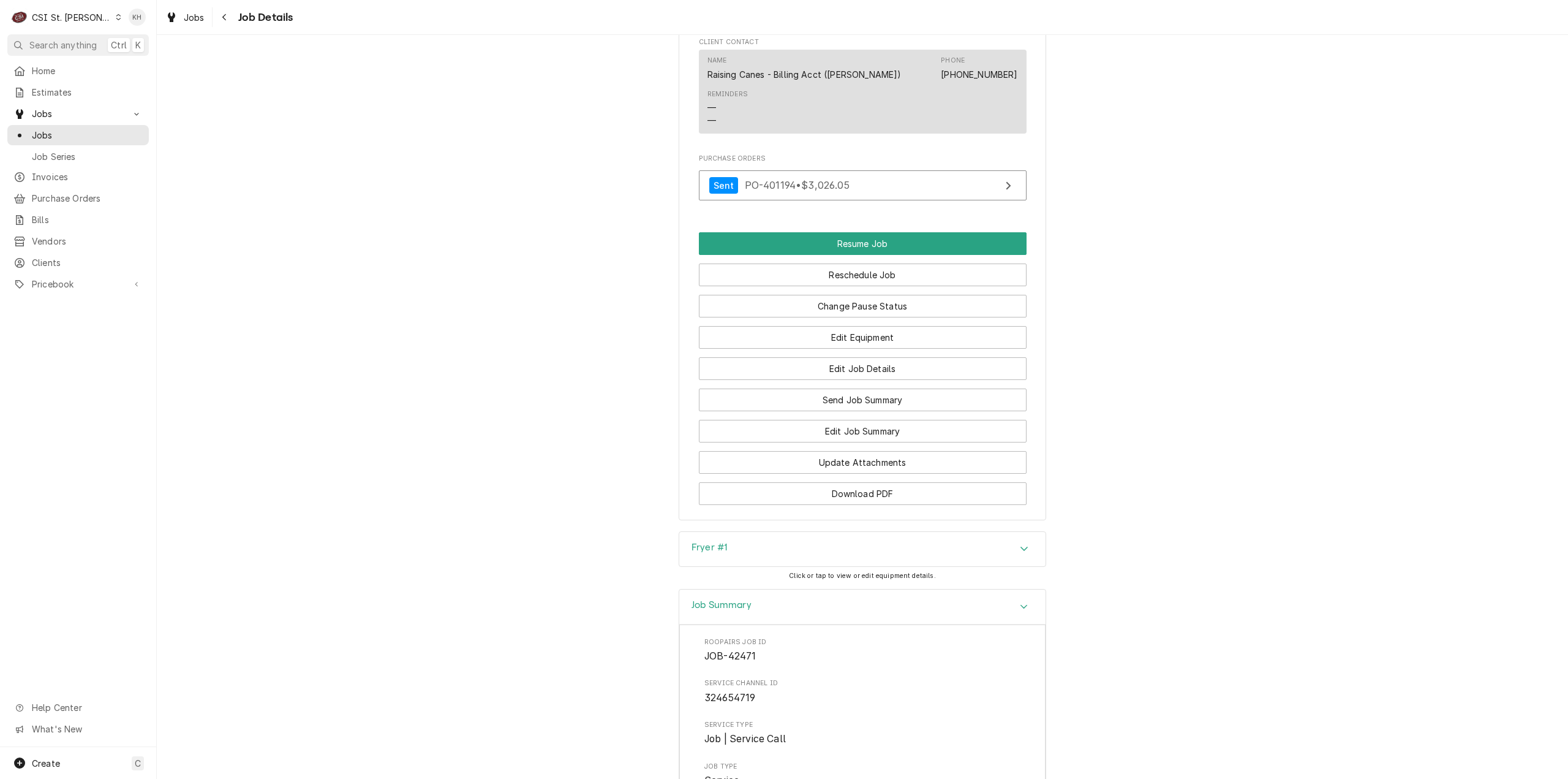
click at [732, 611] on h3 "Job Summary" at bounding box center [721, 605] width 60 height 12
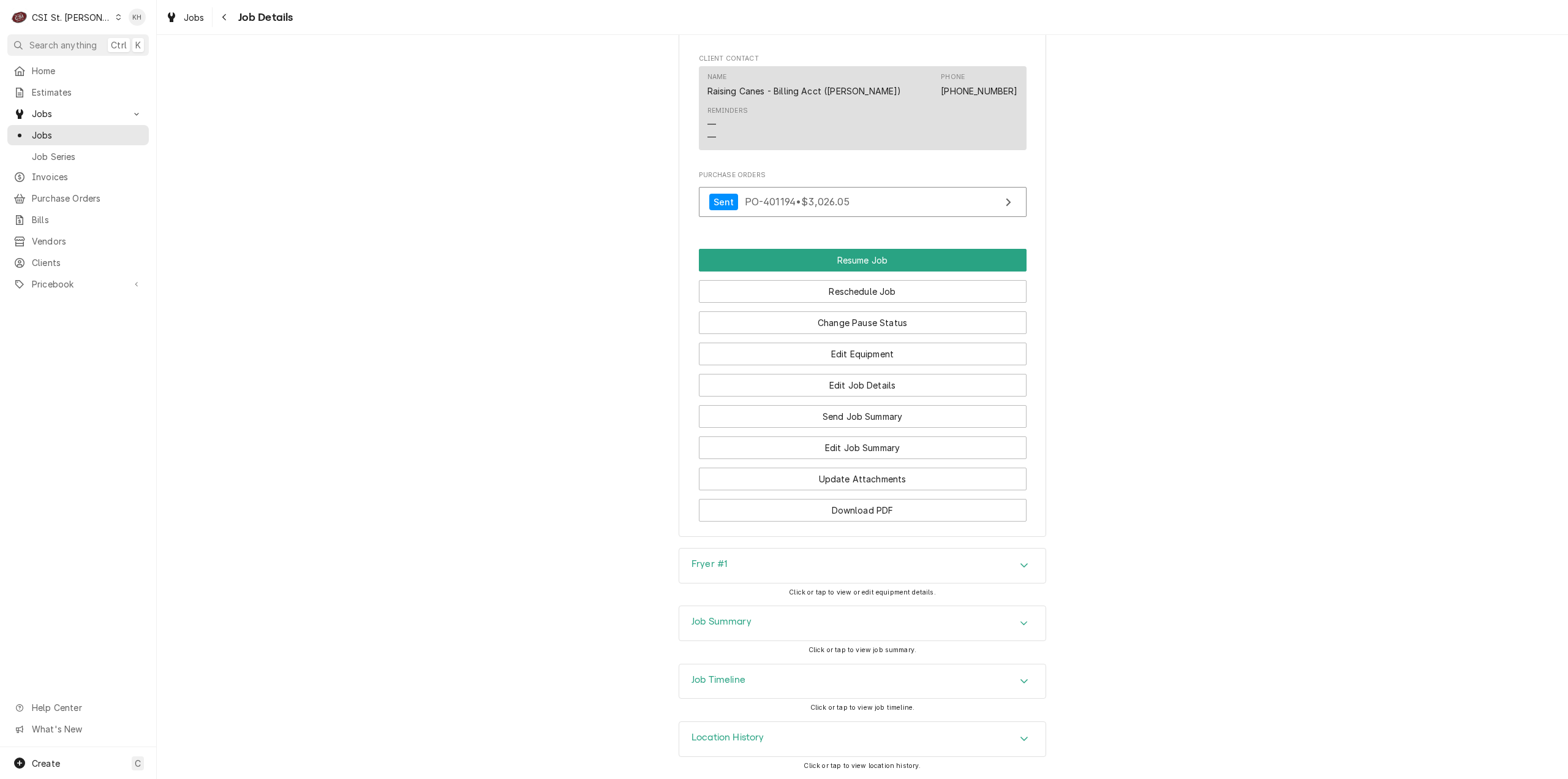
click at [731, 678] on h3 "Job Timeline" at bounding box center [718, 679] width 54 height 12
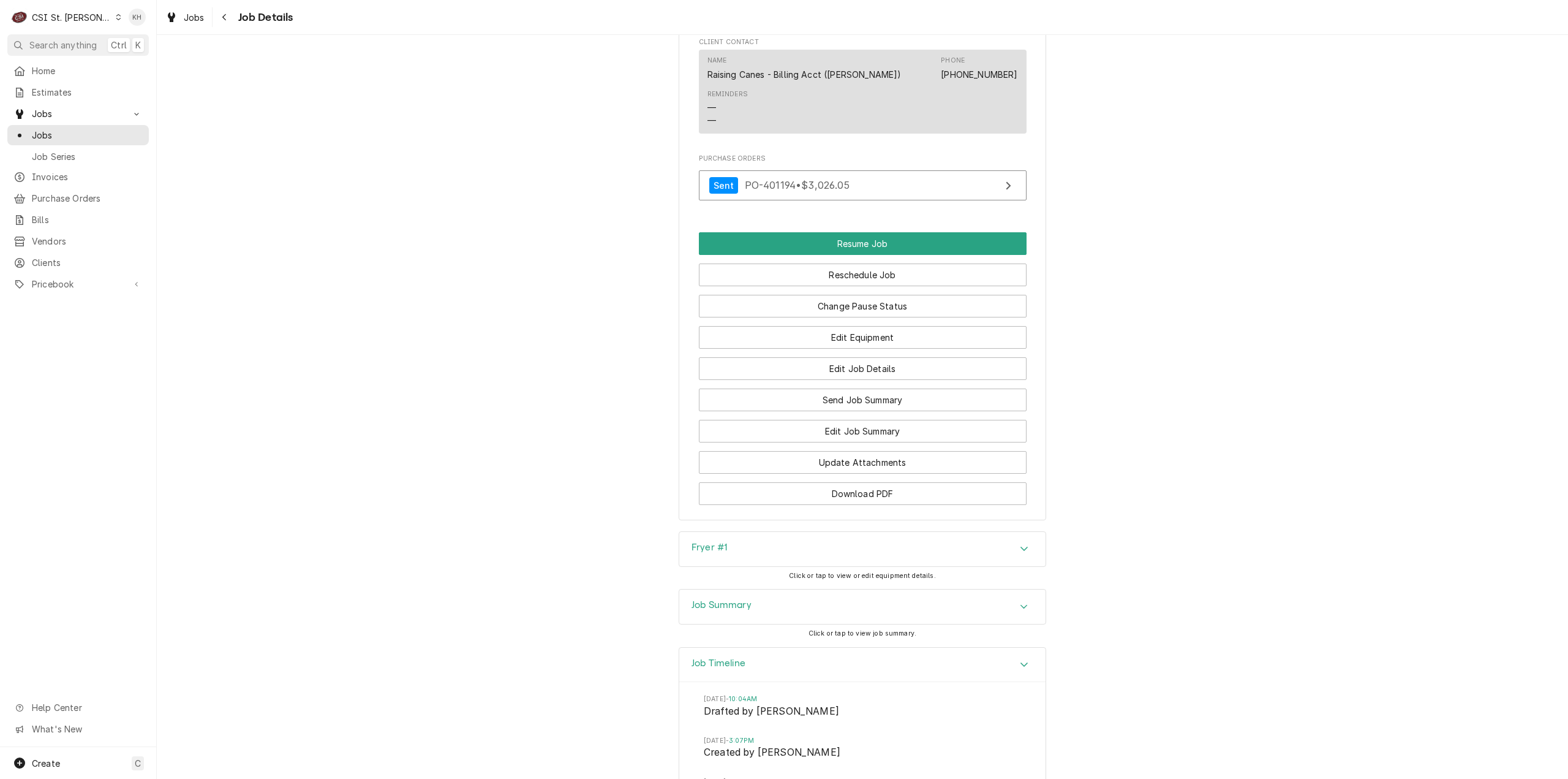
scroll to position [1921, 0]
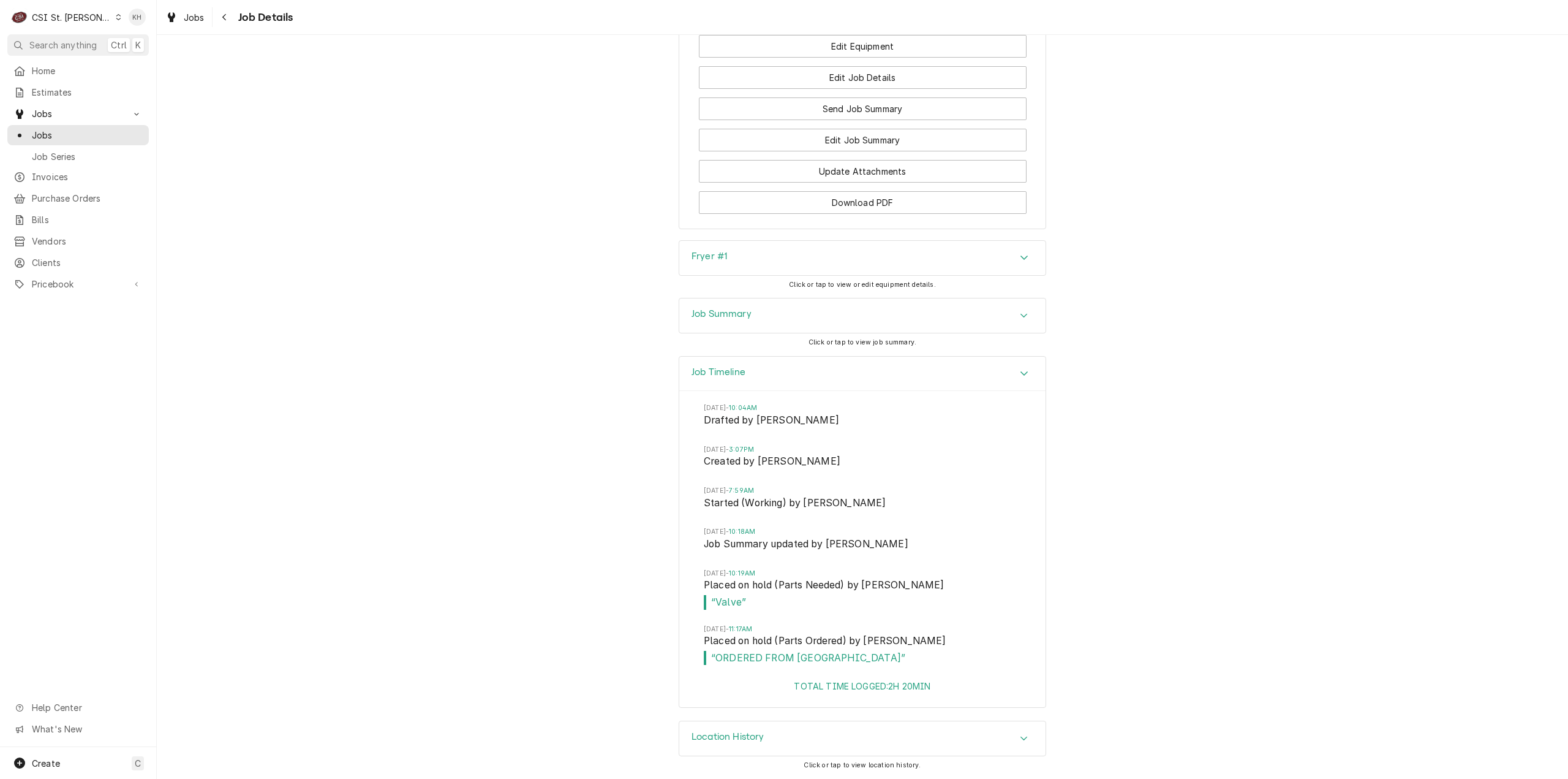
click at [61, 17] on div "CSI St. [PERSON_NAME]" at bounding box center [71, 17] width 80 height 13
click at [146, 22] on div "CSI Kansas City." at bounding box center [188, 24] width 163 height 13
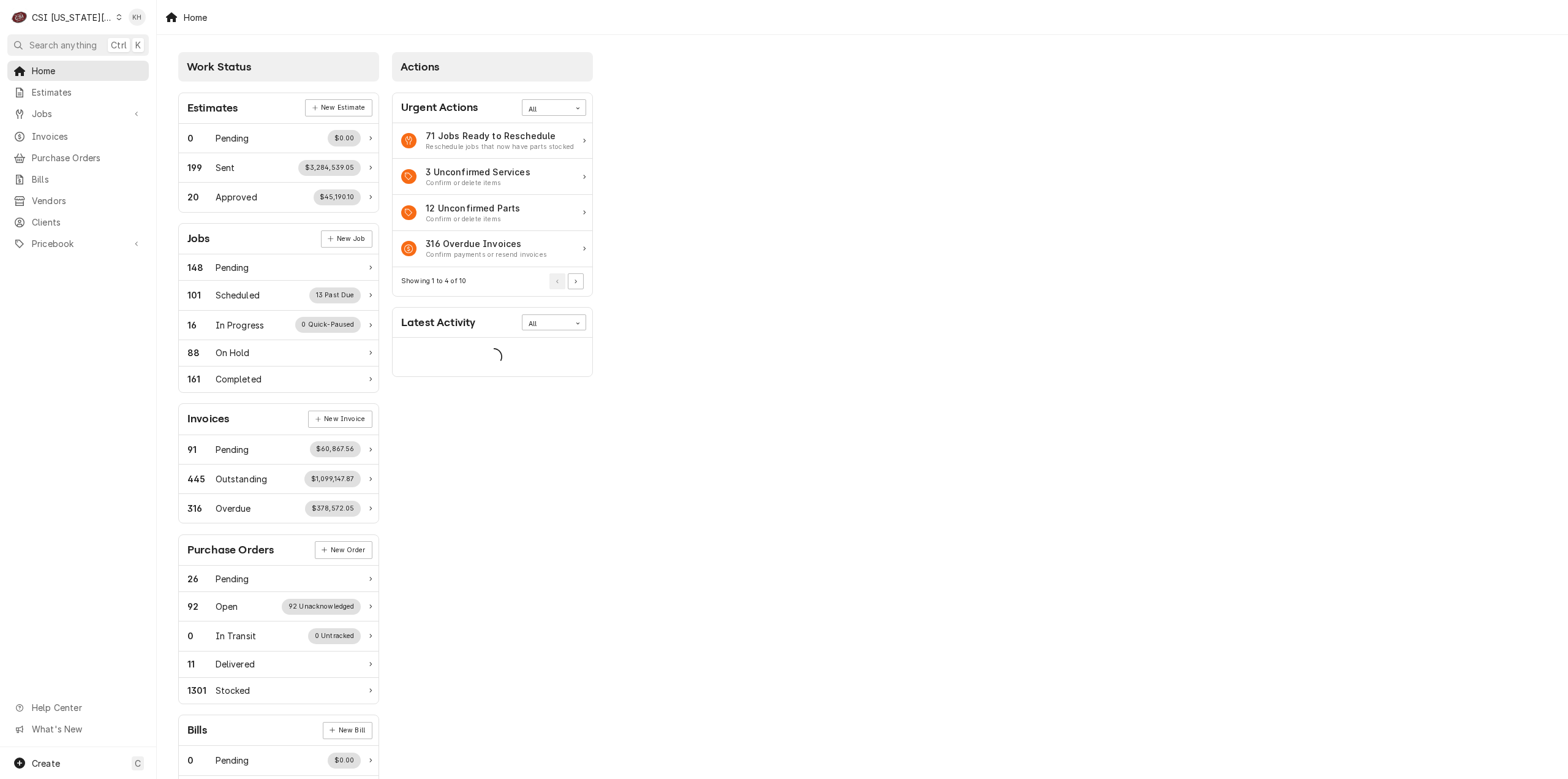
click at [75, 48] on span "Search anything" at bounding box center [62, 46] width 67 height 13
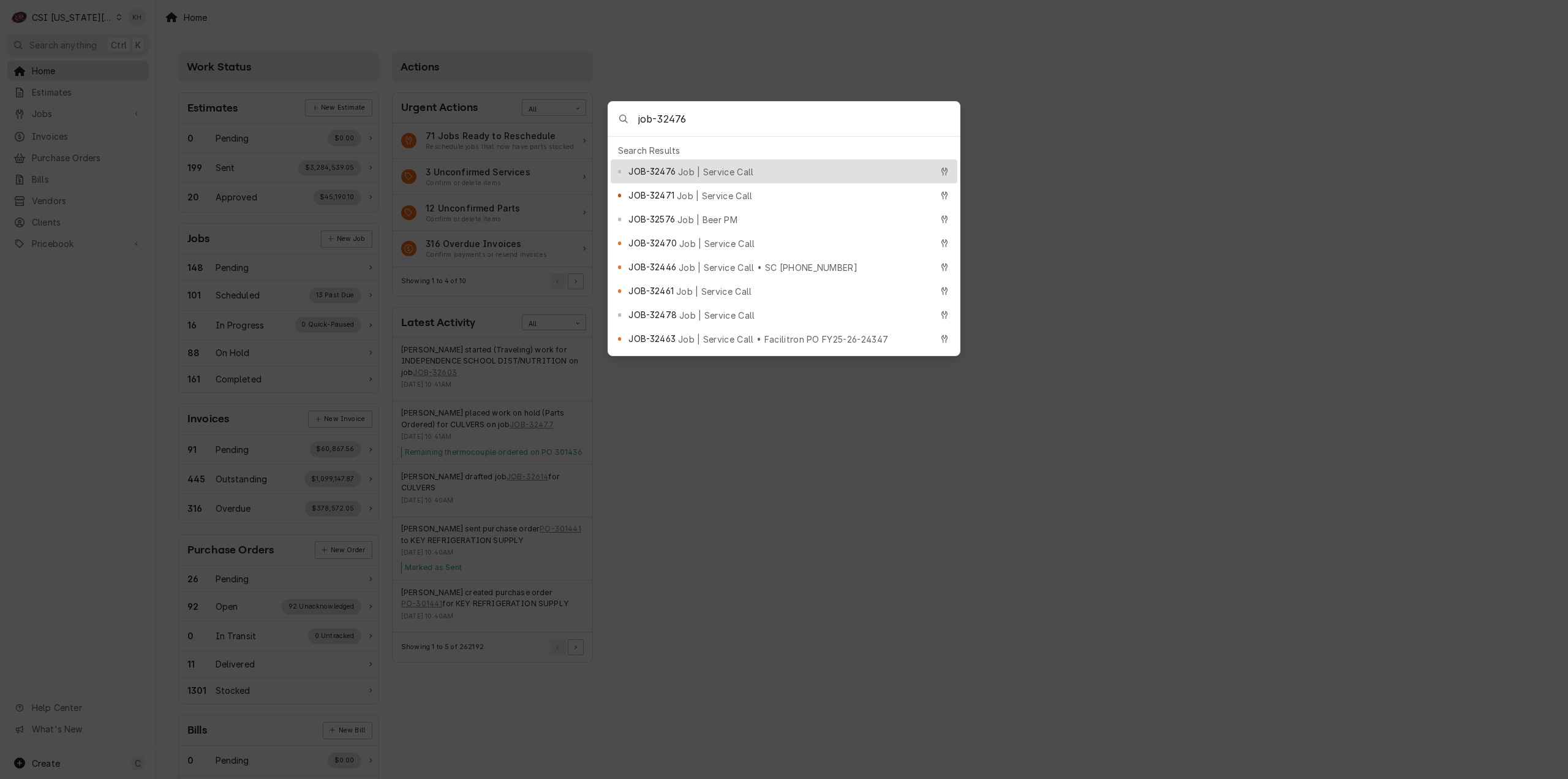
type input "job-32476"
click at [675, 159] on div "JOB-32476 Job | Service Call" at bounding box center [784, 171] width 347 height 24
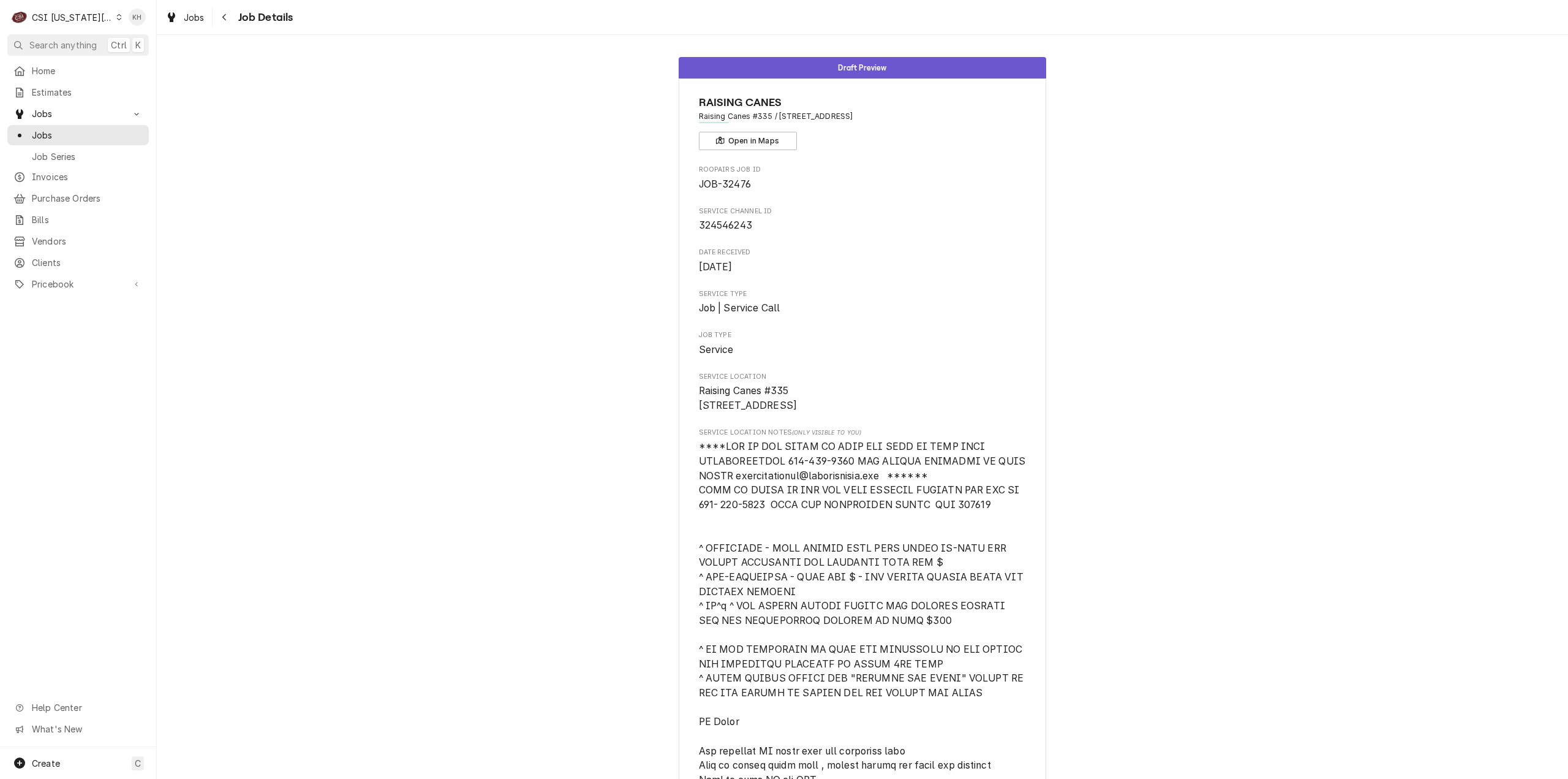
click at [54, 21] on div "CSI Kansas City." at bounding box center [71, 17] width 80 height 13
click at [130, 67] on div "CSI St. [PERSON_NAME]" at bounding box center [213, 67] width 181 height 13
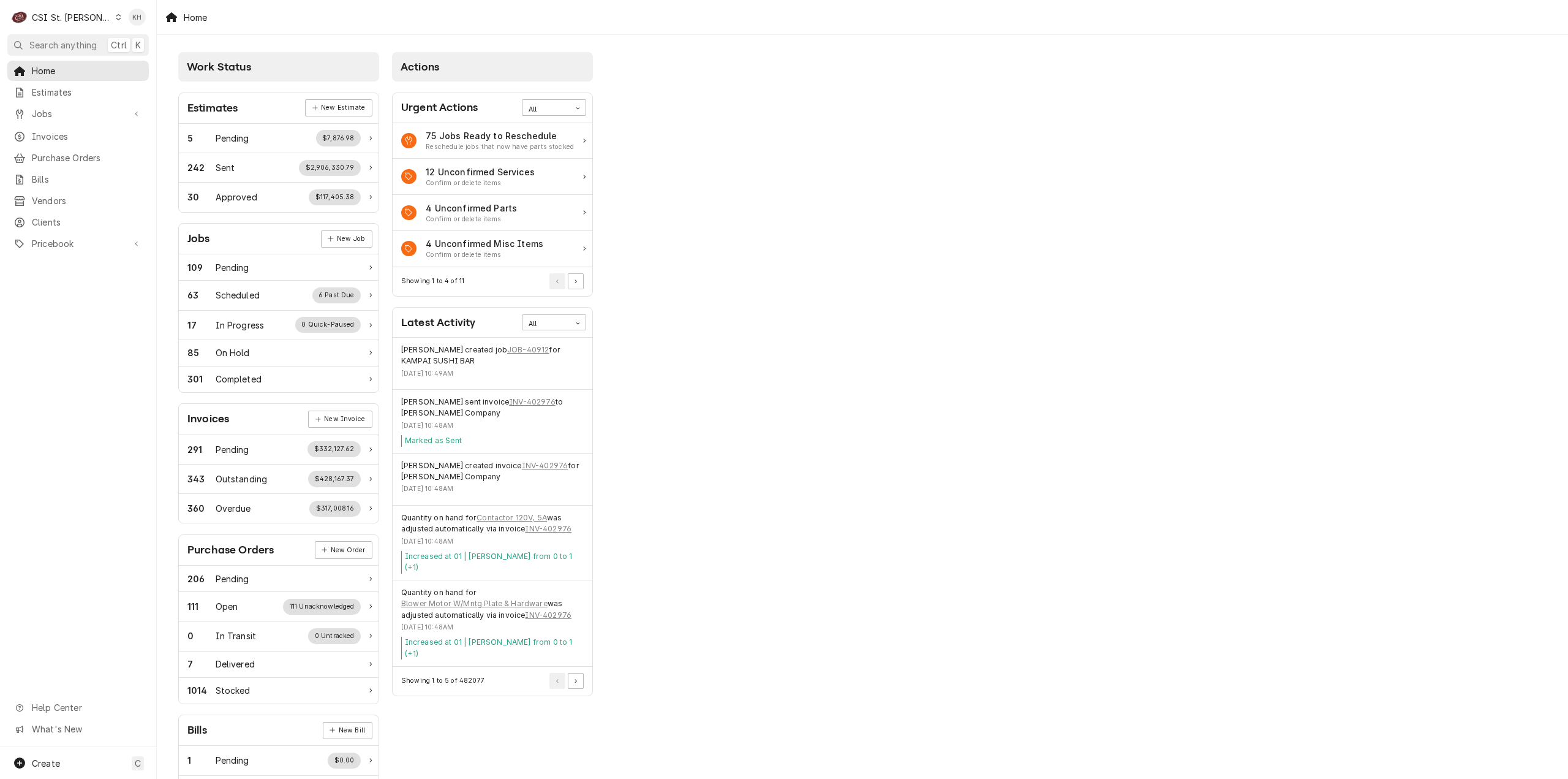
drag, startPoint x: 89, startPoint y: 37, endPoint x: 436, endPoint y: 80, distance: 349.7
click at [89, 37] on button "Search anything Ctrl K" at bounding box center [78, 45] width 142 height 22
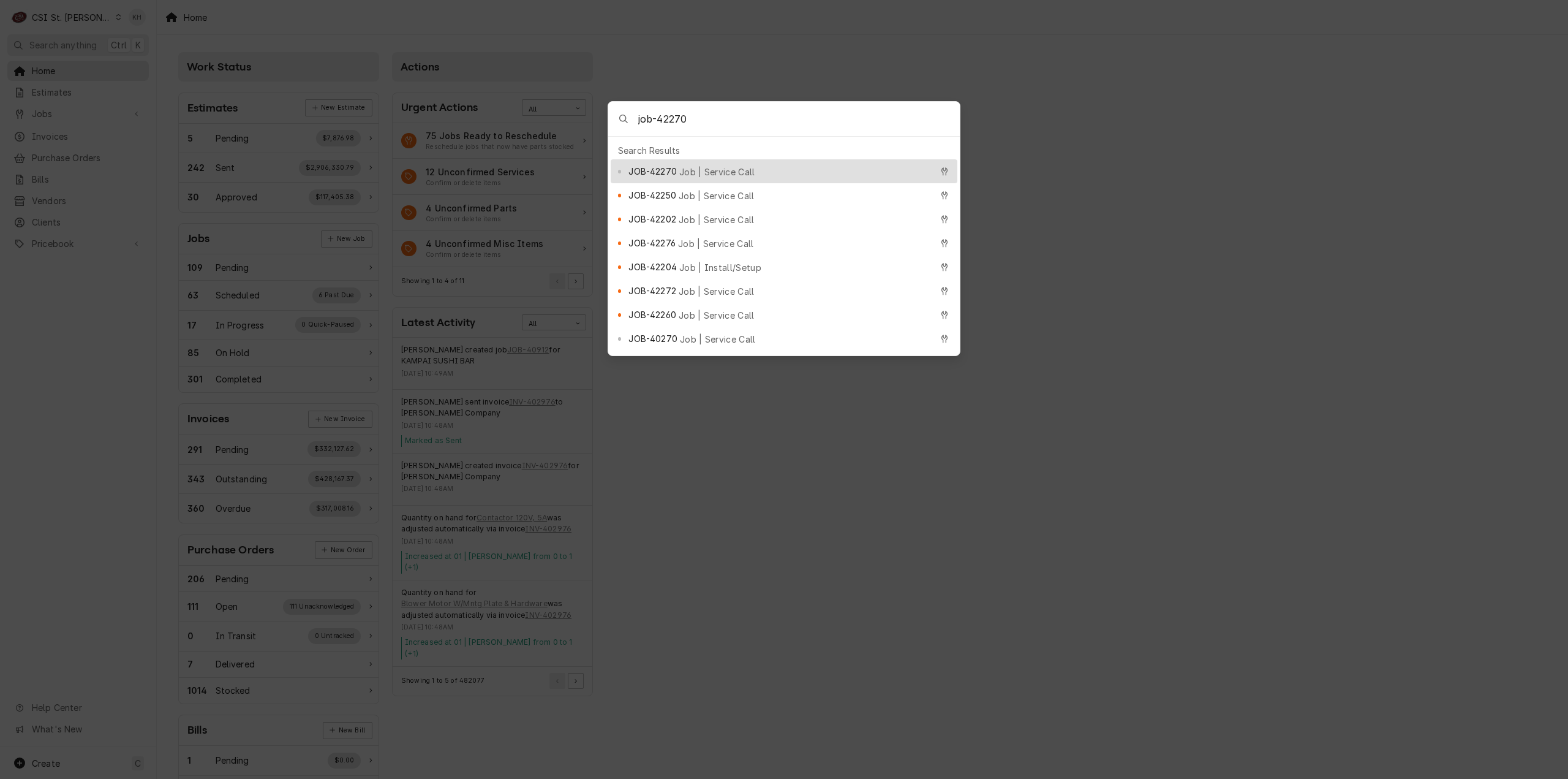
type input "job-42270"
click at [703, 167] on span "Job | Service Call" at bounding box center [717, 172] width 76 height 13
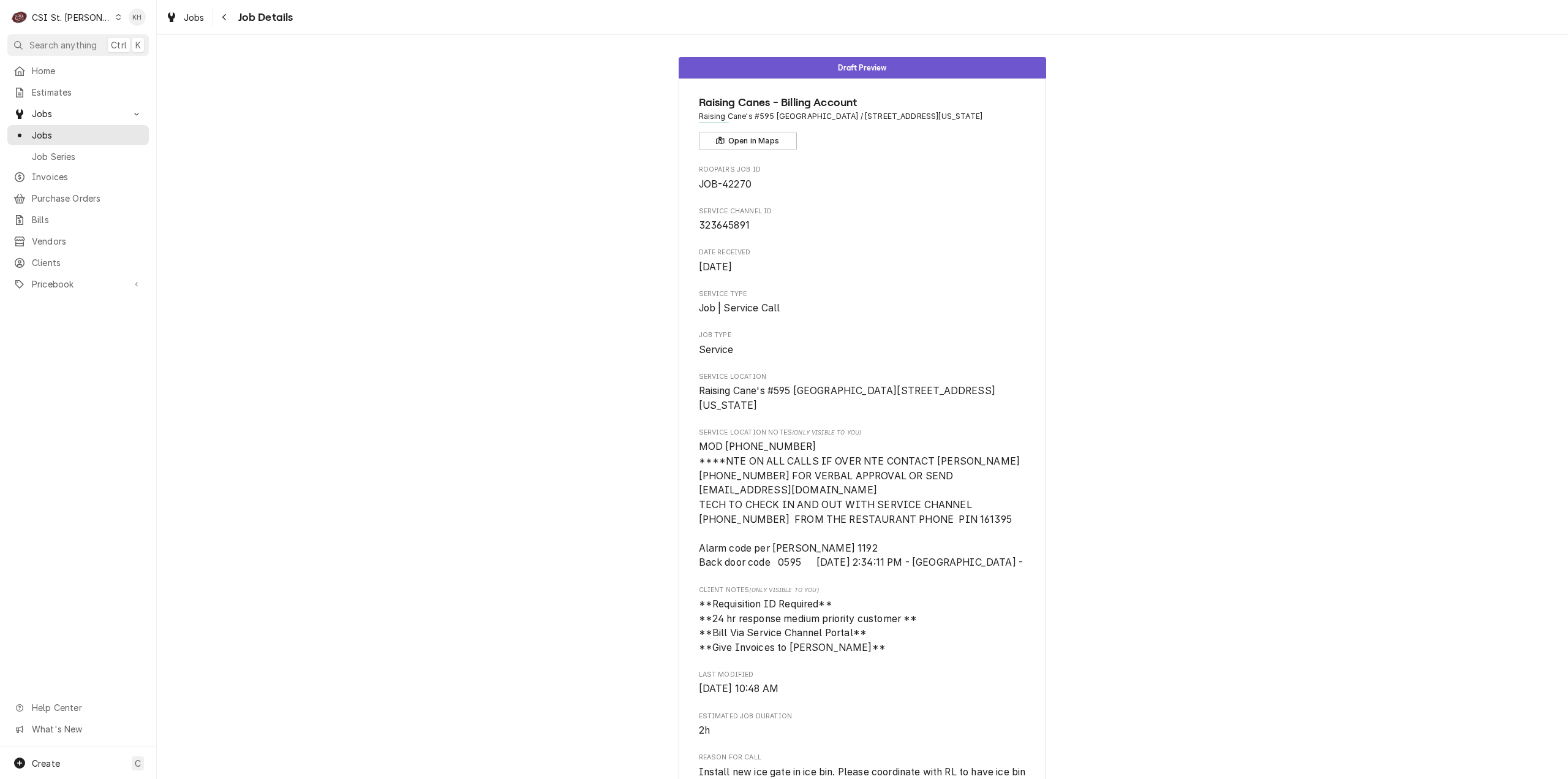
click at [79, 21] on div "CSI St. [PERSON_NAME]" at bounding box center [71, 17] width 80 height 13
click at [130, 25] on div "CSI Kansas City." at bounding box center [188, 24] width 163 height 13
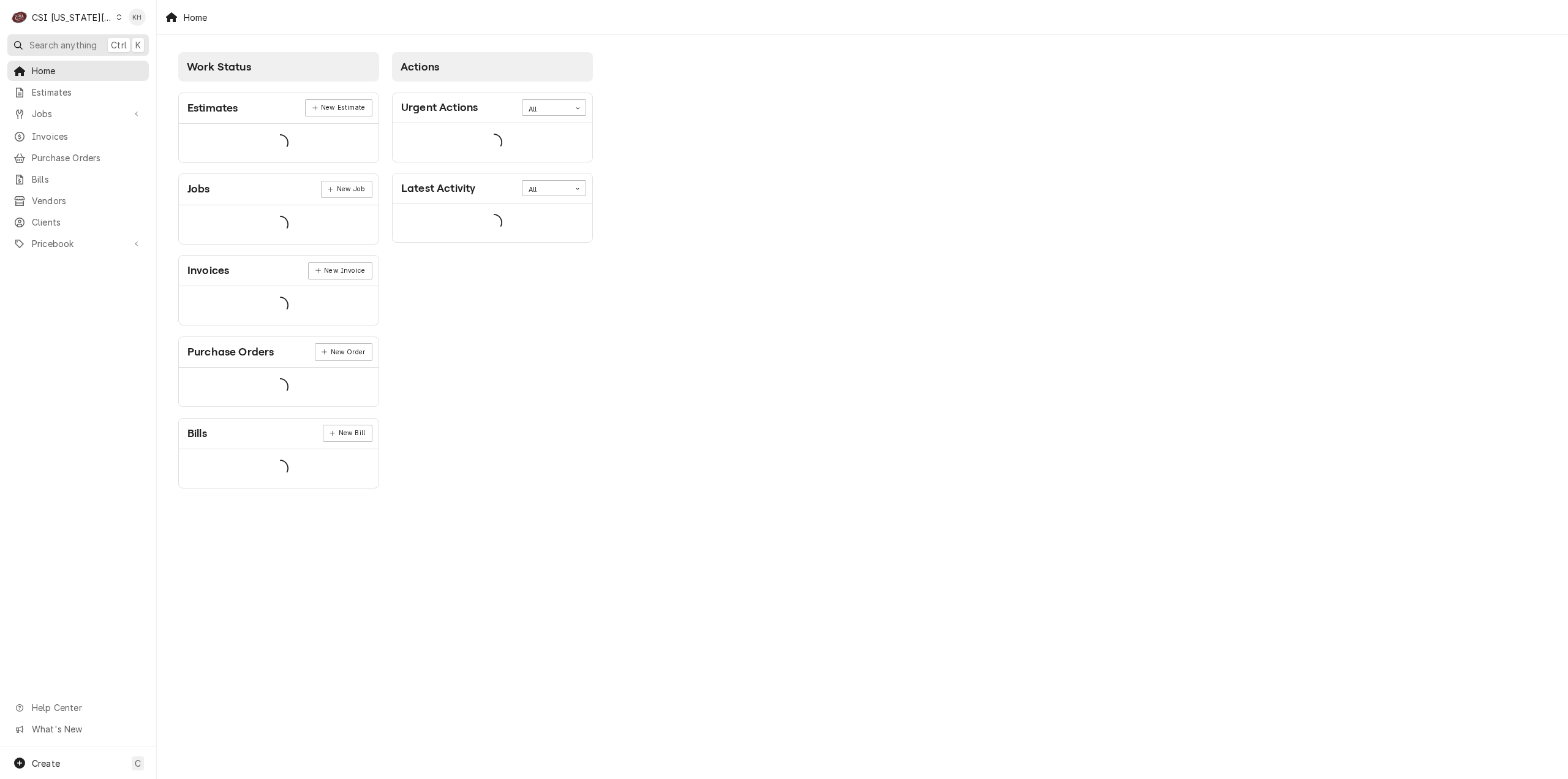
click at [82, 47] on span "Search anything" at bounding box center [62, 46] width 67 height 13
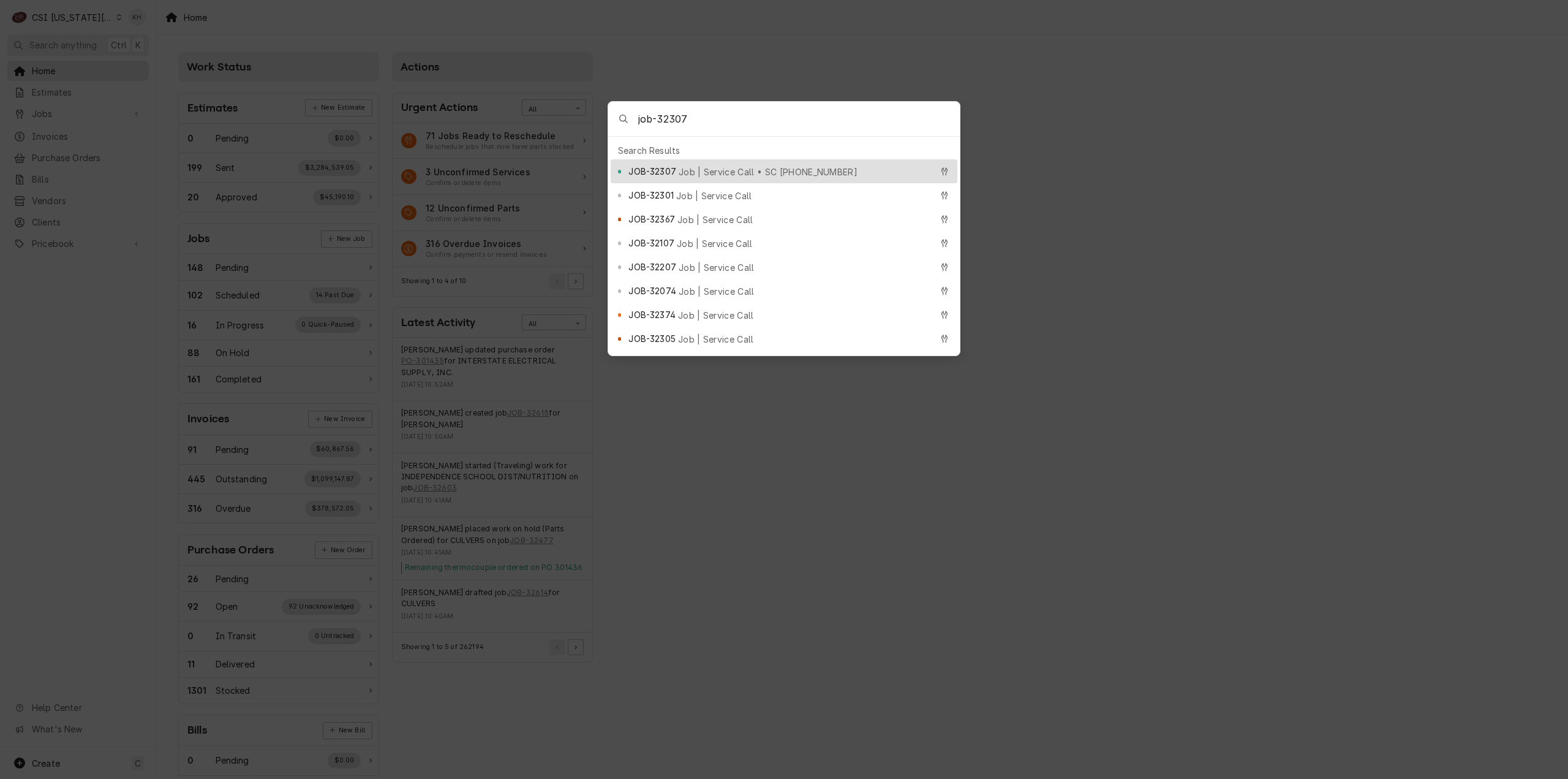
type input "job-32307"
click at [757, 166] on span "Job | Service Call • SC 323566206" at bounding box center [768, 172] width 179 height 13
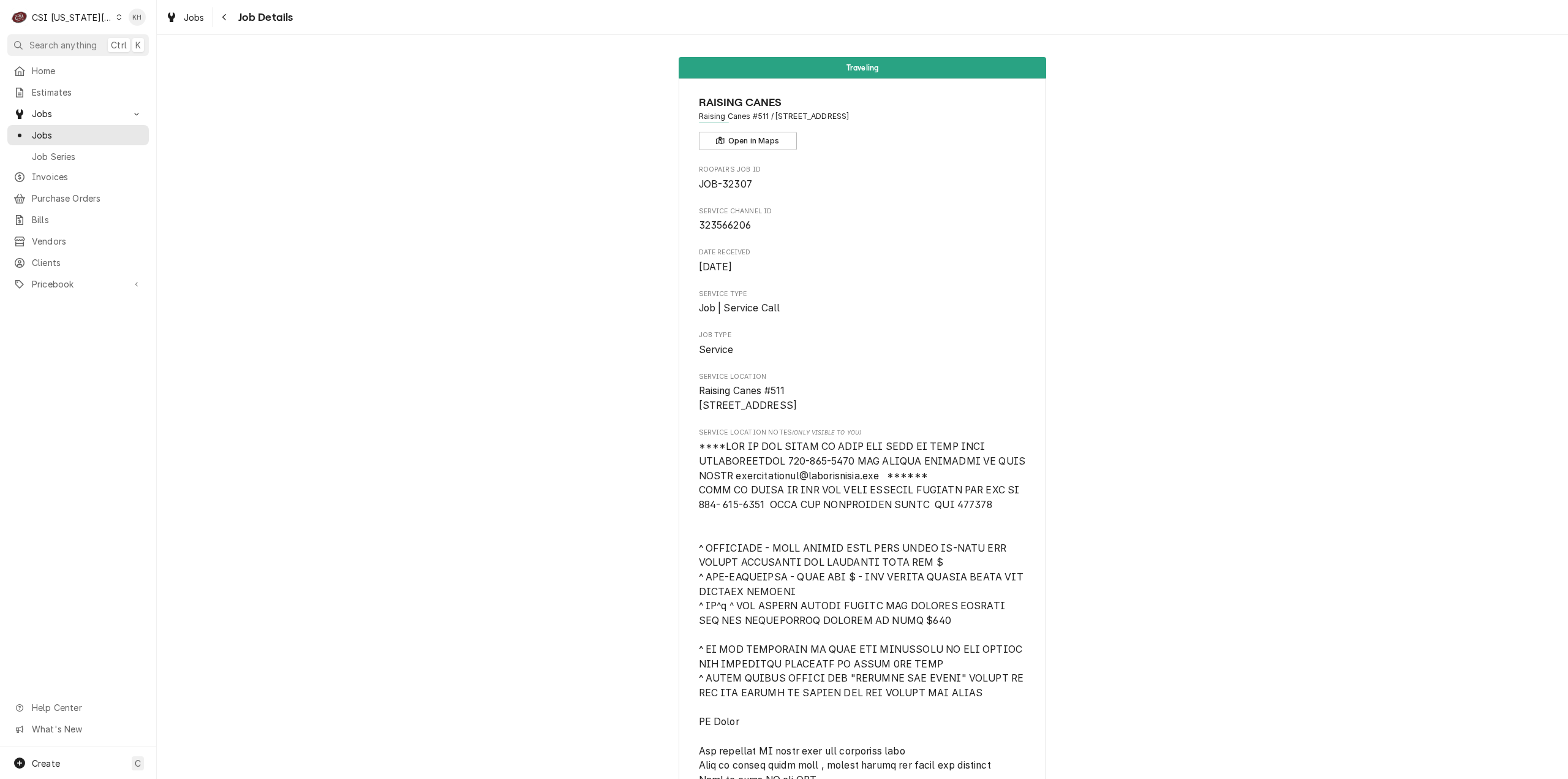
click at [67, 15] on div "CSI [US_STATE][GEOGRAPHIC_DATA]." at bounding box center [71, 17] width 80 height 13
click at [134, 62] on div "CSI St. [PERSON_NAME]" at bounding box center [213, 67] width 181 height 13
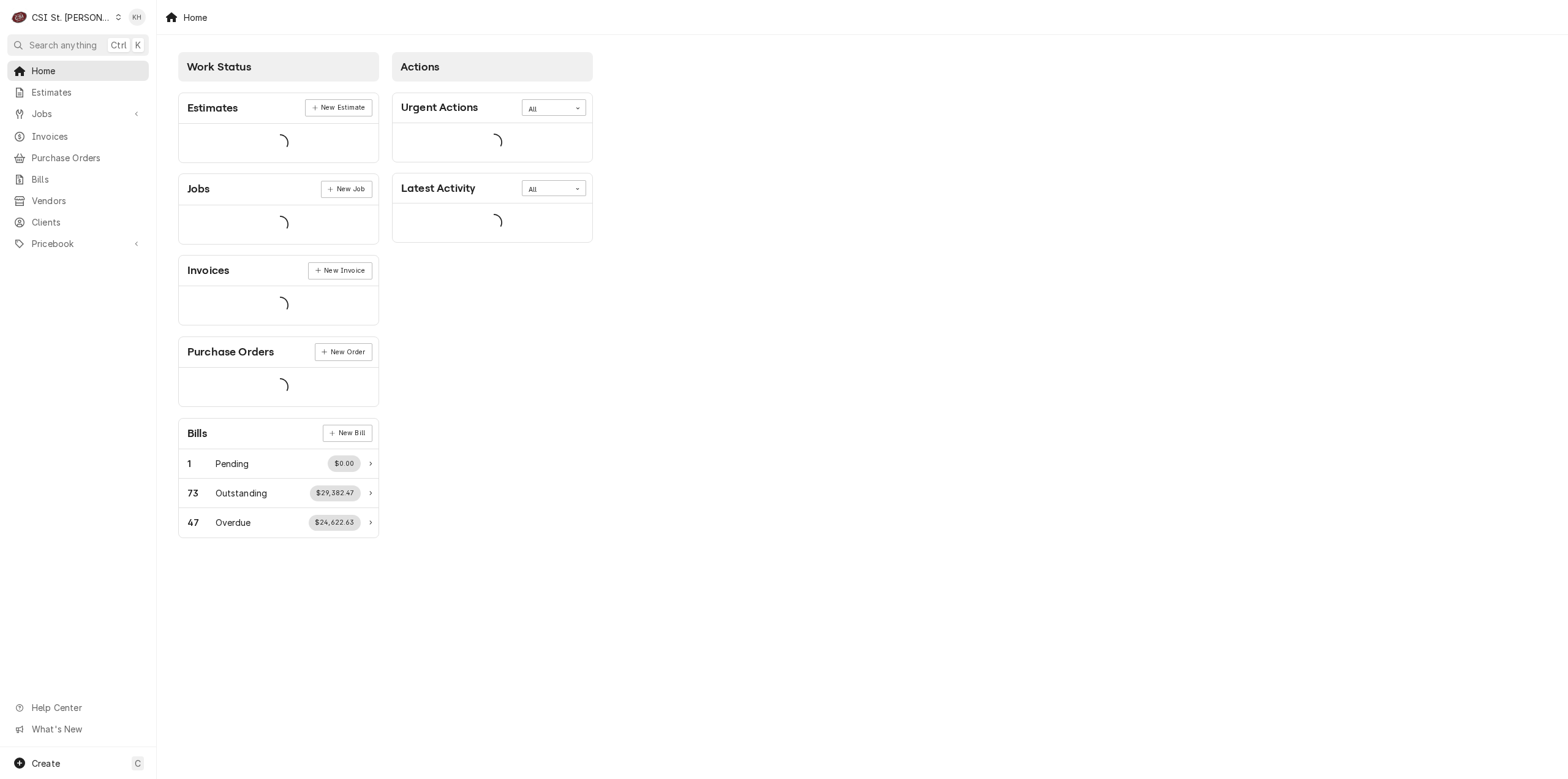
drag, startPoint x: 0, startPoint y: 0, endPoint x: 245, endPoint y: 75, distance: 256.2
click at [66, 47] on span "Search anything" at bounding box center [62, 46] width 67 height 13
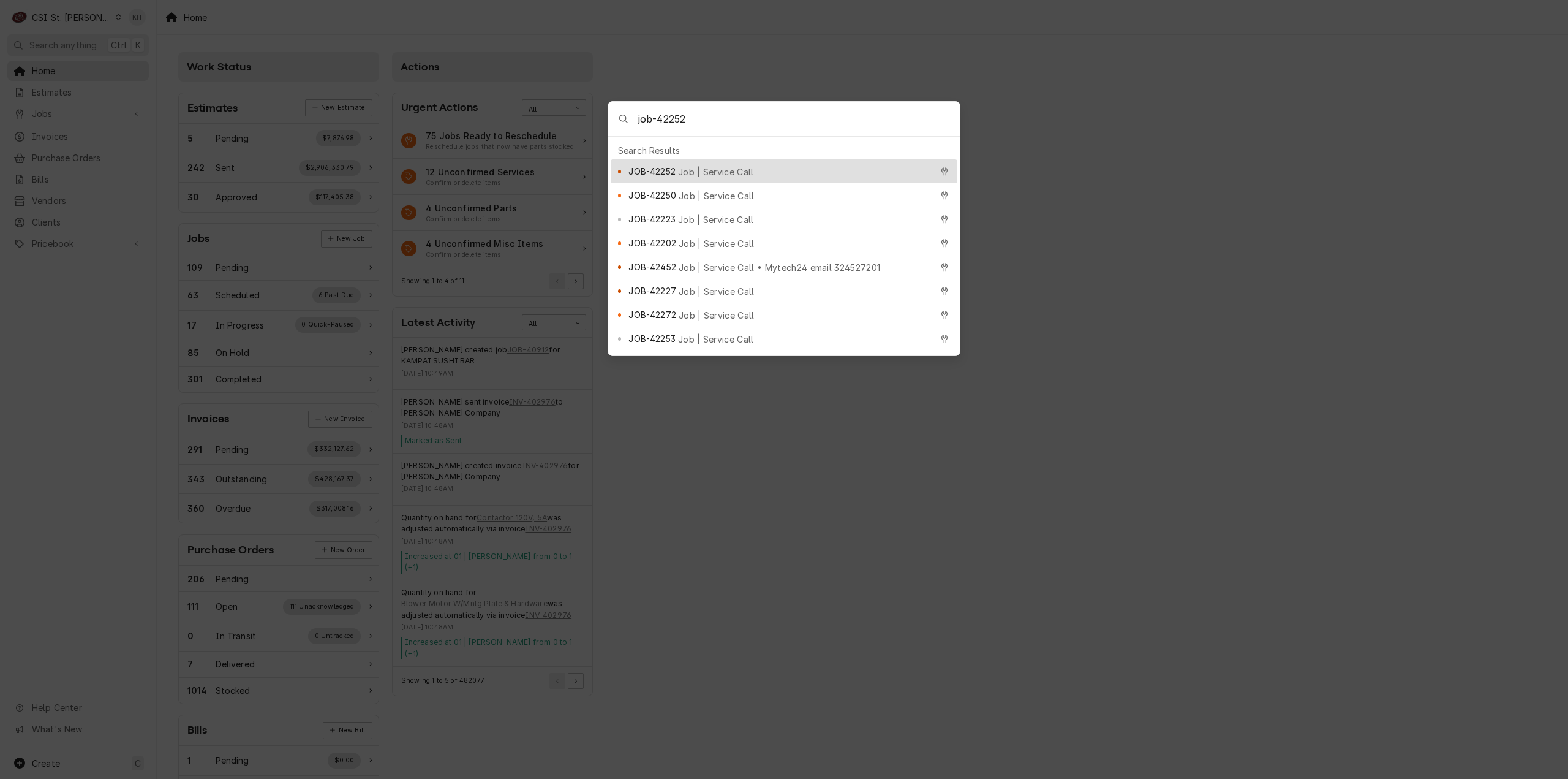
type input "job-42252"
click at [699, 165] on span "Job | Service Call" at bounding box center [716, 172] width 76 height 13
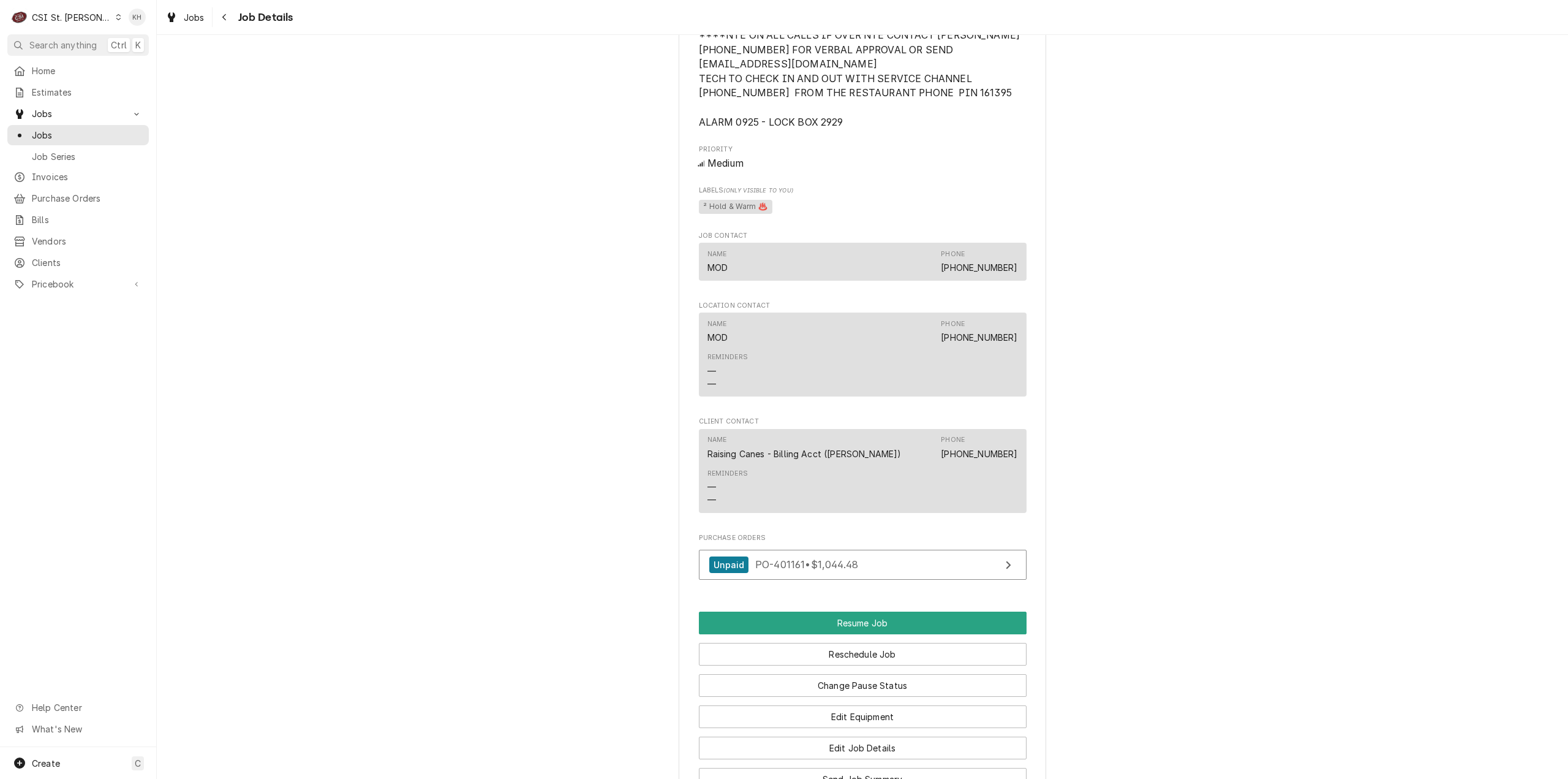
scroll to position [1712, 0]
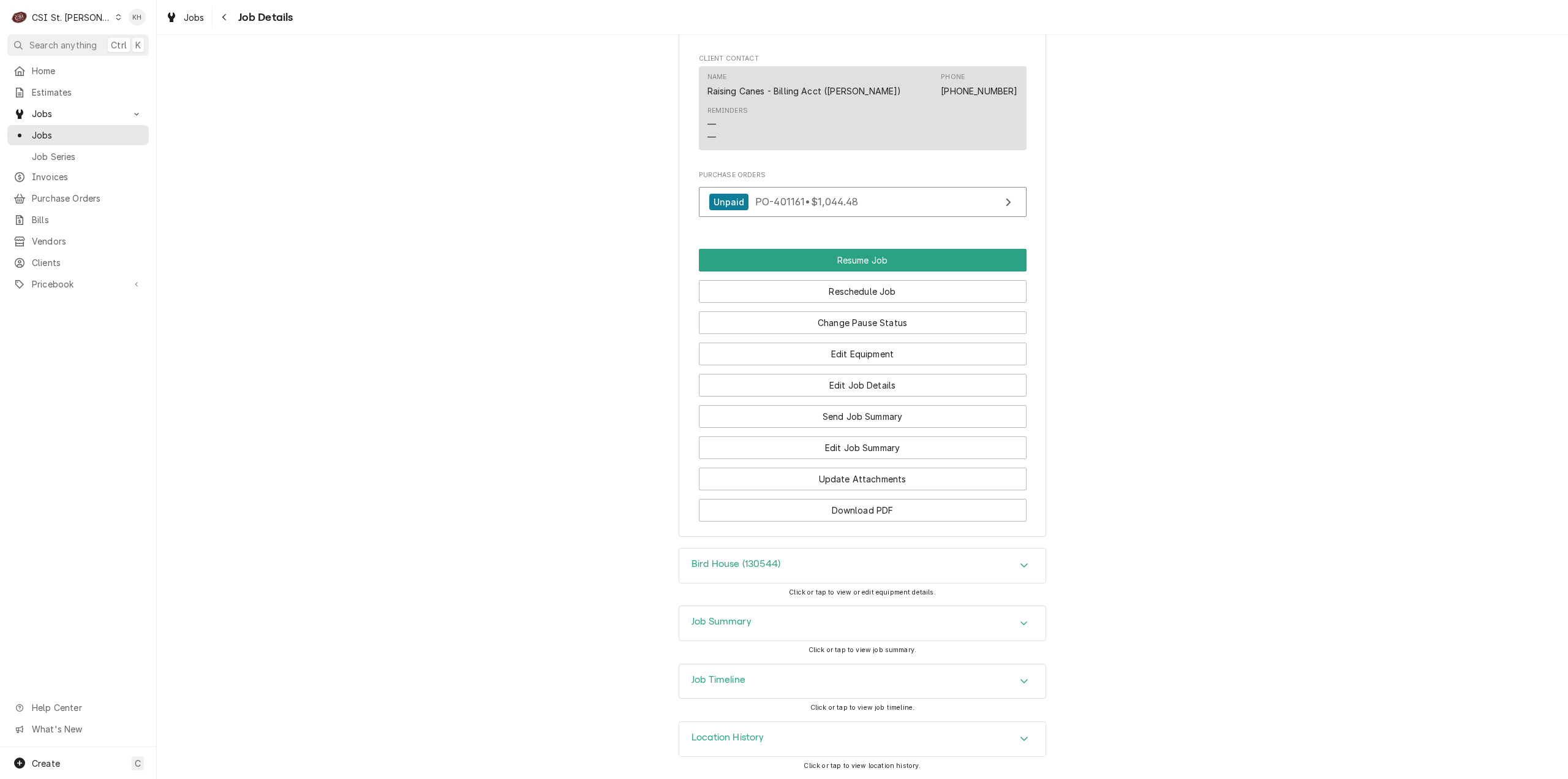
click at [758, 671] on div "Job Timeline" at bounding box center [862, 681] width 367 height 34
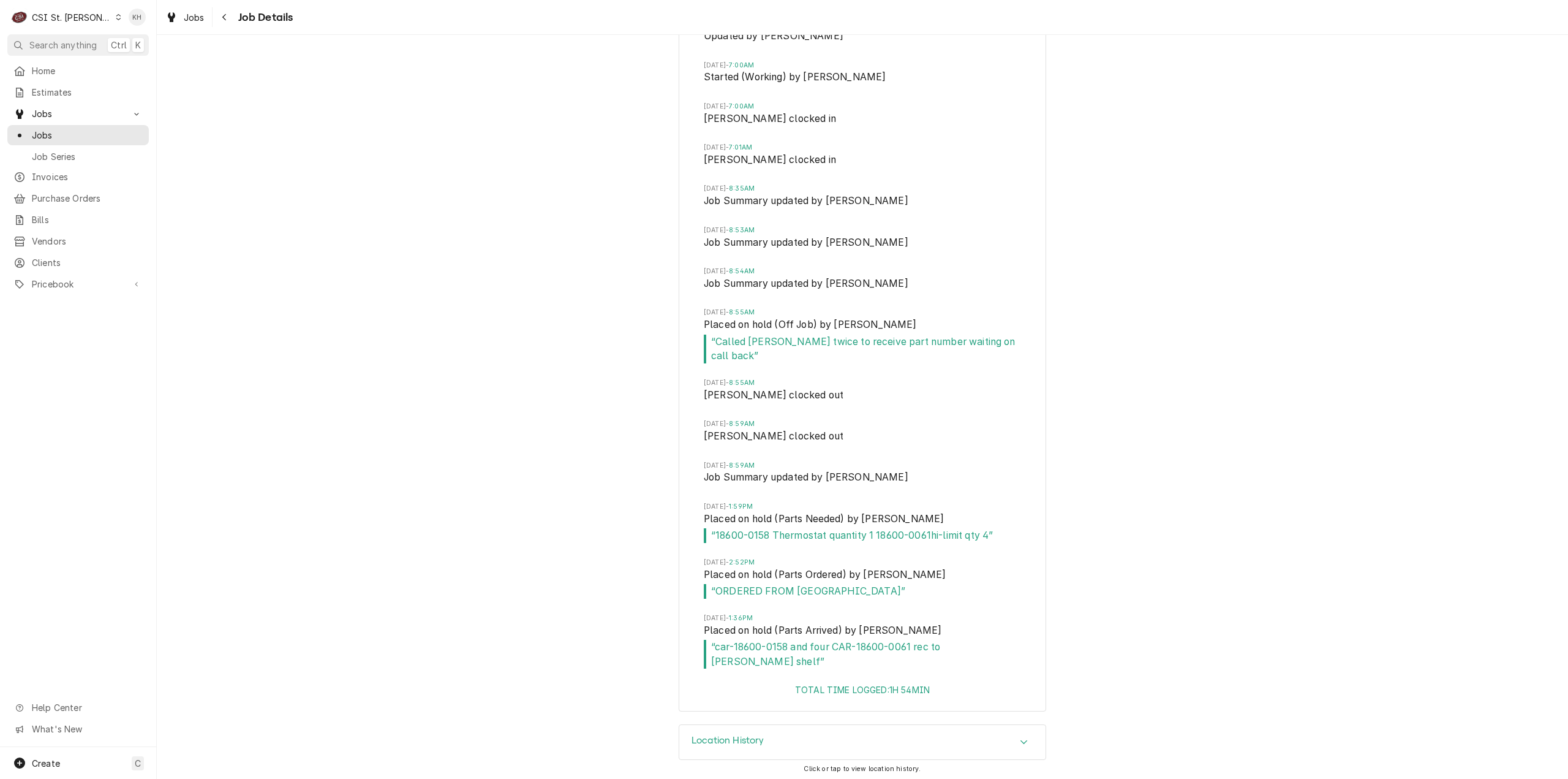
scroll to position [2531, 0]
click at [58, 22] on div "CSI St. [PERSON_NAME]" at bounding box center [71, 17] width 80 height 13
click at [144, 22] on div "CSI Kansas City." at bounding box center [188, 24] width 163 height 13
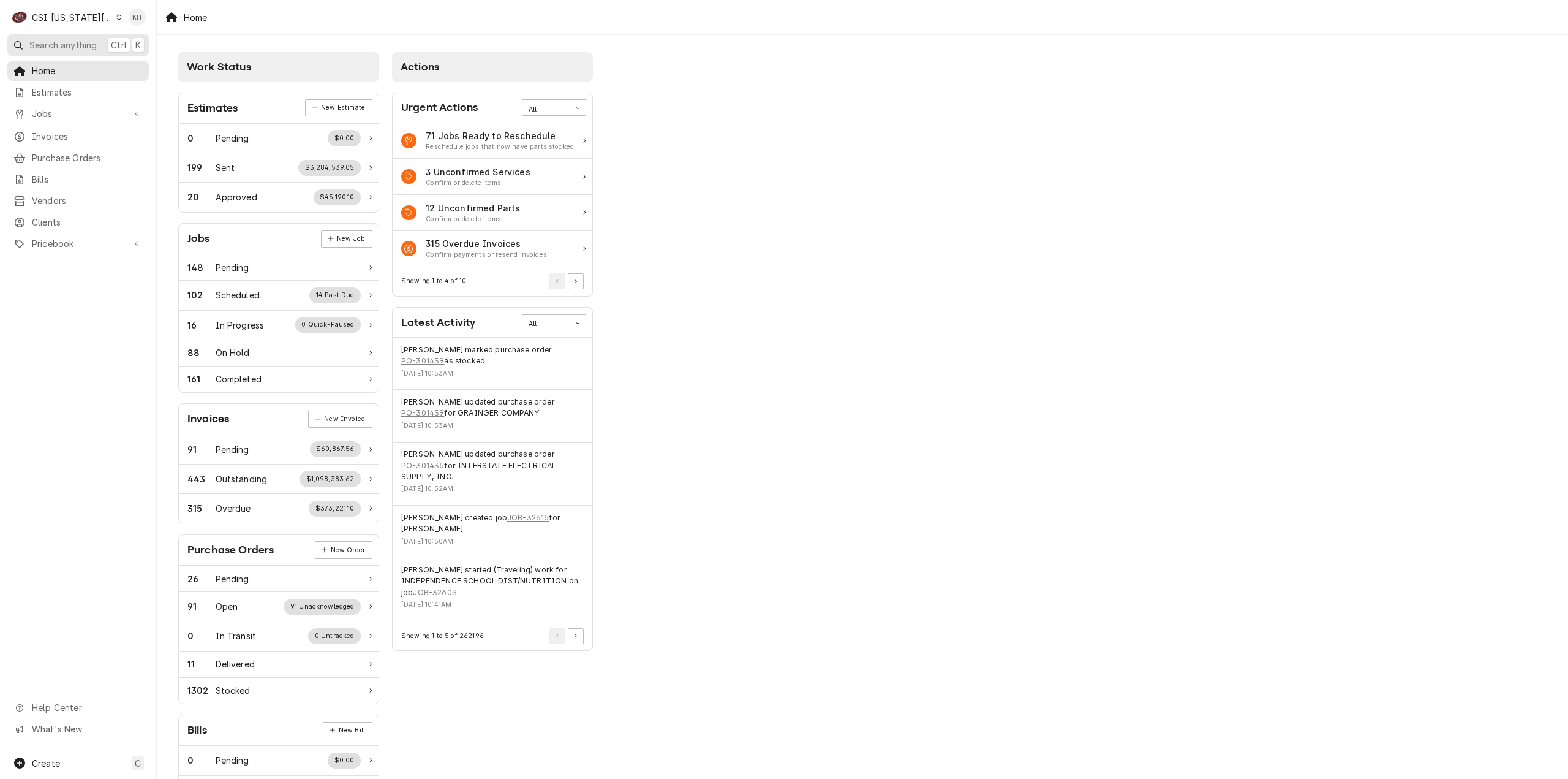
click at [43, 46] on span "Search anything" at bounding box center [62, 46] width 67 height 13
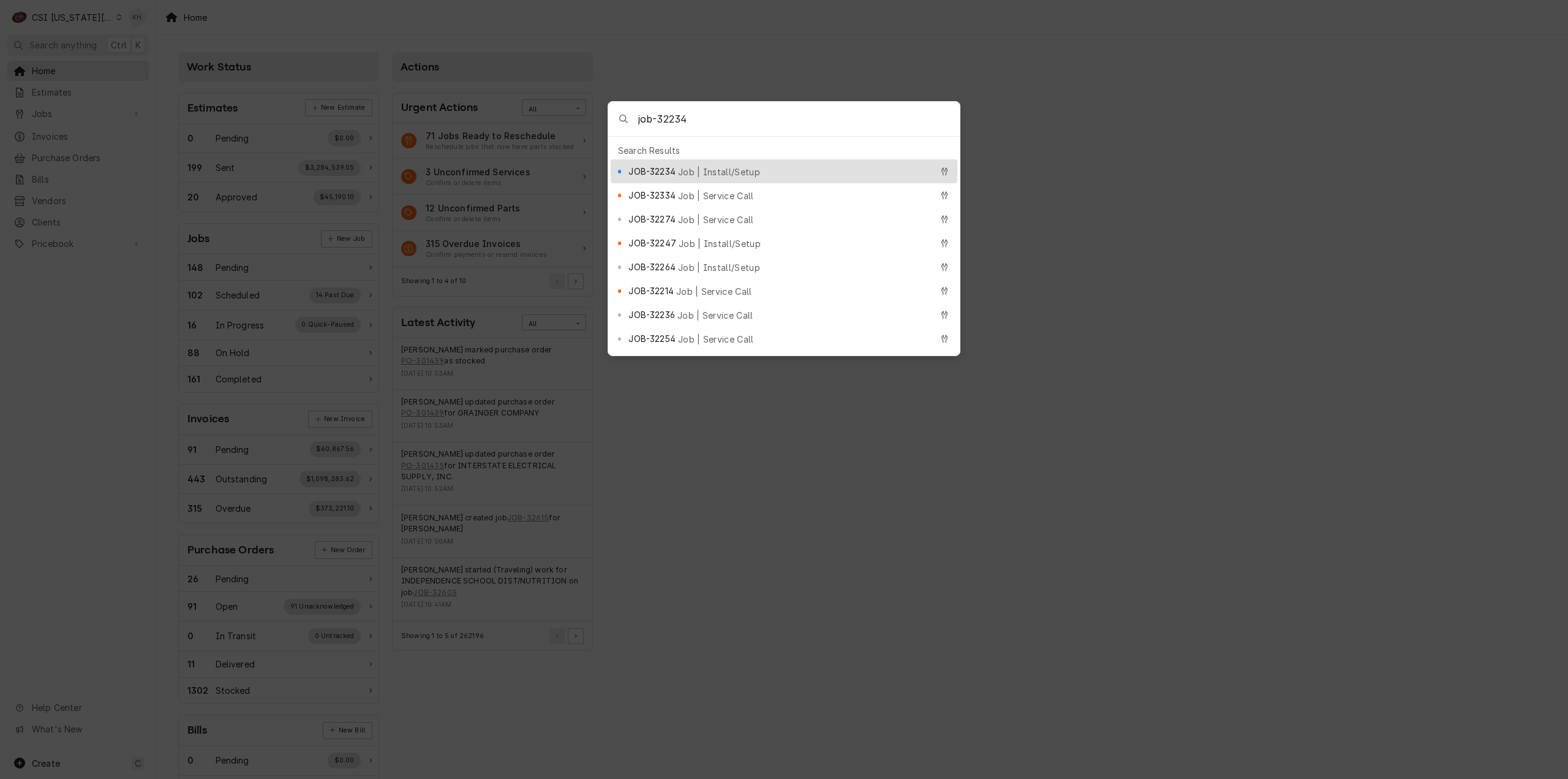
type input "job-32234"
click at [778, 167] on div "JOB-32234 Job | Install/Setup" at bounding box center [779, 171] width 303 height 14
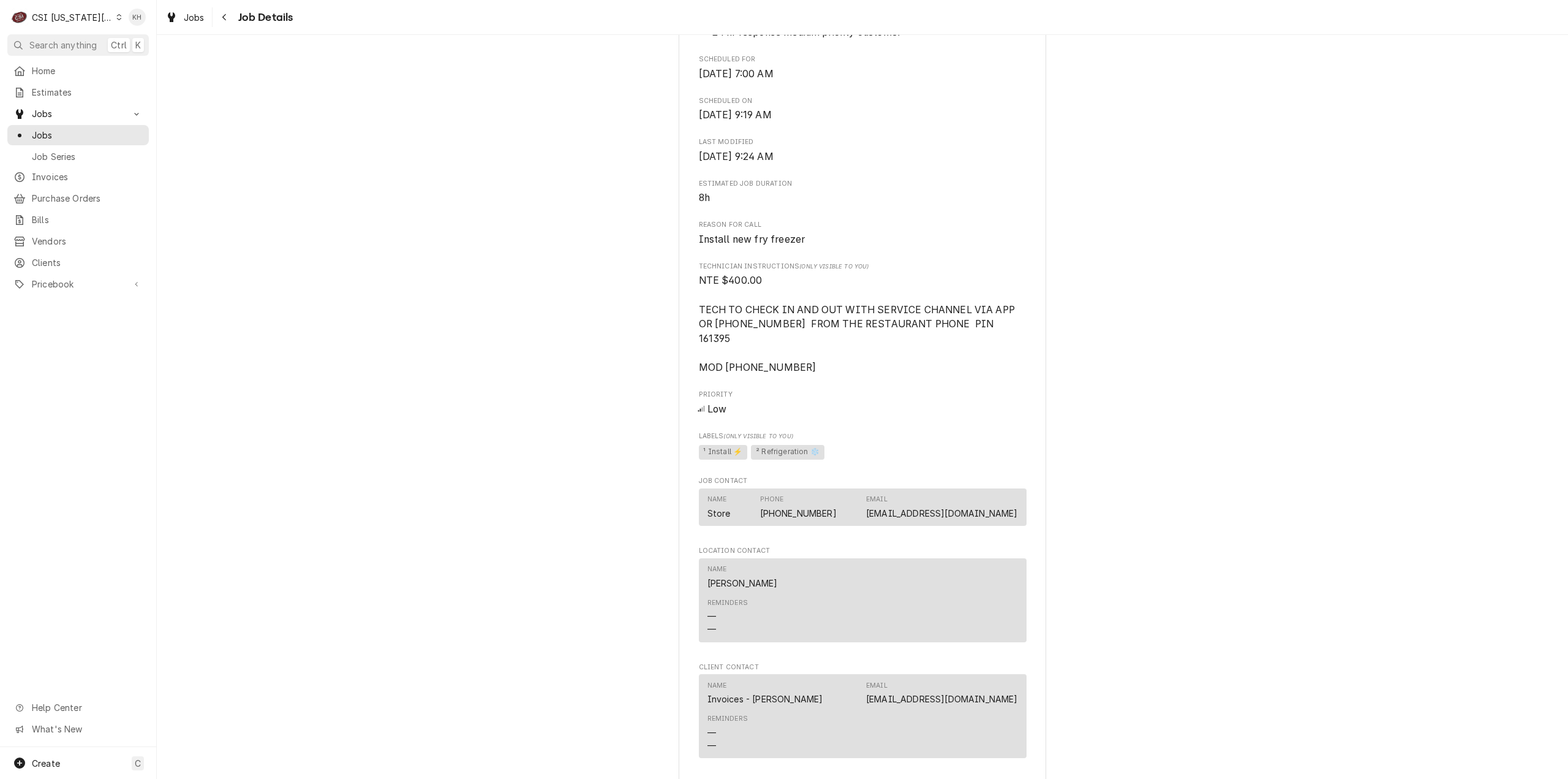
scroll to position [1205, 0]
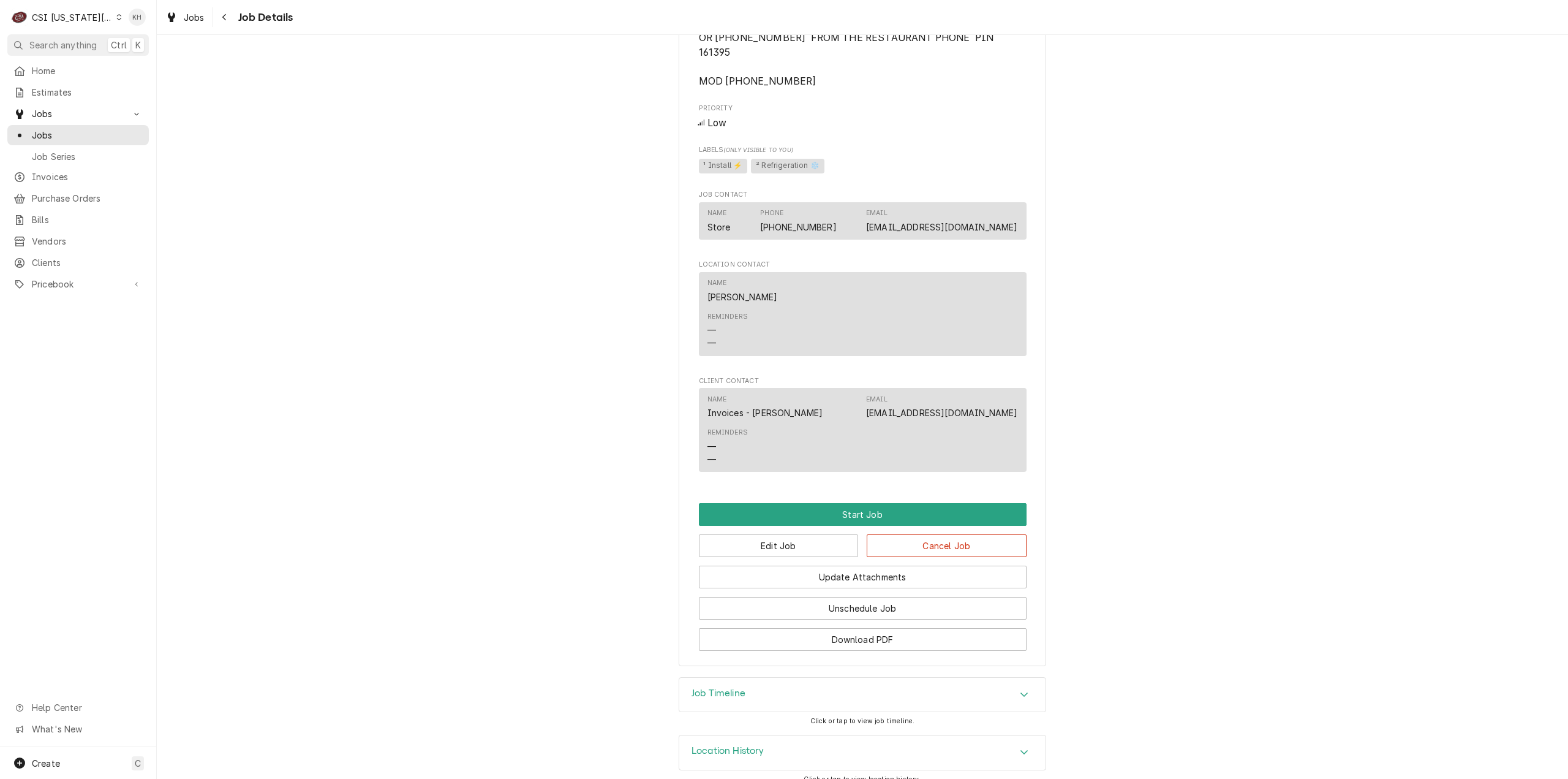
click at [840, 684] on div "Job Timeline" at bounding box center [862, 694] width 367 height 34
click at [100, 17] on div "CSI [US_STATE][GEOGRAPHIC_DATA]." at bounding box center [71, 17] width 80 height 13
click at [126, 47] on div "CSI [US_STATE]" at bounding box center [213, 46] width 181 height 13
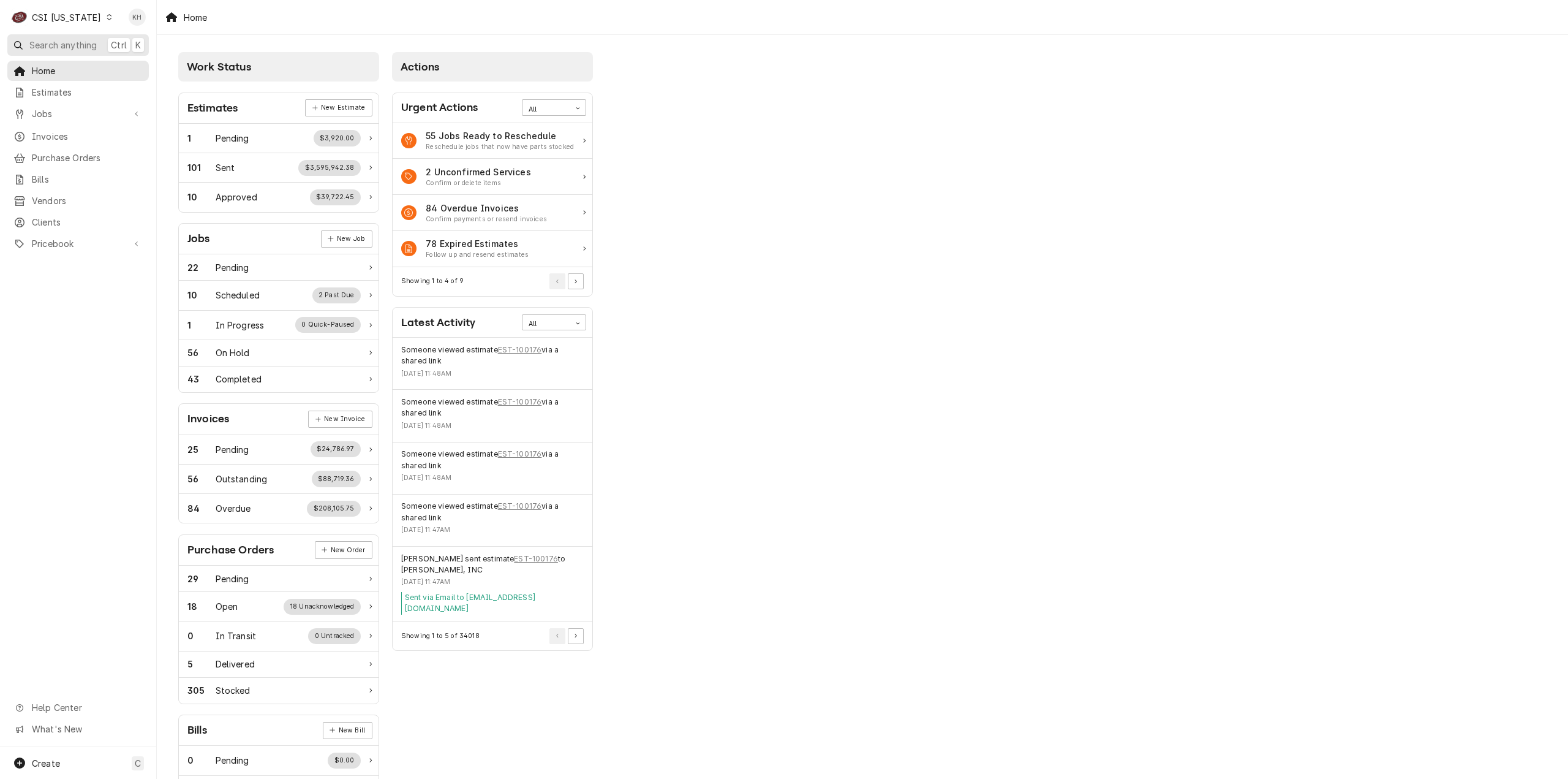
click at [104, 41] on button "Search anything Ctrl K" at bounding box center [78, 45] width 142 height 22
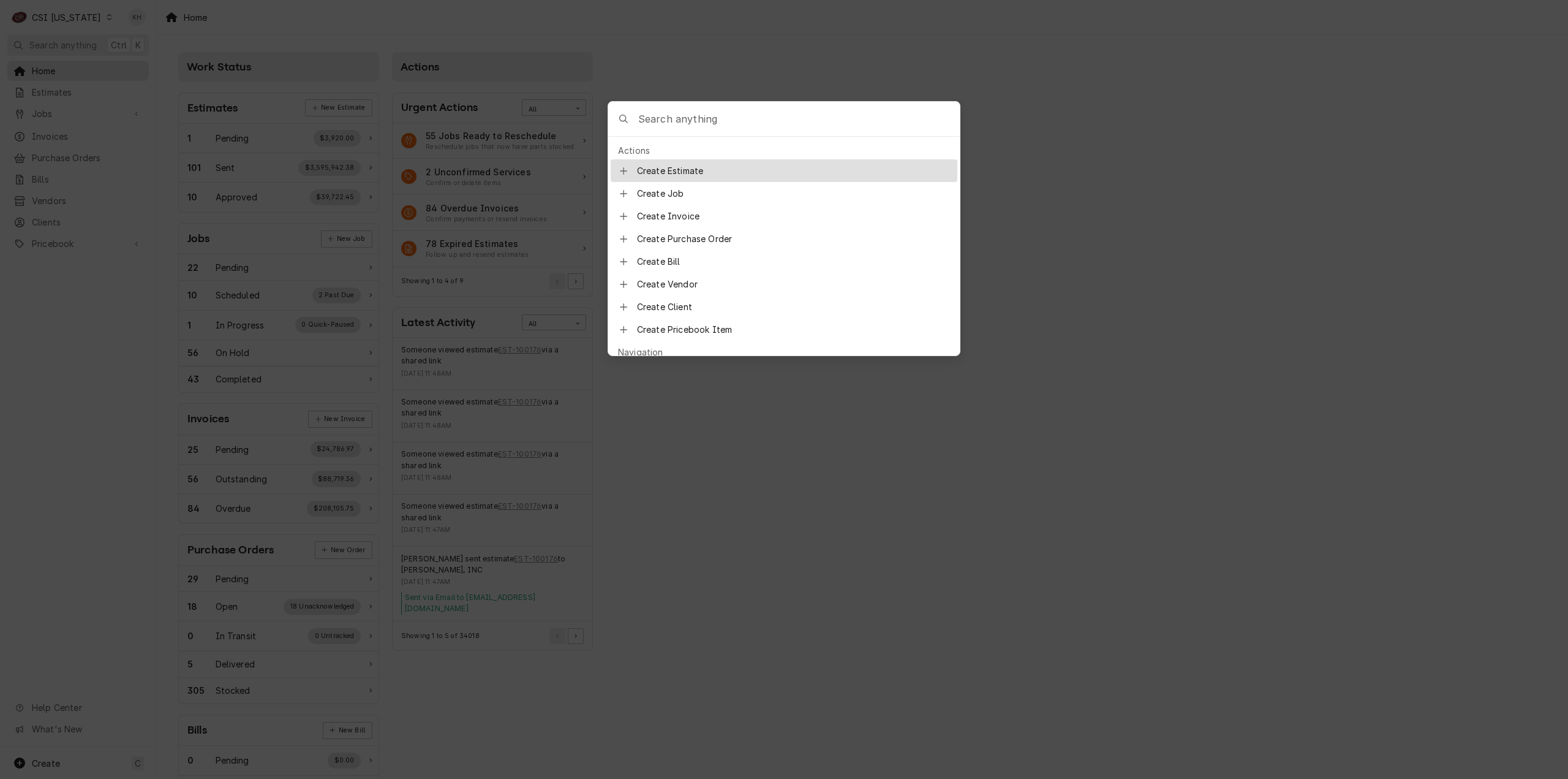
click at [733, 116] on input "Global Command Menu" at bounding box center [799, 119] width 322 height 34
type input "job-10504"
click at [716, 172] on span "Job | Service Call" at bounding box center [716, 172] width 76 height 13
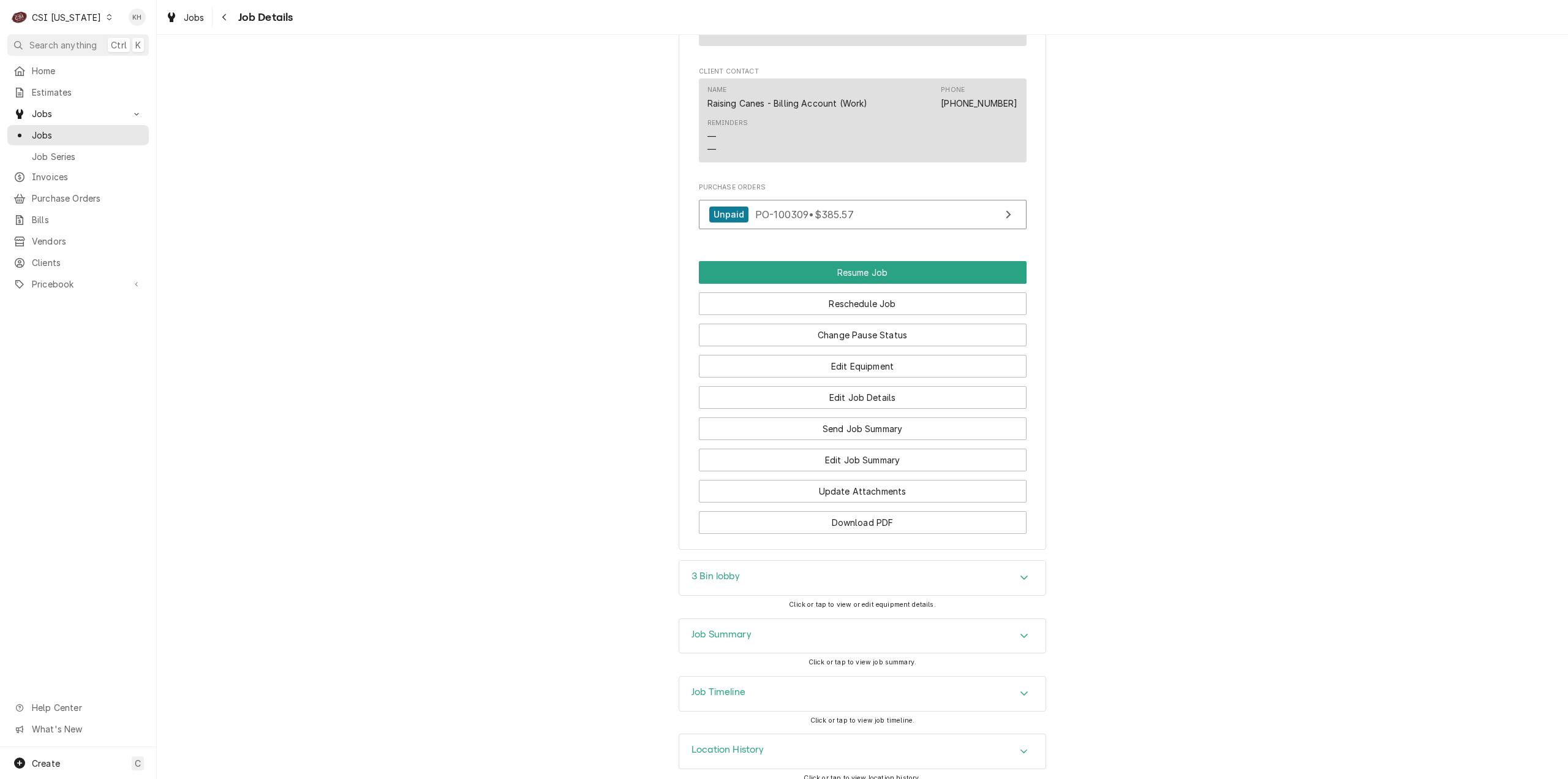
click at [818, 690] on div "Job Timeline" at bounding box center [862, 693] width 367 height 34
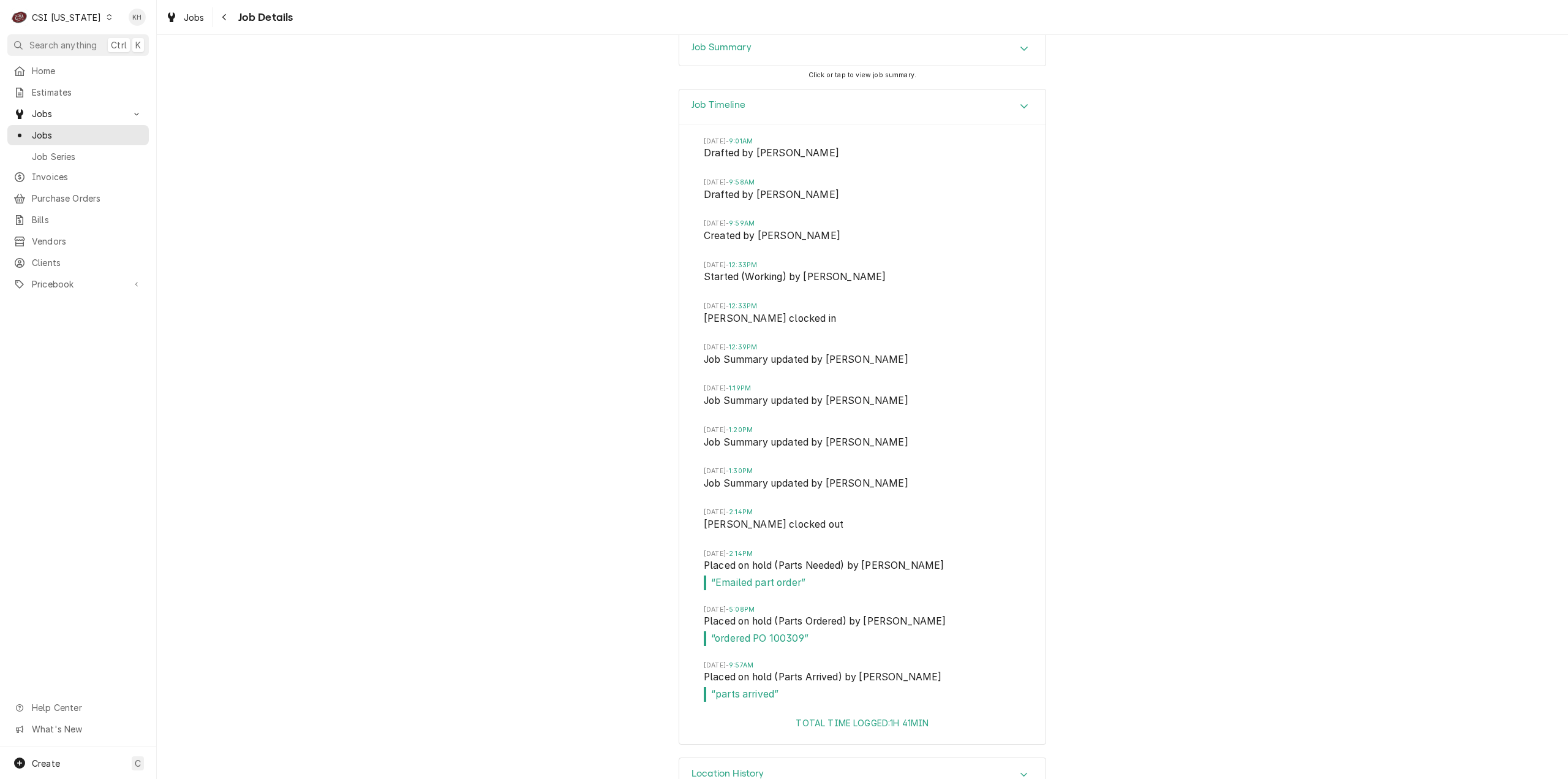
scroll to position [2224, 0]
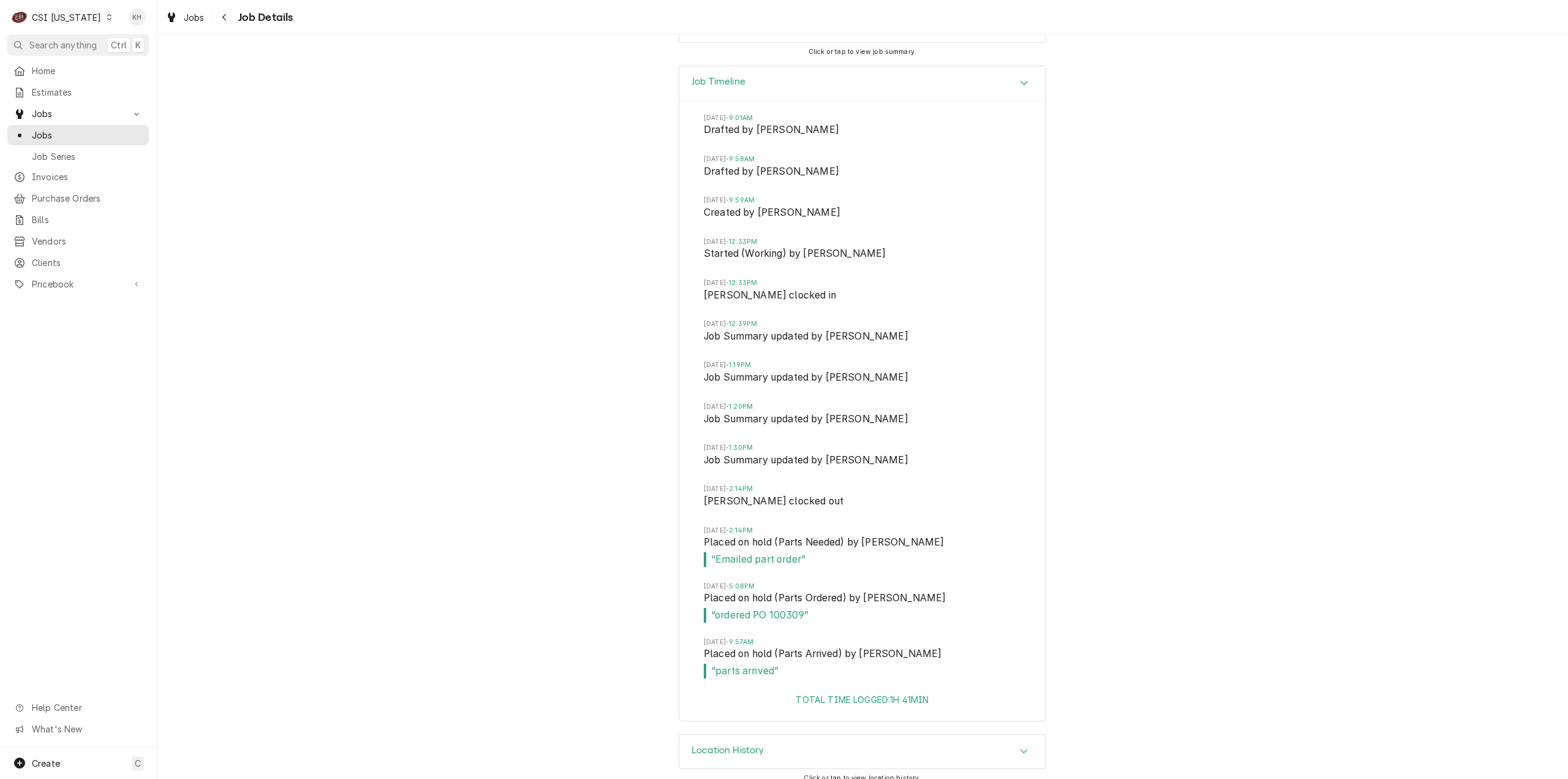
click at [76, 13] on div "CSI [US_STATE]" at bounding box center [66, 17] width 69 height 13
click at [151, 61] on div "CSI St. [PERSON_NAME]" at bounding box center [192, 67] width 163 height 13
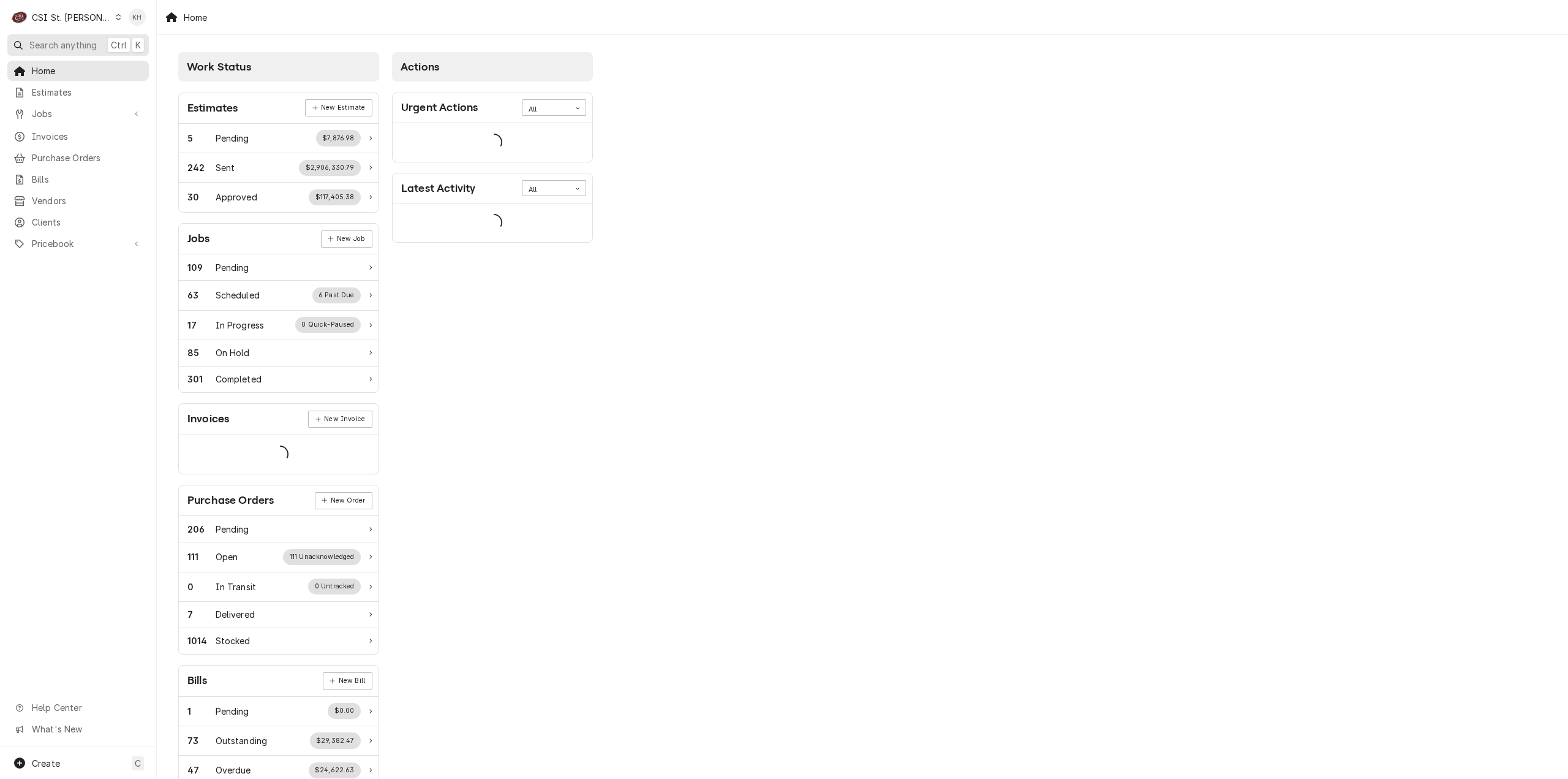
drag, startPoint x: 0, startPoint y: 0, endPoint x: 66, endPoint y: 41, distance: 77.7
click at [66, 41] on span "Search anything" at bounding box center [62, 46] width 67 height 13
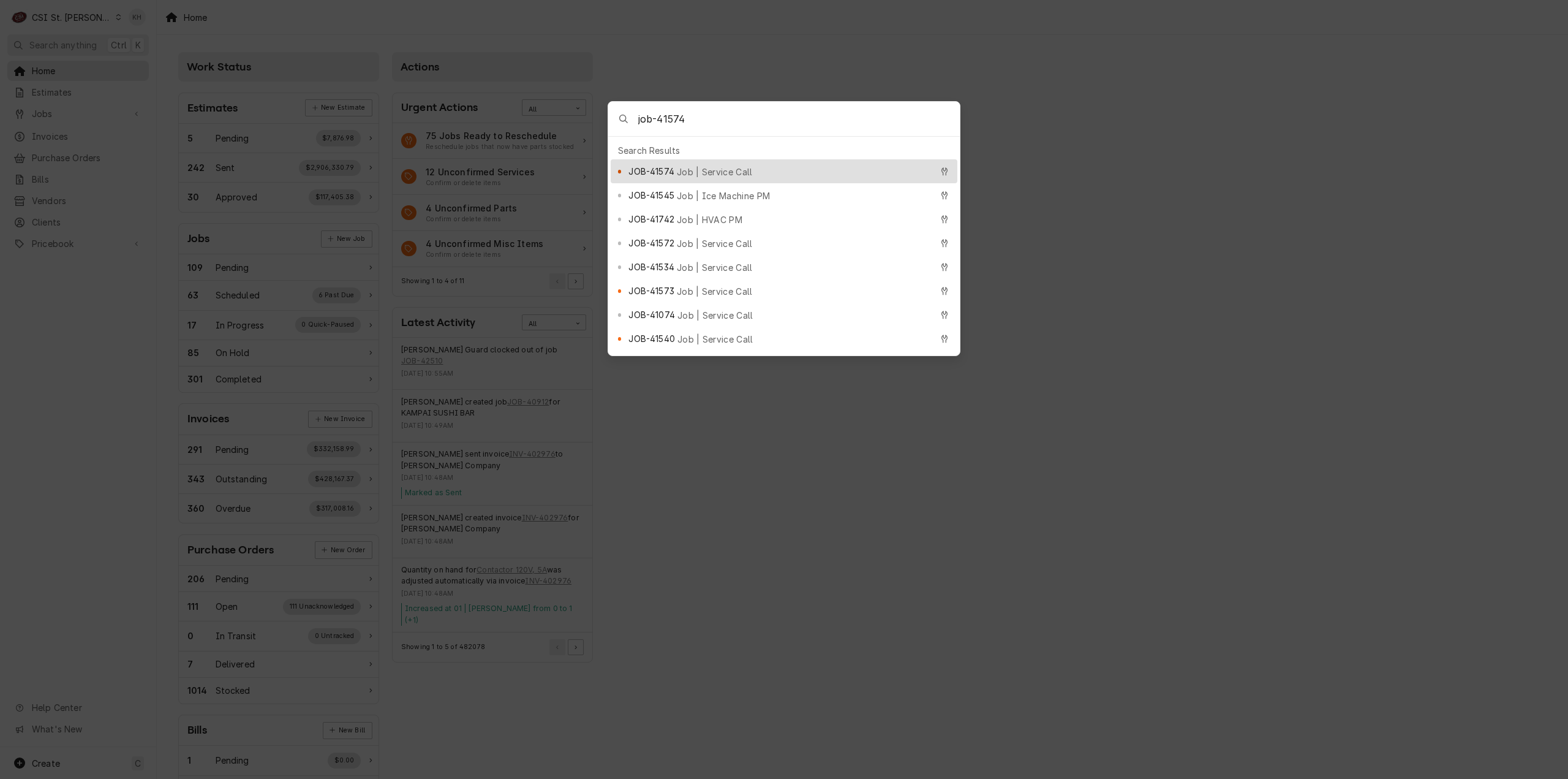
type input "job-41574"
click at [688, 165] on span "Job | Service Call" at bounding box center [715, 172] width 76 height 13
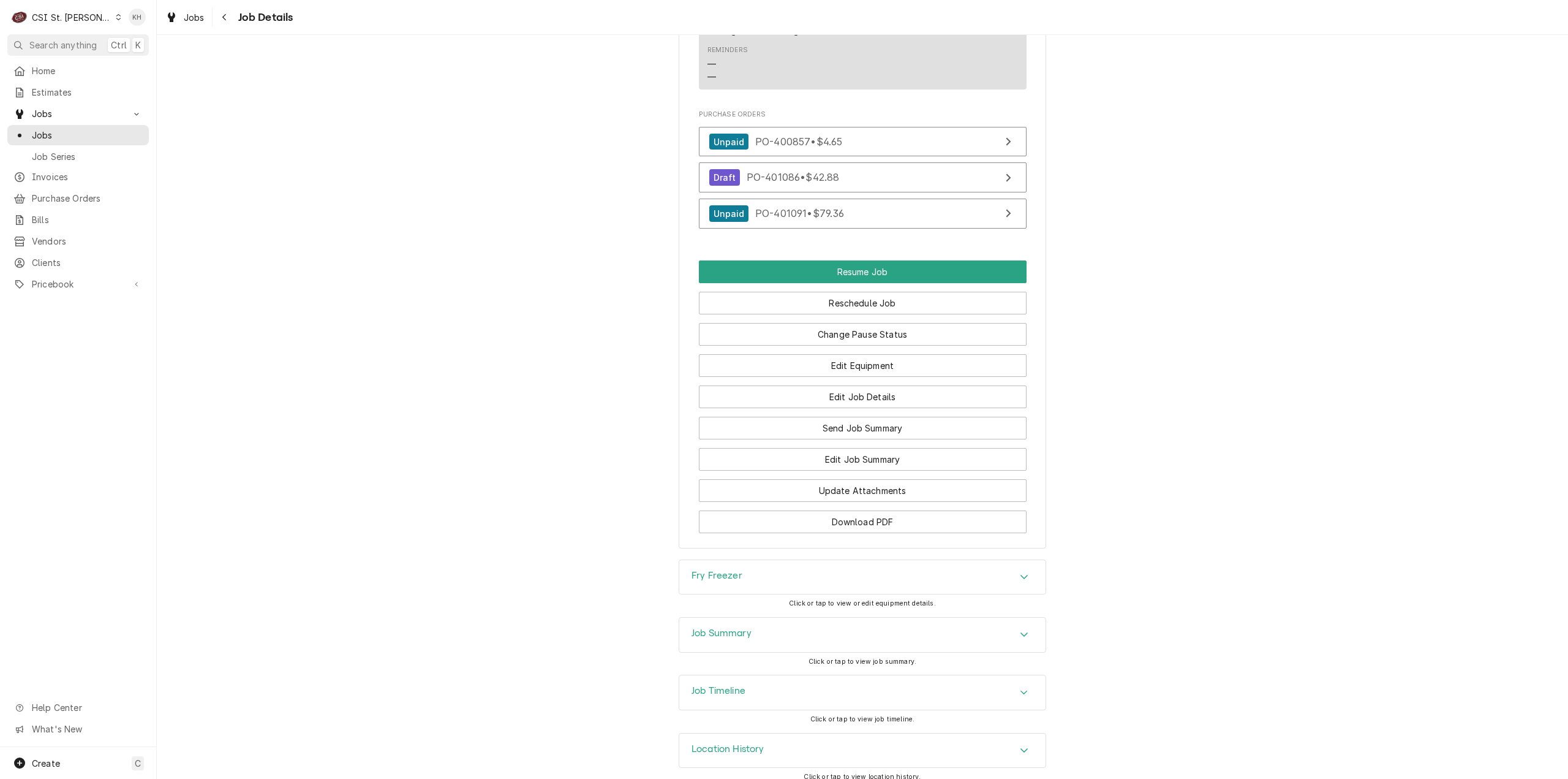
click at [768, 685] on div "Job Timeline" at bounding box center [862, 692] width 367 height 34
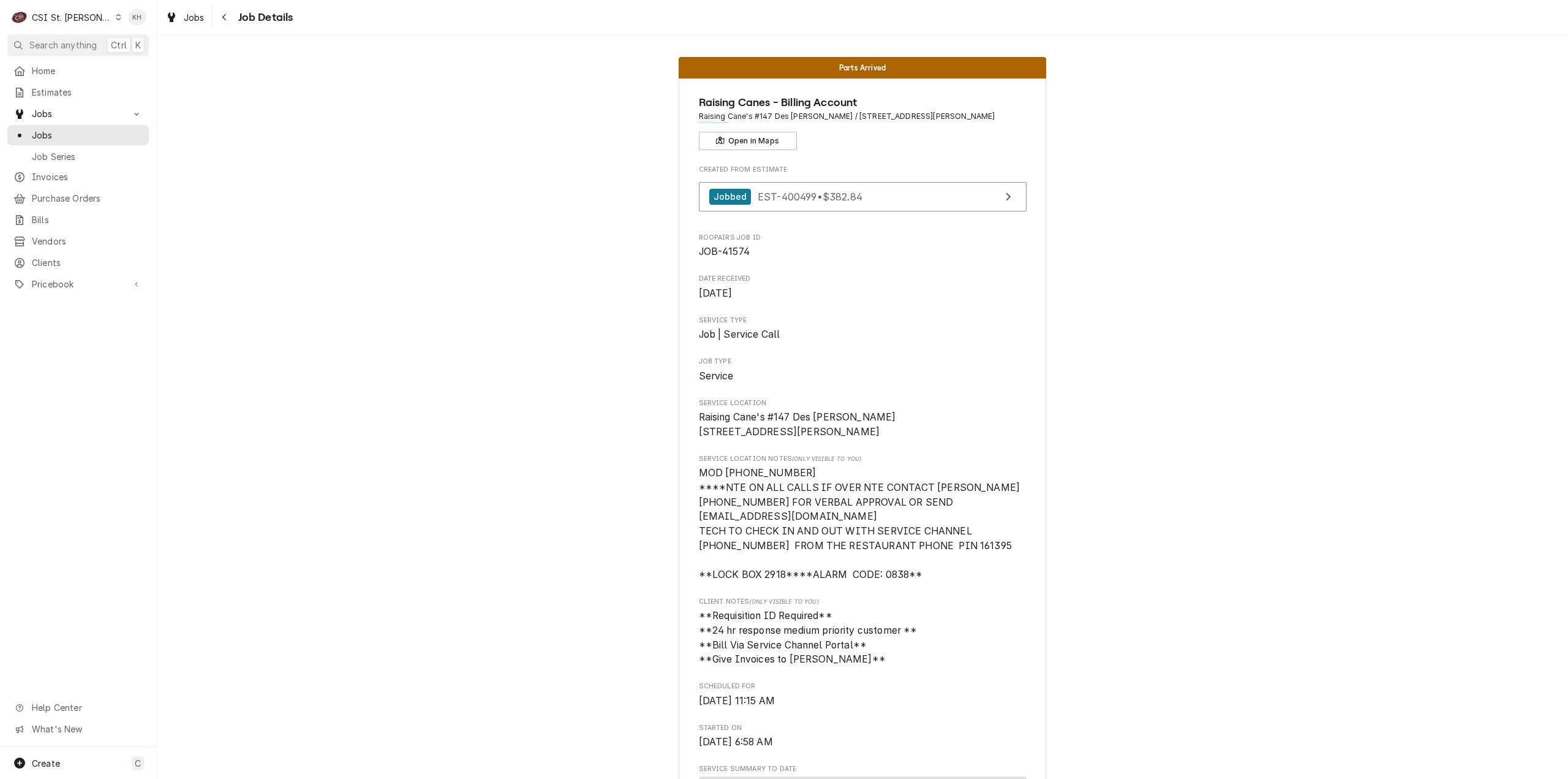
click at [42, 13] on div "CSI St. Louis" at bounding box center [71, 17] width 80 height 13
click at [161, 27] on div "CSI [US_STATE][GEOGRAPHIC_DATA]." at bounding box center [188, 24] width 163 height 13
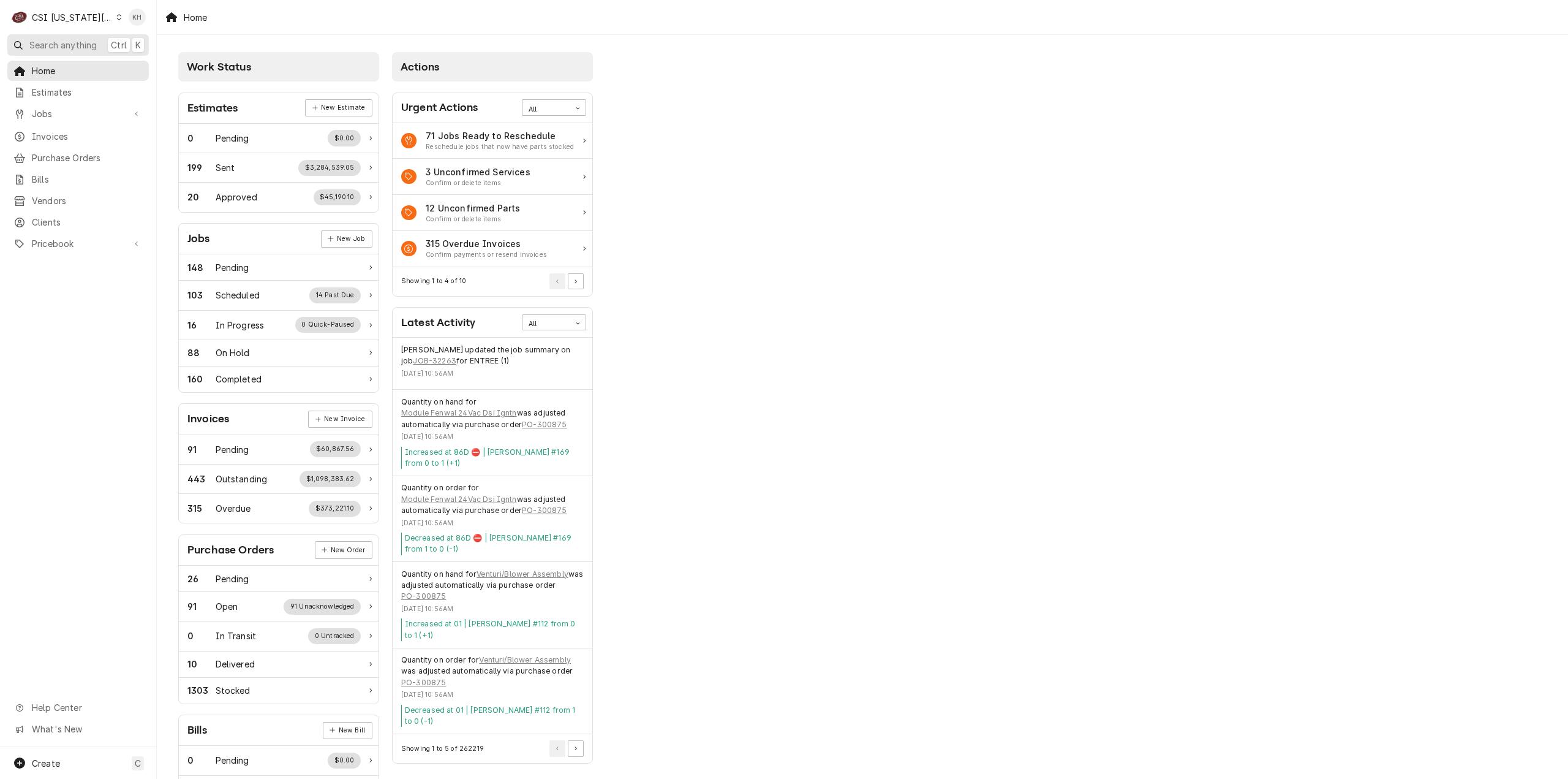
click at [57, 41] on span "Search anything" at bounding box center [62, 46] width 67 height 13
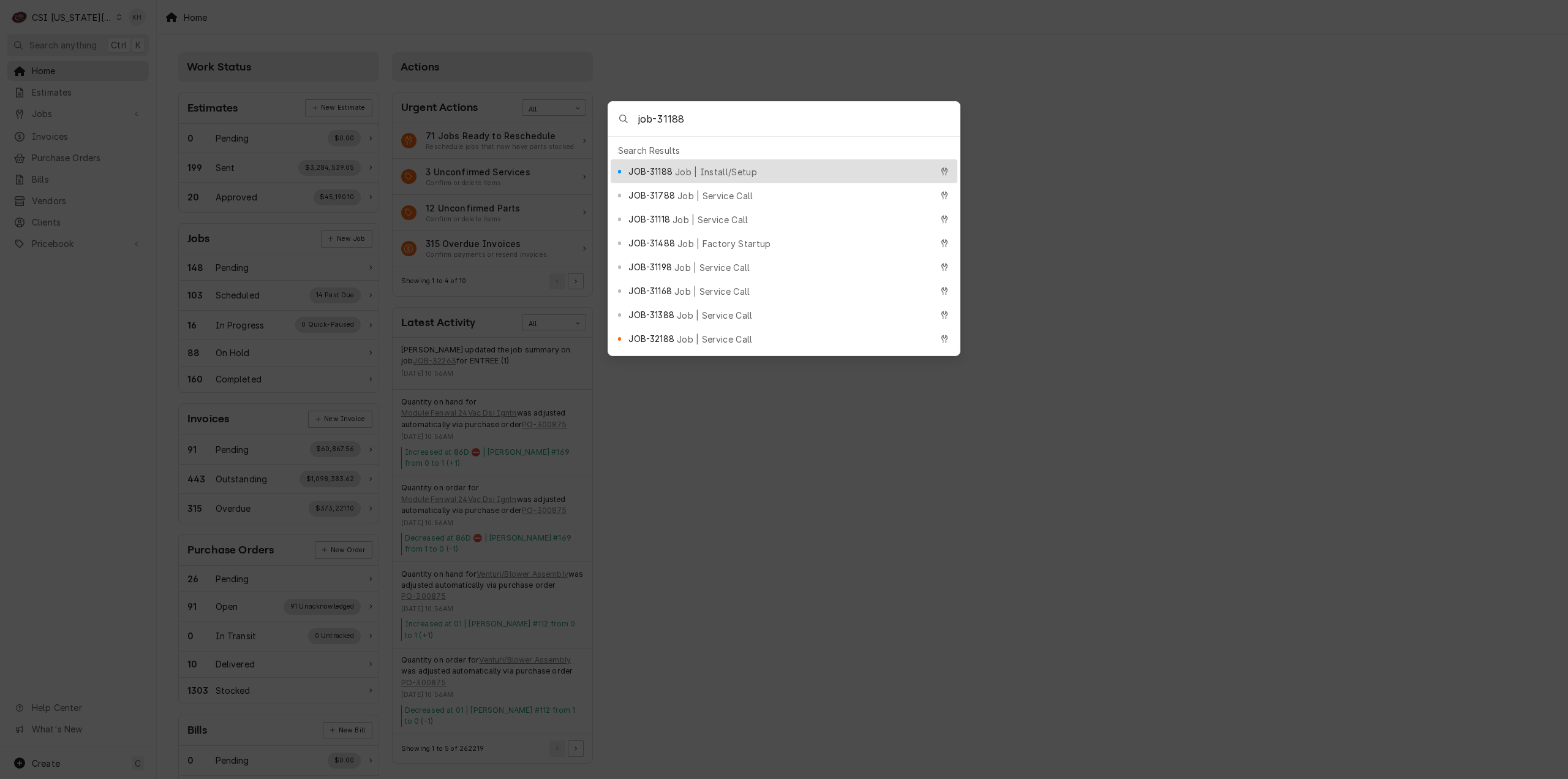
type input "job-31188"
click at [676, 170] on span "Job | Install/Setup" at bounding box center [716, 172] width 82 height 13
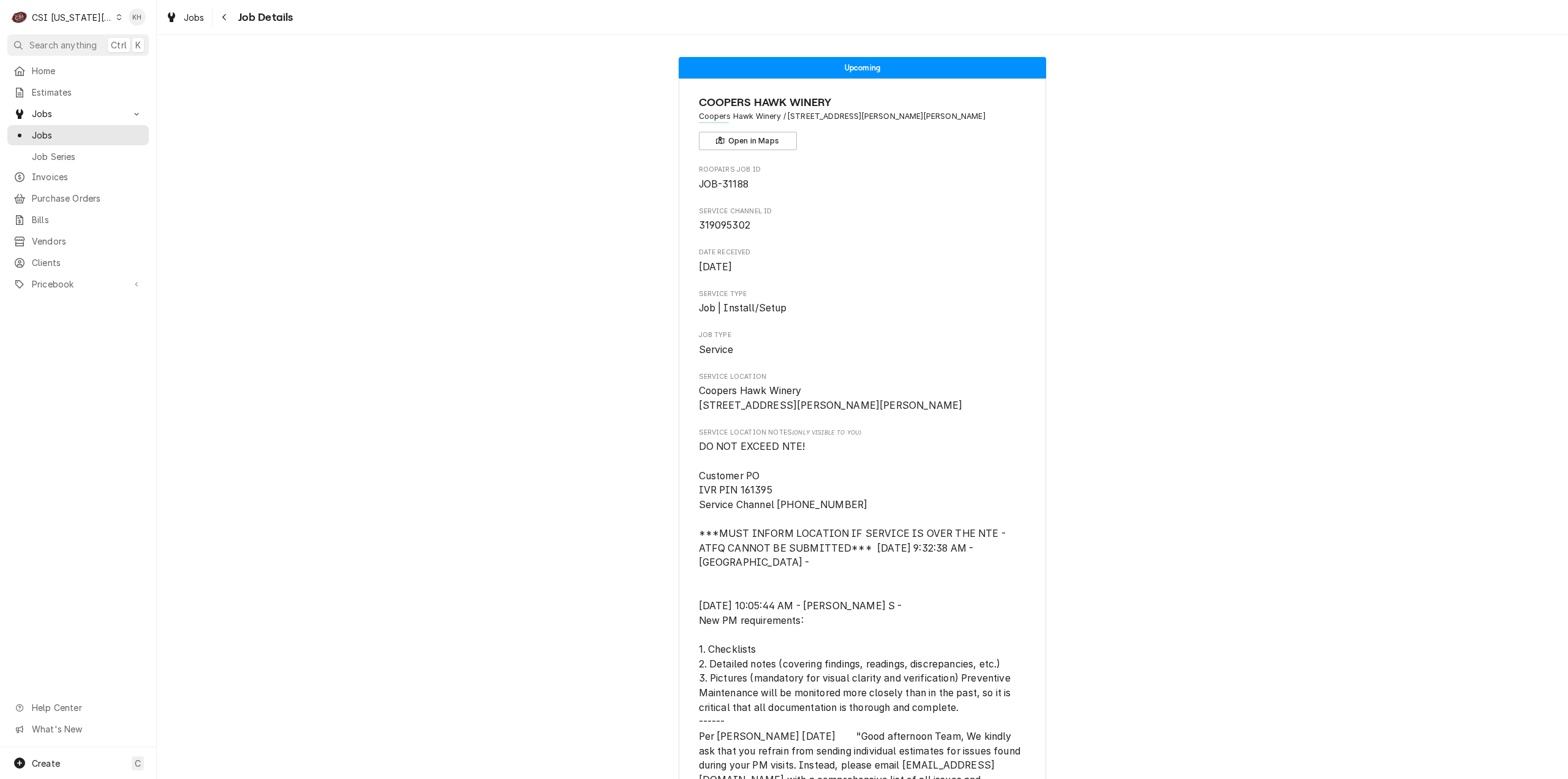
click at [735, 225] on span "319095302" at bounding box center [725, 225] width 51 height 12
copy span "319095302"
